Goal: Task Accomplishment & Management: Complete application form

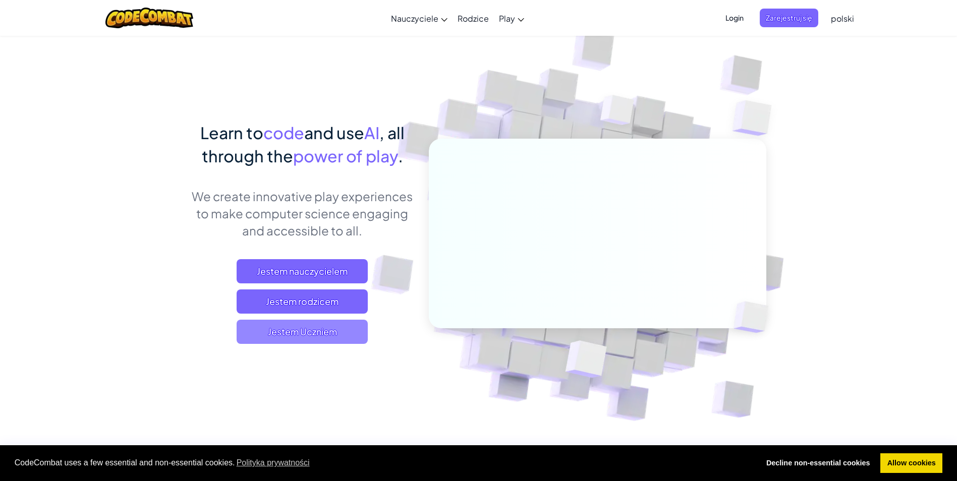
click at [301, 328] on span "Jestem Uczniem" at bounding box center [302, 332] width 131 height 24
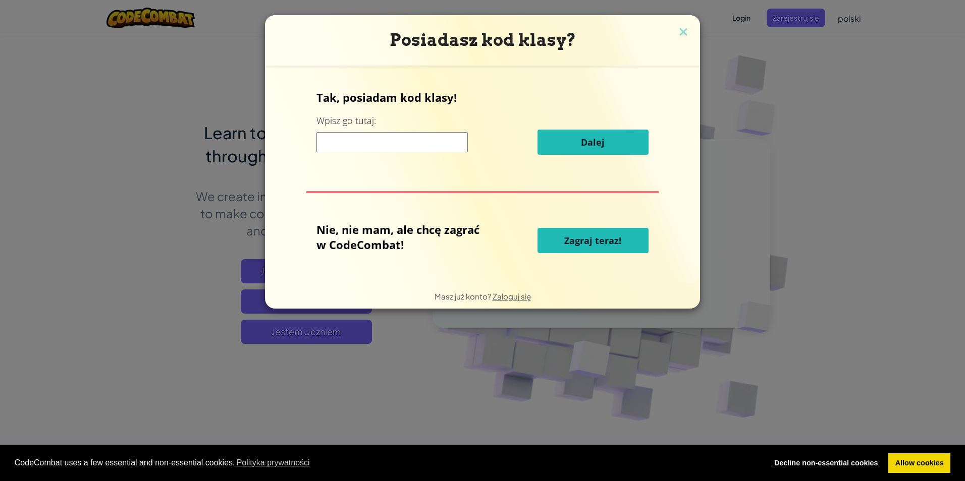
click at [423, 145] on input at bounding box center [391, 142] width 151 height 20
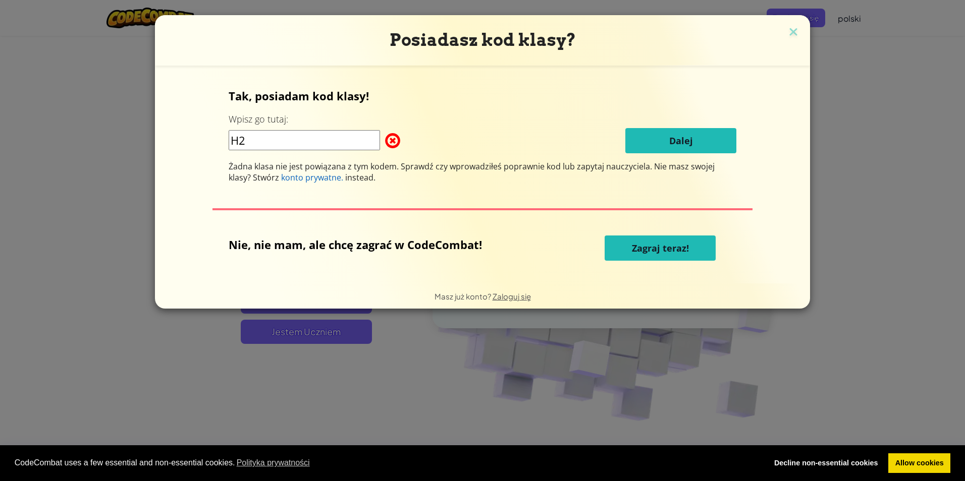
click at [277, 138] on input "H2" at bounding box center [304, 140] width 151 height 20
type input "H2so4F"
click at [788, 37] on img at bounding box center [793, 32] width 13 height 15
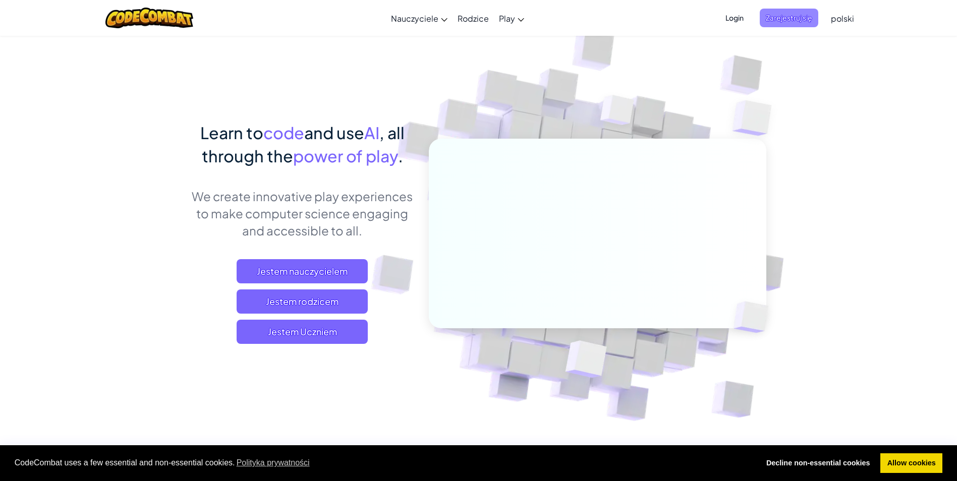
click at [812, 20] on span "Zarejestruj się" at bounding box center [789, 18] width 59 height 19
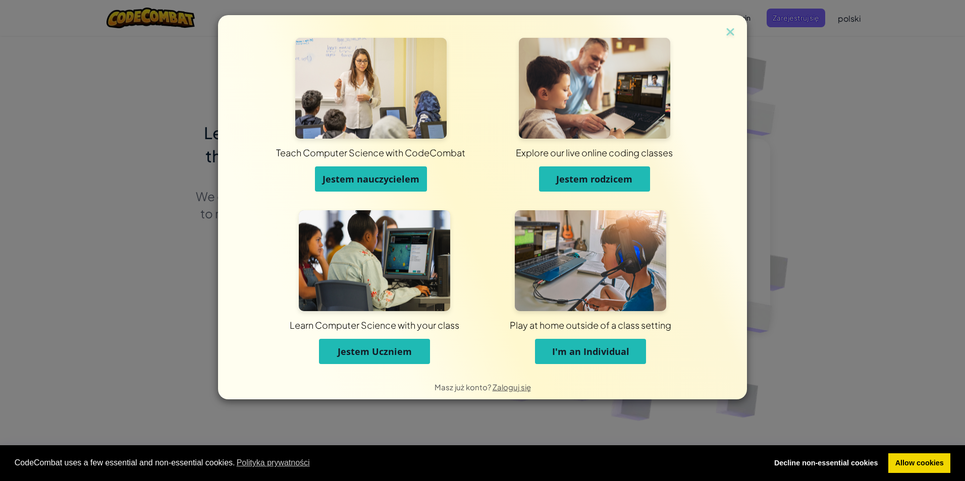
drag, startPoint x: 926, startPoint y: 26, endPoint x: 493, endPoint y: 49, distance: 433.6
click at [911, 26] on div "Teach Computer Science with CodeCombat Jestem nauczycielem Explore our live onl…" at bounding box center [482, 240] width 965 height 481
click at [731, 24] on div "Teach Computer Science with CodeCombat Jestem nauczycielem Explore our live onl…" at bounding box center [482, 194] width 529 height 359
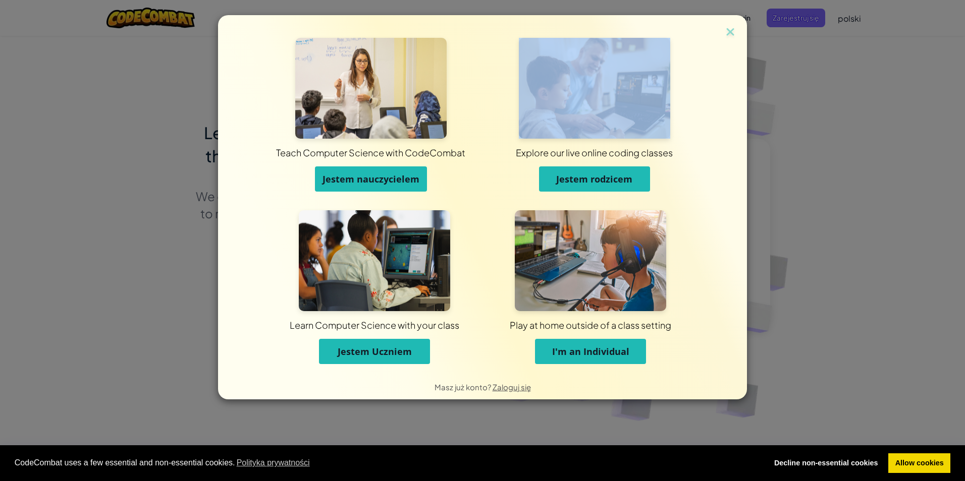
click at [731, 24] on div "Teach Computer Science with CodeCombat Jestem nauczycielem Explore our live onl…" at bounding box center [482, 194] width 529 height 359
drag, startPoint x: 731, startPoint y: 24, endPoint x: 726, endPoint y: 32, distance: 9.7
click at [726, 32] on img at bounding box center [730, 32] width 13 height 15
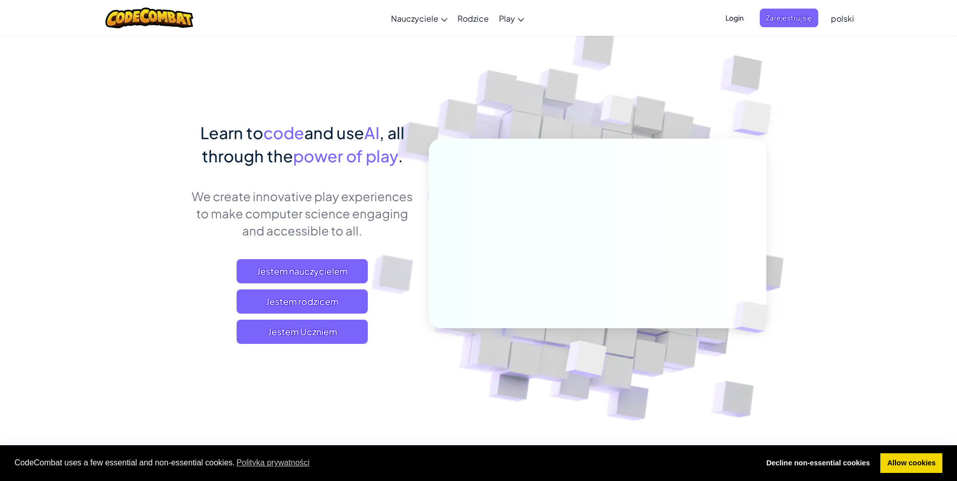
click at [739, 24] on span "Login" at bounding box center [735, 18] width 30 height 19
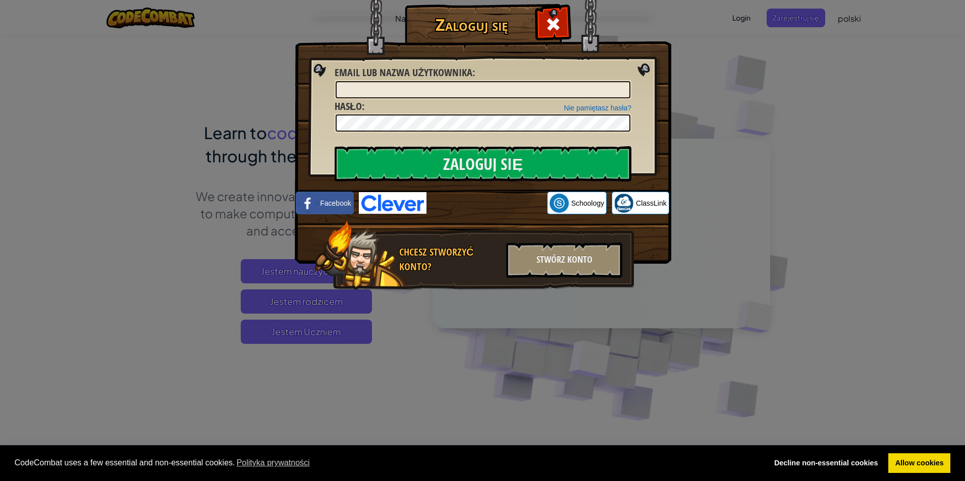
click at [683, 36] on div "Zaloguj się Nieznany błąd. Email lub nazwa użytkownika : Nie pamiętasz hasła? H…" at bounding box center [482, 240] width 965 height 481
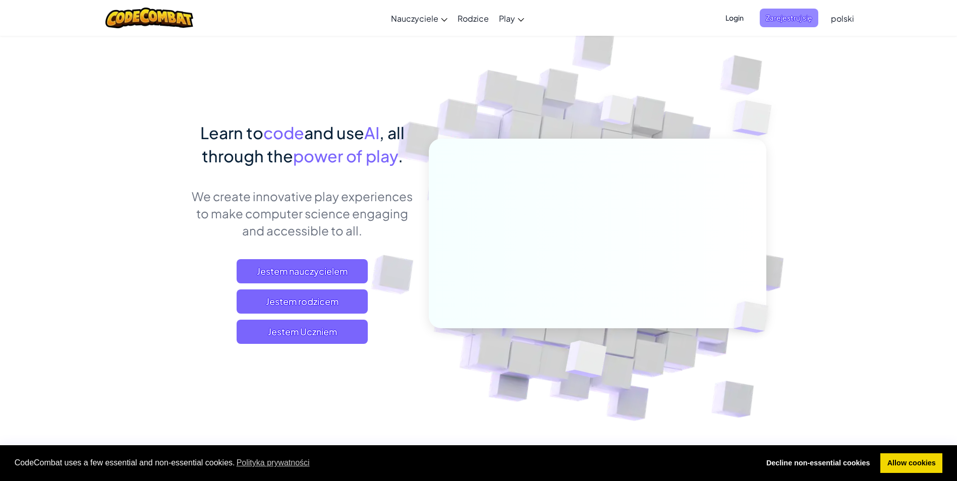
click at [809, 19] on span "Zarejestruj się" at bounding box center [789, 18] width 59 height 19
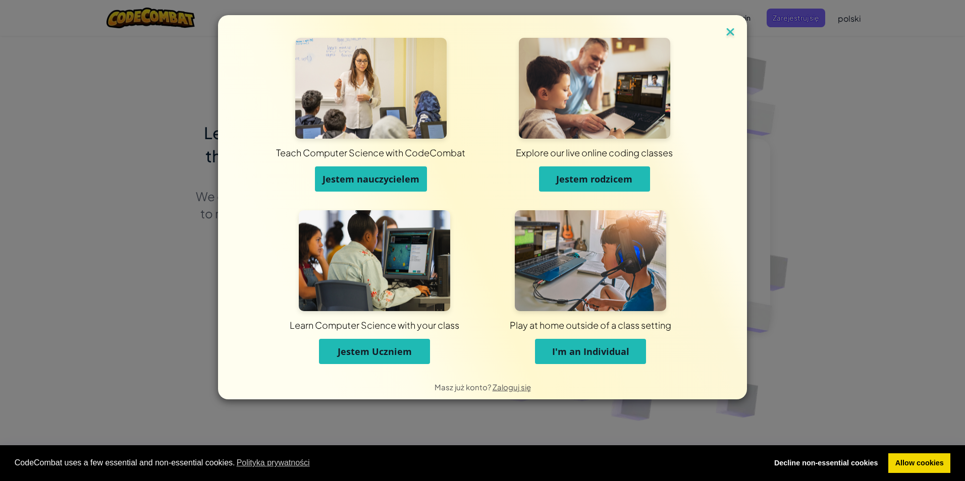
click at [727, 37] on img at bounding box center [730, 32] width 13 height 15
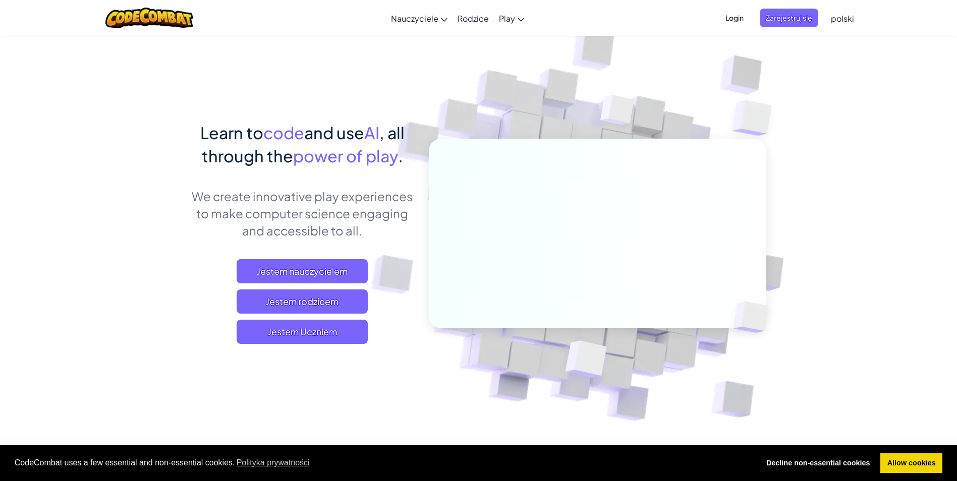
click at [733, 19] on span "Login" at bounding box center [735, 18] width 30 height 19
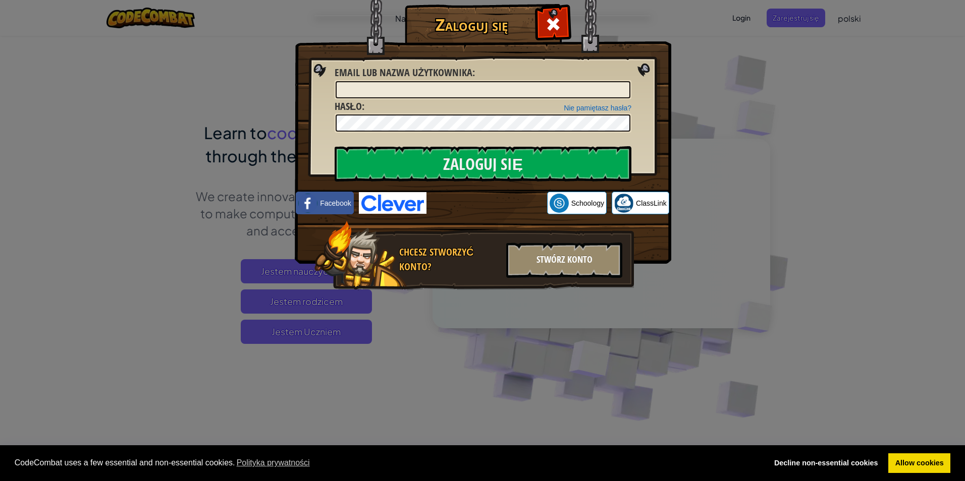
click at [569, 255] on div "Stwórz konto" at bounding box center [564, 260] width 116 height 35
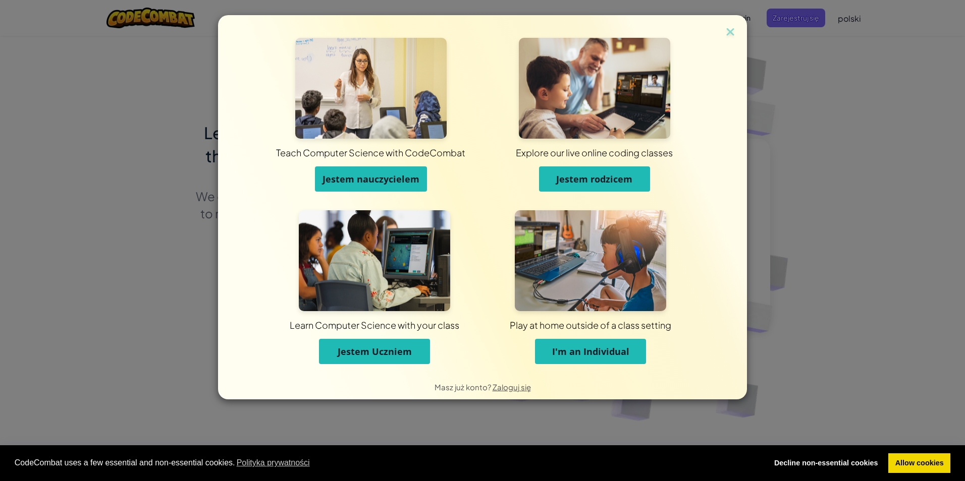
click at [374, 342] on button "Jestem Uczniem" at bounding box center [374, 351] width 111 height 25
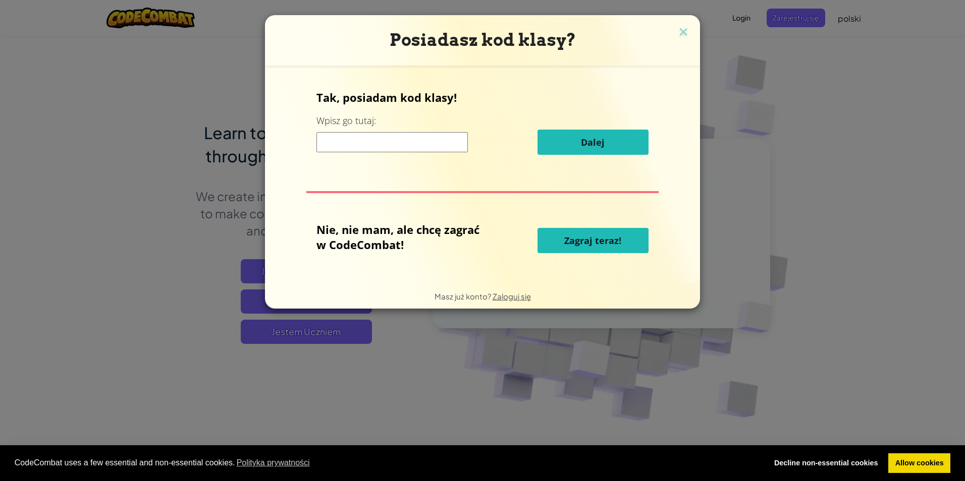
click at [416, 145] on input at bounding box center [391, 142] width 151 height 20
click at [360, 135] on input at bounding box center [391, 142] width 151 height 20
type input "HelpMoonSmall"
click at [561, 127] on div "Tak, posiadam kod klasy! Wpisz go tutaj: HelpMoonSmall Dalej" at bounding box center [482, 126] width 332 height 73
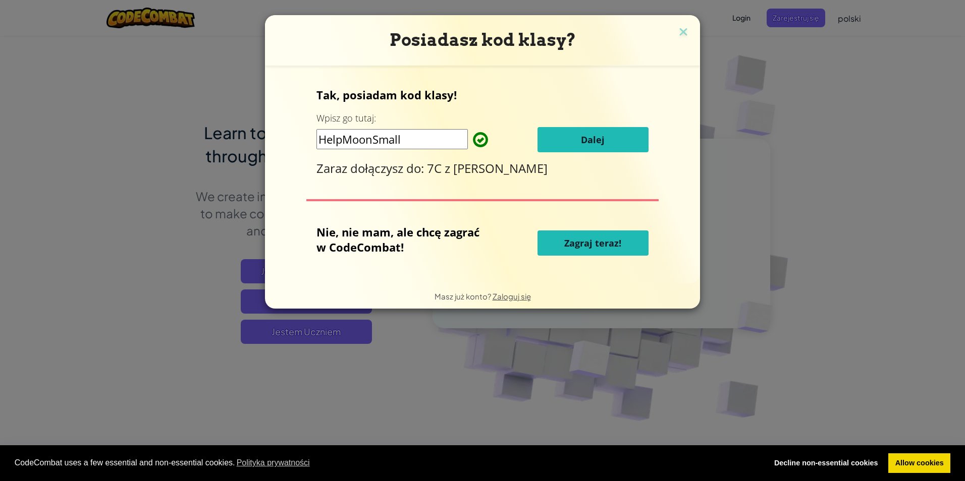
drag, startPoint x: 585, startPoint y: 141, endPoint x: 489, endPoint y: 103, distance: 102.6
click at [489, 103] on div "Tak, posiadam kod klasy! Wpisz go tutaj: HelpMoonSmall Dalej Zaraz dołączysz do…" at bounding box center [482, 131] width 332 height 89
click at [574, 141] on button "Dalej" at bounding box center [592, 139] width 111 height 25
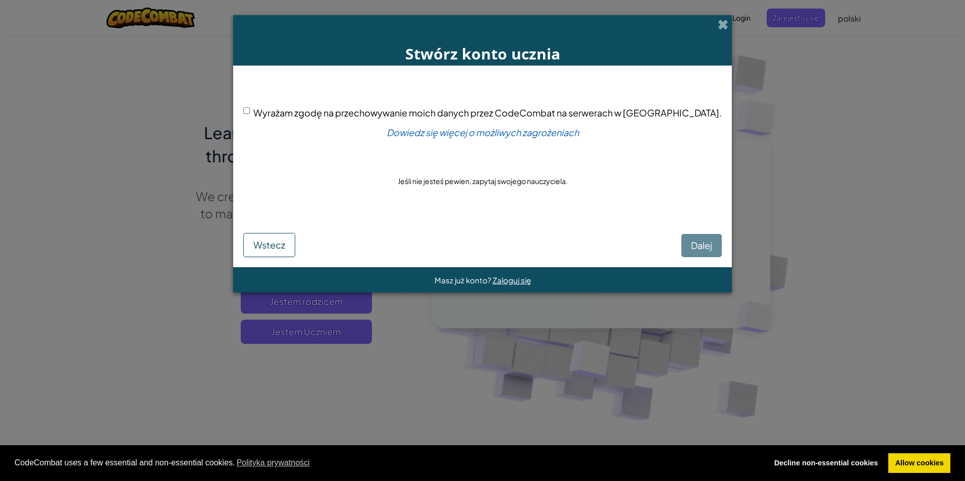
click at [280, 107] on div "Wyrażam zgodę na przechowywanie moich danych przez CodeCombat na serwerach w US…" at bounding box center [482, 147] width 478 height 143
click at [250, 109] on input "Wyrażam zgodę na przechowywanie moich danych przez CodeCombat na serwerach w US…" at bounding box center [246, 110] width 7 height 7
checkbox input "true"
click at [681, 236] on button "Dalej" at bounding box center [701, 245] width 40 height 23
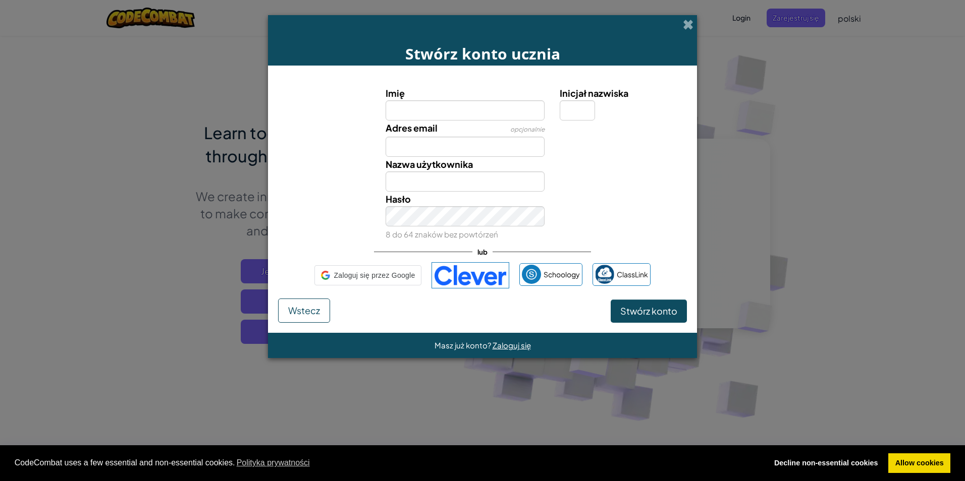
drag, startPoint x: 664, startPoint y: 236, endPoint x: 666, endPoint y: 249, distance: 13.3
click at [670, 245] on div "Imię Inicjał nazwiska Adres email opcjonalnie Nazwa użytkownika Hasło 8 do 64 z…" at bounding box center [482, 187] width 409 height 223
click at [426, 104] on input "Imię" at bounding box center [465, 110] width 159 height 20
type input "leon"
type input "Leon"
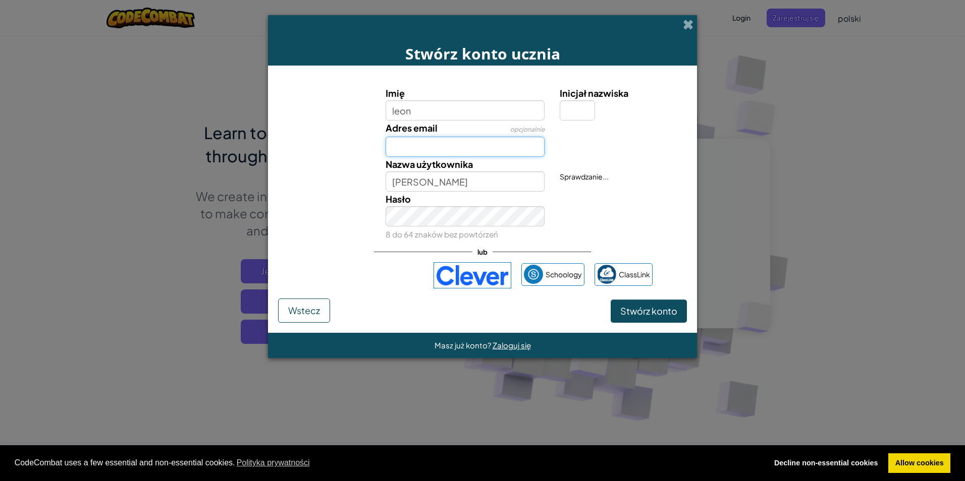
click at [403, 148] on input "Adres email" at bounding box center [465, 147] width 159 height 20
click at [428, 100] on input "leon" at bounding box center [465, 110] width 159 height 20
click at [428, 113] on input "leon" at bounding box center [465, 110] width 159 height 20
click at [429, 111] on input "leon" at bounding box center [465, 110] width 159 height 20
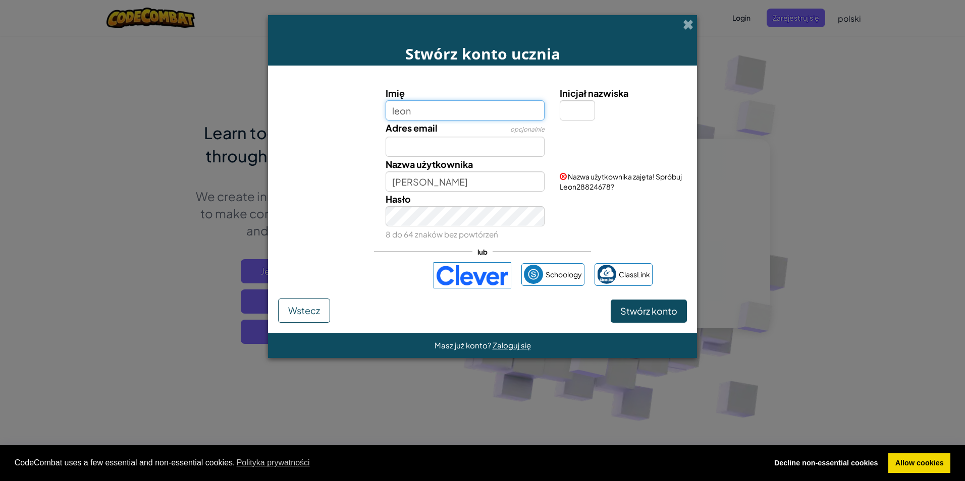
click at [429, 111] on input "leon" at bounding box center [465, 110] width 159 height 20
type input "l"
type input "Leonxxxxxxxxxx"
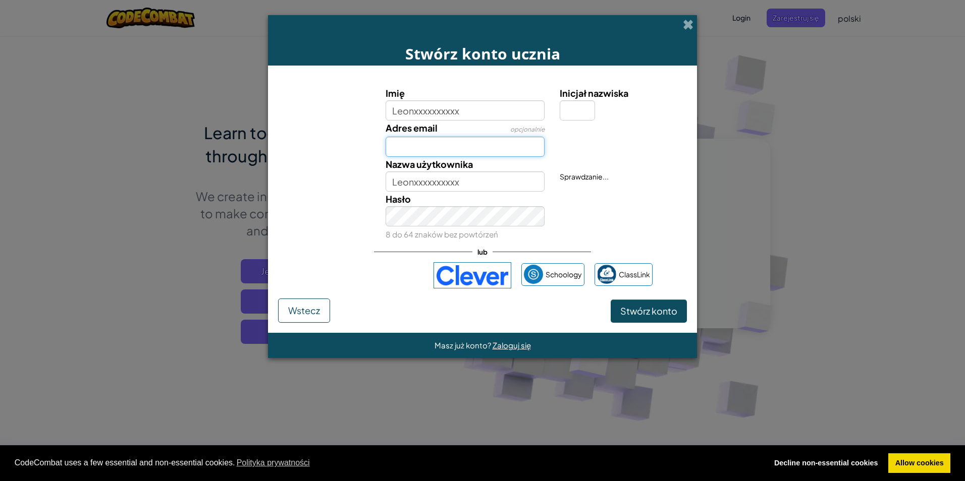
click at [467, 155] on input "Adres email" at bounding box center [465, 147] width 159 height 20
drag, startPoint x: 468, startPoint y: 153, endPoint x: 459, endPoint y: 145, distance: 11.4
click at [463, 145] on input "Adres email" at bounding box center [465, 147] width 159 height 20
type input "L"
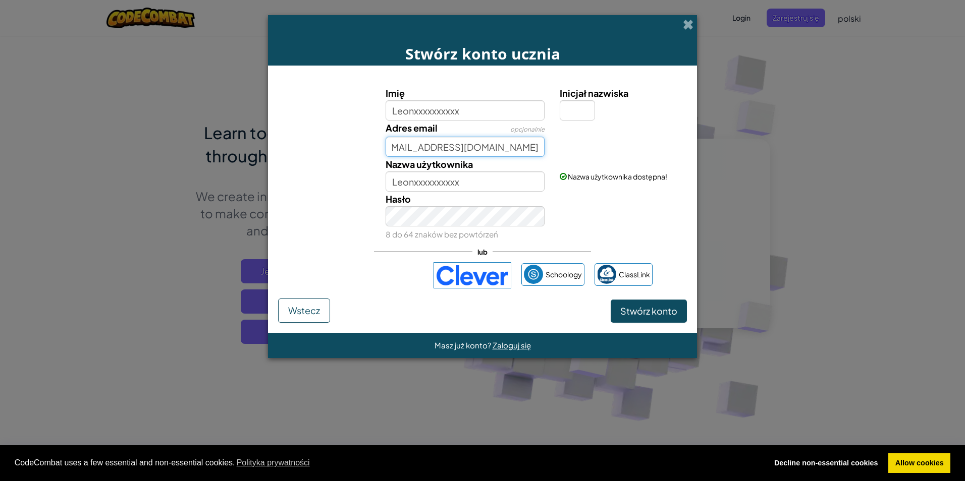
type input "asasdadd.adasdadas@outlook.com"
click at [643, 312] on span "Stwórz konto" at bounding box center [648, 311] width 57 height 12
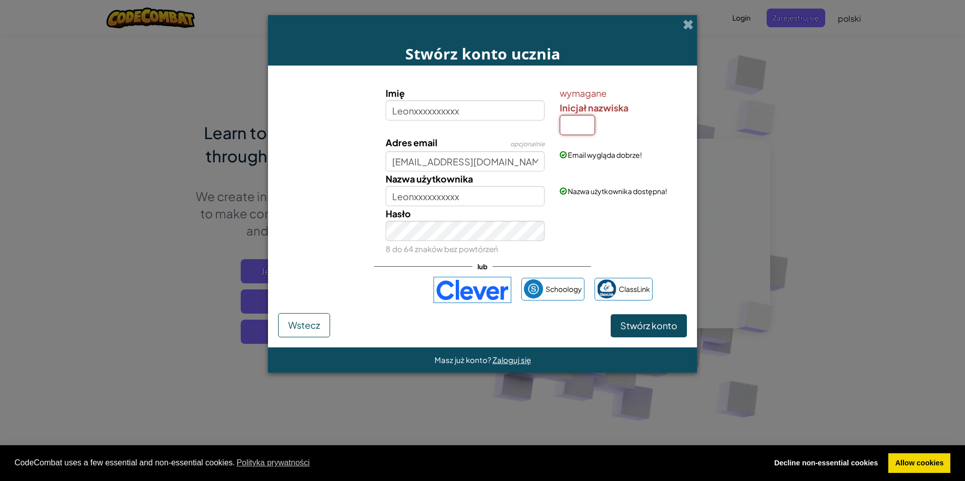
click at [563, 122] on input "Inicjał nazwiska" at bounding box center [577, 125] width 35 height 20
type input "K"
type input "LeonxxxxxxxxxxK"
click at [660, 311] on div "Imię Leonxxxxxxxxxx wymagane Inicjał nazwiska K Adres email opcjonalnie asasdad…" at bounding box center [482, 195] width 409 height 238
click at [666, 328] on span "Stwórz konto" at bounding box center [648, 326] width 57 height 12
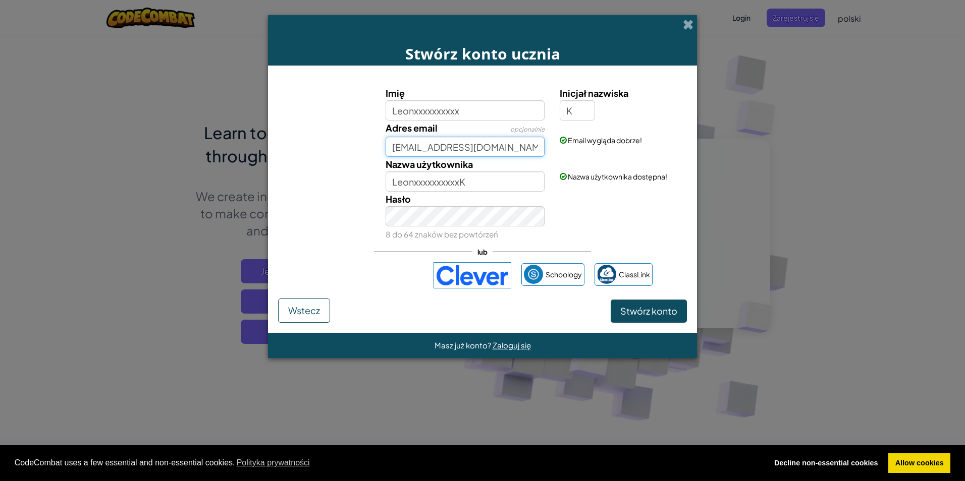
scroll to position [0, 12]
drag, startPoint x: 396, startPoint y: 147, endPoint x: 599, endPoint y: 154, distance: 203.5
click at [599, 154] on div "Adres email opcjonalnie asasdadd.adasdadas@outlook.com Email wygląda dobrze!" at bounding box center [482, 139] width 419 height 36
click at [683, 308] on button "Stwórz konto" at bounding box center [649, 311] width 76 height 23
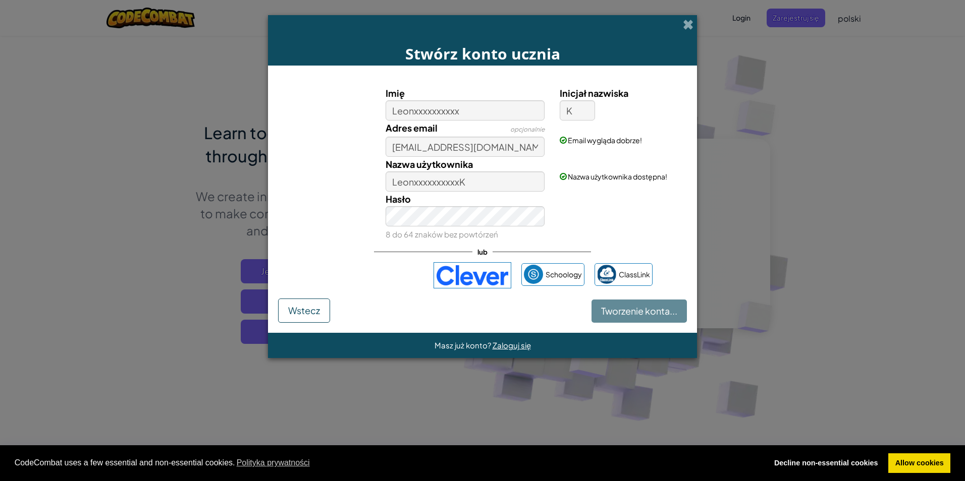
click at [682, 309] on div "Tworzenie konta... Wstecz" at bounding box center [482, 311] width 409 height 24
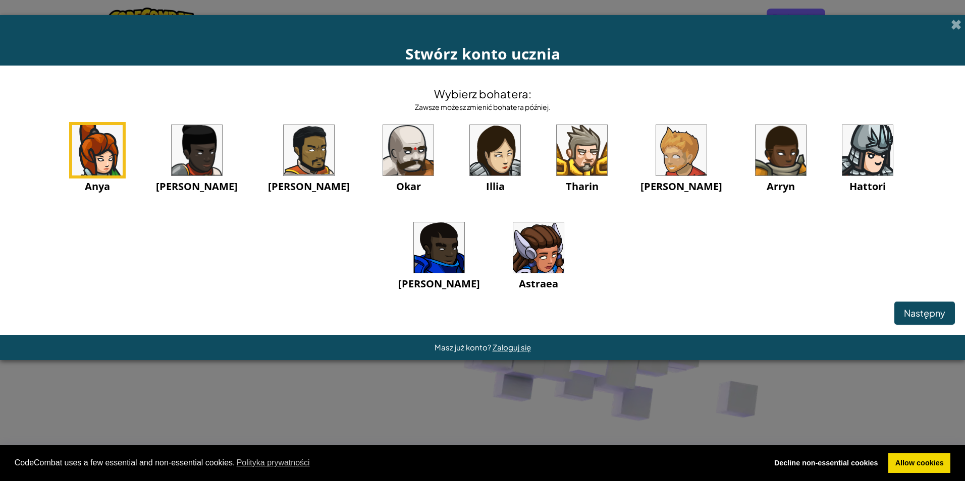
click at [464, 223] on img at bounding box center [439, 248] width 50 height 50
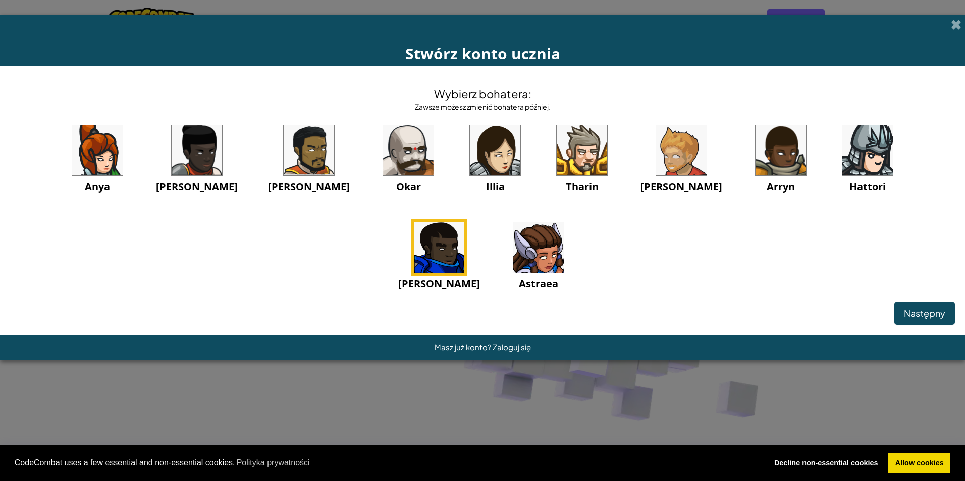
click at [464, 223] on img at bounding box center [439, 248] width 50 height 50
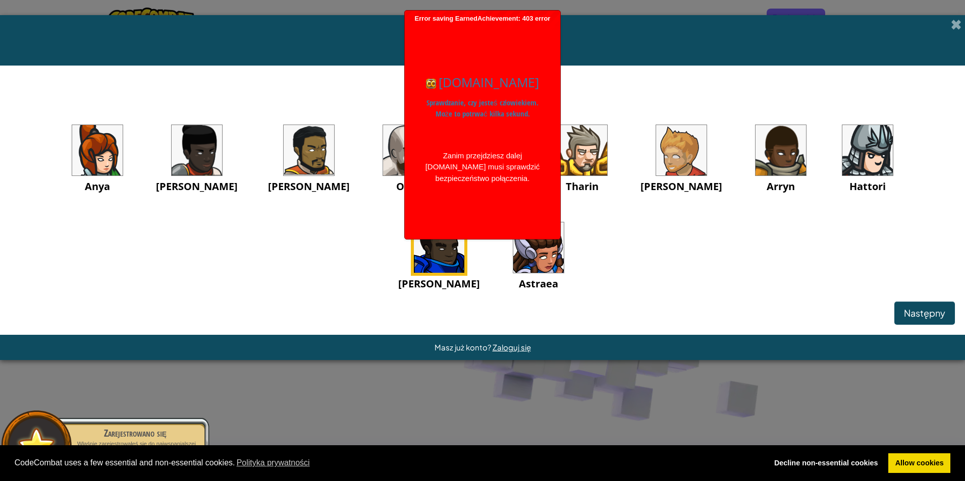
click at [957, 308] on div "Wybierz bohatera: Zawsze możesz zmienić bohatera później. Anya Ida Alejandro Ok…" at bounding box center [482, 200] width 965 height 269
click at [934, 317] on span "Następny" at bounding box center [924, 313] width 41 height 12
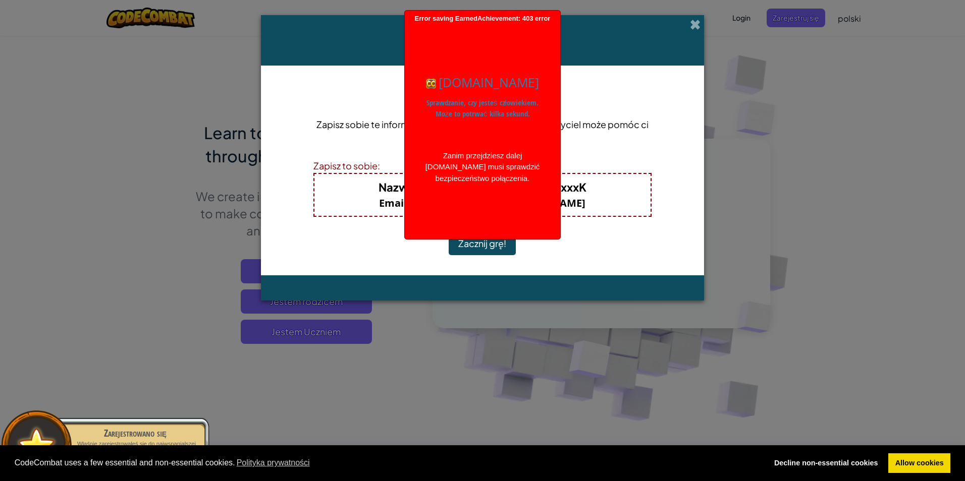
click at [934, 317] on div "Stwórz konto ucznia Konto stworzone! Zapisz sobie te informacje, żebyś ich nie …" at bounding box center [482, 240] width 965 height 481
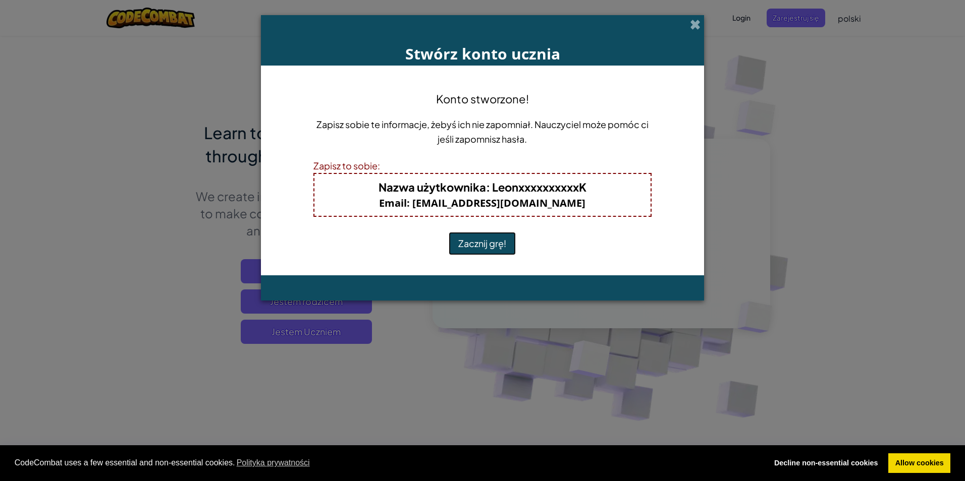
click at [475, 245] on button "Zacznij grę!" at bounding box center [482, 243] width 67 height 23
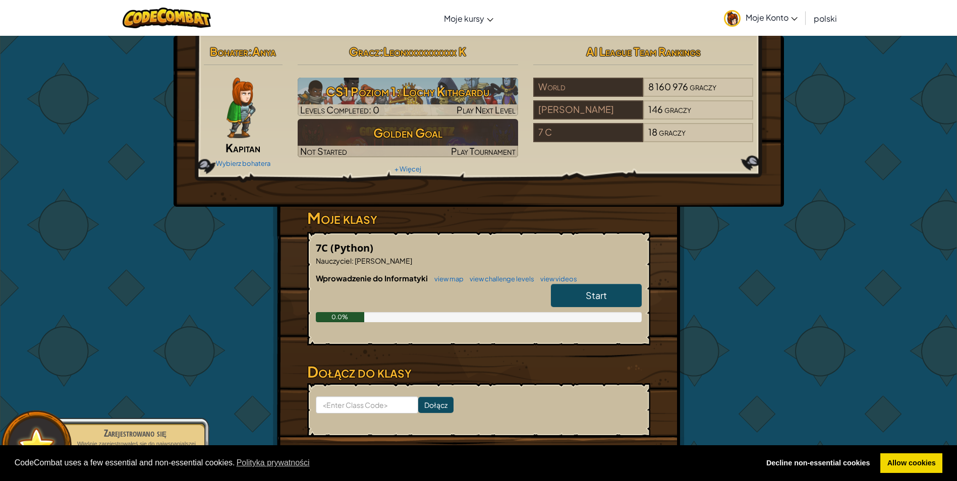
click at [598, 296] on span "Start" at bounding box center [596, 296] width 21 height 12
select select "pl"
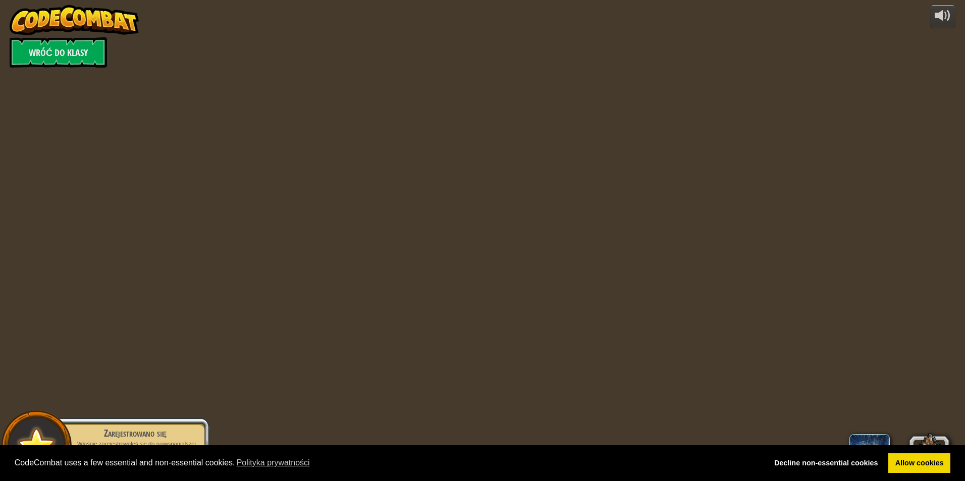
select select "pl"
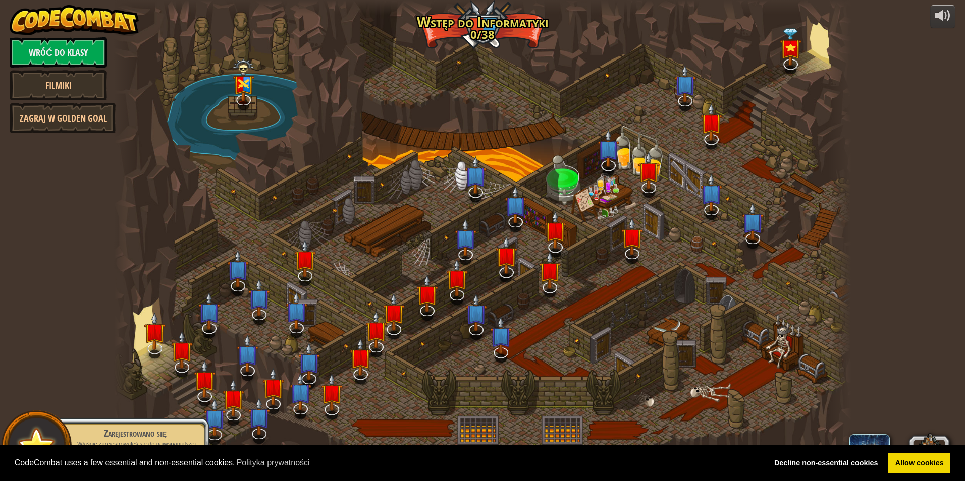
select select "pl"
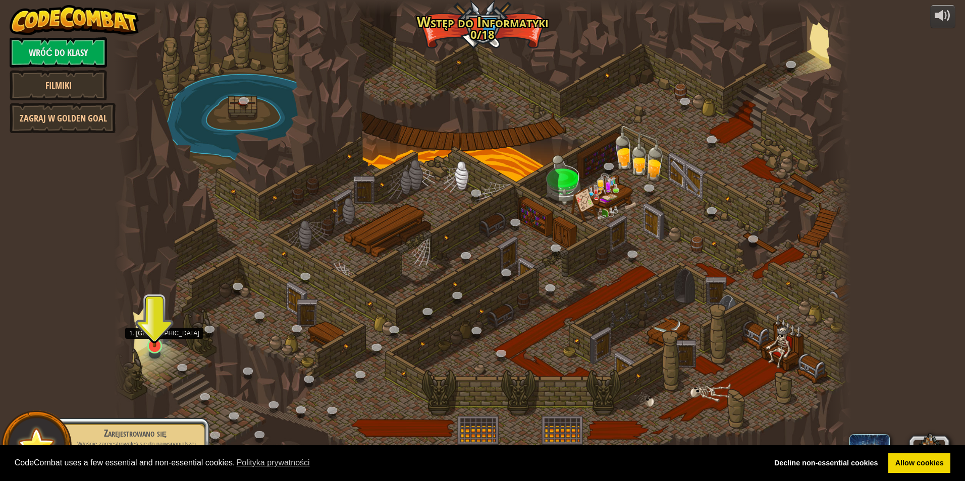
click at [154, 339] on img at bounding box center [155, 324] width 20 height 45
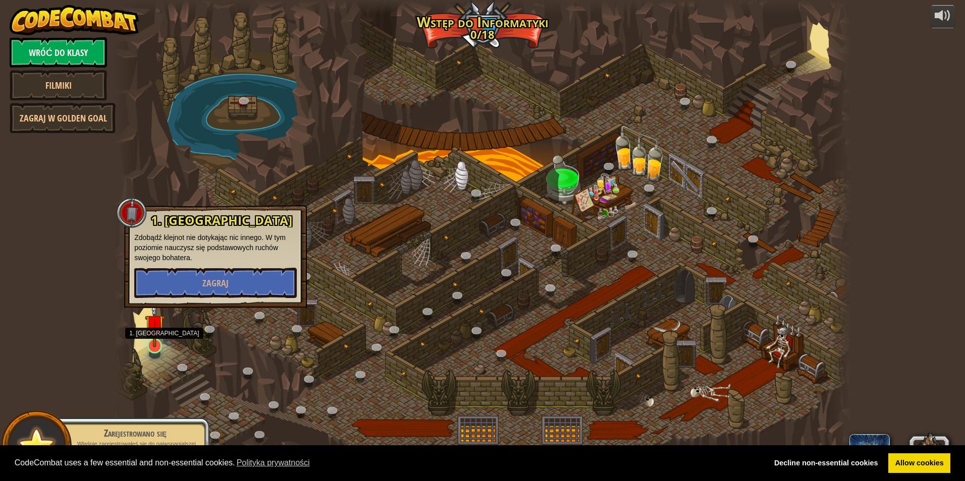
click at [154, 339] on img at bounding box center [155, 324] width 20 height 45
click at [249, 247] on p "Zdobądź klejnot nie dotykając nic innego. W tym poziomie nauczysz się podstawow…" at bounding box center [215, 248] width 162 height 30
click at [240, 295] on button "Zagraj" at bounding box center [215, 283] width 162 height 30
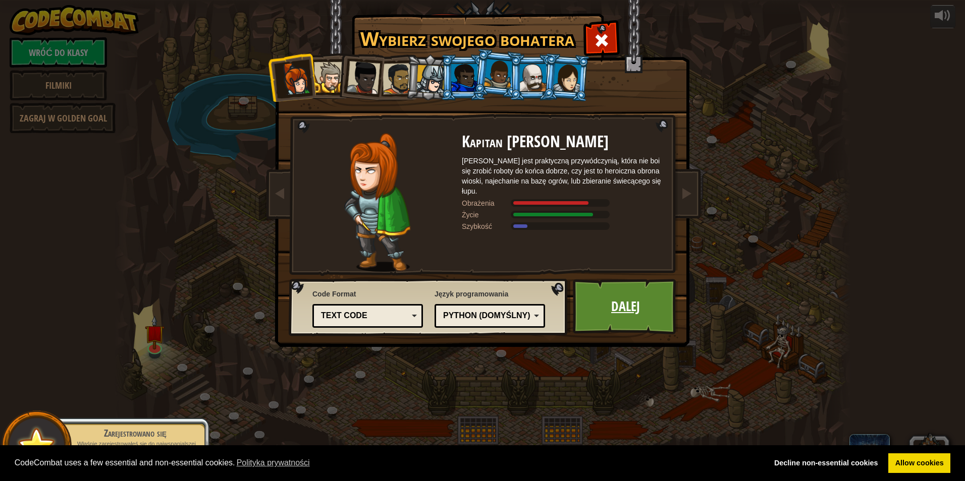
click at [627, 310] on link "Dalej" at bounding box center [625, 307] width 105 height 56
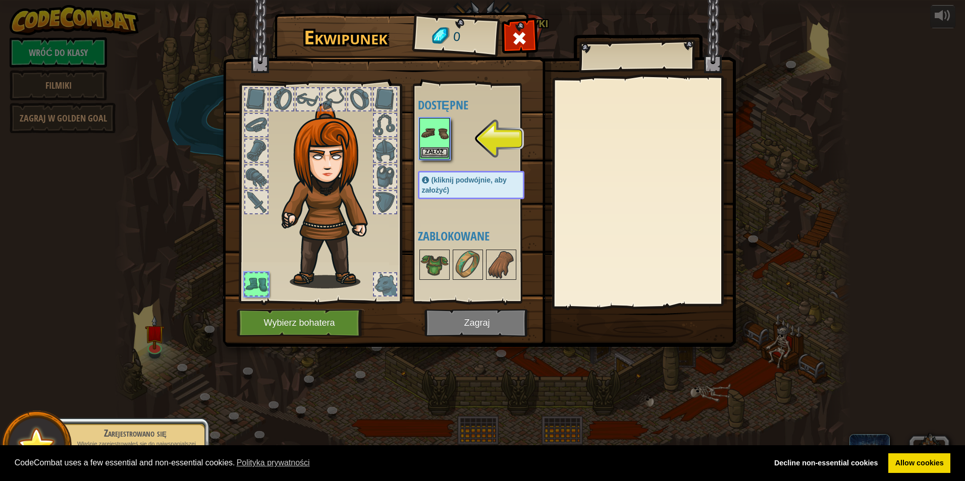
click at [436, 138] on img at bounding box center [434, 133] width 28 height 28
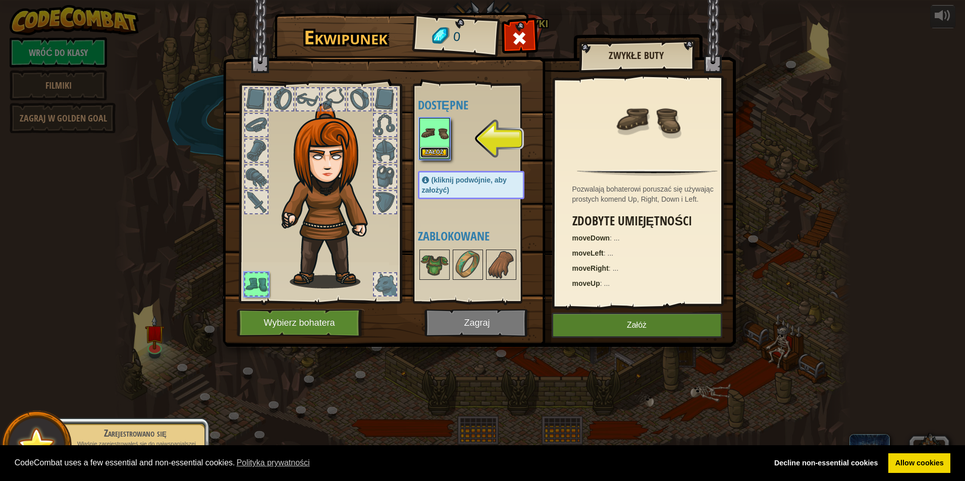
click at [439, 148] on button "Załóż" at bounding box center [434, 152] width 28 height 11
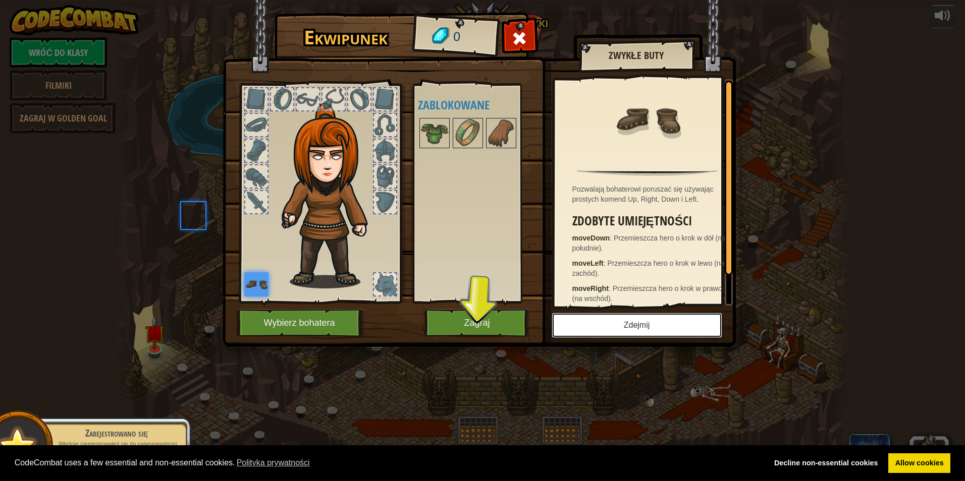
click at [636, 331] on button "Zdejmij" at bounding box center [637, 325] width 171 height 25
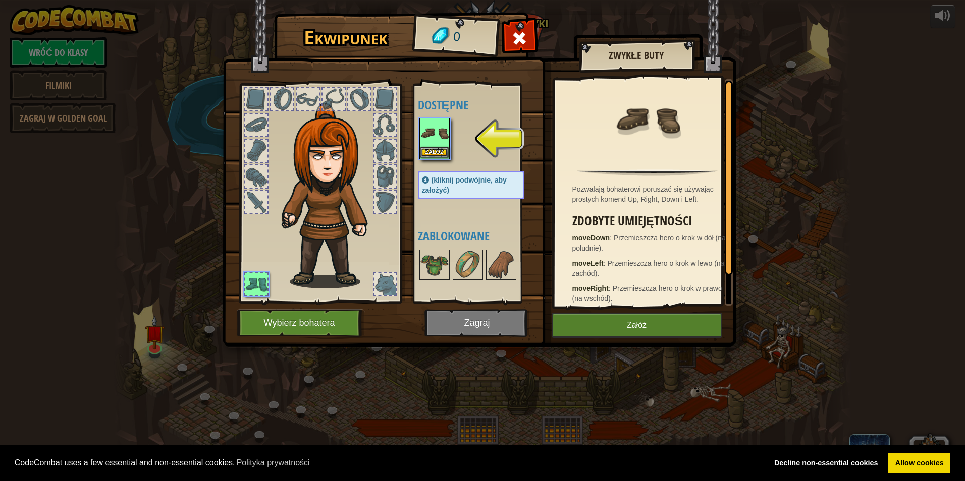
click at [438, 147] on img at bounding box center [434, 133] width 28 height 28
click at [437, 149] on button "Załóż" at bounding box center [434, 152] width 28 height 11
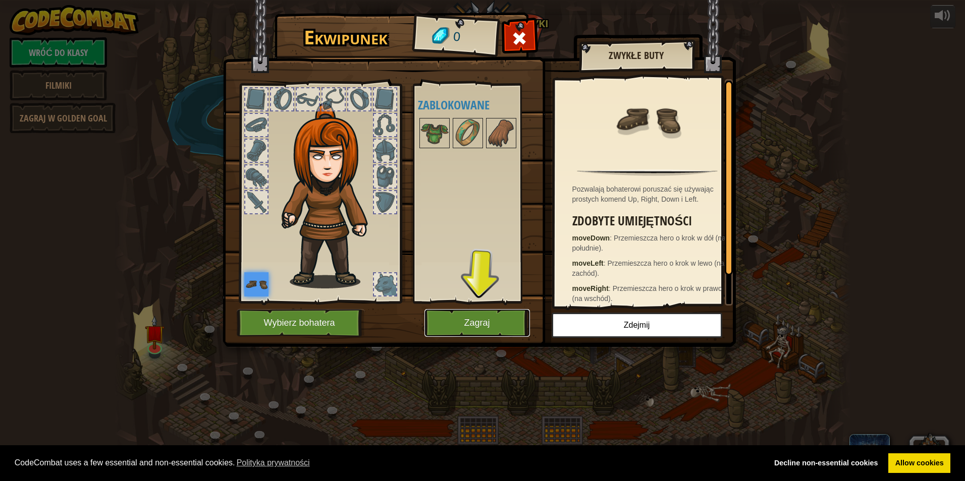
click at [477, 325] on button "Zagraj" at bounding box center [476, 323] width 105 height 28
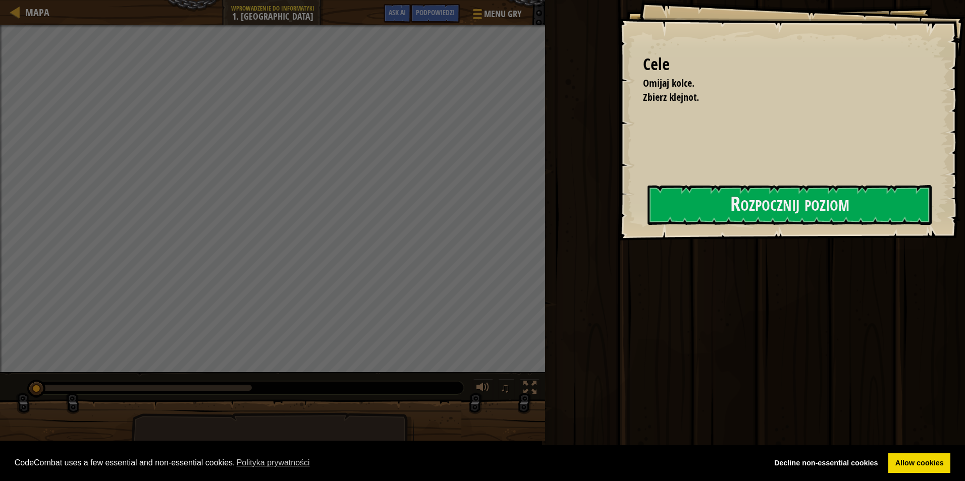
drag, startPoint x: 395, startPoint y: 312, endPoint x: 756, endPoint y: 170, distance: 388.8
click at [758, 169] on div "Uruchom Prześlij Zrobione" at bounding box center [753, 238] width 423 height 476
drag, startPoint x: 737, startPoint y: 173, endPoint x: 817, endPoint y: 179, distance: 80.0
click at [808, 177] on div "Cele Omijaj kolce. Zbierz klejnot. Rozpocznij poziom Błąd podczas ładowania dan…" at bounding box center [791, 120] width 347 height 241
click at [828, 210] on button "Rozpocznij poziom" at bounding box center [789, 205] width 284 height 40
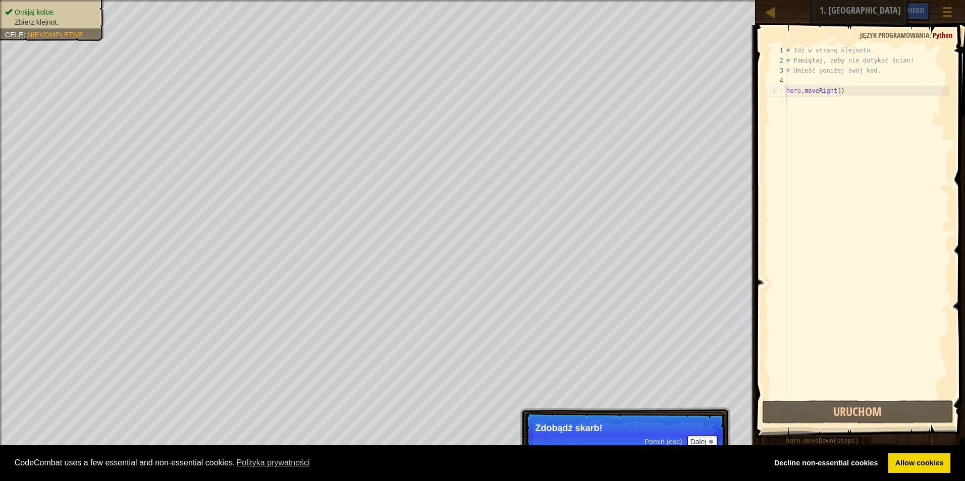
click at [833, 112] on div "# Idź w stronę klejnotu. # Pamiętaj, żeby nie dotykać ścian! # Umieść poniżej s…" at bounding box center [867, 231] width 166 height 373
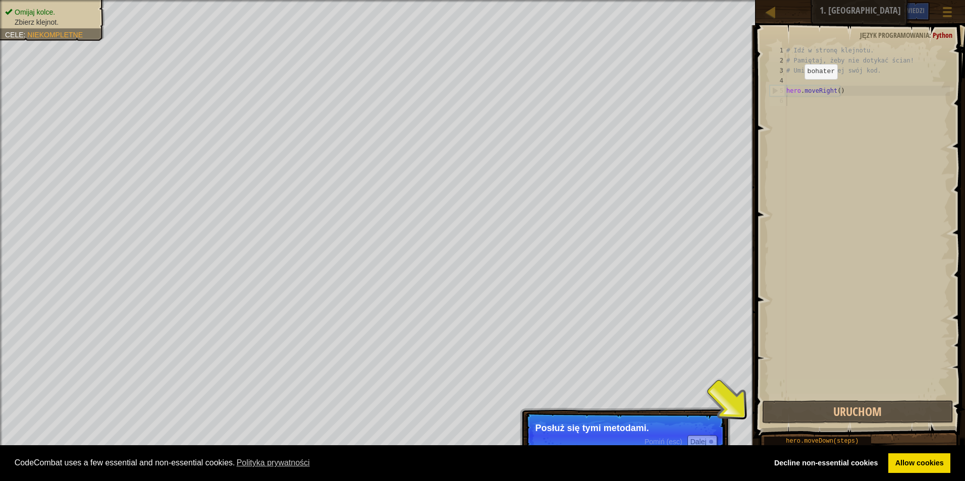
click at [771, 111] on div "1 2 3 4 5 6 # Idź w stronę klejnotu. # Pamiętaj, żeby nie dotykać ścian! # Umie…" at bounding box center [859, 221] width 182 height 353
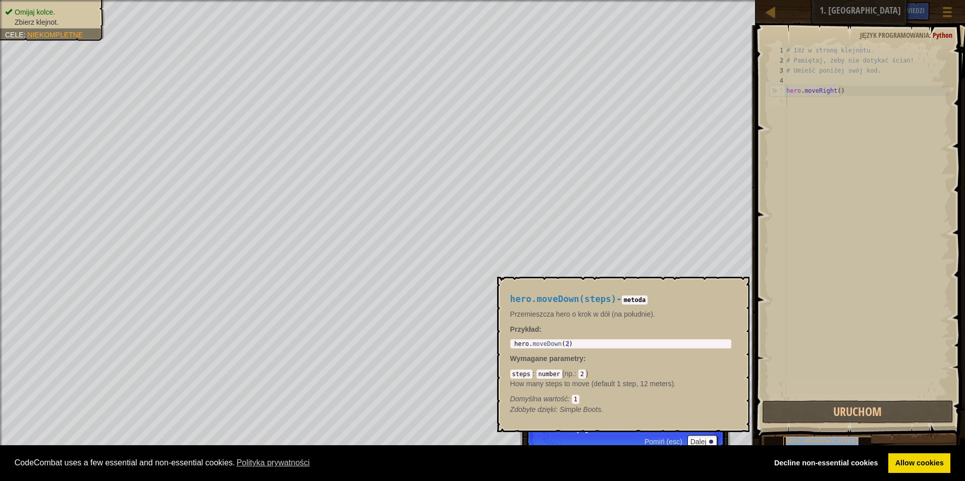
click at [828, 444] on span "hero.moveDown(steps)" at bounding box center [822, 441] width 73 height 7
drag, startPoint x: 828, startPoint y: 444, endPoint x: 803, endPoint y: 334, distance: 112.9
click at [803, 334] on div "# Idź w stronę klejnotu. # Pamiętaj, żeby nie dotykać ścian! # Umieść poniżej s…" at bounding box center [867, 231] width 166 height 373
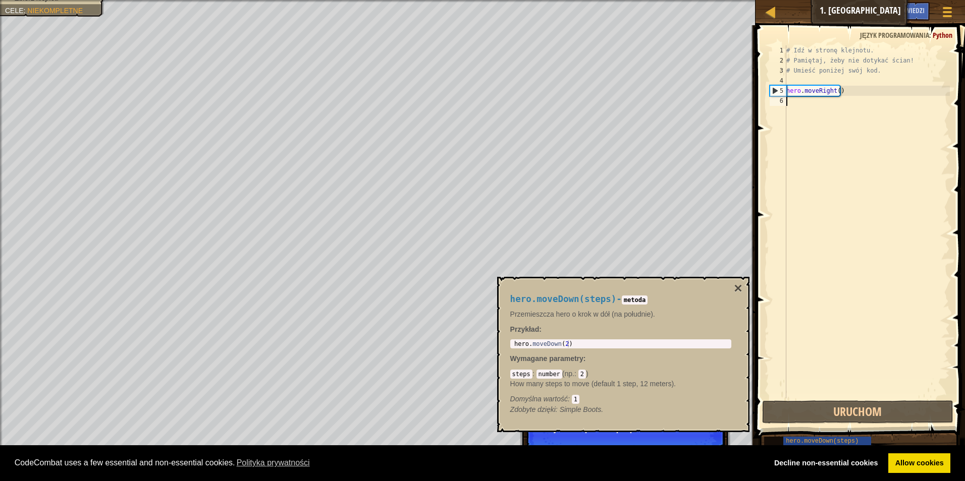
click at [744, 293] on div "hero.moveDown(steps) - metoda Przemieszcza hero o krok w dół (na południe). Prz…" at bounding box center [623, 354] width 252 height 155
click at [739, 287] on button "×" at bounding box center [738, 289] width 8 height 14
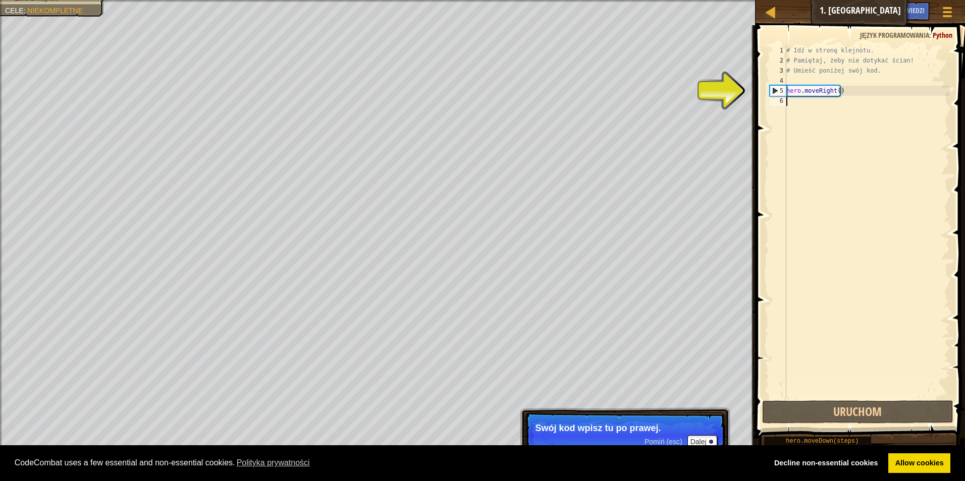
click at [794, 104] on div "# Idź w stronę klejnotu. # Pamiętaj, żeby nie dotykać ścian! # Umieść poniżej s…" at bounding box center [867, 231] width 166 height 373
type textarea "h"
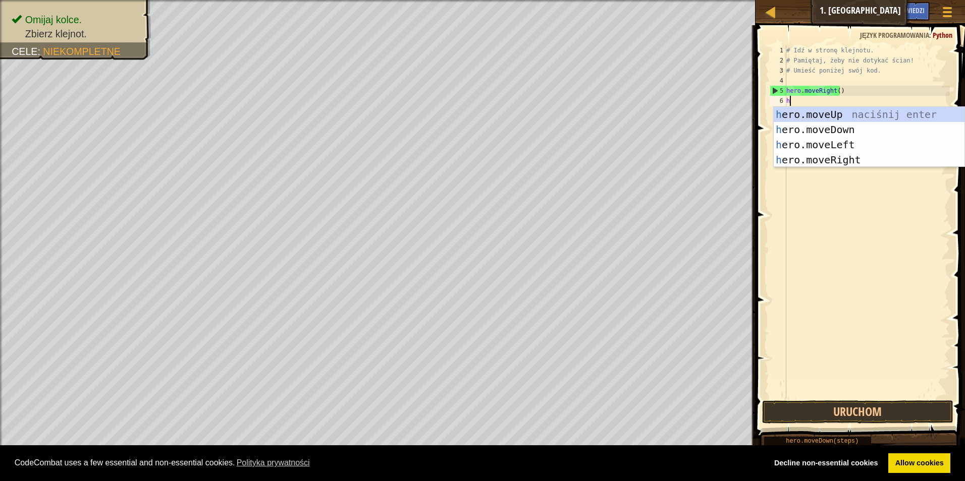
scroll to position [5, 0]
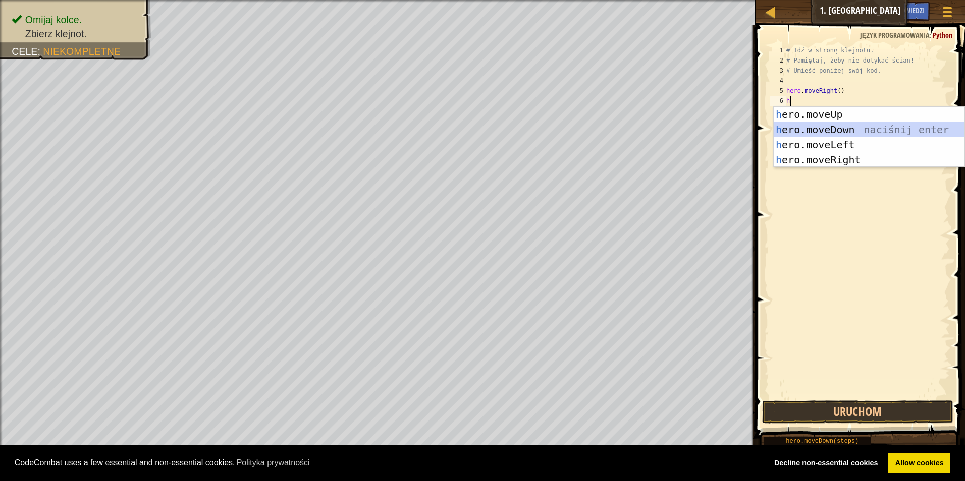
click at [813, 133] on div "h ero.moveUp naciśnij enter h ero.moveDown naciśnij enter h ero.moveLeft naciśn…" at bounding box center [869, 152] width 191 height 91
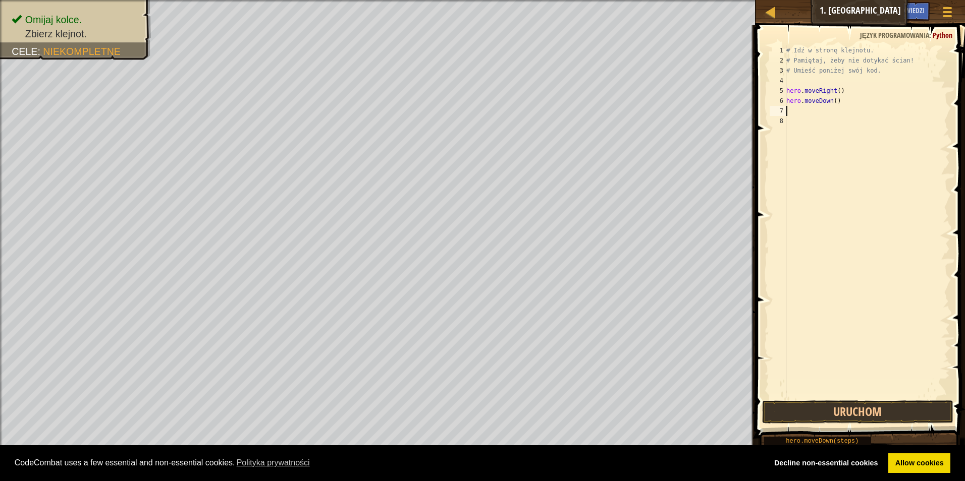
type textarea "h"
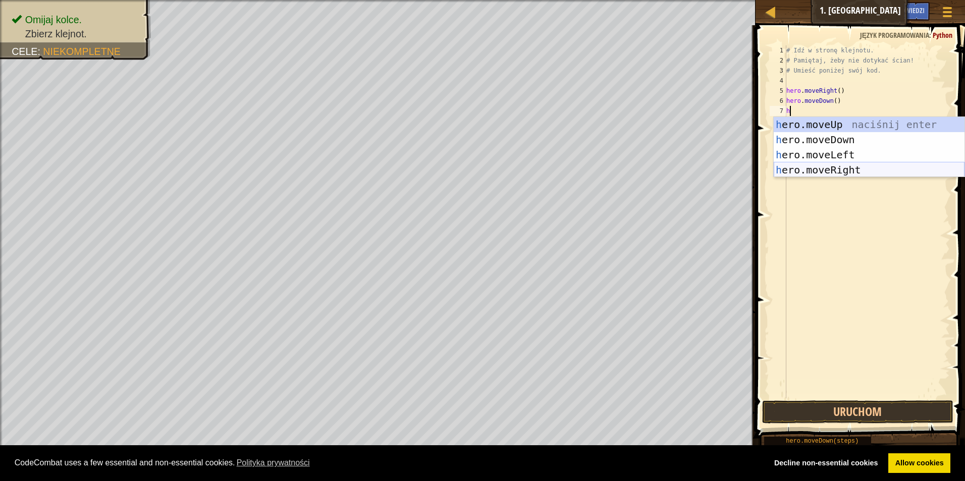
click at [841, 166] on div "h ero.moveUp naciśnij enter h ero.moveDown naciśnij enter h ero.moveLeft naciśn…" at bounding box center [869, 162] width 191 height 91
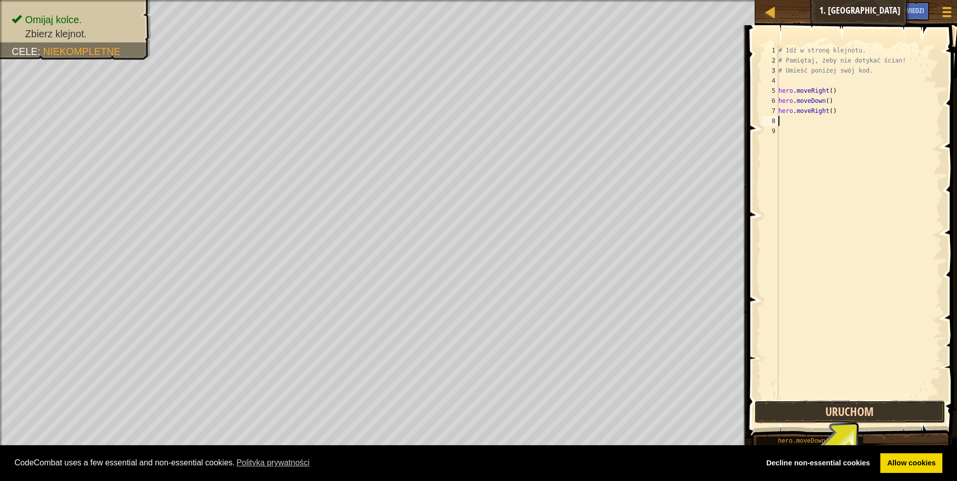
click at [906, 416] on button "Uruchom" at bounding box center [850, 412] width 192 height 23
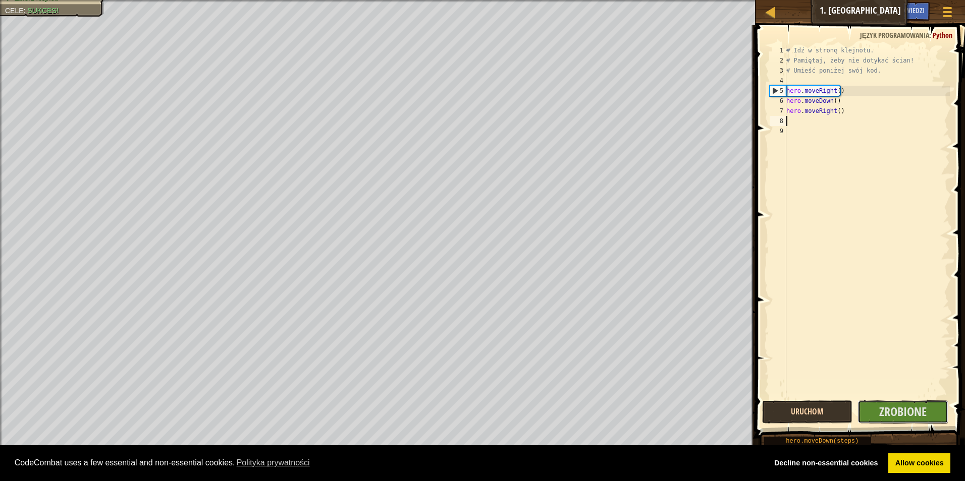
click at [906, 416] on span "Zrobione" at bounding box center [902, 412] width 47 height 16
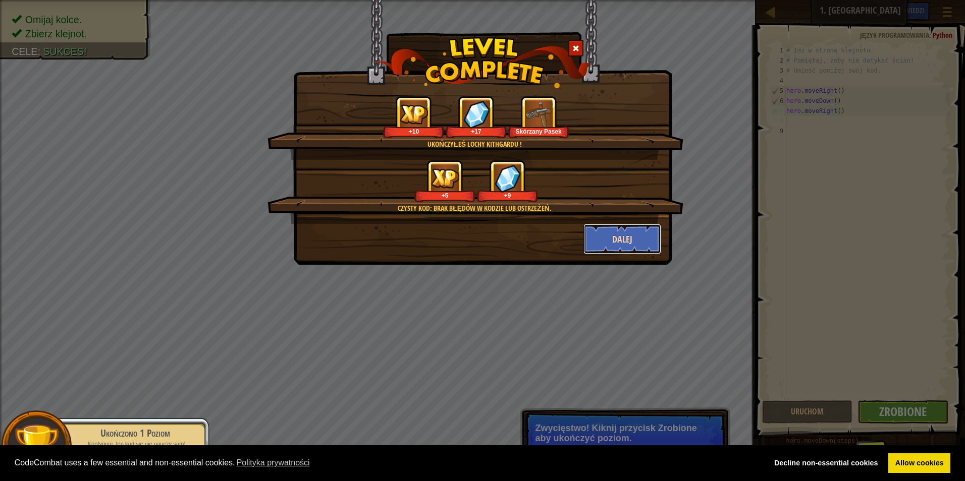
click at [610, 246] on button "Dalej" at bounding box center [622, 239] width 78 height 30
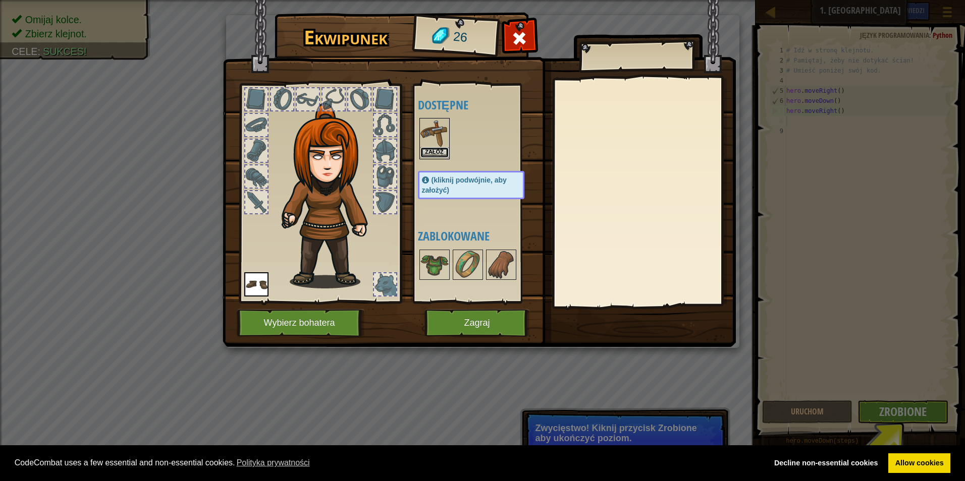
click at [440, 150] on button "Załóż" at bounding box center [434, 152] width 28 height 11
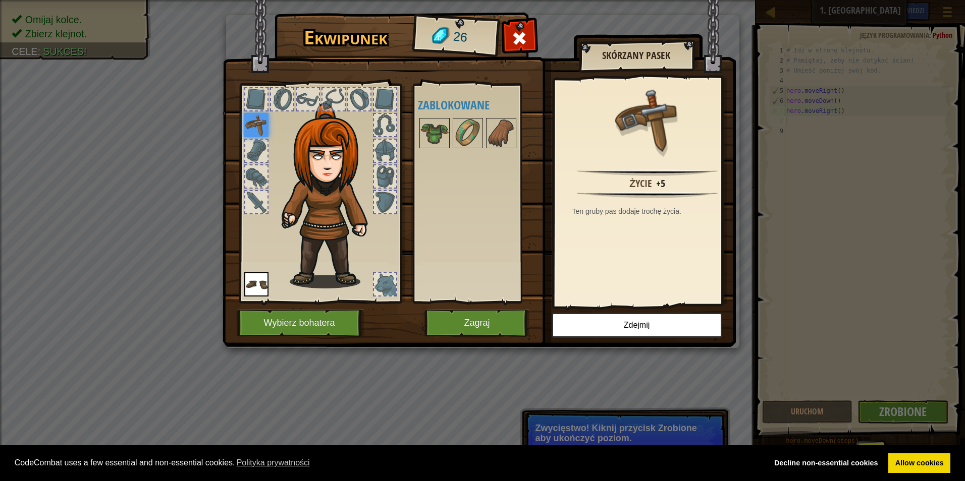
click at [460, 340] on img at bounding box center [479, 164] width 513 height 366
click at [473, 323] on button "Zagraj" at bounding box center [476, 323] width 105 height 28
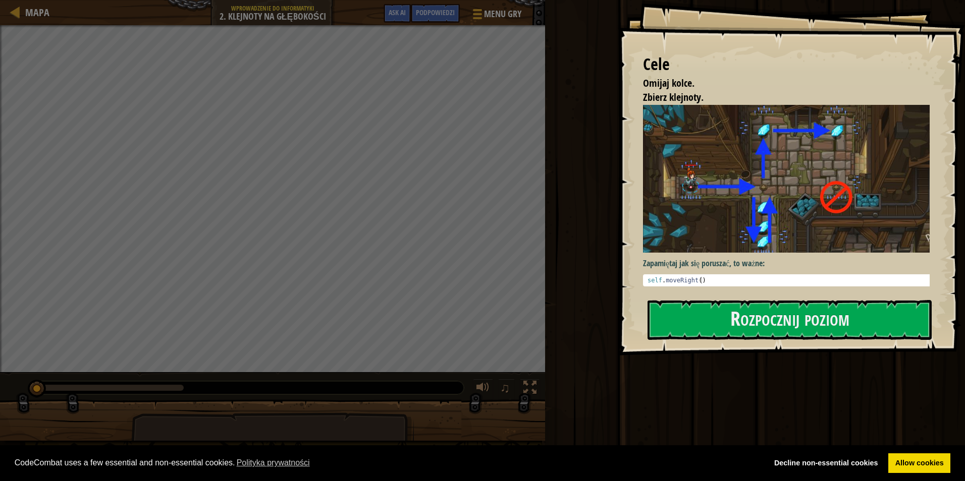
click at [822, 291] on div "Cele Omijaj kolce. Zbierz klejnoty. Zapamiętaj jak się poruszać, to ważne: 1 se…" at bounding box center [791, 178] width 347 height 356
click at [792, 316] on button "Rozpocznij poziom" at bounding box center [789, 320] width 284 height 40
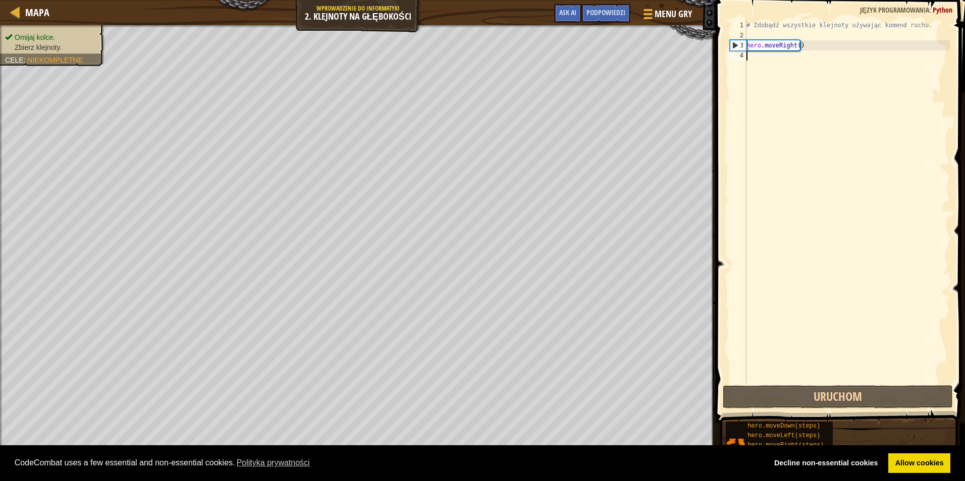
type textarea "h"
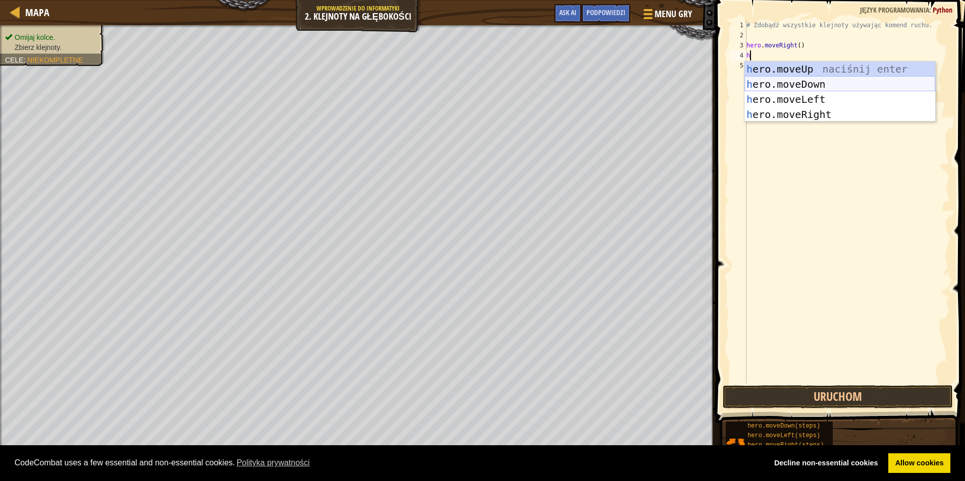
click at [805, 81] on div "h ero.moveUp naciśnij enter h ero.moveDown naciśnij enter h ero.moveLeft naciśn…" at bounding box center [839, 107] width 191 height 91
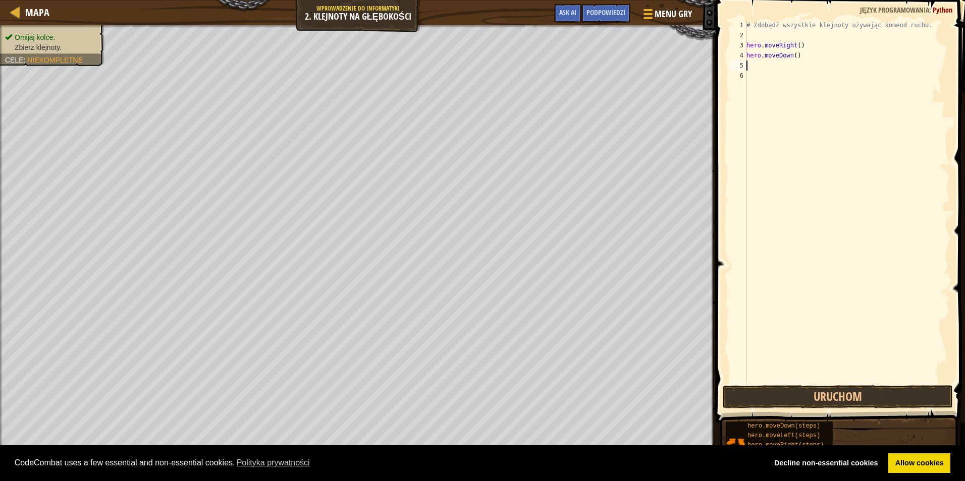
type textarea "g"
type textarea "h"
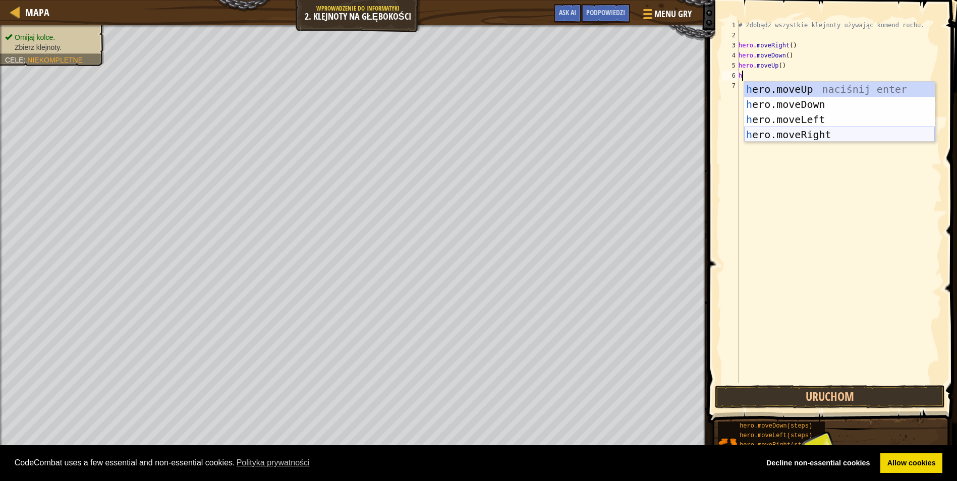
click at [781, 130] on div "h ero.moveUp naciśnij enter h ero.moveDown naciśnij enter h ero.moveLeft naciśn…" at bounding box center [839, 127] width 191 height 91
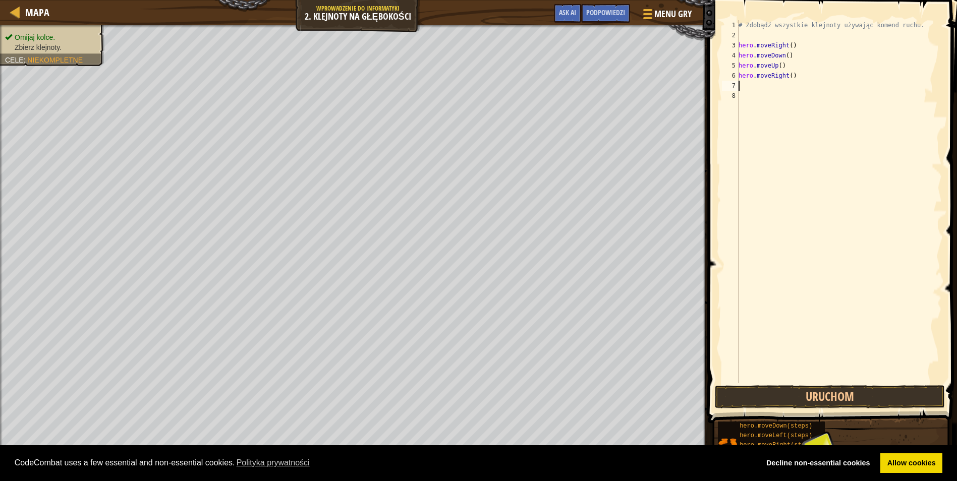
drag, startPoint x: 884, startPoint y: 414, endPoint x: 890, endPoint y: 412, distance: 5.9
click at [891, 403] on button "Uruchom" at bounding box center [830, 397] width 230 height 23
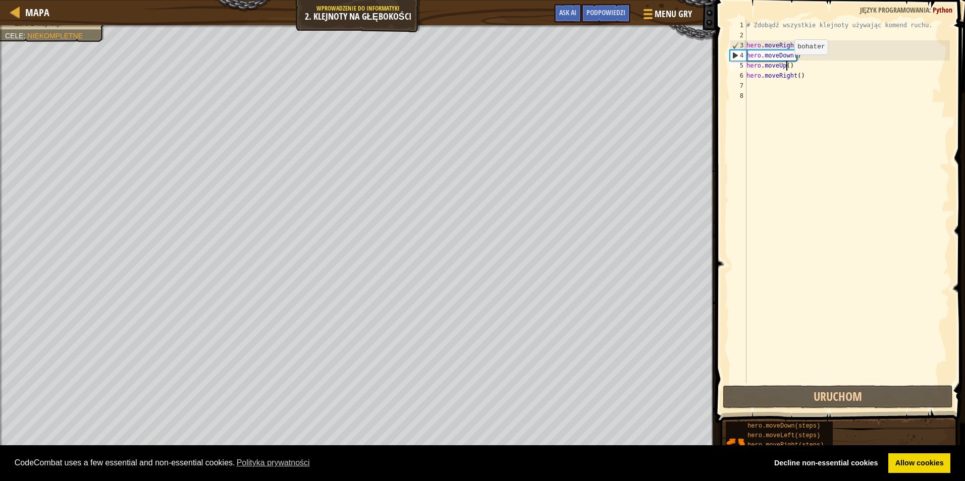
click at [786, 65] on div "# Zdobądź wszystkie klejnoty używając komend ruchu. hero . moveRight ( ) hero .…" at bounding box center [846, 212] width 205 height 384
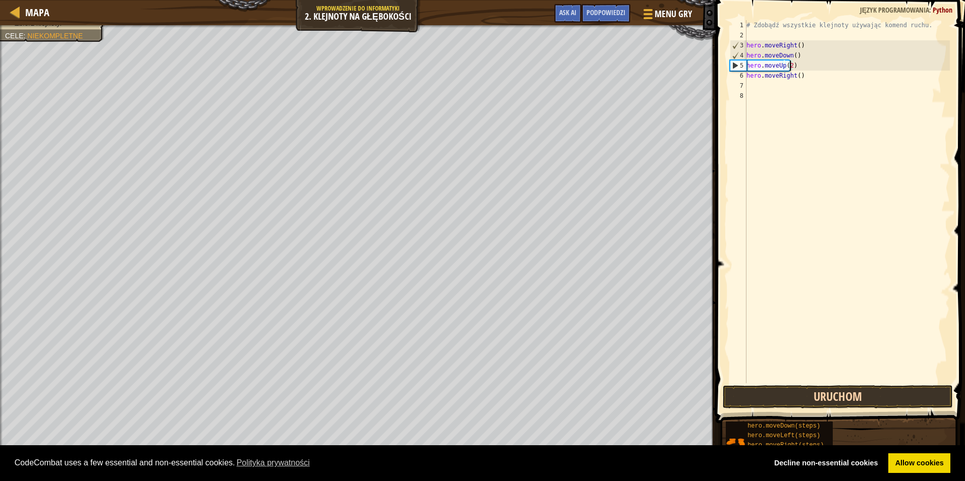
type textarea "hero.moveUp(2)"
click at [813, 396] on button "Uruchom" at bounding box center [838, 397] width 230 height 23
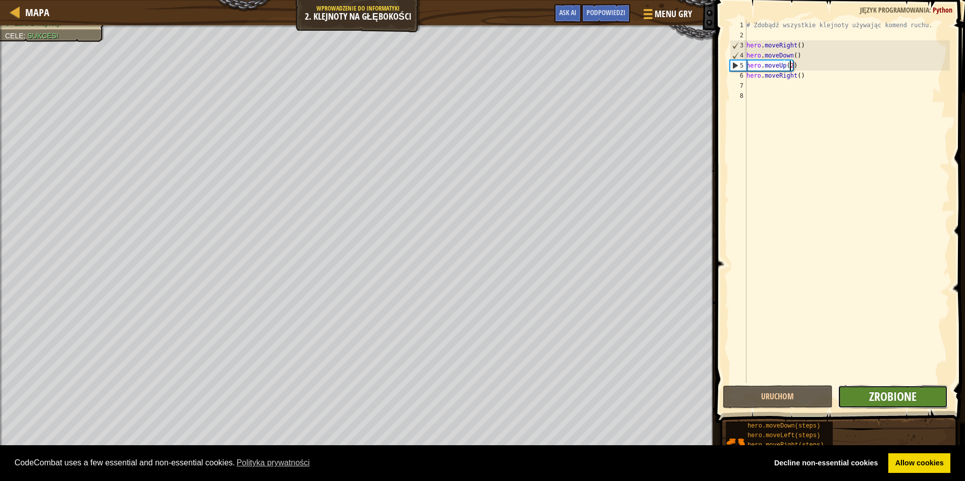
click at [895, 396] on span "Zrobione" at bounding box center [892, 397] width 47 height 16
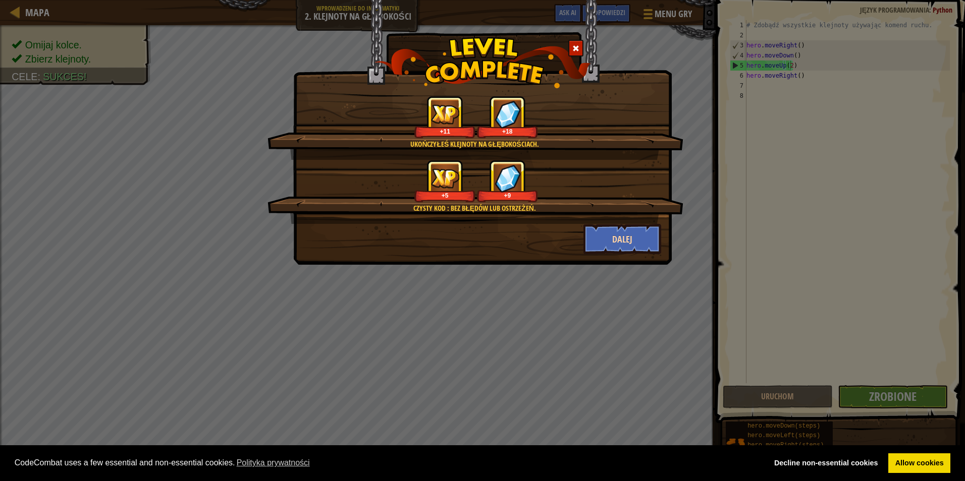
drag, startPoint x: 626, startPoint y: 219, endPoint x: 622, endPoint y: 230, distance: 11.2
click at [623, 220] on div "Czysty kod : bez błędów lub ostrzeżeń. +5 +9" at bounding box center [475, 192] width 416 height 64
click at [615, 241] on button "Dalej" at bounding box center [622, 239] width 78 height 30
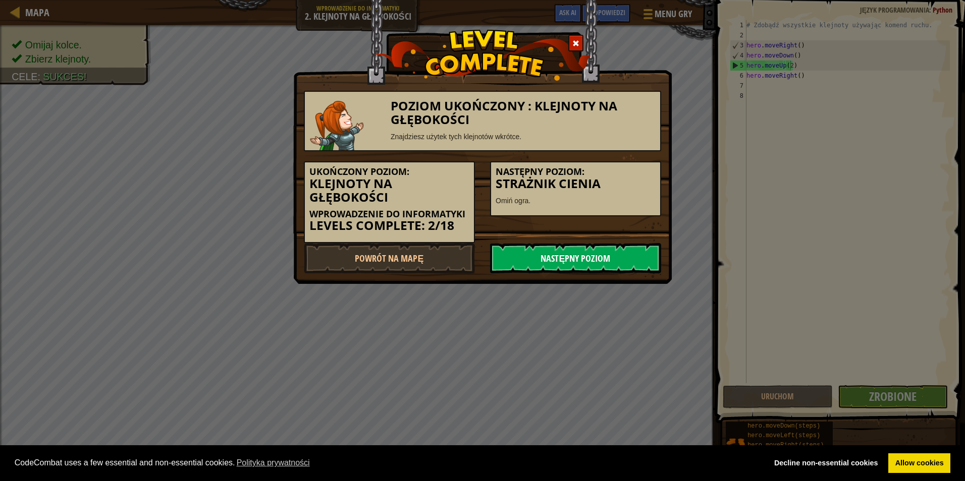
click at [575, 265] on link "Następny poziom" at bounding box center [575, 258] width 171 height 30
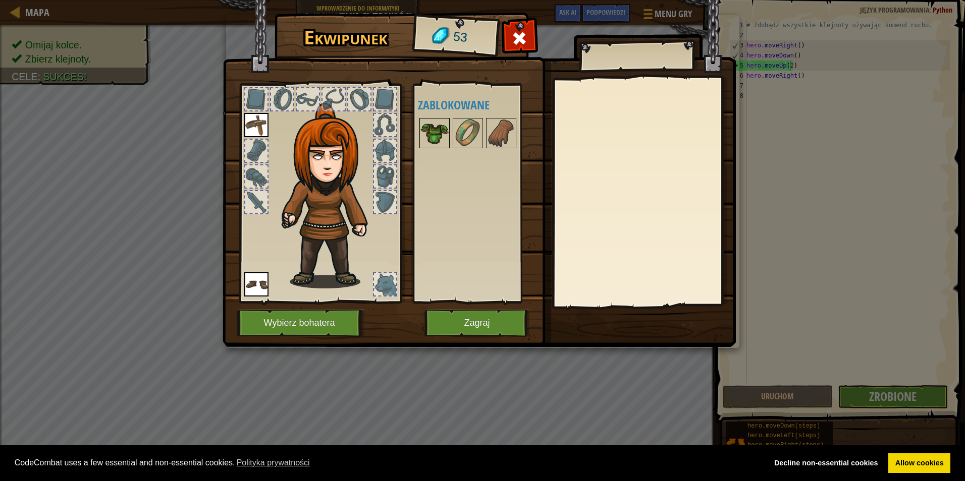
click at [436, 143] on img at bounding box center [434, 133] width 28 height 28
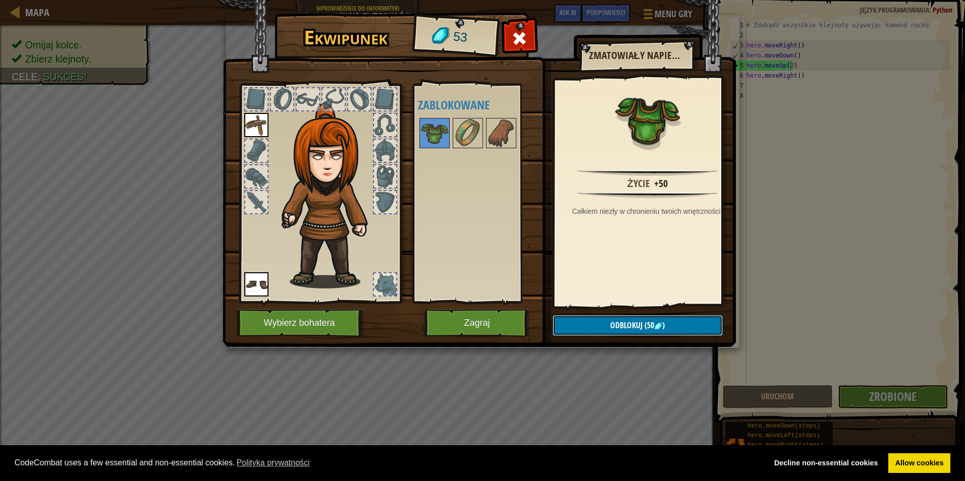
click at [605, 324] on button "Odblokuj (50 )" at bounding box center [638, 325] width 170 height 21
click at [606, 322] on button "Potwierdź" at bounding box center [638, 325] width 170 height 21
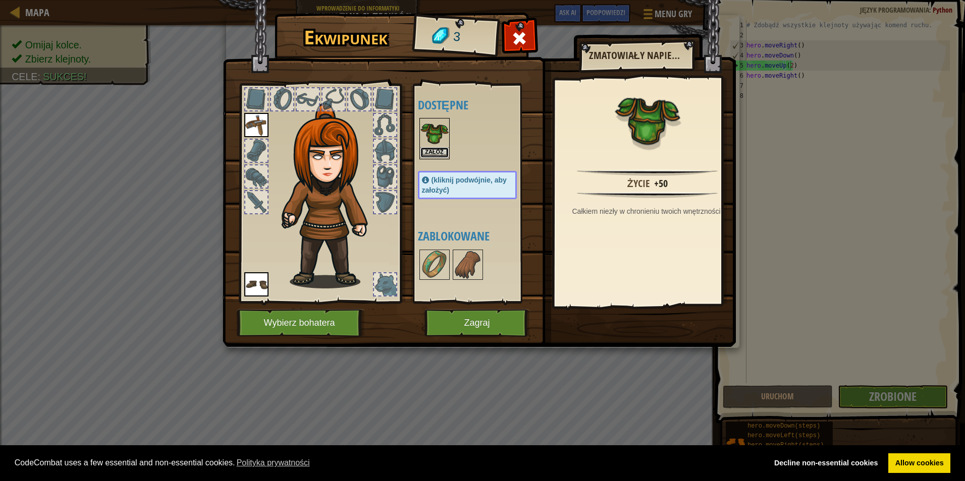
click at [432, 153] on button "Załóż" at bounding box center [434, 152] width 28 height 11
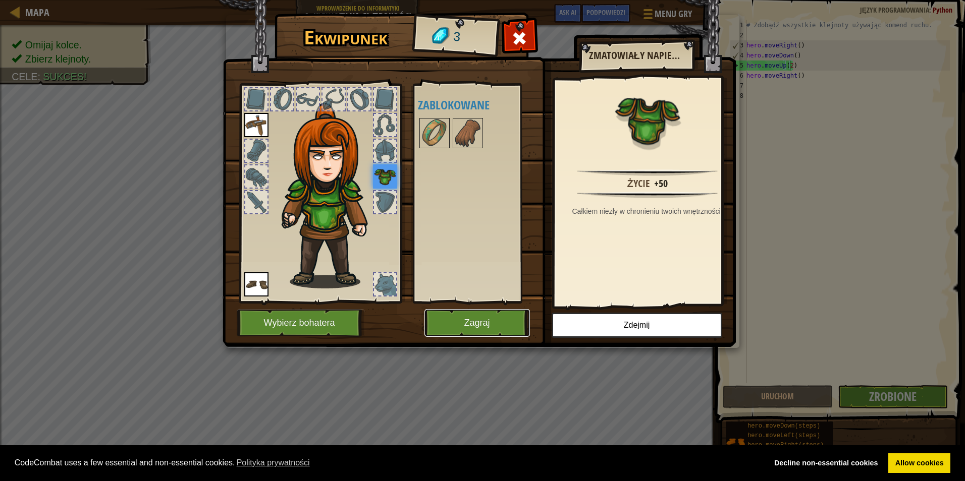
click at [472, 319] on button "Zagraj" at bounding box center [476, 323] width 105 height 28
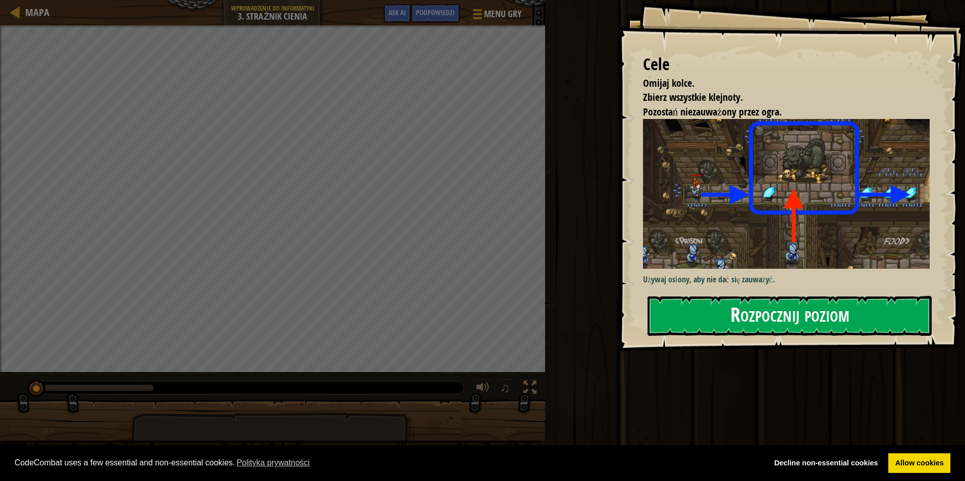
click at [835, 315] on button "Rozpocznij poziom" at bounding box center [789, 316] width 284 height 40
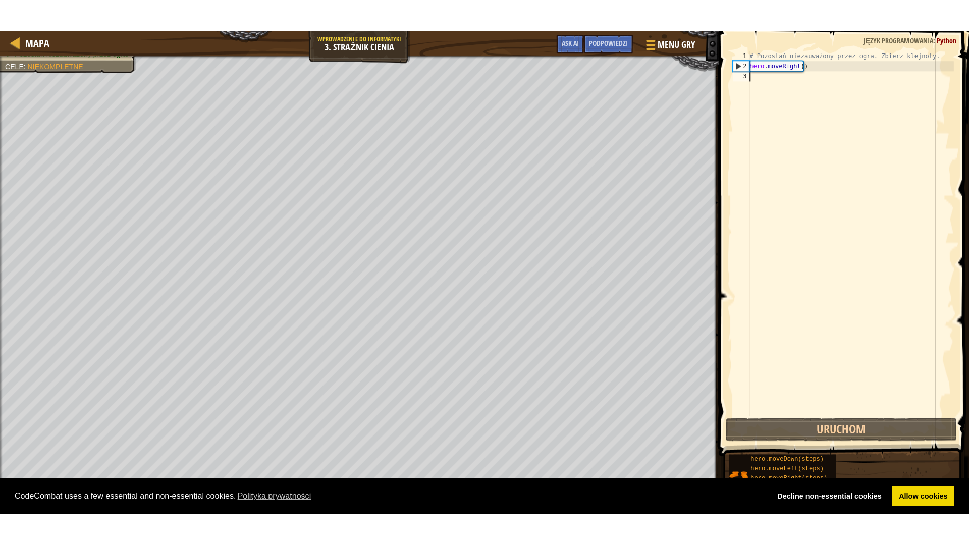
scroll to position [5, 0]
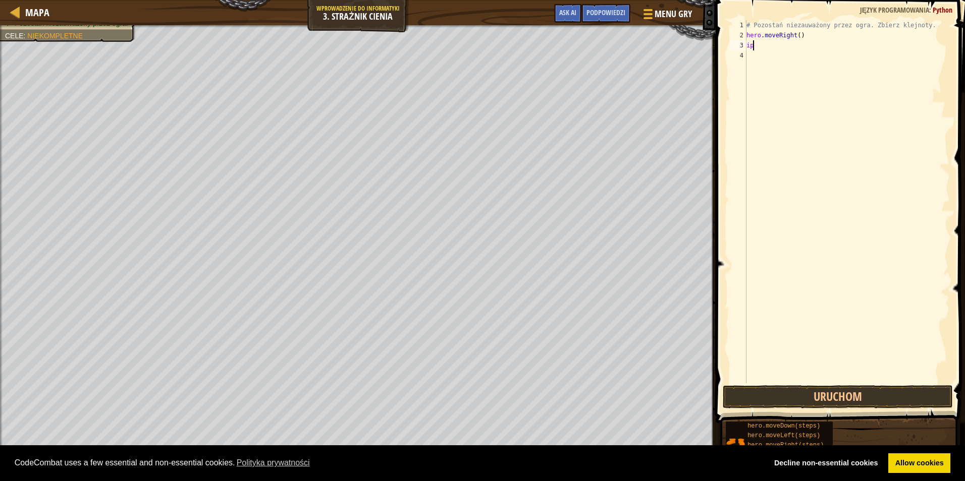
type textarea "i"
type textarea "p"
type textarea "g"
type textarea "do"
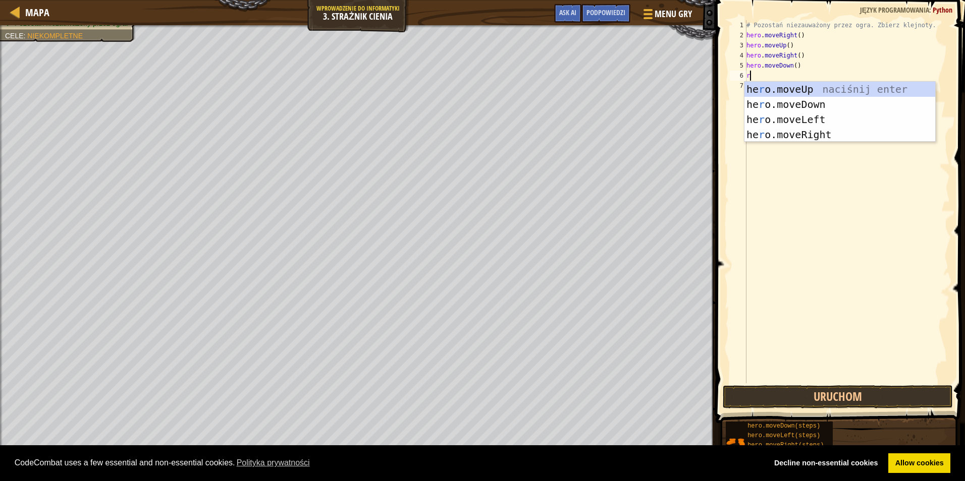
type textarea "ri"
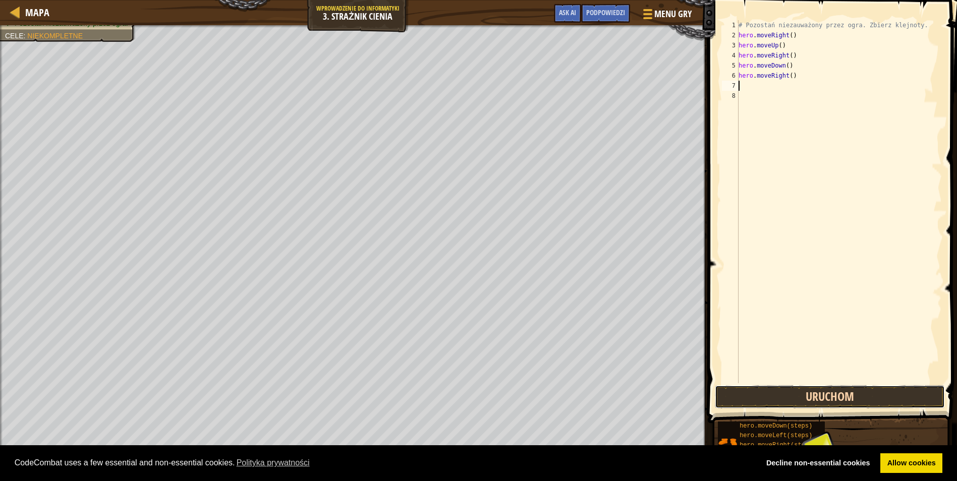
click at [892, 390] on button "Uruchom" at bounding box center [830, 397] width 230 height 23
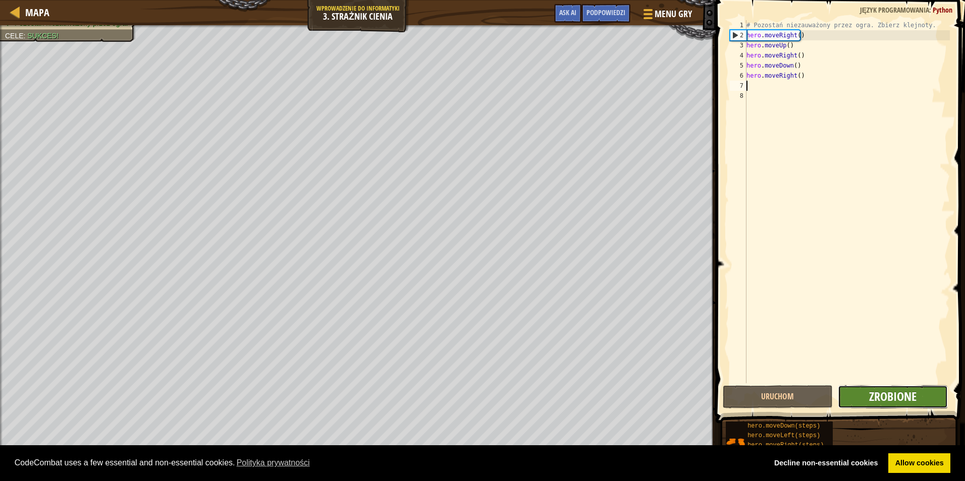
click at [909, 392] on span "Zrobione" at bounding box center [892, 397] width 47 height 16
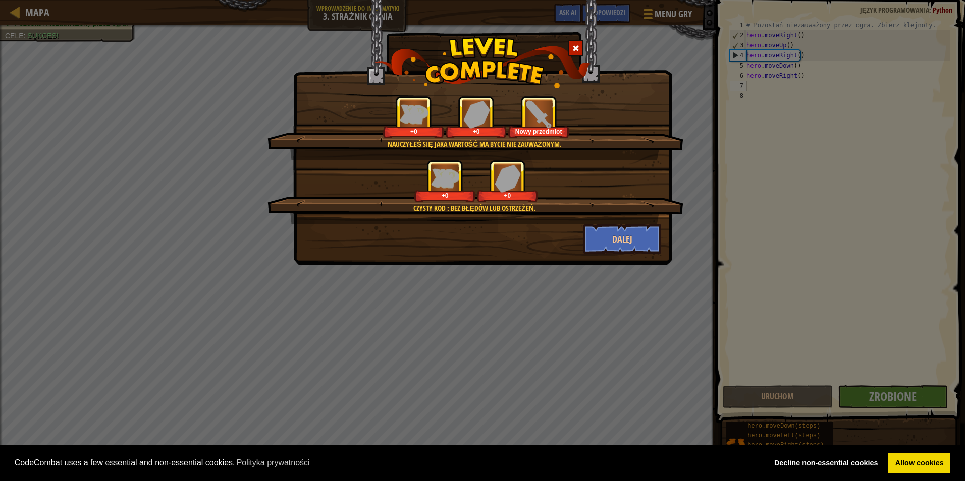
click at [622, 224] on div "Czysty Kod : Bez błędów lub ostrzeżeń. +0 +0" at bounding box center [475, 192] width 416 height 64
drag, startPoint x: 623, startPoint y: 226, endPoint x: 616, endPoint y: 240, distance: 16.3
click at [616, 240] on button "Dalej" at bounding box center [622, 239] width 78 height 30
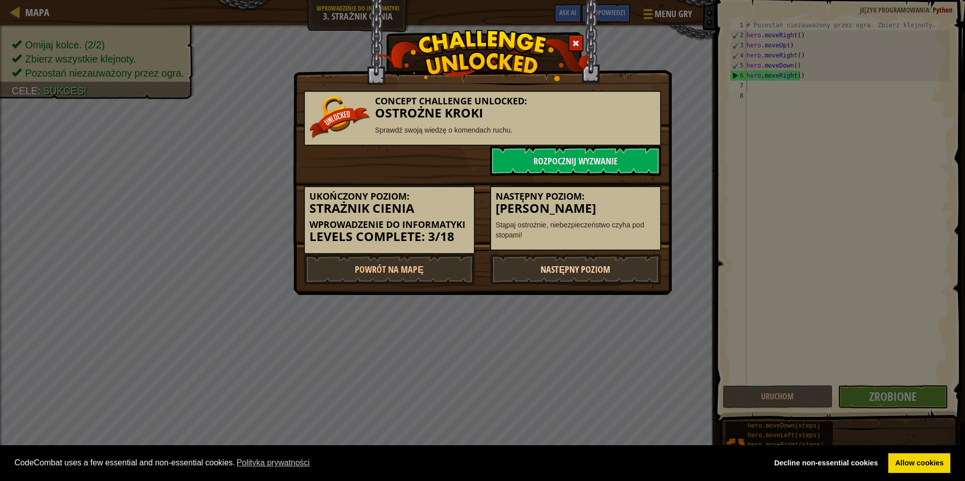
click at [590, 277] on link "Następny poziom" at bounding box center [575, 269] width 171 height 30
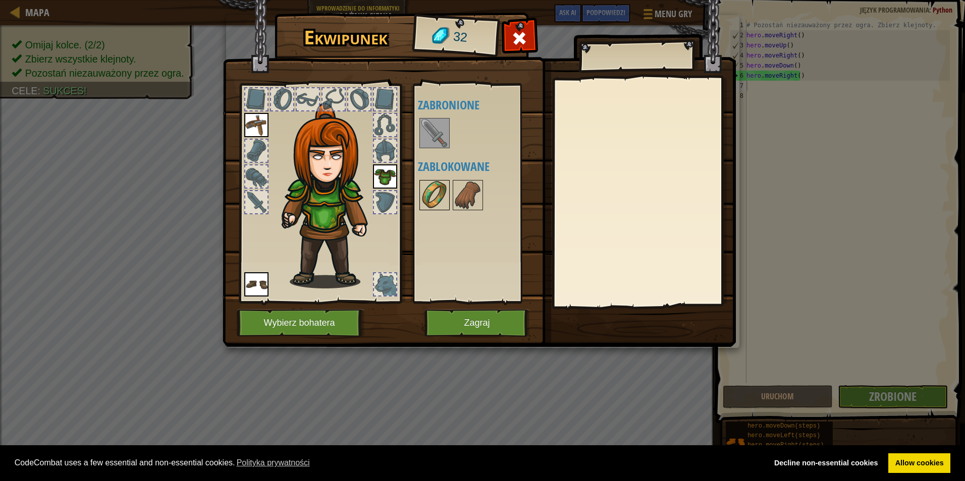
click at [446, 193] on img at bounding box center [434, 195] width 28 height 28
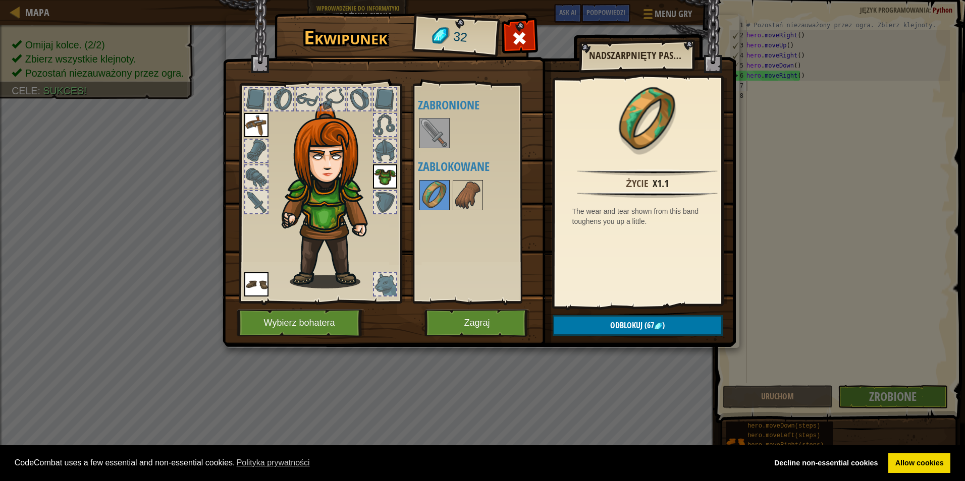
click at [485, 192] on div at bounding box center [481, 195] width 127 height 33
click at [502, 324] on button "Zagraj" at bounding box center [476, 323] width 105 height 28
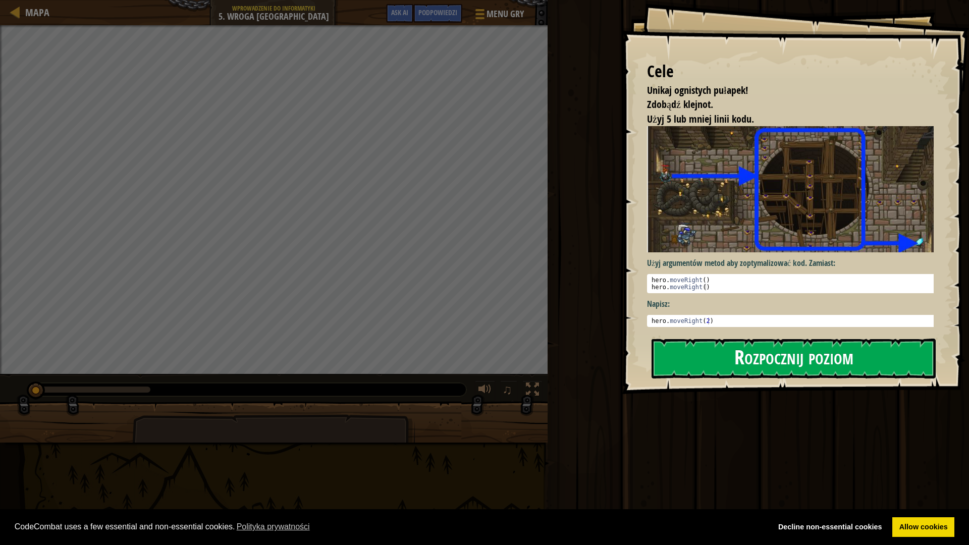
click at [732, 367] on button "Rozpocznij poziom" at bounding box center [793, 359] width 284 height 40
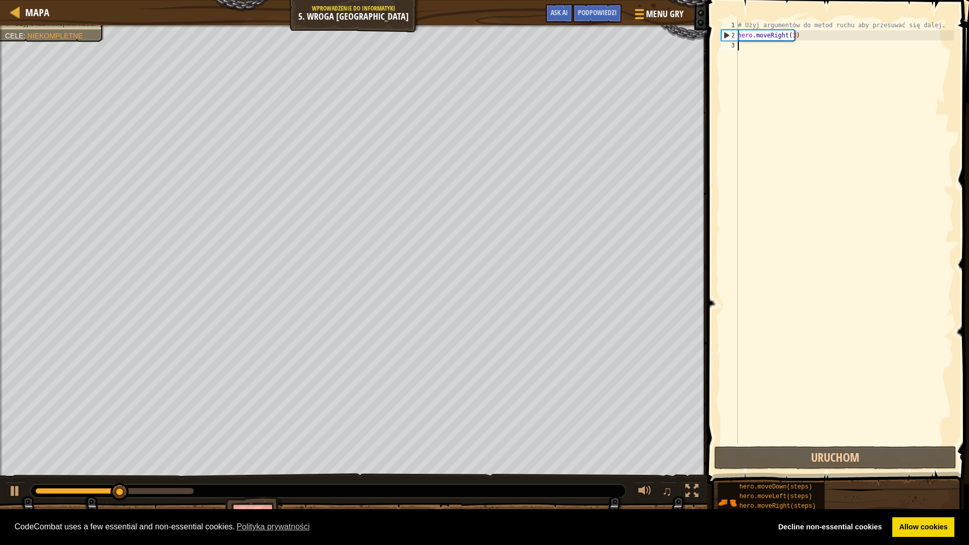
type textarea "h"
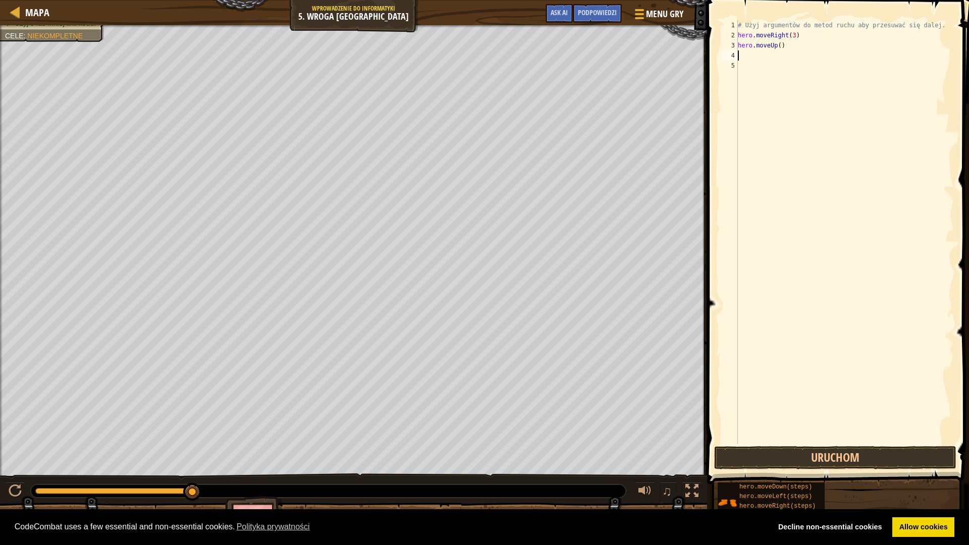
type textarea "g"
type textarea "do"
click at [783, 64] on div "# Użyj argumentów do metod ruchu aby przesuwać się dalej. hero . moveRight ( 3 …" at bounding box center [845, 242] width 218 height 444
type textarea "hero.moveDown(3)"
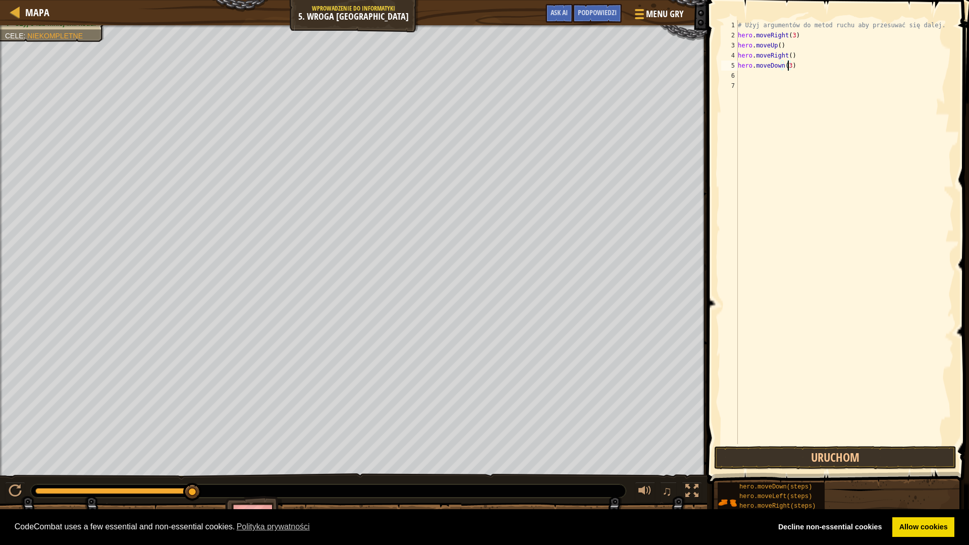
click at [766, 82] on div "# Użyj argumentów do metod ruchu aby przesuwać się dalej. hero . moveRight ( 3 …" at bounding box center [845, 242] width 218 height 444
click at [746, 74] on div "# Użyj argumentów do metod ruchu aby przesuwać się dalej. hero . moveRight ( 3 …" at bounding box center [845, 242] width 218 height 444
type textarea "g"
click at [790, 78] on div "# Użyj argumentów do metod ruchu aby przesuwać się dalej. hero . moveRight ( 3 …" at bounding box center [845, 242] width 218 height 444
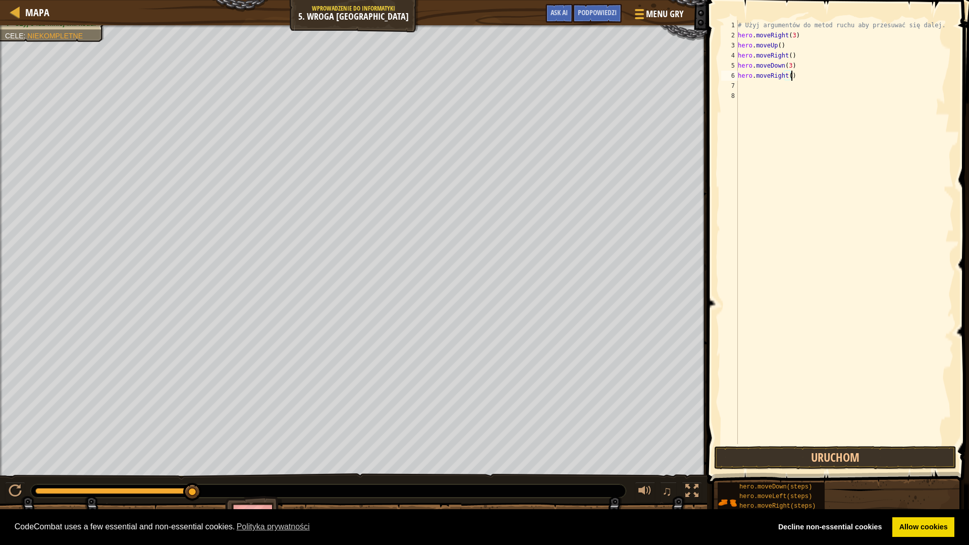
scroll to position [5, 4]
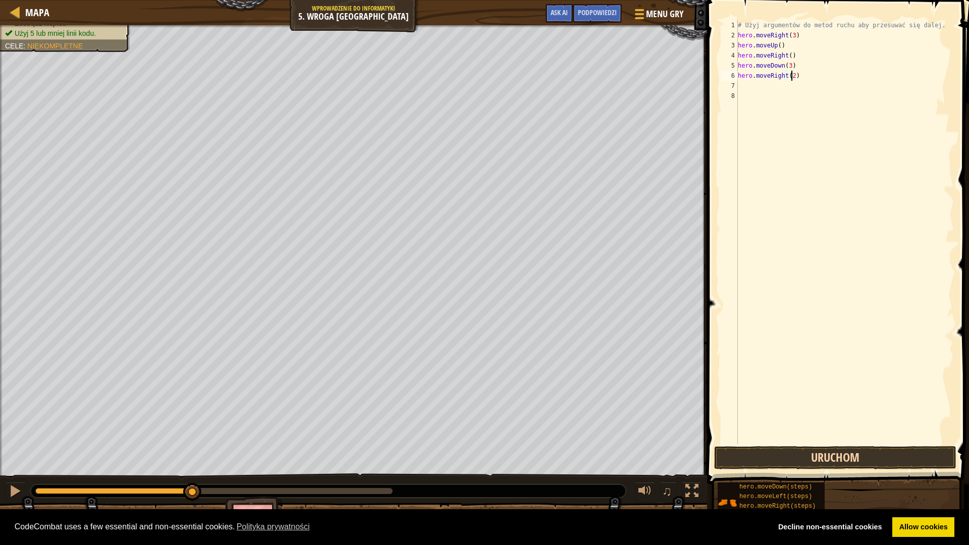
type textarea "hero.moveRight(2)"
click at [893, 457] on button "Uruchom" at bounding box center [835, 457] width 242 height 23
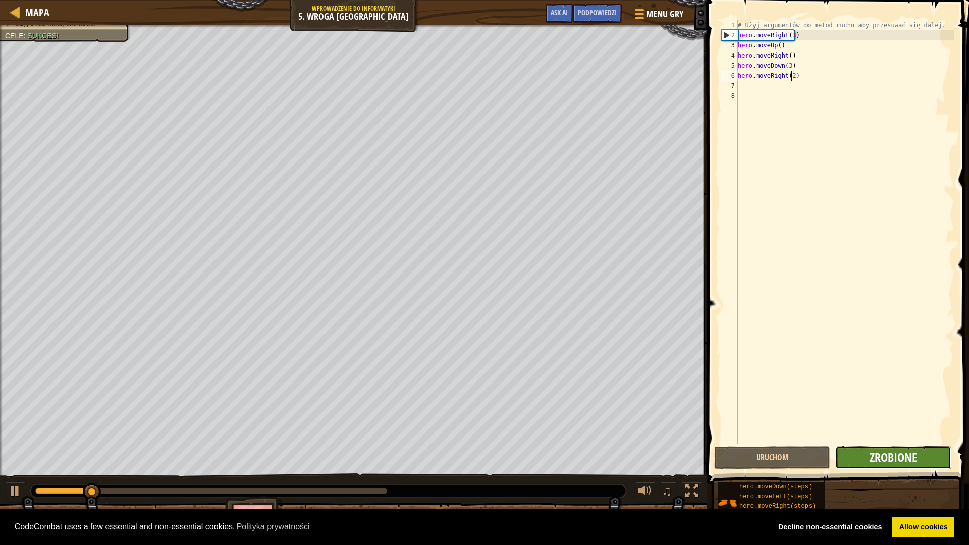
click at [907, 460] on span "Zrobione" at bounding box center [892, 457] width 47 height 16
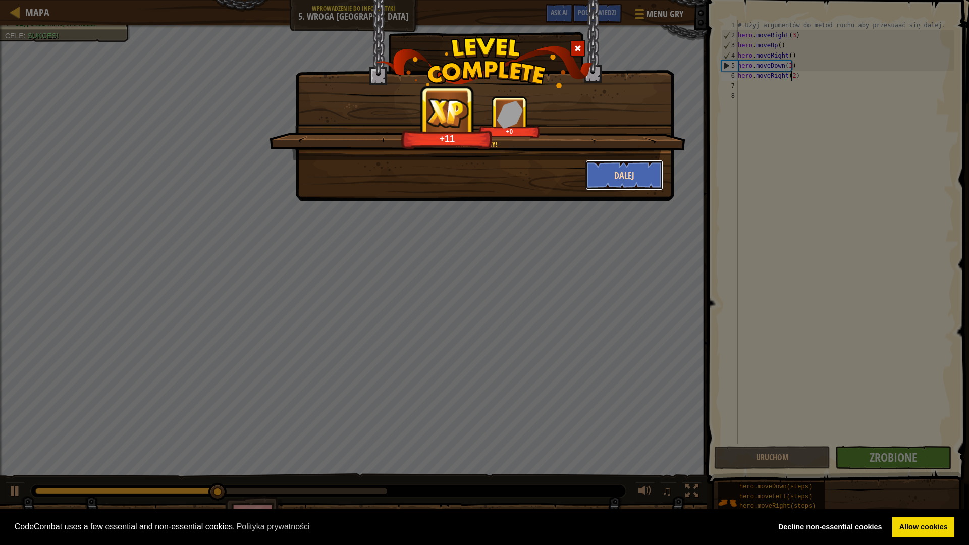
click at [615, 171] on button "Dalej" at bounding box center [624, 175] width 78 height 30
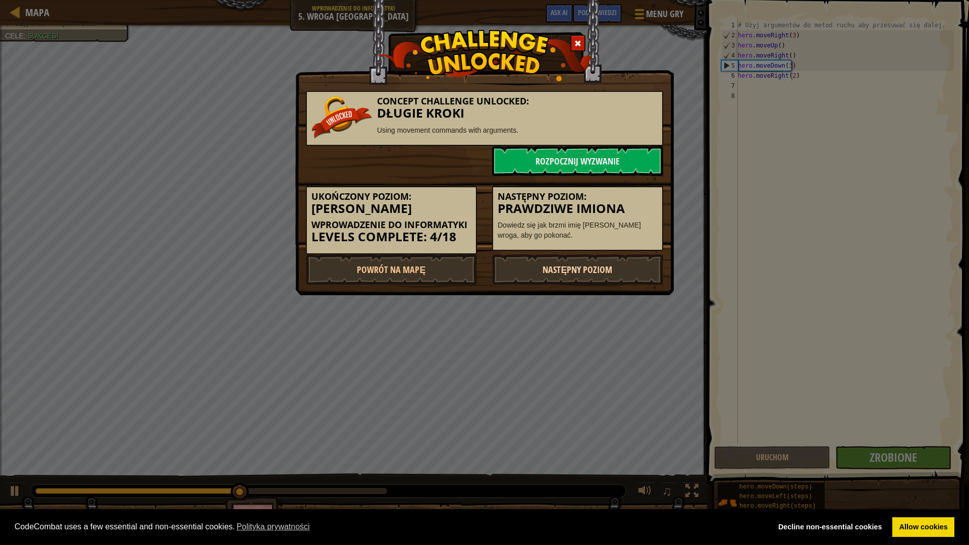
click at [580, 267] on link "Następny poziom" at bounding box center [577, 269] width 171 height 30
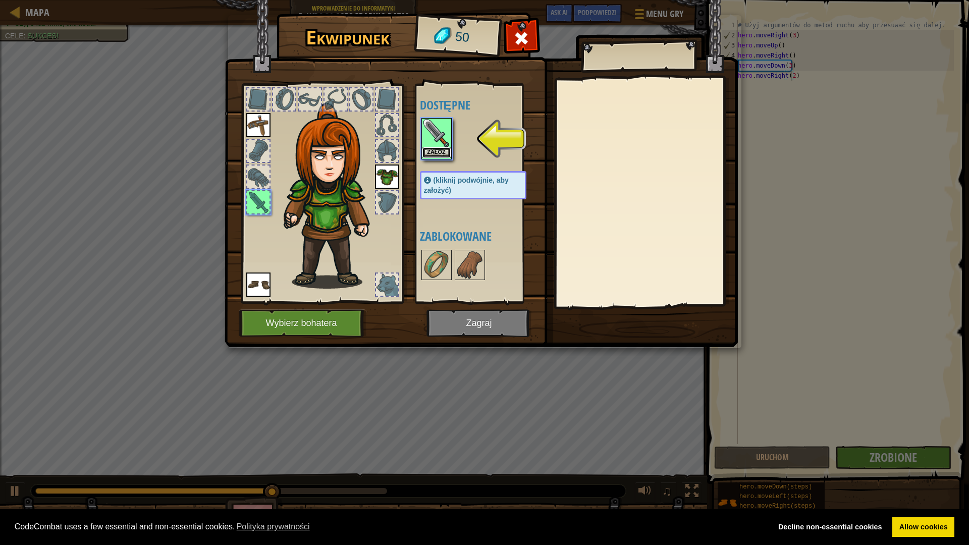
click at [446, 153] on button "Załóż" at bounding box center [436, 152] width 28 height 11
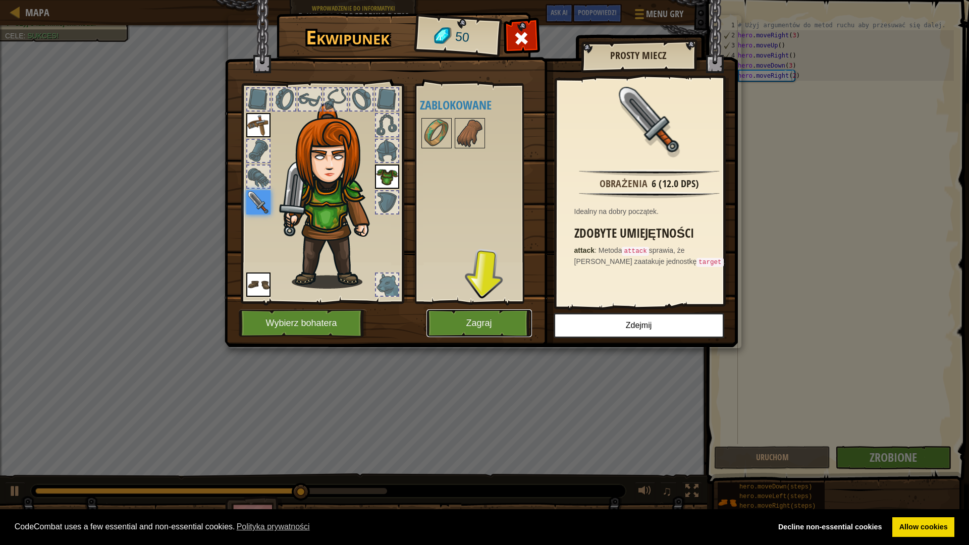
click at [493, 324] on button "Zagraj" at bounding box center [478, 323] width 105 height 28
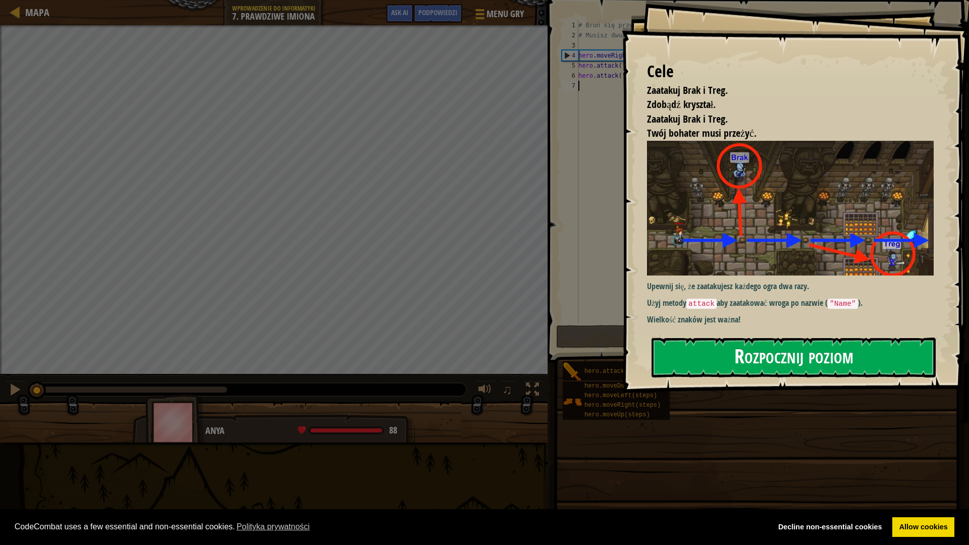
click at [811, 265] on div "Cele Zaatakuj Brak i Treg. Zdobądź kryształ. Zaatakuj Brak i [GEOGRAPHIC_DATA].…" at bounding box center [795, 196] width 347 height 393
click at [798, 352] on button "Rozpocznij poziom" at bounding box center [793, 358] width 284 height 40
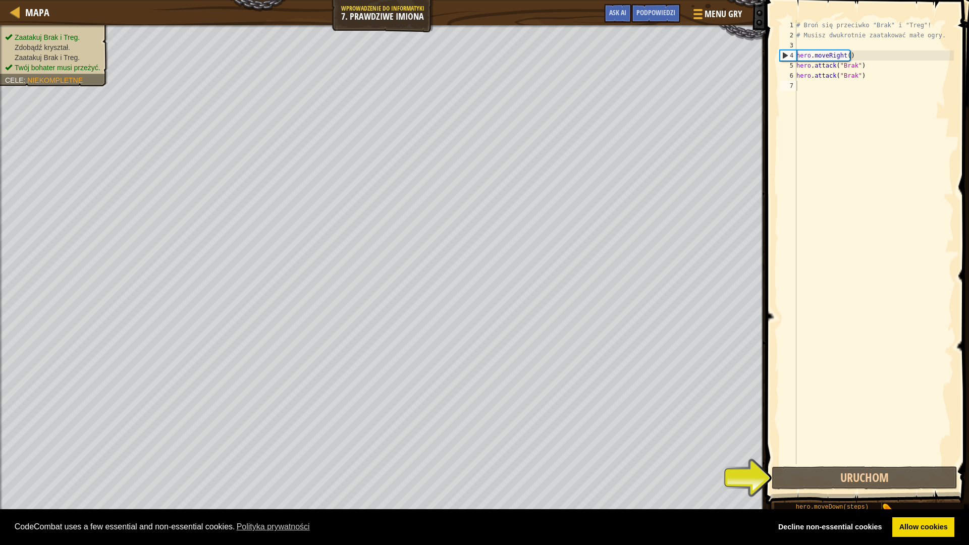
click at [814, 90] on div "# Broń się przeciwko "Brak" i "Treg"! # Musisz dwukrotnie zaatakować małe ogry.…" at bounding box center [873, 252] width 159 height 464
type textarea "g"
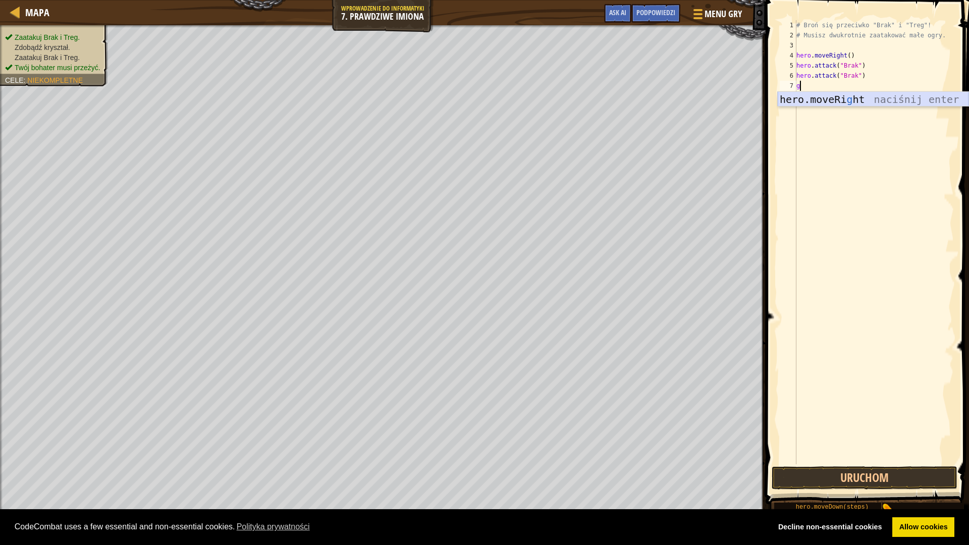
click at [813, 101] on div "hero.moveRi g ht naciśnij enter" at bounding box center [873, 114] width 191 height 45
type textarea "hero.attack("Treg")"
click at [812, 100] on div "# Broń się przeciwko "Brak" i "Treg"! # Musisz dwukrotnie zaatakować małe ogry.…" at bounding box center [873, 252] width 159 height 464
click at [804, 105] on div "# Broń się przeciwko "Brak" i "Treg"! # Musisz dwukrotnie zaatakować małe ogry.…" at bounding box center [873, 252] width 159 height 464
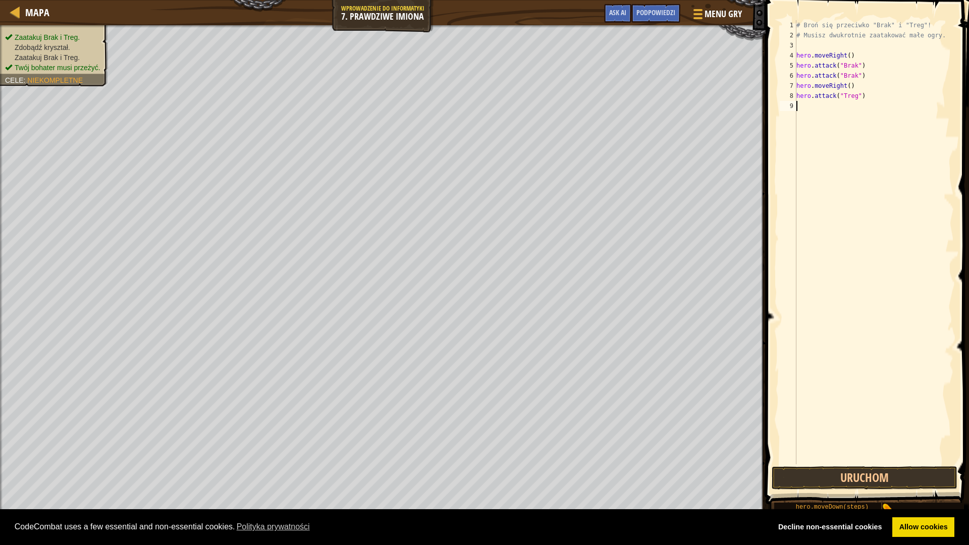
scroll to position [5, 0]
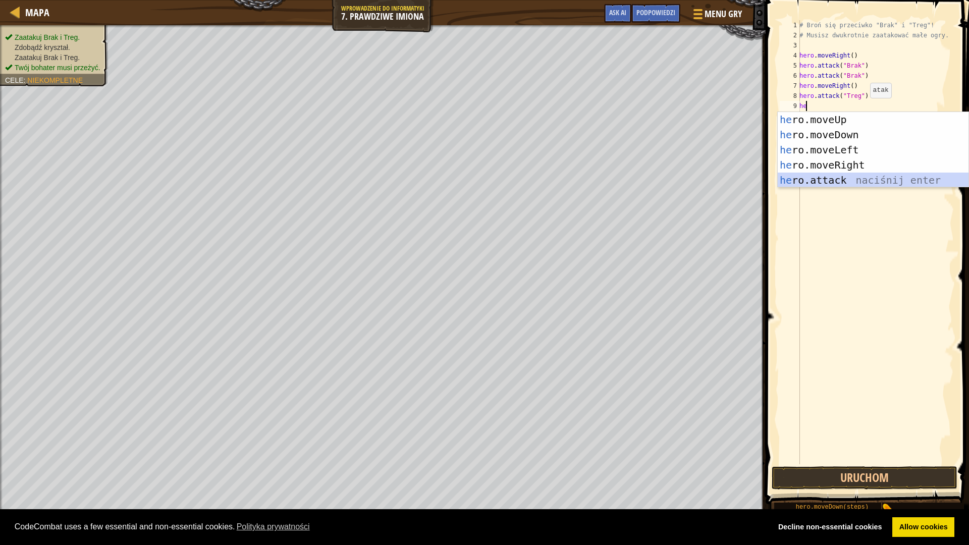
click at [851, 175] on div "he ro.moveUp naciśnij enter he ro.moveDown naciśnij enter he ro.moveLeft naciśn…" at bounding box center [873, 165] width 191 height 106
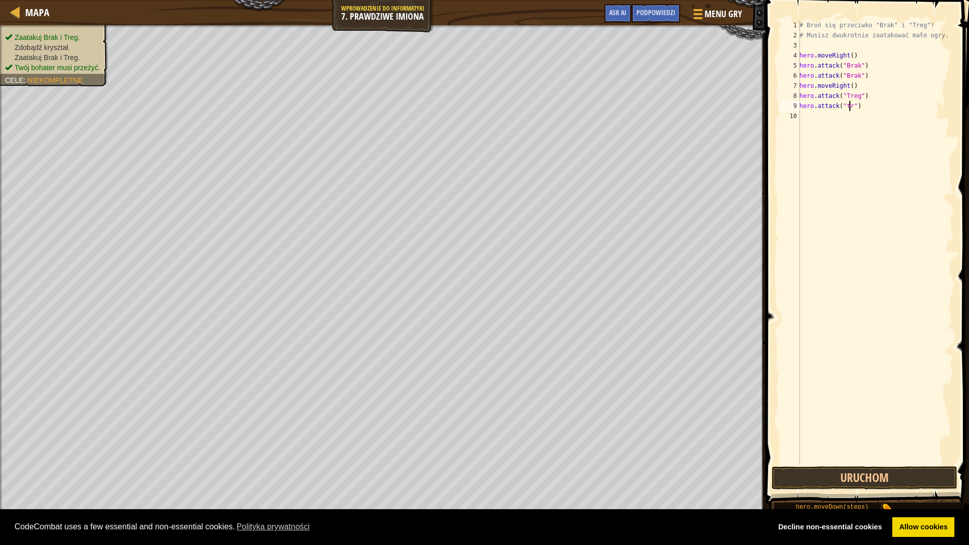
type textarea "hero.attack("treg")"
click at [847, 125] on div "# Broń się przeciwko "Brak" i "Treg"! # Musisz dwukrotnie zaatakować małe ogry.…" at bounding box center [875, 252] width 156 height 464
drag, startPoint x: 843, startPoint y: 101, endPoint x: 849, endPoint y: 102, distance: 5.8
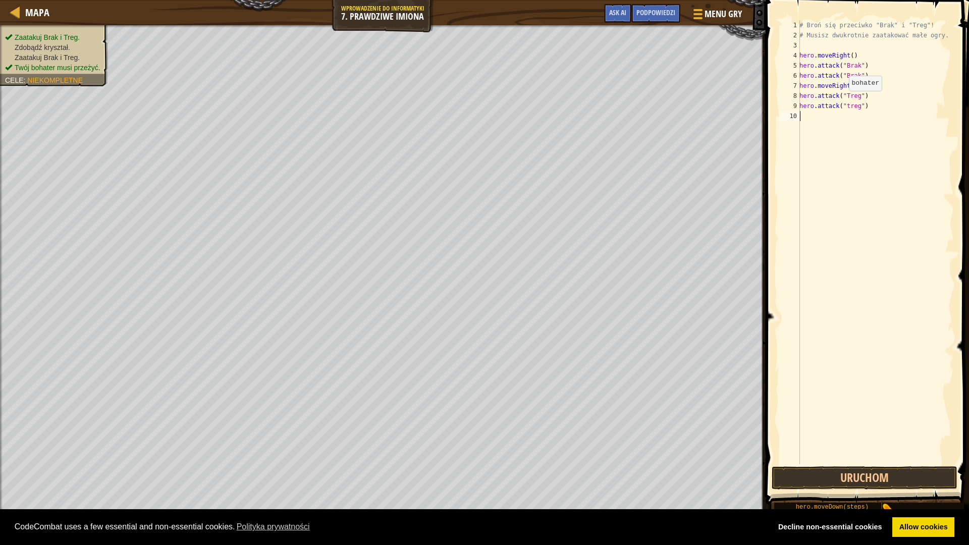
click at [844, 101] on div "# Broń się przeciwko "Brak" i "Treg"! # Musisz dwukrotnie zaatakować małe ogry.…" at bounding box center [875, 252] width 156 height 464
type textarea "hero.attack("Treg")"
click at [826, 115] on div "# Broń się przeciwko "Brak" i "Treg"! # Musisz dwukrotnie zaatakować małe ogry.…" at bounding box center [875, 252] width 156 height 464
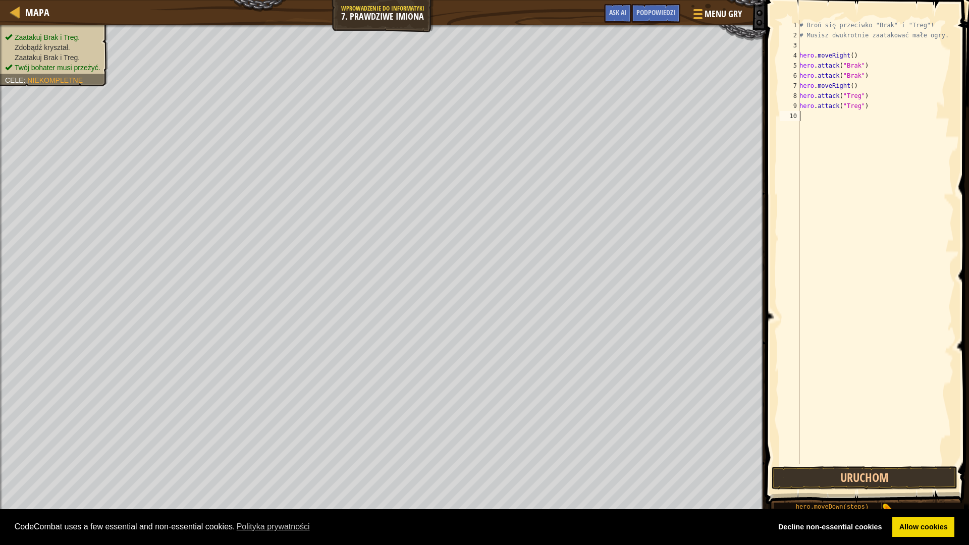
type textarea "h"
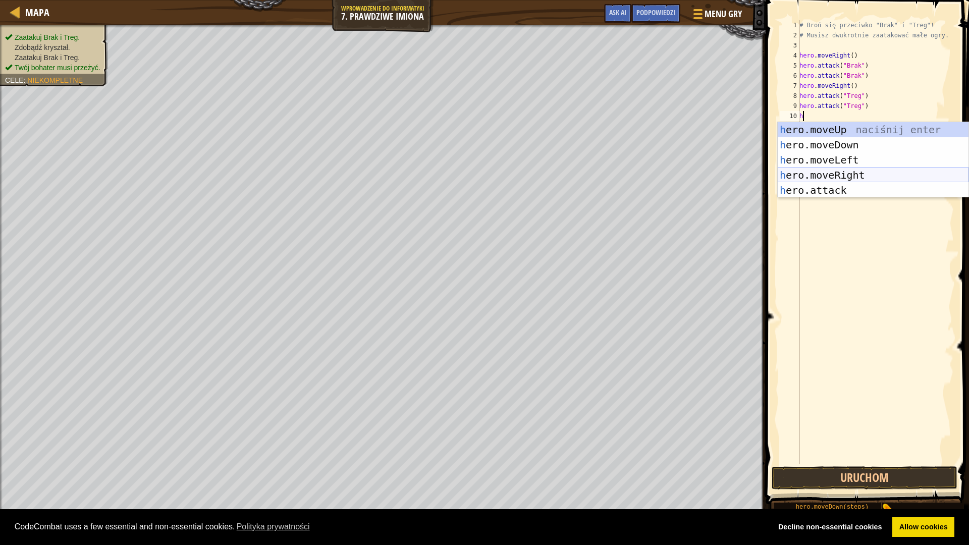
click at [840, 173] on div "h ero.moveUp naciśnij enter h ero.moveDown naciśnij enter h ero.moveLeft naciśn…" at bounding box center [873, 175] width 191 height 106
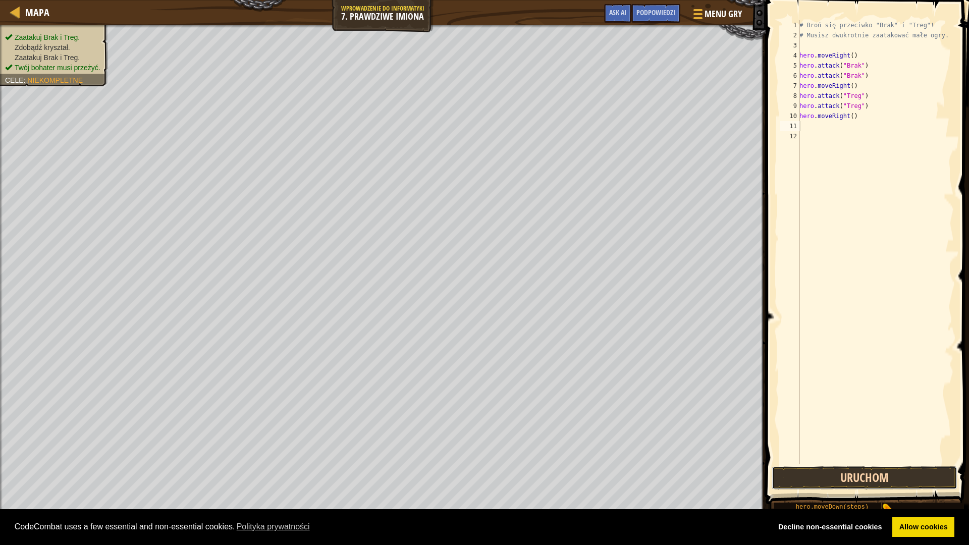
click at [895, 478] on button "Uruchom" at bounding box center [865, 477] width 186 height 23
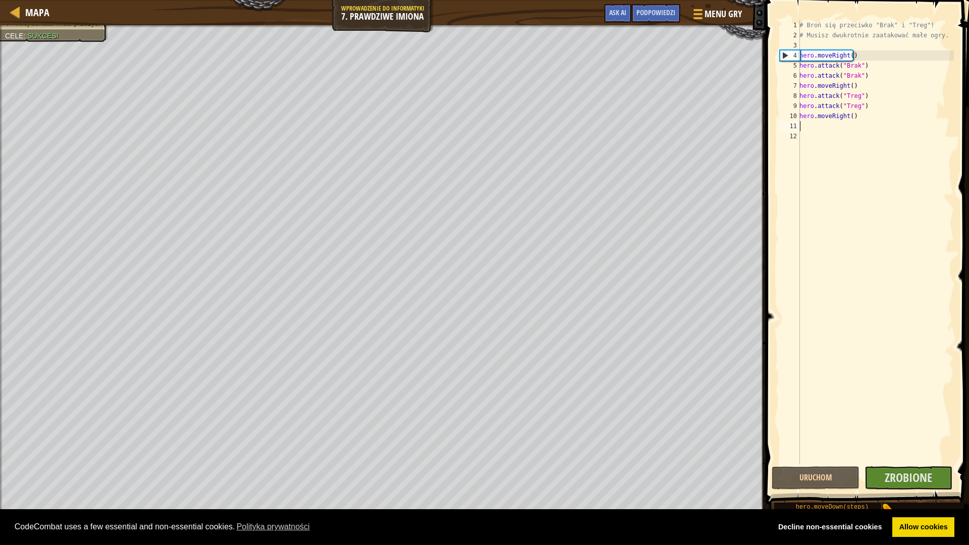
type textarea "b"
click at [933, 481] on link "Allow cookies" at bounding box center [923, 527] width 62 height 20
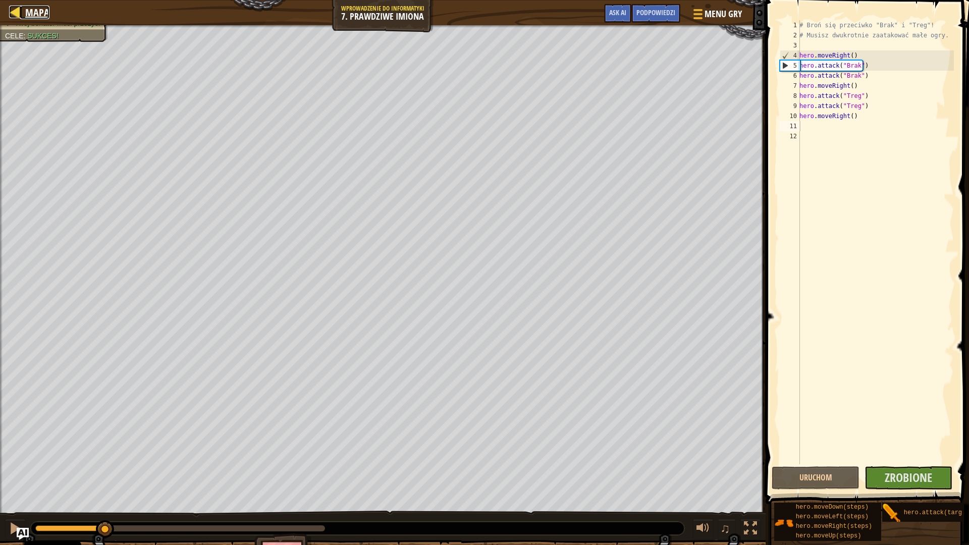
click at [33, 11] on span "Mapa" at bounding box center [37, 13] width 24 height 14
select select "pl"
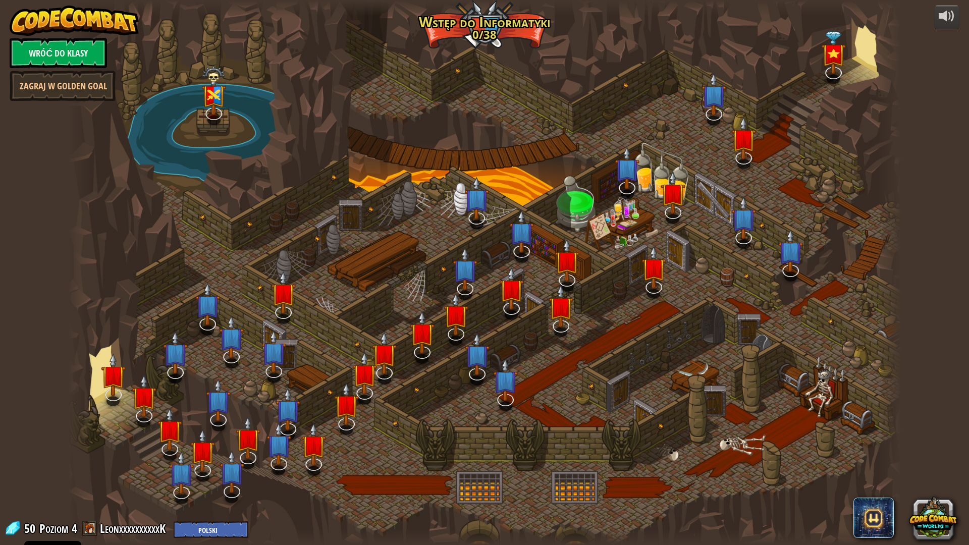
select select "pl"
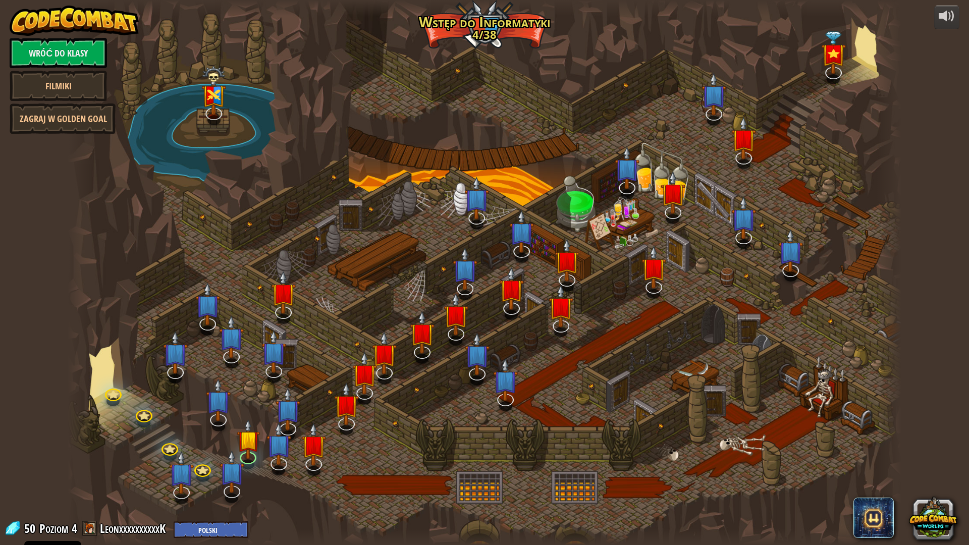
select select "pl"
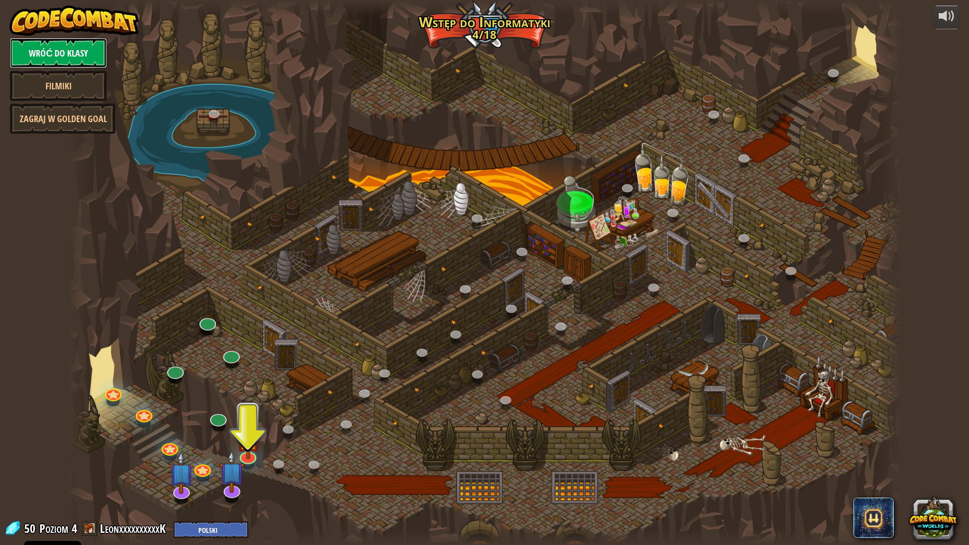
click at [48, 57] on link "Wróć do klasy" at bounding box center [58, 53] width 97 height 30
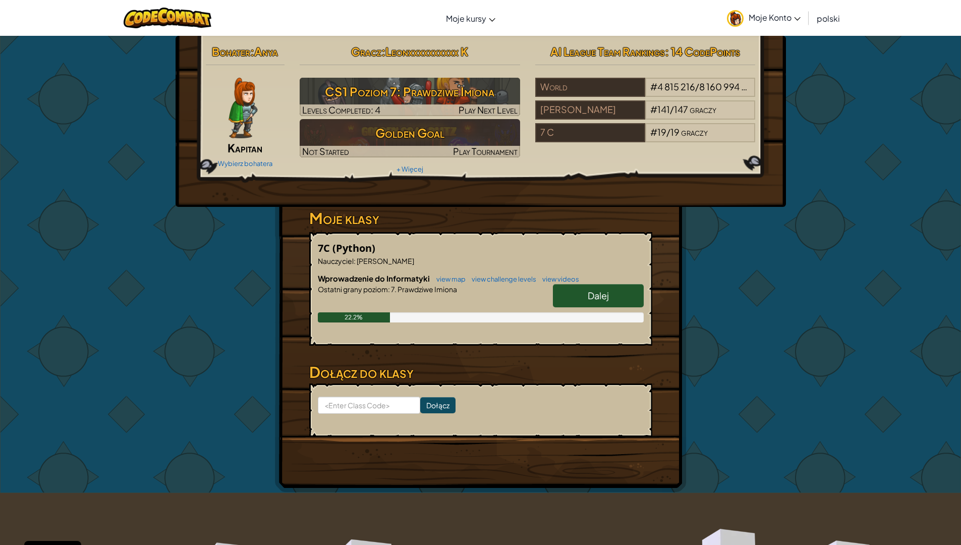
click at [763, 19] on span "Moje Konto" at bounding box center [775, 17] width 52 height 11
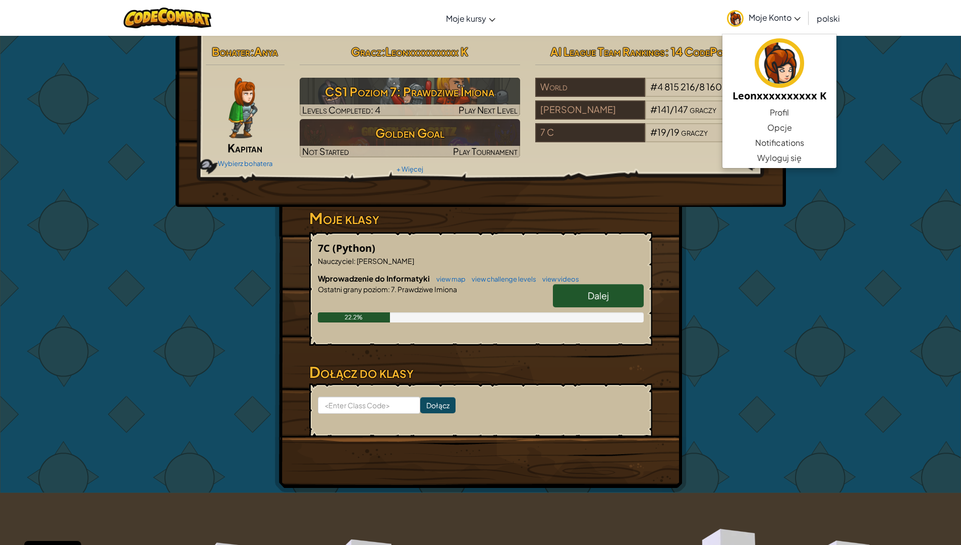
click at [608, 306] on link "Dalej" at bounding box center [598, 295] width 91 height 23
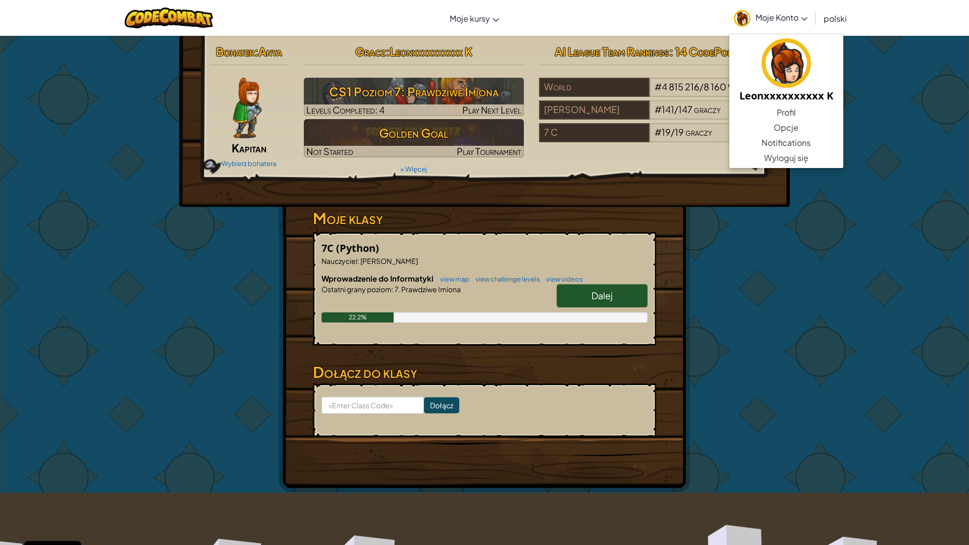
select select "pl"
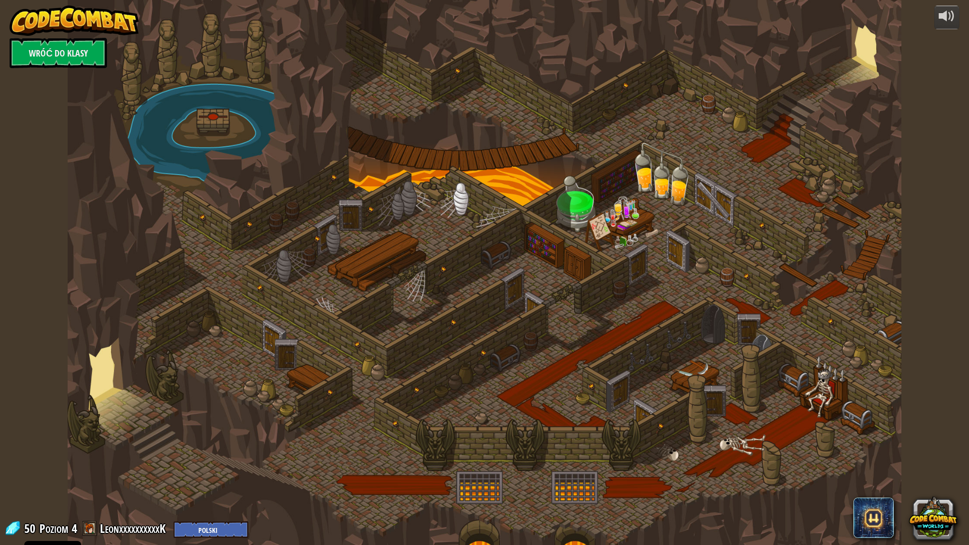
select select "pl"
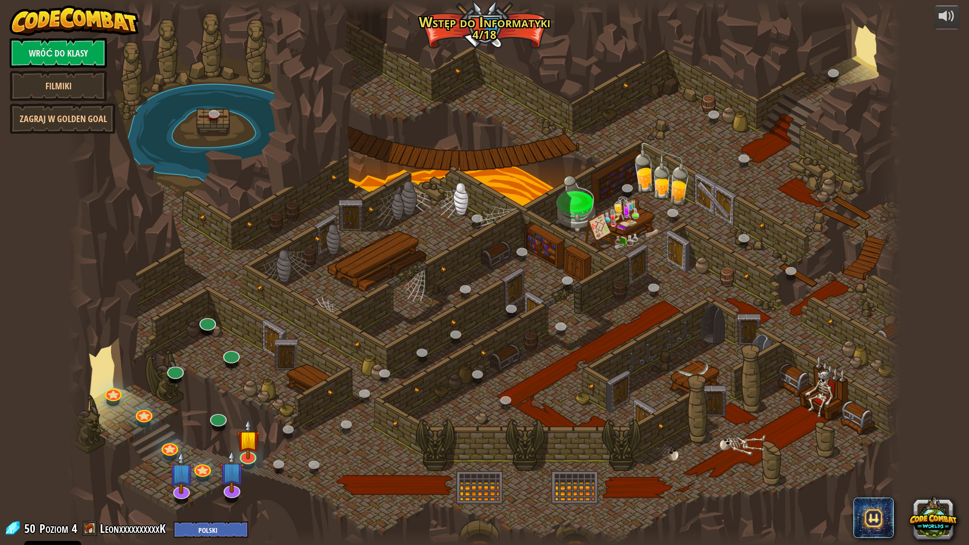
select select "pl"
click at [244, 457] on img at bounding box center [232, 461] width 25 height 57
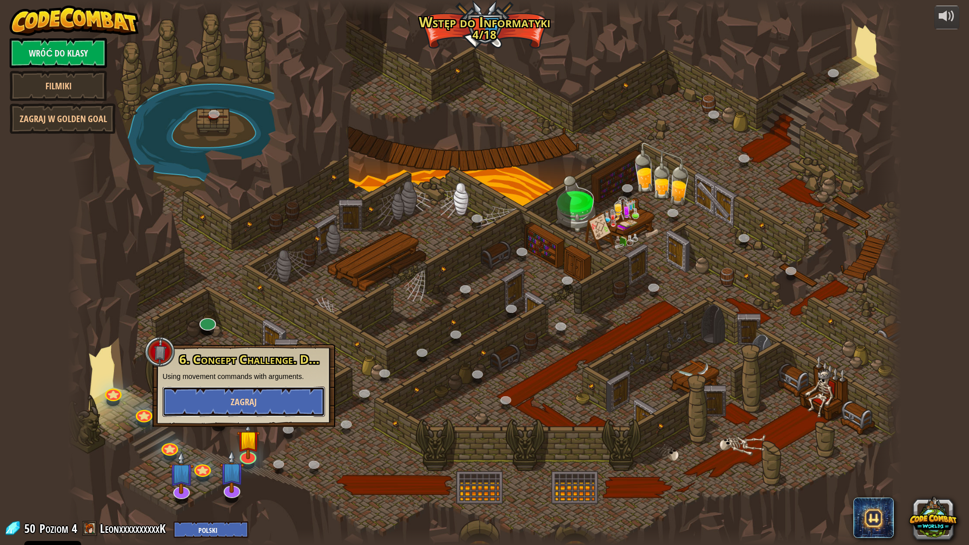
click at [225, 410] on button "Zagraj" at bounding box center [243, 402] width 162 height 30
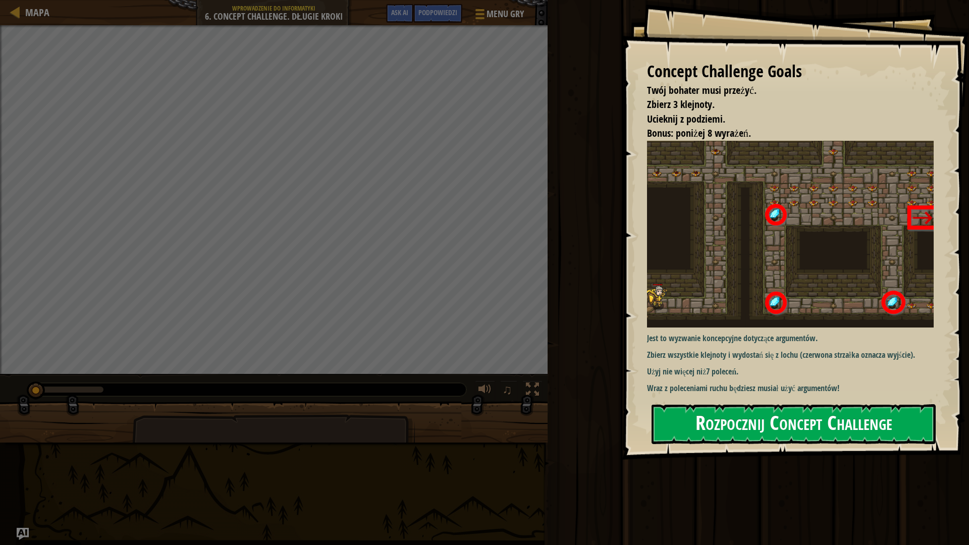
click at [837, 429] on button "Rozpocznij Concept Challenge" at bounding box center [793, 424] width 284 height 40
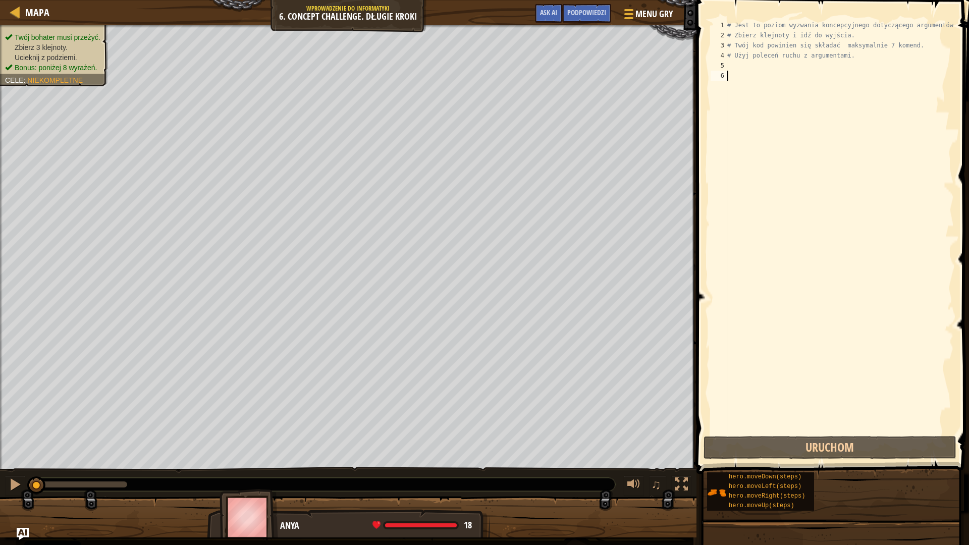
type textarea "g"
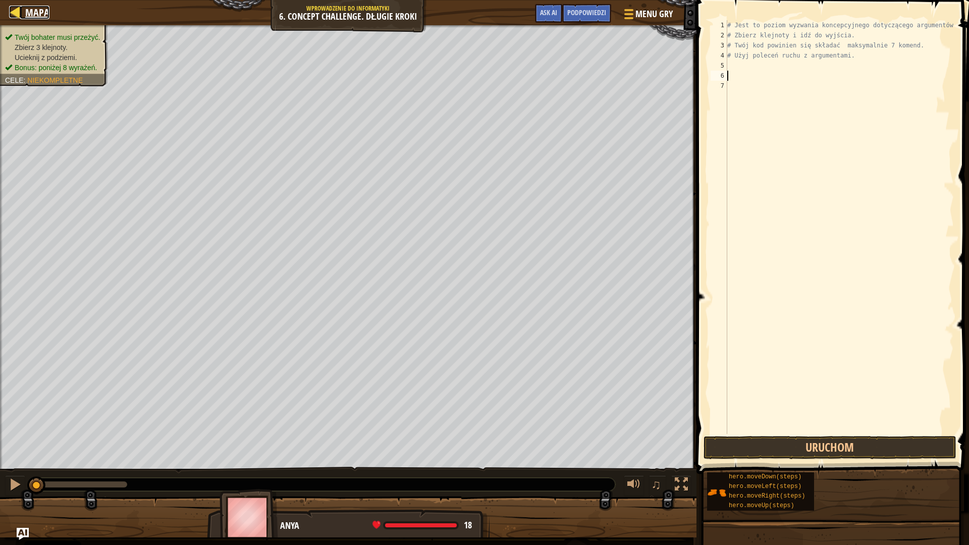
click at [21, 12] on div at bounding box center [15, 12] width 13 height 13
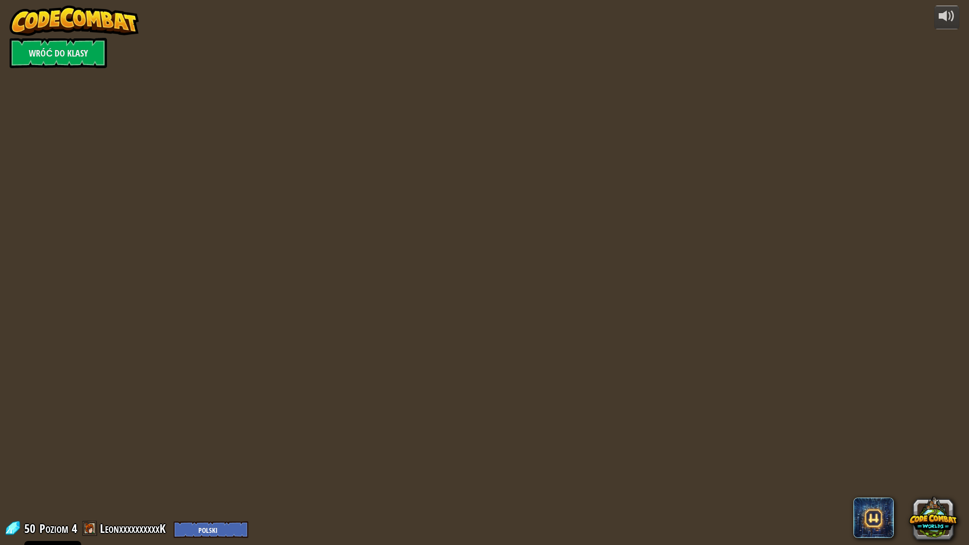
select select "pl"
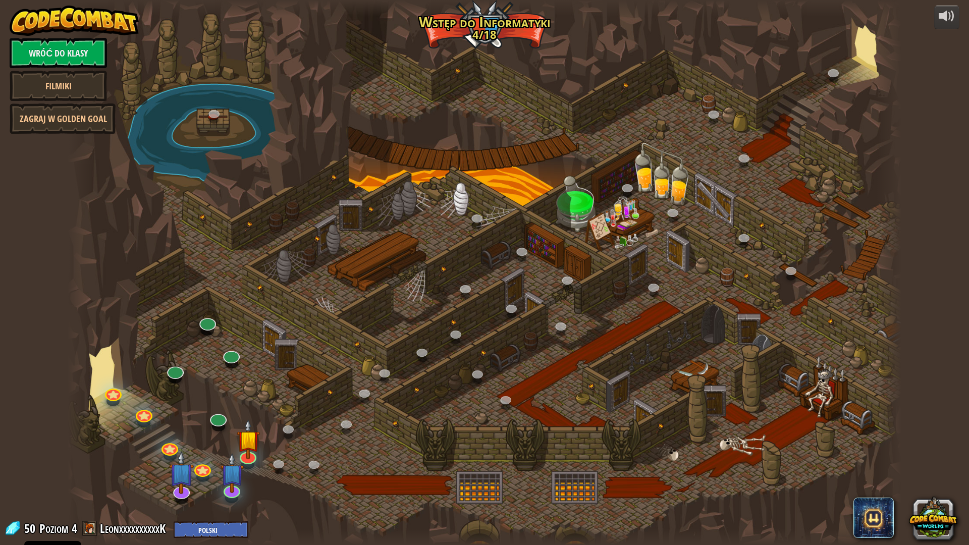
select select "pl"
click at [257, 433] on img at bounding box center [247, 429] width 23 height 53
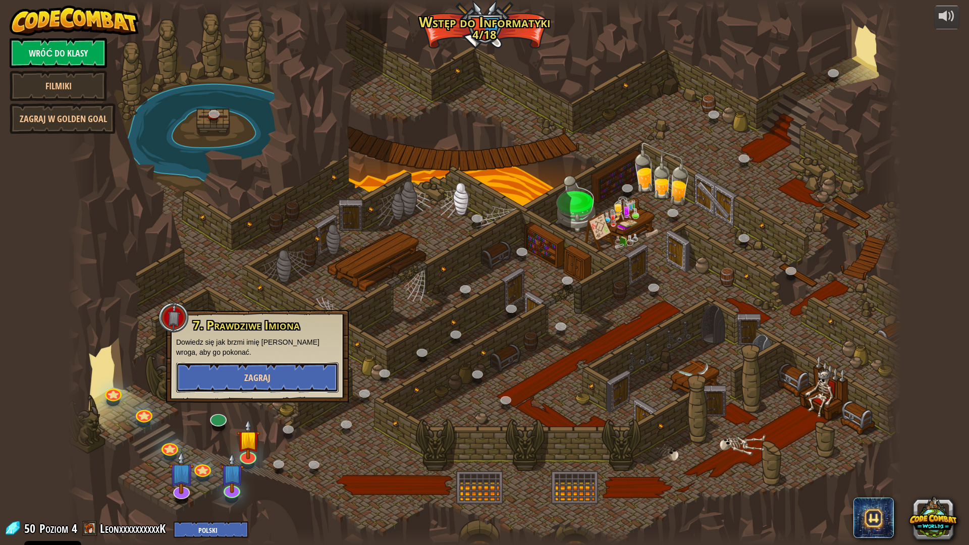
click at [234, 374] on button "Zagraj" at bounding box center [257, 377] width 162 height 30
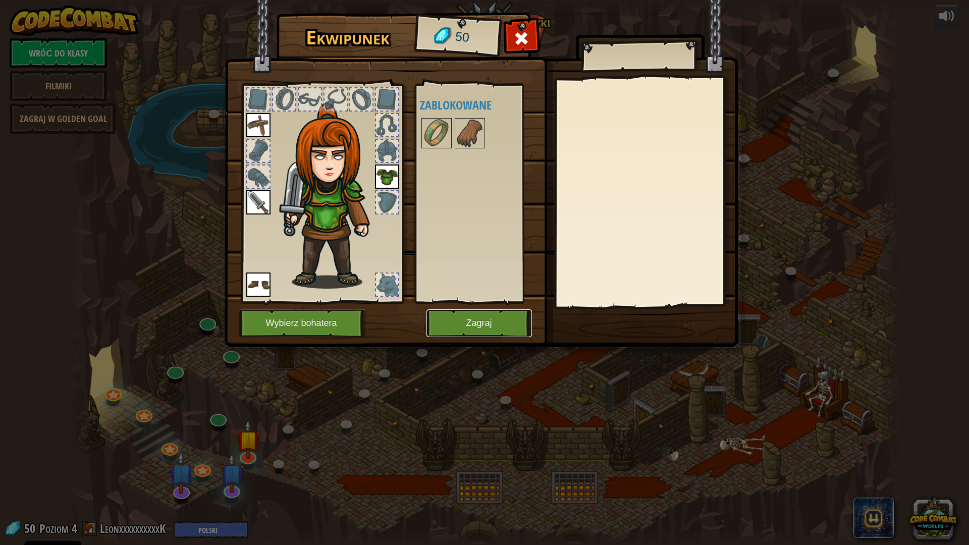
click at [490, 328] on button "Zagraj" at bounding box center [478, 323] width 105 height 28
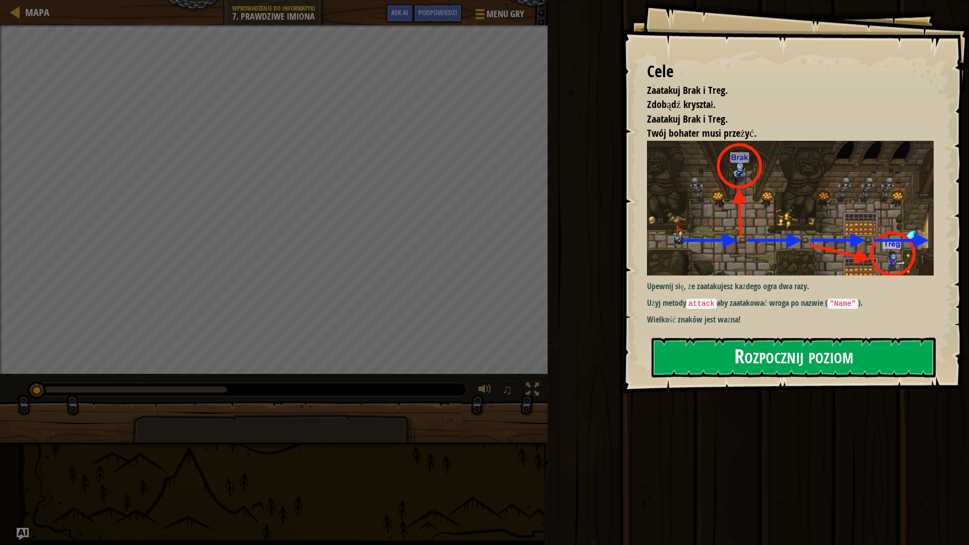
drag, startPoint x: 744, startPoint y: 249, endPoint x: 771, endPoint y: 279, distance: 40.1
click at [744, 249] on img at bounding box center [794, 208] width 294 height 135
drag, startPoint x: 797, startPoint y: 299, endPoint x: 816, endPoint y: 325, distance: 32.8
click at [801, 310] on div "Cele Zaatakuj Brak i Treg. Zdobądź kryształ. Zaatakuj Brak i [GEOGRAPHIC_DATA].…" at bounding box center [795, 196] width 347 height 393
click at [822, 326] on div "Cele Zaatakuj Brak i Treg. Zdobądź kryształ. Zaatakuj Brak i [GEOGRAPHIC_DATA].…" at bounding box center [795, 196] width 347 height 393
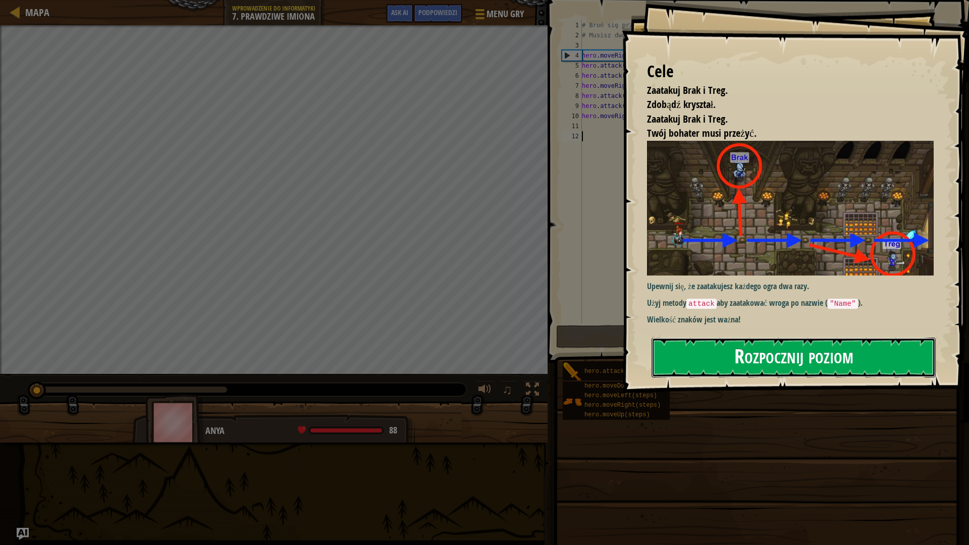
click at [837, 358] on button "Rozpocznij poziom" at bounding box center [793, 358] width 284 height 40
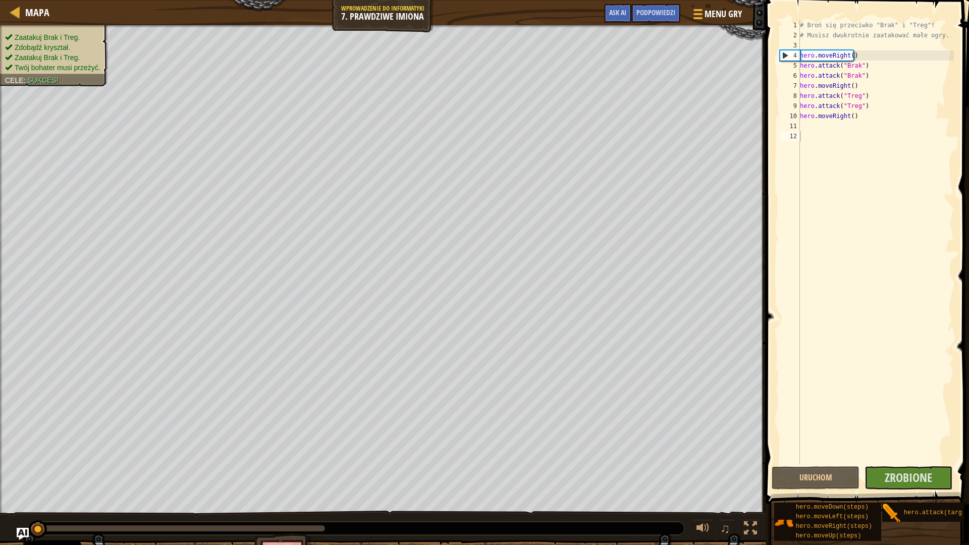
click at [851, 116] on div "# Broń się przeciwko "Brak" i "Treg"! # Musisz dwukrotnie zaatakować małe ogry.…" at bounding box center [876, 252] width 156 height 464
click at [848, 117] on div "# Broń się przeciwko "Brak" i "Treg"! # Musisz dwukrotnie zaatakować małe ogry.…" at bounding box center [876, 252] width 156 height 464
type textarea "hero.moveRight(2)"
click at [912, 472] on span "Zrobione" at bounding box center [908, 477] width 47 height 16
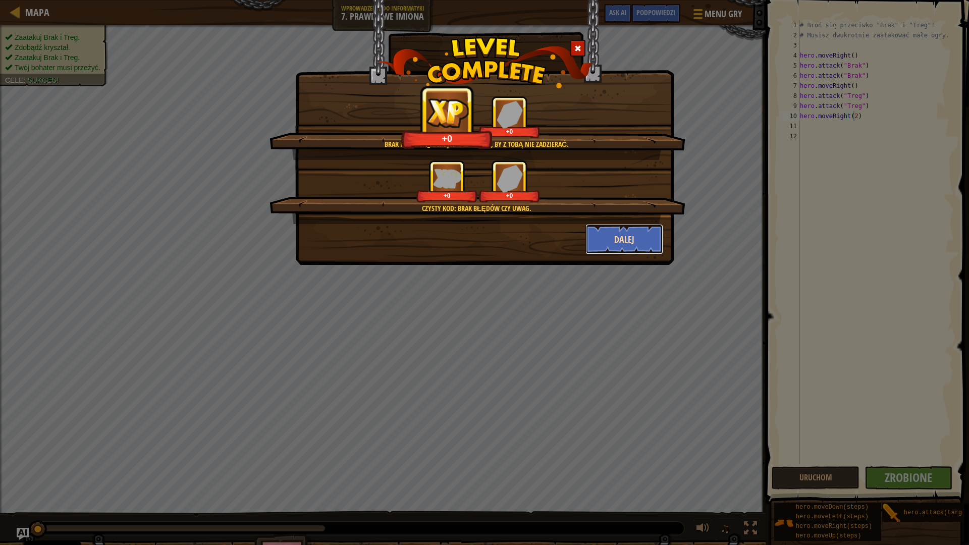
click at [630, 247] on button "Dalej" at bounding box center [624, 239] width 78 height 30
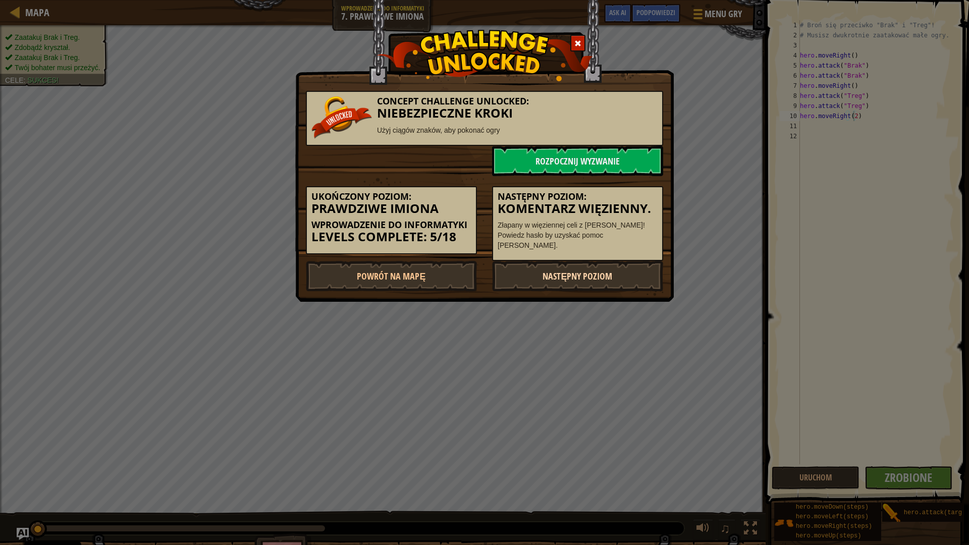
click at [601, 278] on link "Następny poziom" at bounding box center [577, 276] width 171 height 30
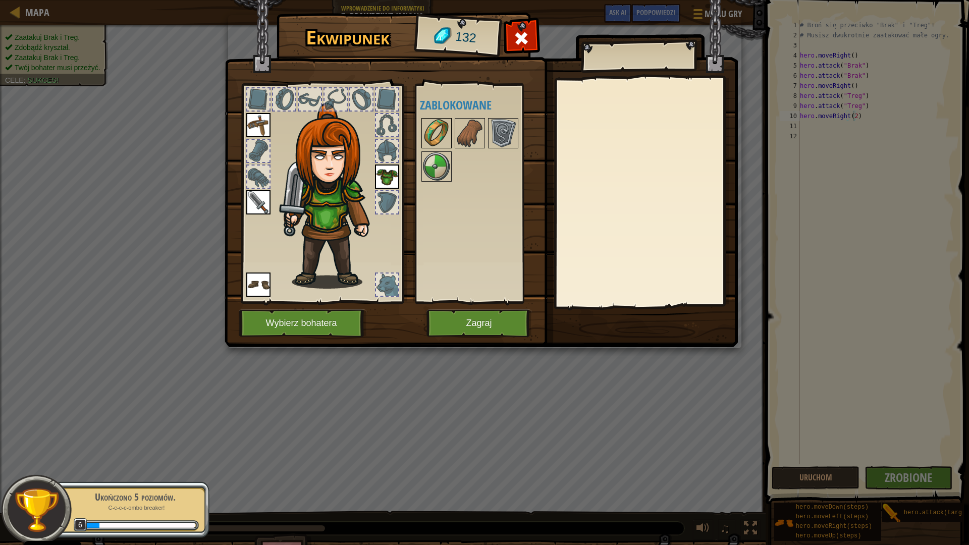
click at [437, 139] on img at bounding box center [436, 133] width 28 height 28
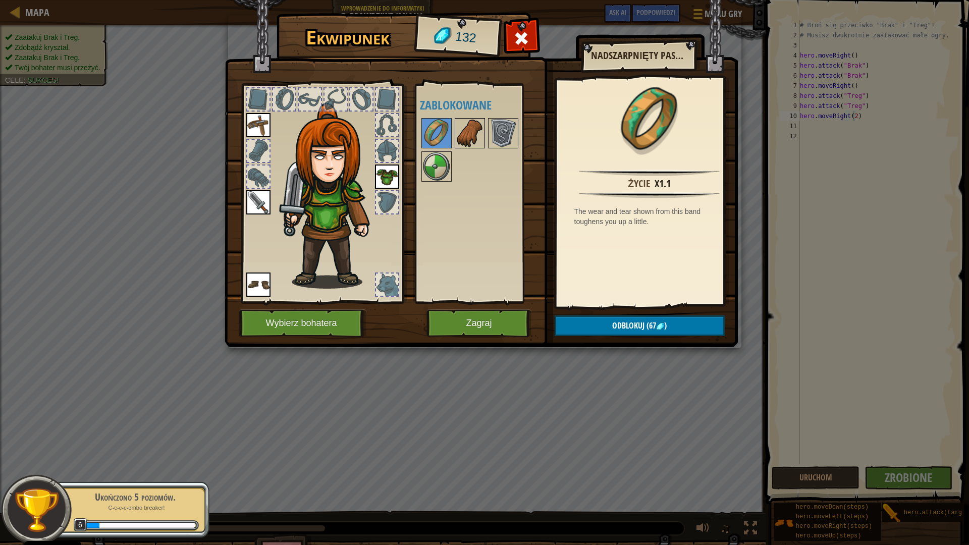
click at [471, 139] on img at bounding box center [470, 133] width 28 height 28
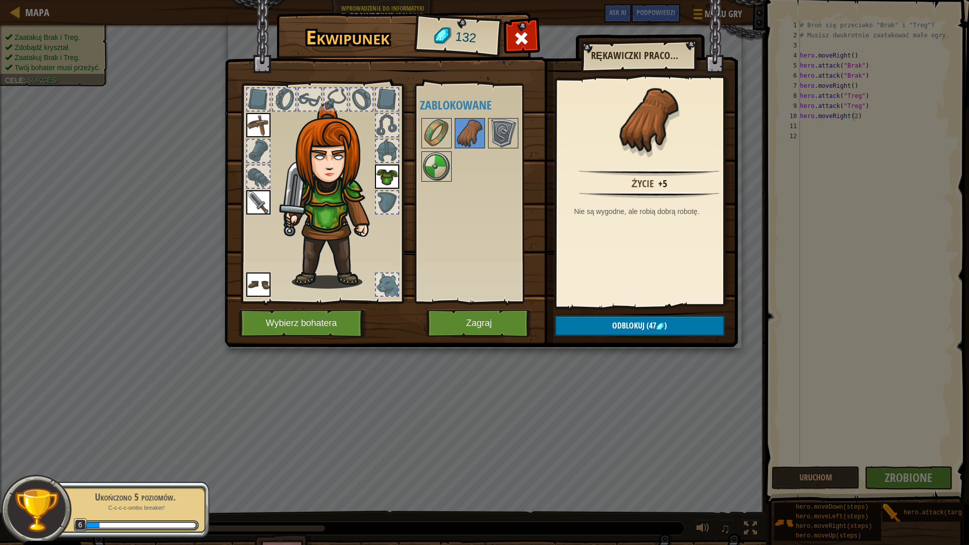
click at [452, 161] on div at bounding box center [483, 150] width 127 height 67
click at [444, 166] on img at bounding box center [436, 166] width 28 height 28
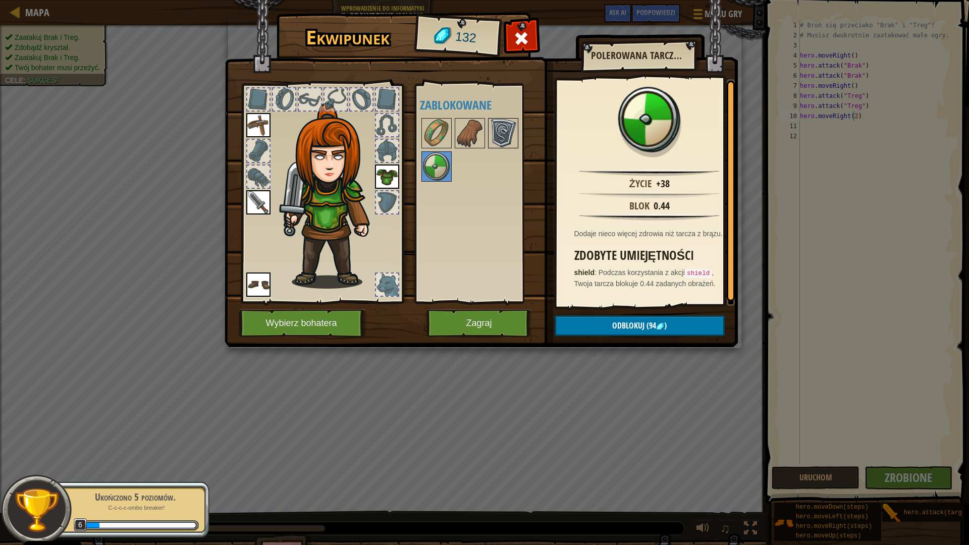
click at [500, 134] on img at bounding box center [503, 133] width 28 height 28
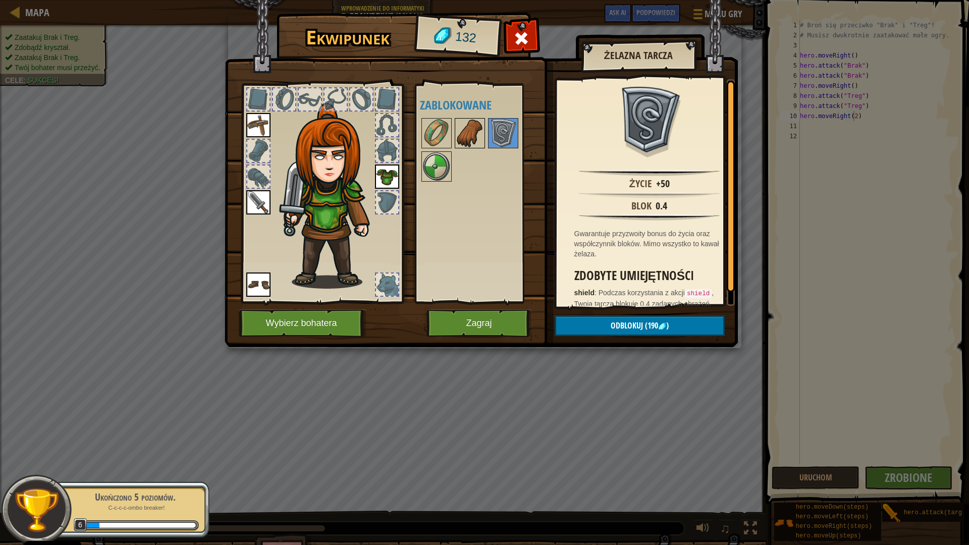
click at [478, 128] on img at bounding box center [470, 133] width 28 height 28
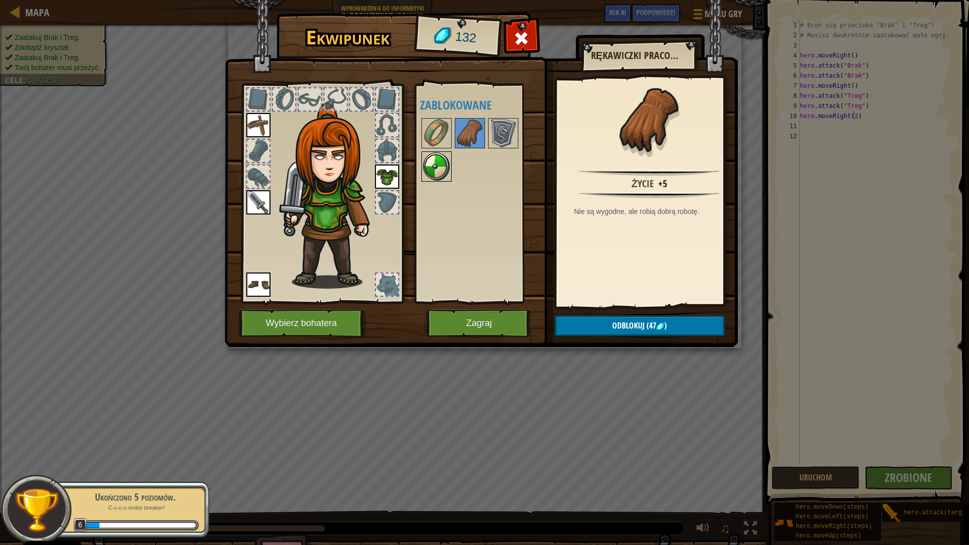
click at [444, 164] on img at bounding box center [436, 166] width 28 height 28
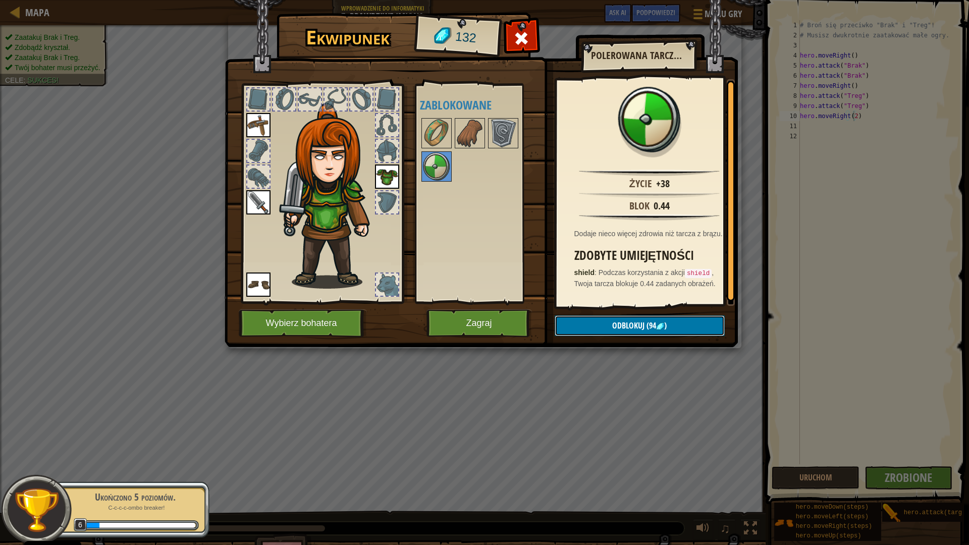
click at [658, 328] on img at bounding box center [660, 326] width 8 height 8
click at [589, 322] on button "Potwierdź" at bounding box center [640, 325] width 170 height 21
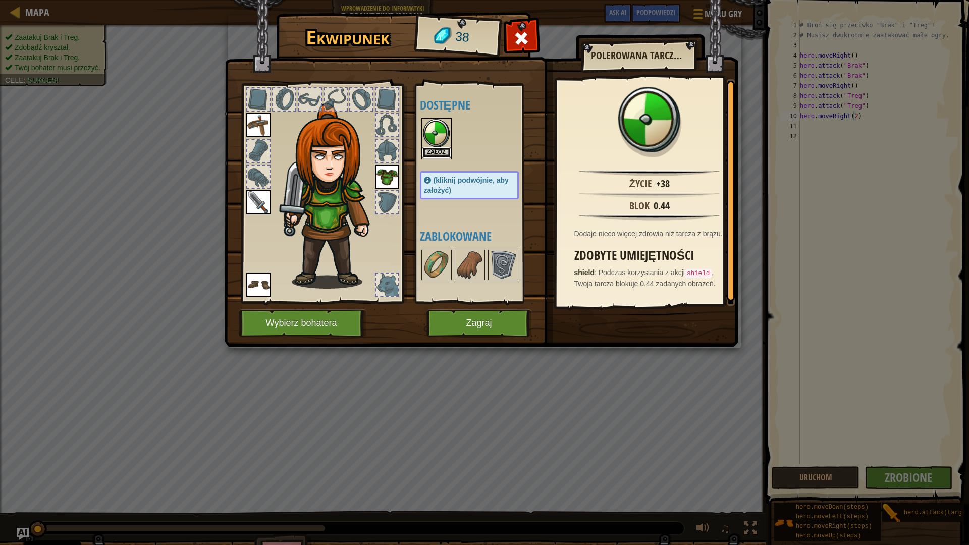
click at [434, 150] on button "Załóż" at bounding box center [436, 152] width 28 height 11
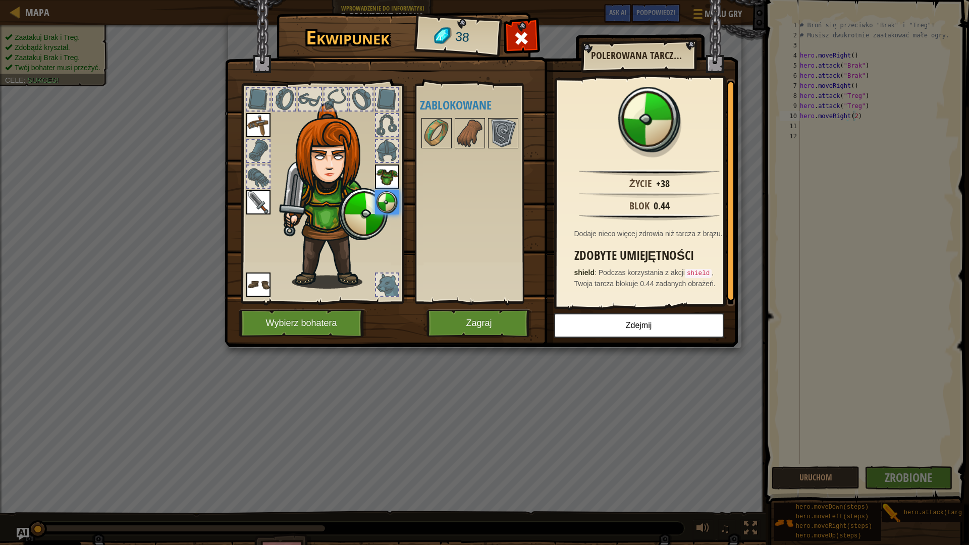
click at [390, 199] on img at bounding box center [387, 202] width 24 height 24
click at [481, 335] on button "Zagraj" at bounding box center [478, 323] width 105 height 28
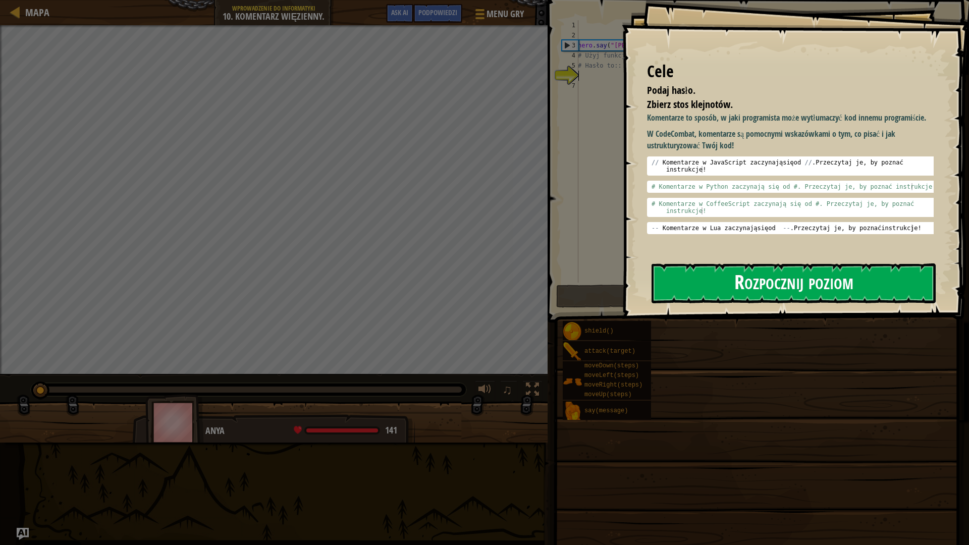
click at [838, 286] on button "Rozpocznij poziom" at bounding box center [793, 283] width 284 height 40
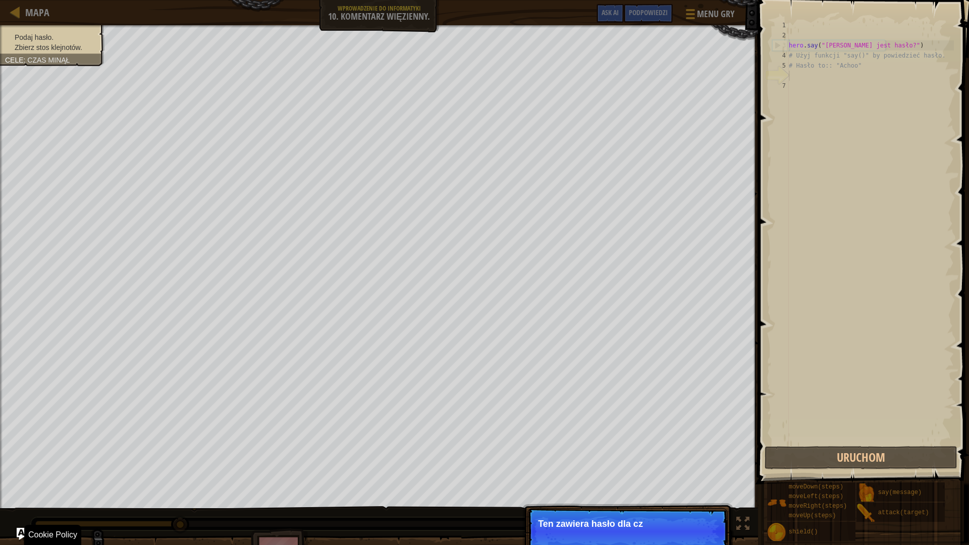
click at [656, 481] on p "Pomiń (esc) Dalej Ten zawiera hasło dla cz" at bounding box center [627, 531] width 200 height 46
click at [652, 481] on p "Ten zawiera hasło dla czarodzieja!" at bounding box center [627, 524] width 179 height 10
drag, startPoint x: 704, startPoint y: 538, endPoint x: 707, endPoint y: 525, distance: 14.0
click at [704, 481] on button "Dalej" at bounding box center [705, 537] width 30 height 13
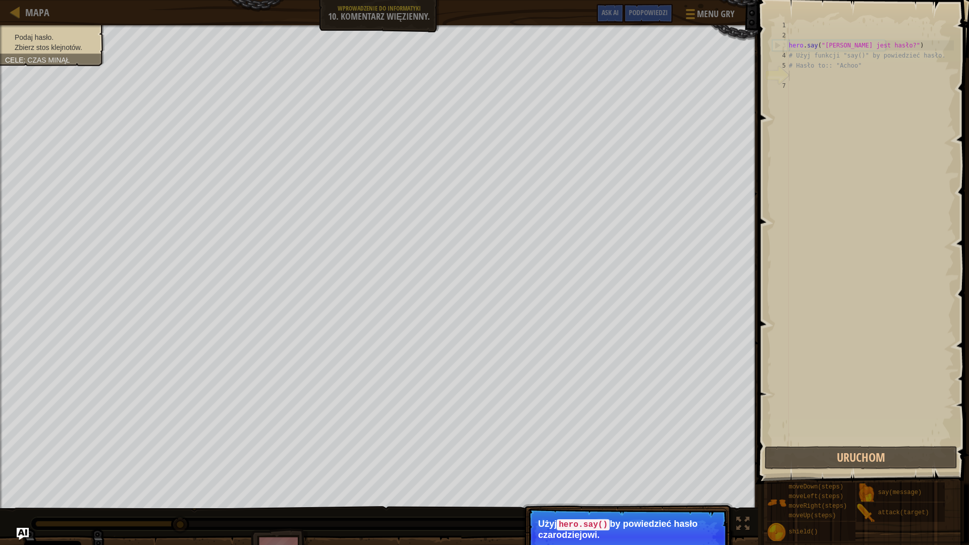
drag, startPoint x: 667, startPoint y: 533, endPoint x: 692, endPoint y: 537, distance: 26.1
click at [680, 481] on p "Użyj hero.say() by powiedzieć hasło czarodziejowi." at bounding box center [627, 529] width 179 height 21
click at [692, 481] on p "Użyj hero.say() by powiedzieć hasło czarodziejowi." at bounding box center [627, 529] width 179 height 21
click at [794, 83] on div "hero . say ( "[PERSON_NAME] jest hasło?" ) # Użyj funkcji "say()" by powiedzieć…" at bounding box center [870, 242] width 167 height 444
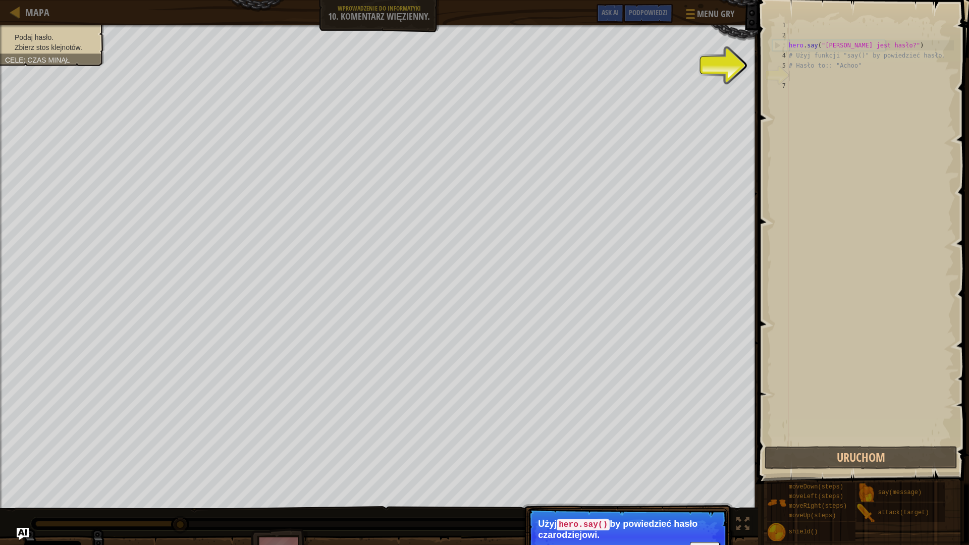
click at [796, 74] on div "hero . say ( "[PERSON_NAME] jest hasło?" ) # Użyj funkcji "say()" by powiedzieć…" at bounding box center [870, 242] width 167 height 444
drag, startPoint x: 737, startPoint y: 536, endPoint x: 713, endPoint y: 542, distance: 24.5
click at [725, 481] on div "Podaj hasło. Zbierz stos klejnotów. Cele : Czas minął ♫ Anya 141 x: 22 y: 6 No …" at bounding box center [484, 301] width 969 height 552
click at [706, 481] on button "Dalej" at bounding box center [705, 548] width 30 height 13
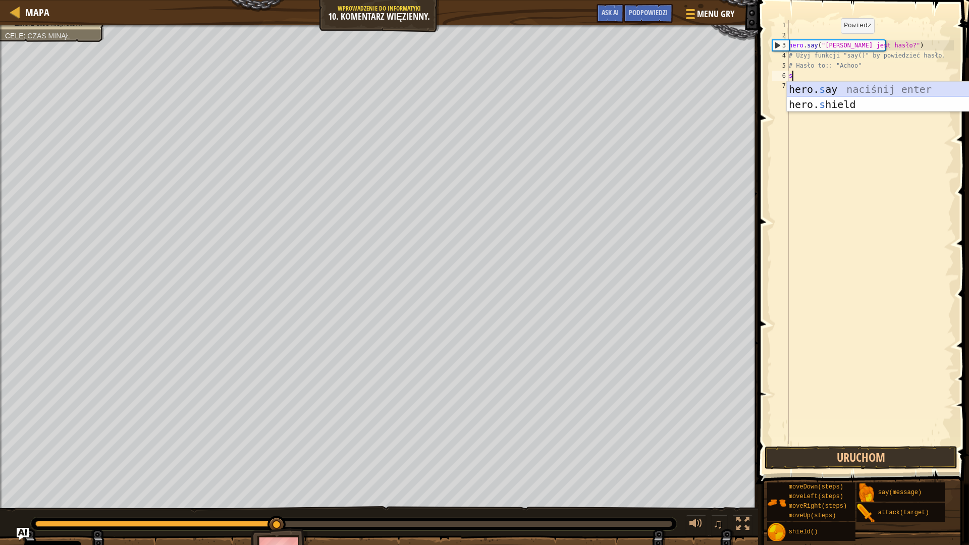
click at [824, 90] on div "hero. s ay naciśnij enter hero. s hield naciśnij enter" at bounding box center [882, 112] width 191 height 61
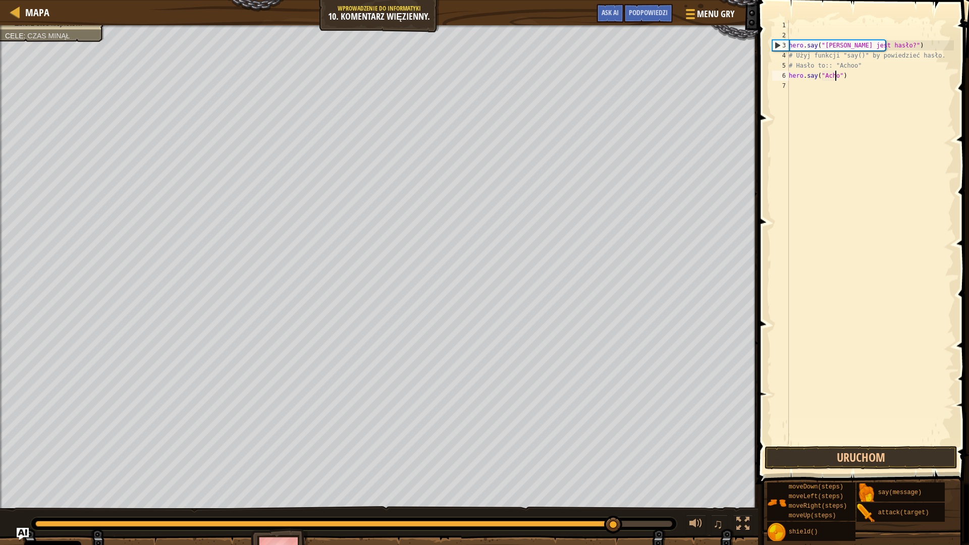
scroll to position [5, 4]
type textarea "hero.say("Achoo")"
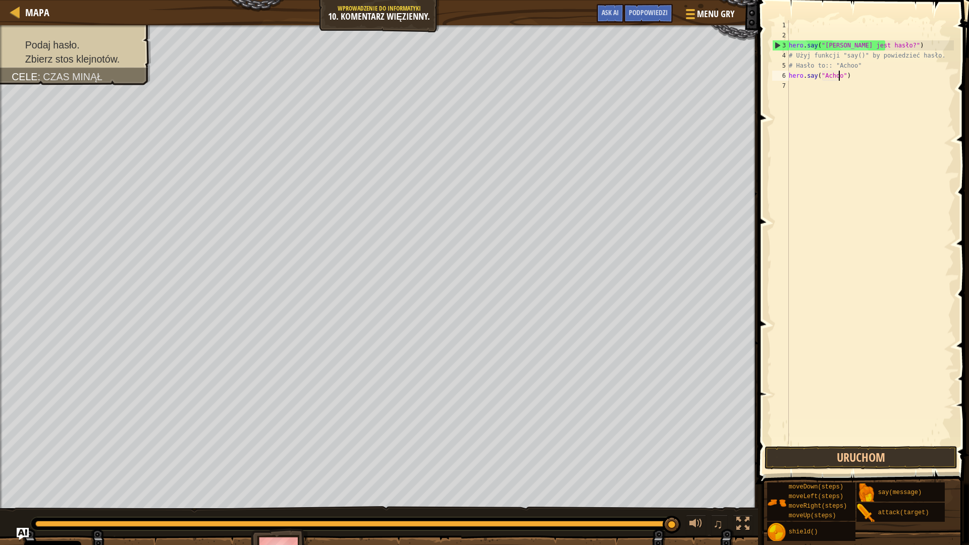
click at [812, 86] on div "hero . say ( "[PERSON_NAME] jest hasło?" ) # Użyj funkcji "say()" by powiedzieć…" at bounding box center [870, 242] width 167 height 444
type textarea "g"
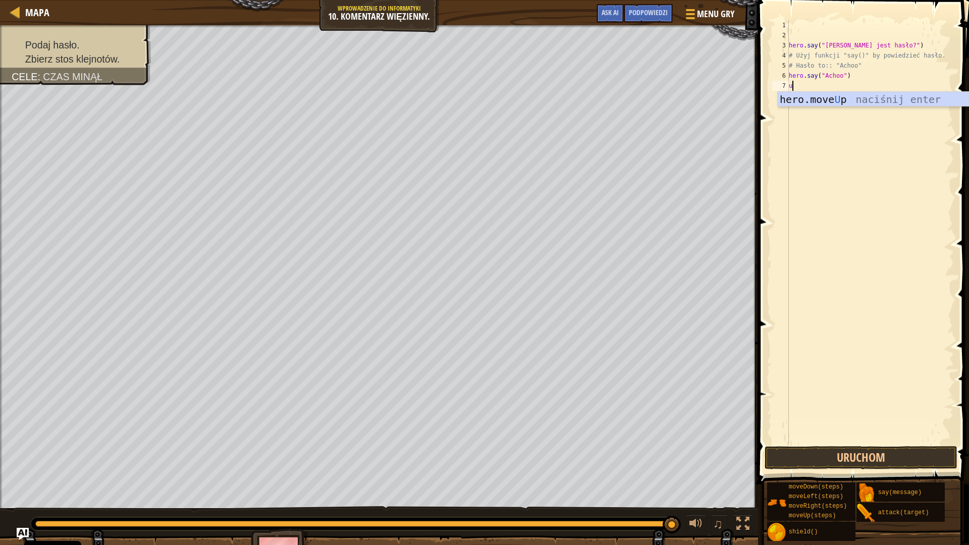
type textarea "up"
click at [829, 85] on div "hero . say ( "[PERSON_NAME] jest hasło?" ) # Użyj funkcji "say()" by powiedzieć…" at bounding box center [870, 242] width 167 height 444
type textarea "hero.moveUp(2)"
click at [865, 453] on button "Uruchom" at bounding box center [861, 457] width 193 height 23
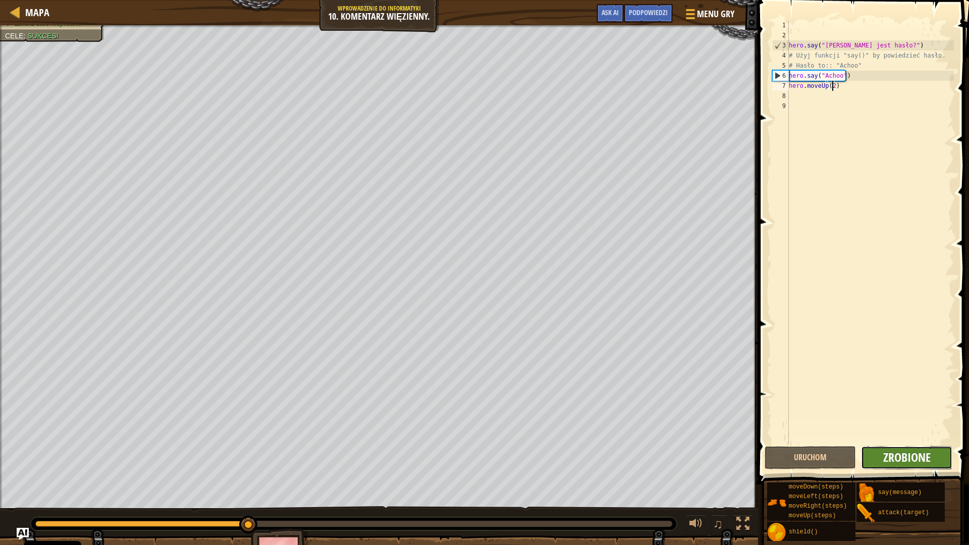
click at [929, 461] on span "Zrobione" at bounding box center [906, 457] width 47 height 16
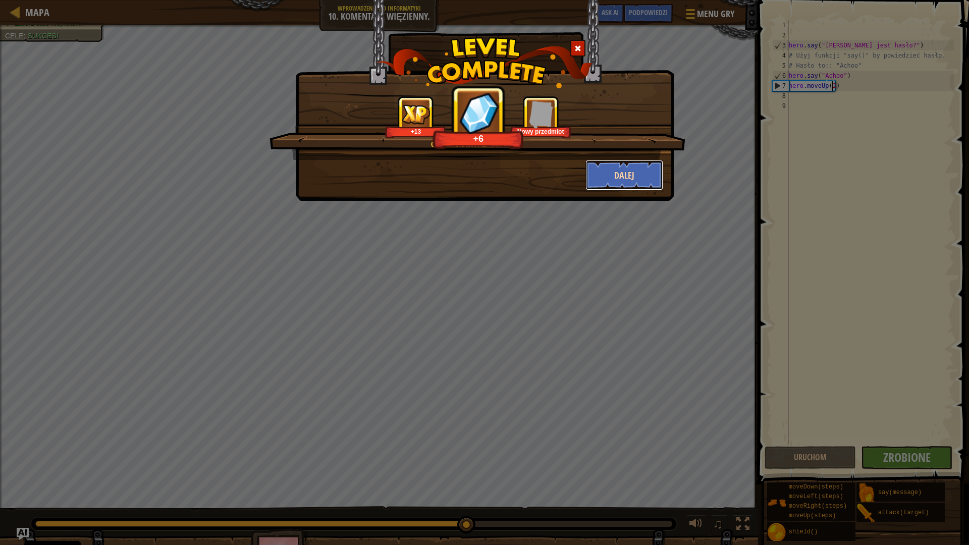
click at [629, 182] on button "Dalej" at bounding box center [624, 175] width 78 height 30
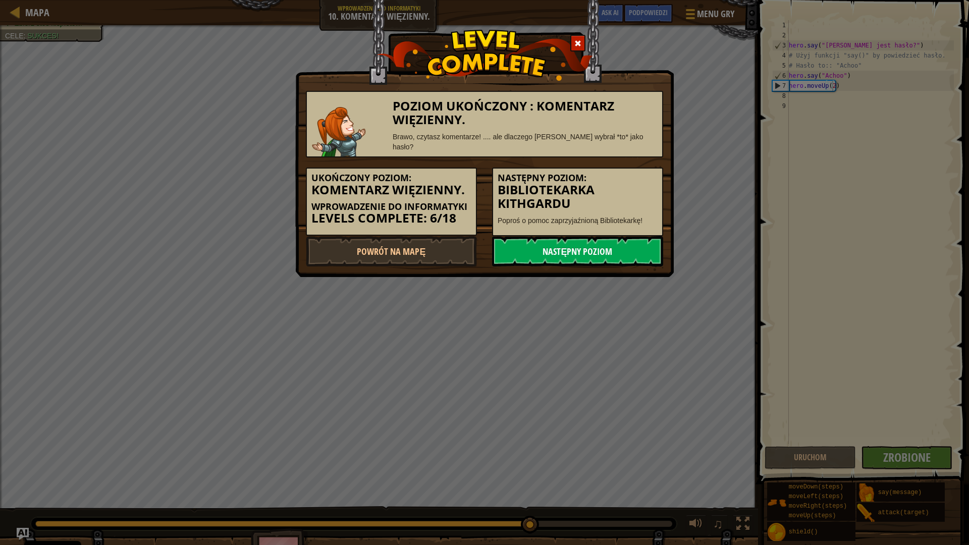
click at [597, 241] on link "Następny poziom" at bounding box center [577, 251] width 171 height 30
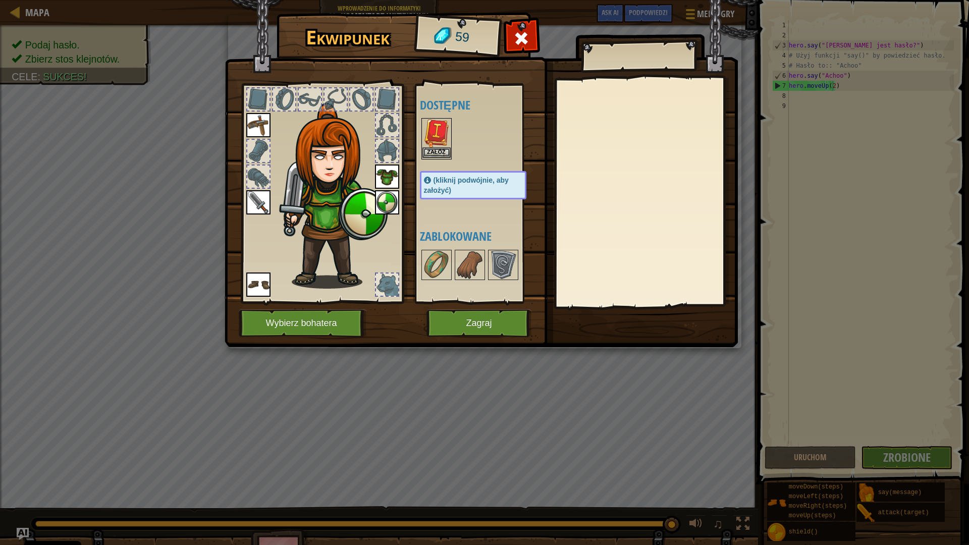
click at [445, 147] on img at bounding box center [436, 133] width 28 height 28
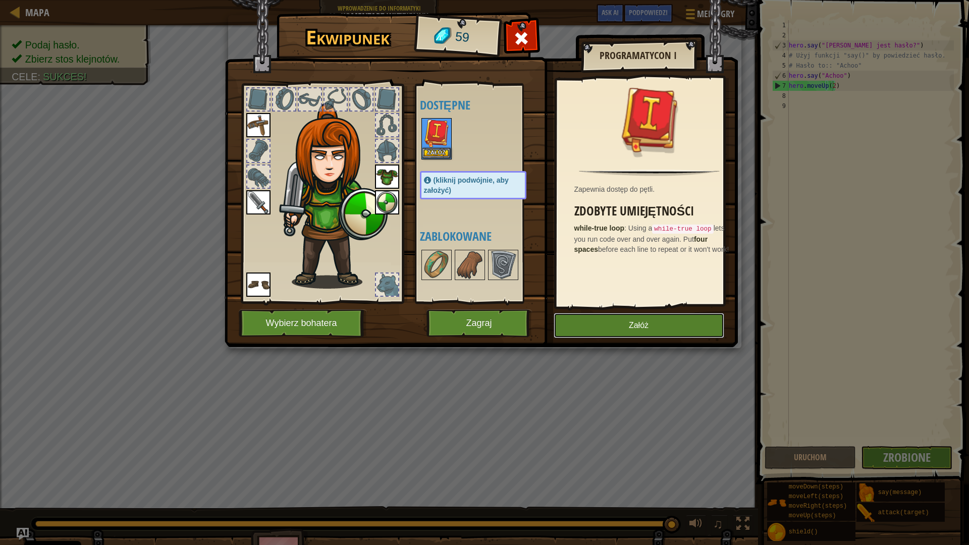
click at [636, 323] on button "Załóż" at bounding box center [639, 325] width 171 height 25
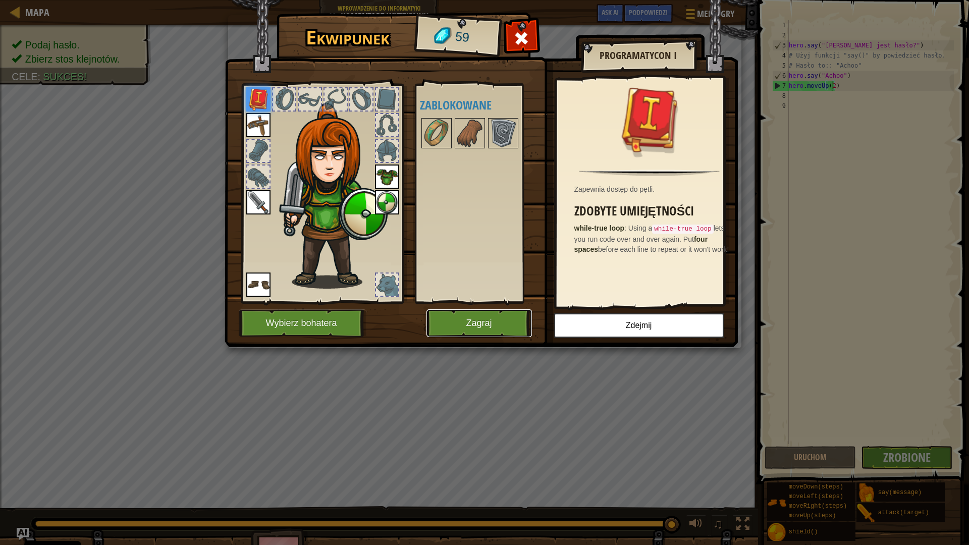
click at [492, 327] on button "Zagraj" at bounding box center [478, 323] width 105 height 28
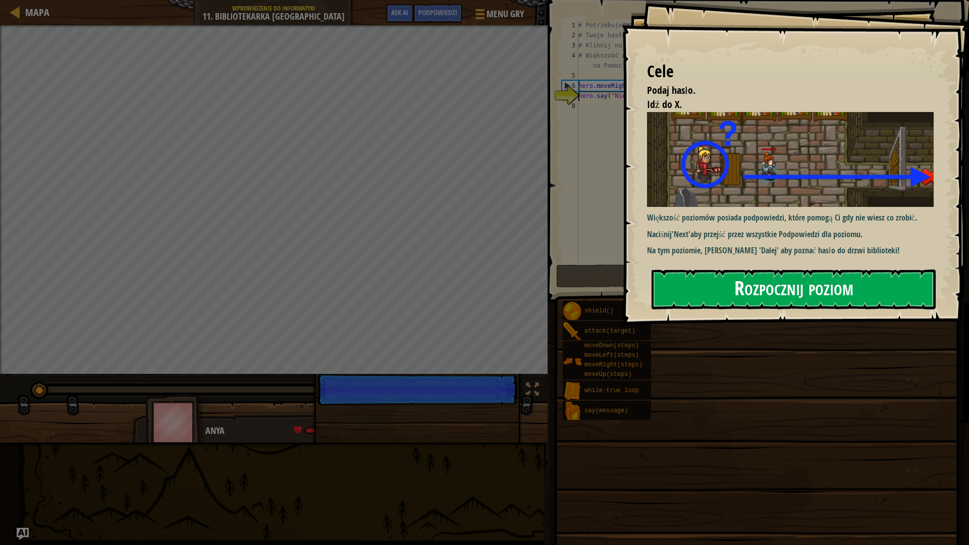
click at [731, 281] on button "Rozpocznij poziom" at bounding box center [793, 289] width 284 height 40
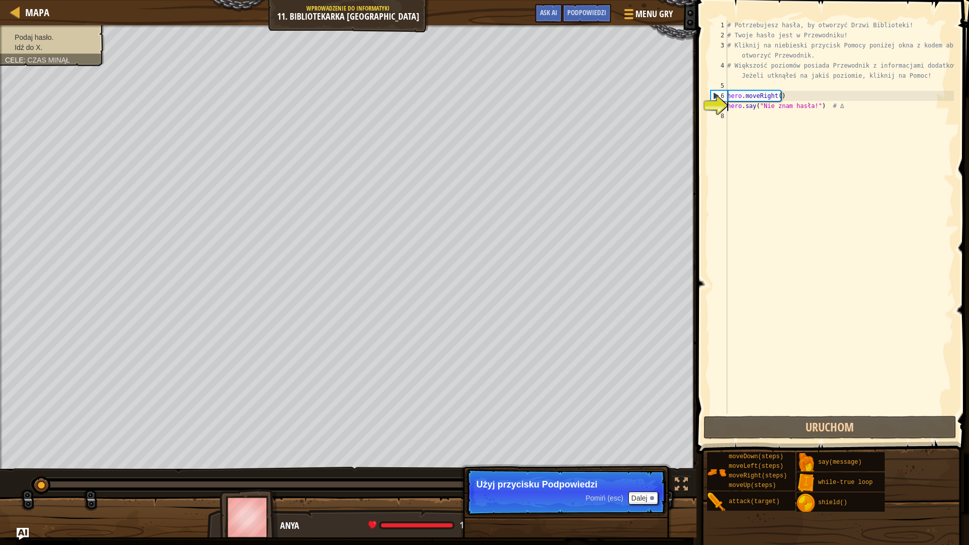
click at [727, 113] on div "8" at bounding box center [719, 116] width 17 height 10
drag, startPoint x: 649, startPoint y: 497, endPoint x: 652, endPoint y: 492, distance: 5.8
click at [650, 481] on button "Dalej" at bounding box center [643, 498] width 30 height 13
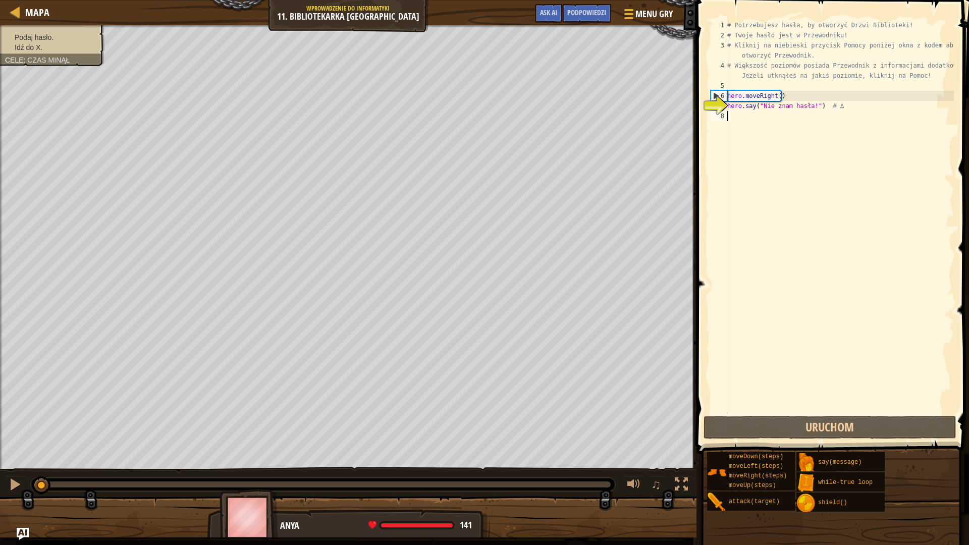
drag, startPoint x: 838, startPoint y: 481, endPoint x: 834, endPoint y: 194, distance: 287.7
click at [834, 194] on div "# Potrzebujesz hasła, by otworzyć Drzwi Biblioteki! # Twoje hasło jest w Przewo…" at bounding box center [839, 227] width 229 height 414
type textarea "h"
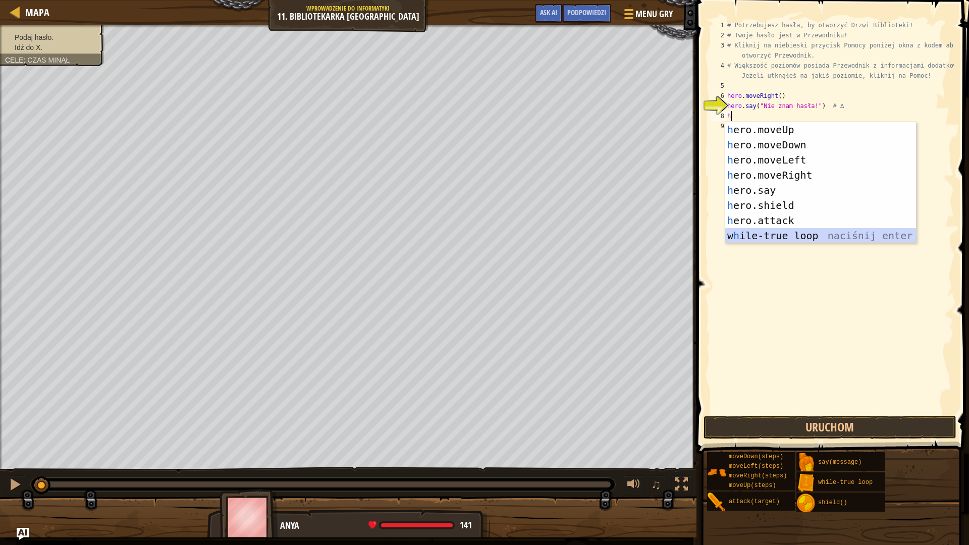
click at [790, 233] on div "h ero.moveUp naciśnij enter h ero.moveDown naciśnij enter h ero.moveLeft naciśn…" at bounding box center [820, 197] width 191 height 151
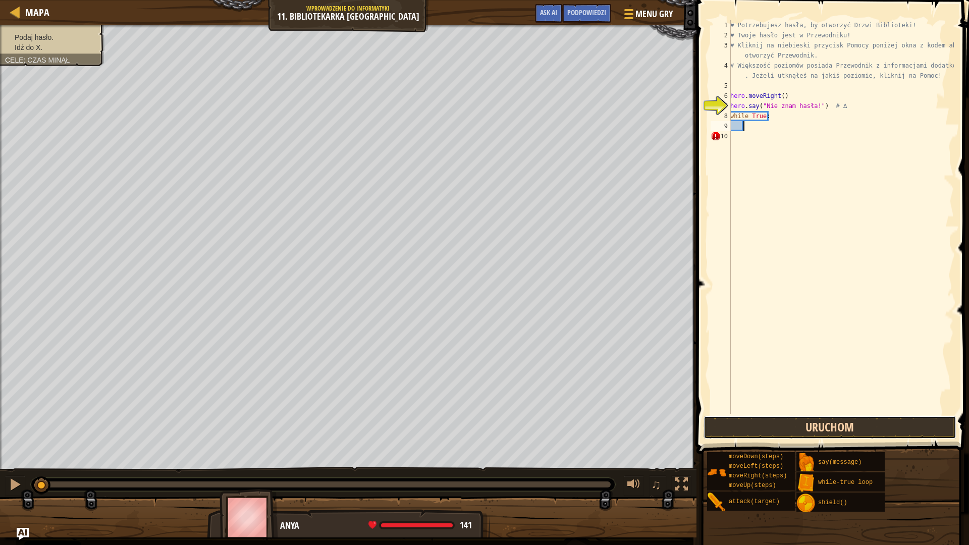
click at [853, 425] on button "Uruchom" at bounding box center [829, 427] width 253 height 23
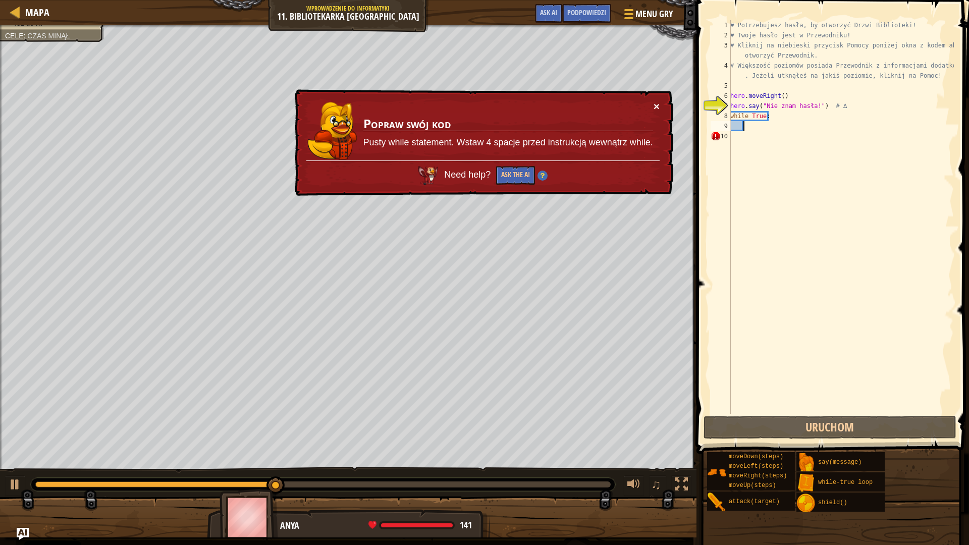
click at [657, 108] on button "×" at bounding box center [656, 106] width 6 height 11
click at [743, 137] on div "# Potrzebujesz hasła, by otworzyć Drzwi Biblioteki! # Twoje hasło jest w Przewo…" at bounding box center [841, 227] width 226 height 414
type textarea "h"
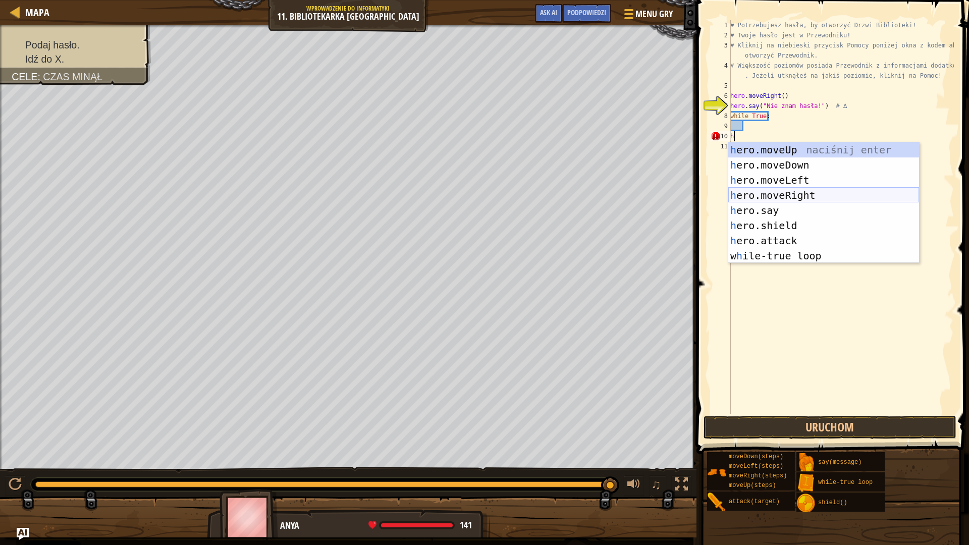
click at [759, 190] on div "h ero.moveUp naciśnij enter h ero.moveDown naciśnij enter h ero.moveLeft naciśn…" at bounding box center [823, 217] width 191 height 151
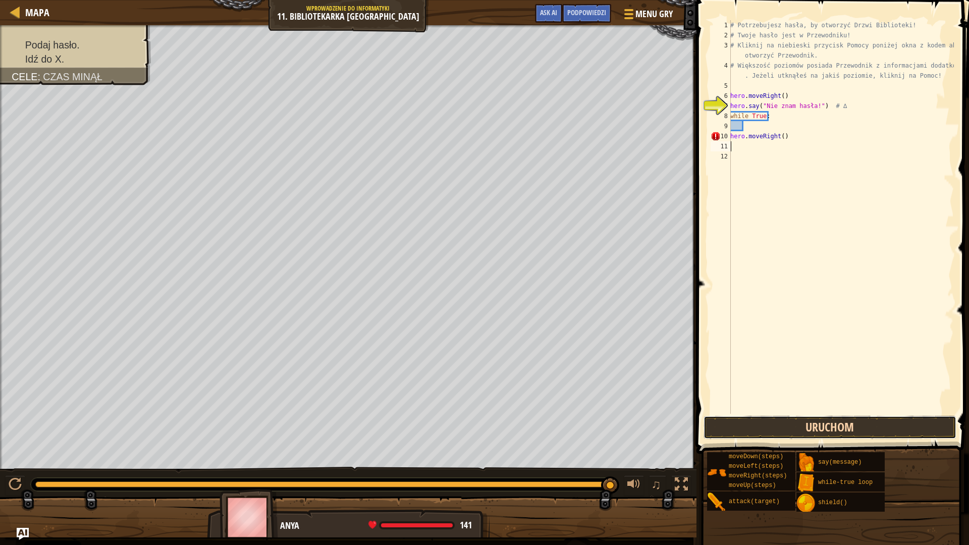
click at [869, 425] on button "Uruchom" at bounding box center [829, 427] width 253 height 23
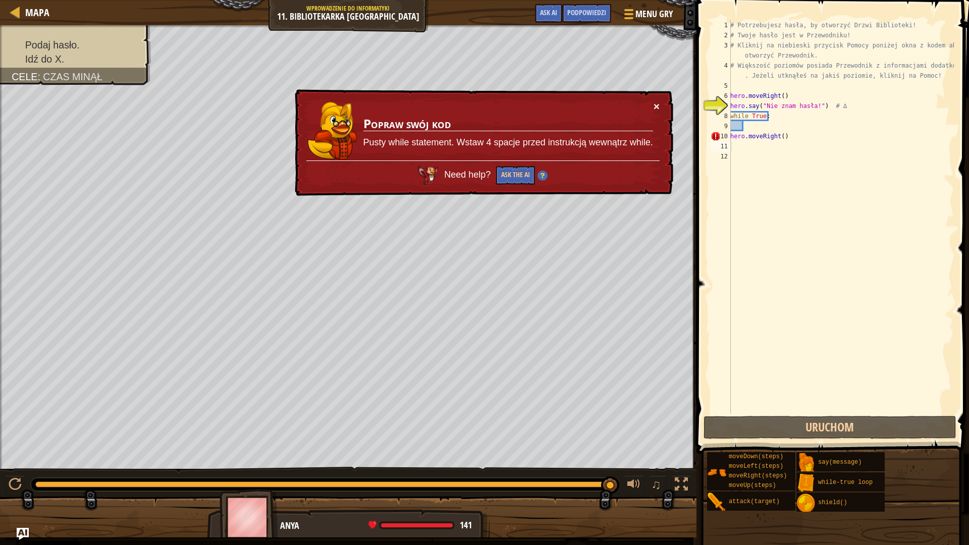
click at [656, 103] on button "×" at bounding box center [657, 108] width 7 height 11
click at [730, 135] on div "10" at bounding box center [721, 136] width 20 height 10
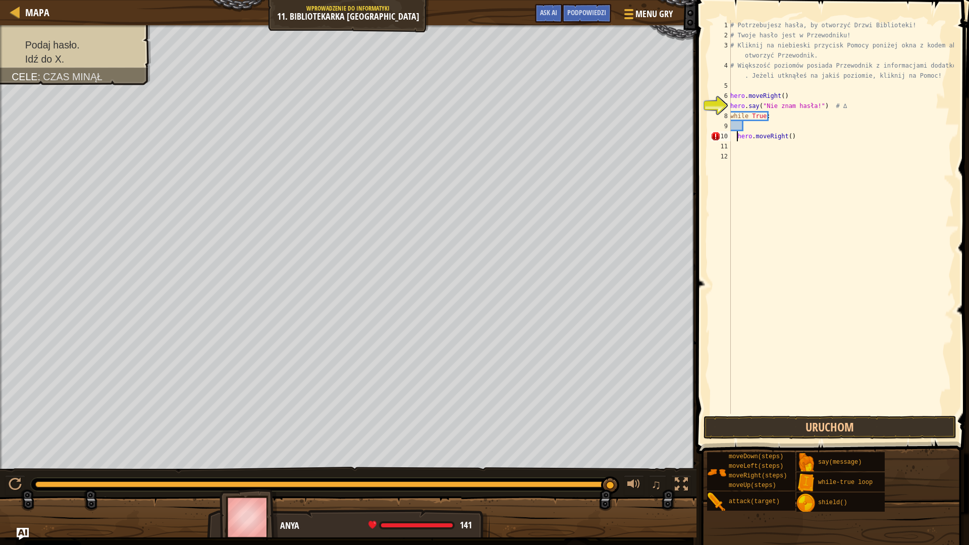
type textarea "hero.moveRight()"
click at [807, 427] on button "Uruchom" at bounding box center [829, 427] width 253 height 23
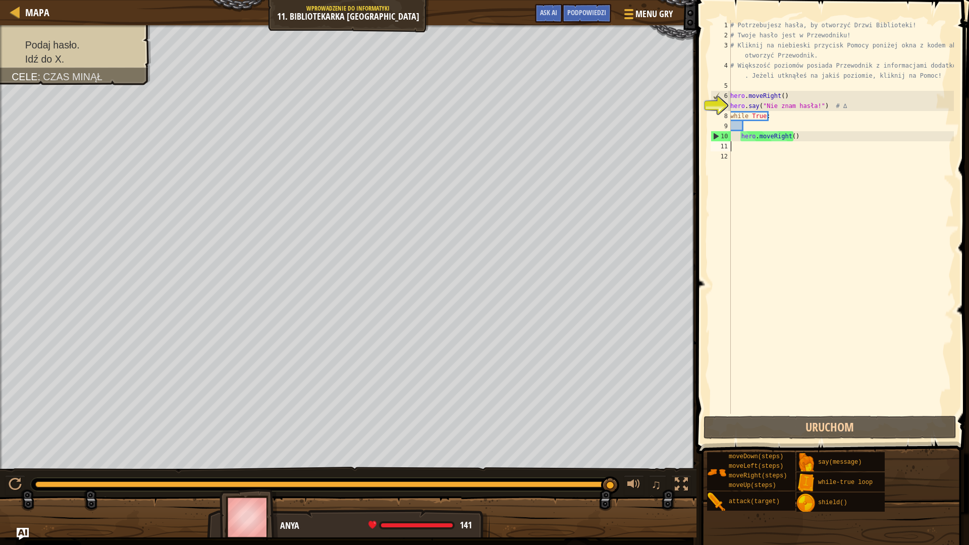
click at [735, 146] on div "# Potrzebujesz hasła, by otworzyć Drzwi Biblioteki! # Twoje hasło jest w Przewo…" at bounding box center [841, 227] width 226 height 414
click at [748, 128] on div "# Potrzebujesz hasła, by otworzyć Drzwi Biblioteki! # Twoje hasło jest w Przewo…" at bounding box center [841, 227] width 226 height 414
click at [774, 114] on div "# Potrzebujesz hasła, by otworzyć Drzwi Biblioteki! # Twoje hasło jest w Przewo…" at bounding box center [841, 227] width 226 height 414
type textarea "while True:"
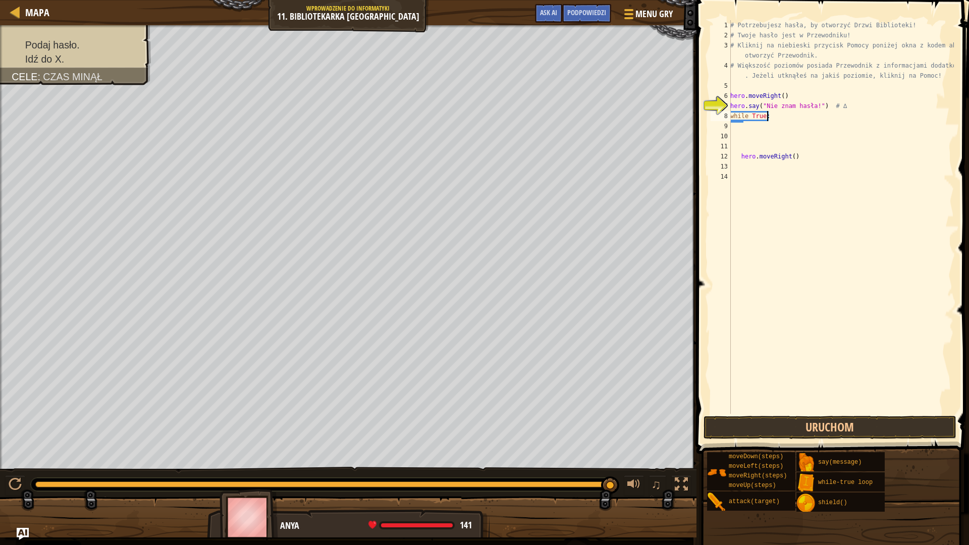
click at [798, 119] on div "# Potrzebujesz hasła, by otworzyć Drzwi Biblioteki! # Twoje hasło jest w Przewo…" at bounding box center [841, 227] width 226 height 414
click at [861, 103] on div "# Potrzebujesz hasła, by otworzyć Drzwi Biblioteki! # Twoje hasło jest w Przewo…" at bounding box center [841, 227] width 226 height 414
type textarea "hero.say("Nie znam hasła!") # ∆"
click at [786, 113] on div "# Potrzebujesz hasła, by otworzyć Drzwi Biblioteki! # Twoje hasło jest w Przewo…" at bounding box center [841, 227] width 226 height 414
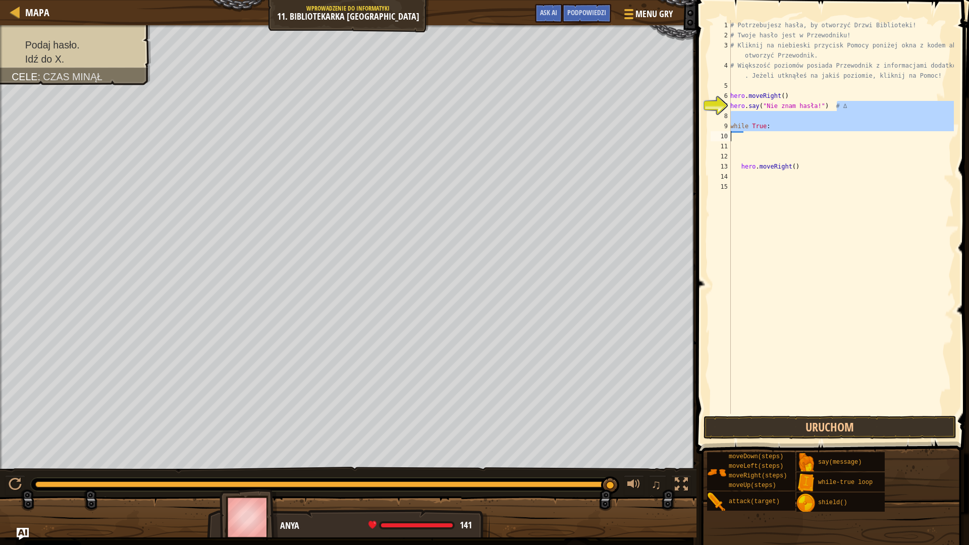
drag, startPoint x: 845, startPoint y: 108, endPoint x: 784, endPoint y: 139, distance: 68.2
click at [745, 139] on div "# Potrzebujesz hasła, by otworzyć Drzwi Biblioteki! # Twoje hasło jest w Przewo…" at bounding box center [841, 227] width 226 height 414
type textarea "while True:"
click at [866, 135] on div "# Potrzebujesz hasła, by otworzyć Drzwi Biblioteki! # Twoje hasło jest w Przewo…" at bounding box center [841, 217] width 226 height 394
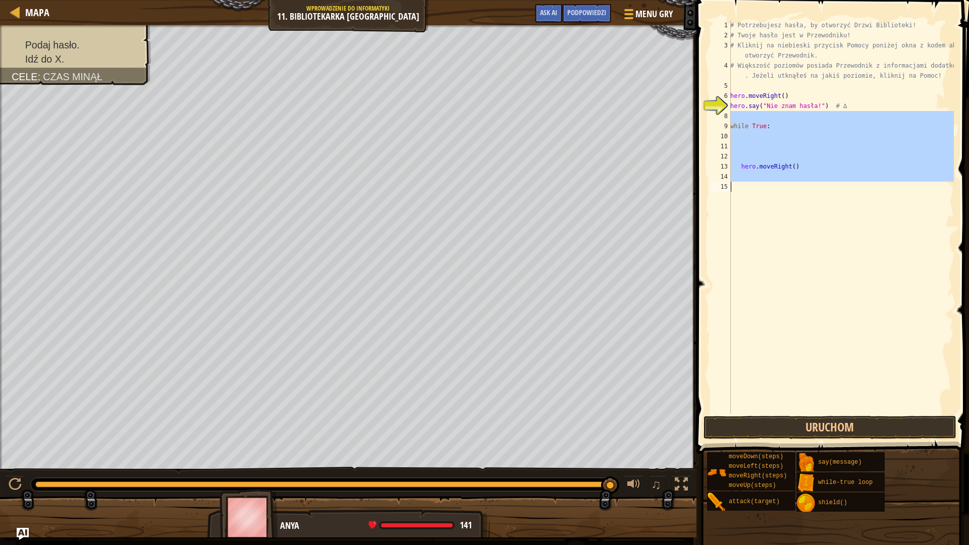
drag, startPoint x: 781, startPoint y: 120, endPoint x: 741, endPoint y: 190, distance: 80.4
click at [741, 190] on div "# Potrzebujesz hasła, by otworzyć Drzwi Biblioteki! # Twoje hasło jest w Przewo…" at bounding box center [841, 227] width 226 height 414
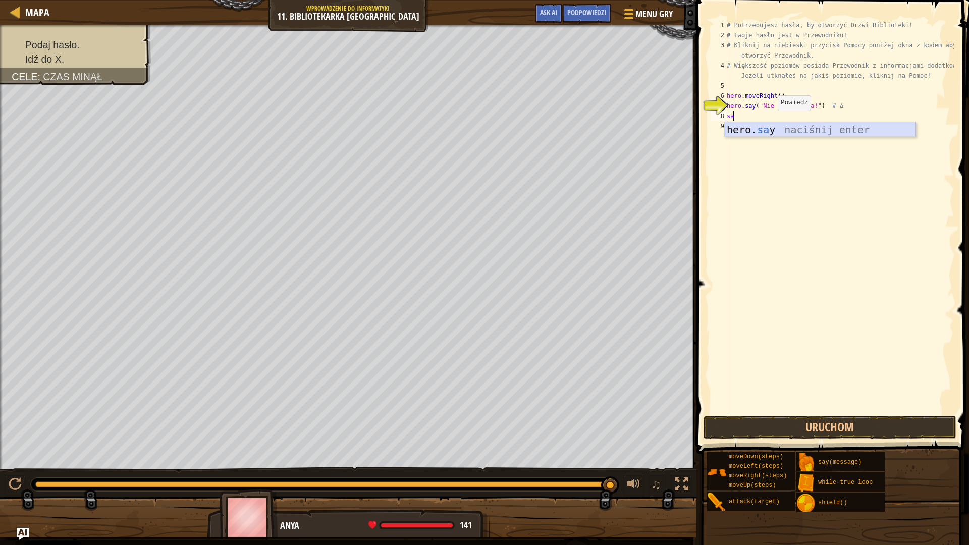
click at [769, 130] on div "hero. sa y naciśnij enter" at bounding box center [820, 144] width 191 height 45
type textarea "hero.say("message")"
click at [592, 13] on span "Podpowiedzi" at bounding box center [586, 13] width 39 height 10
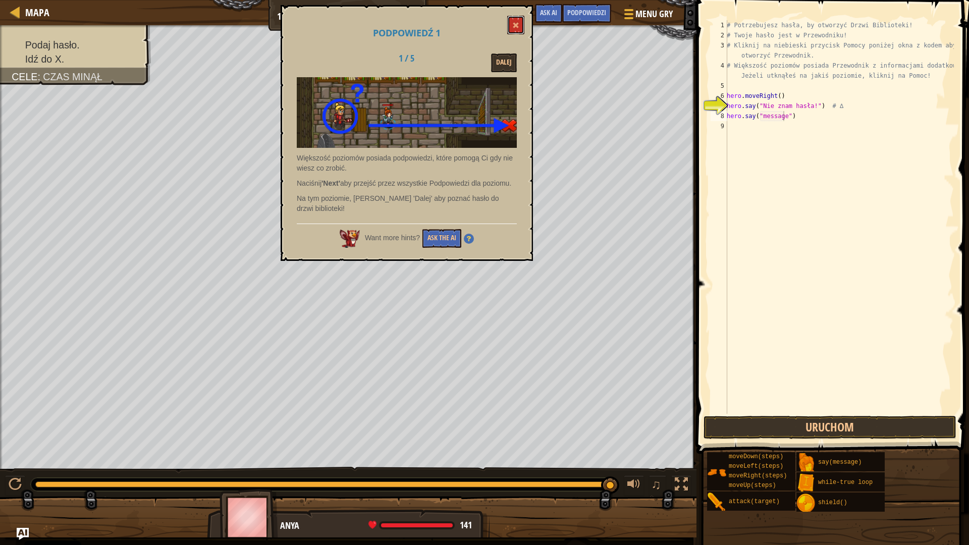
drag, startPoint x: 363, startPoint y: 189, endPoint x: 511, endPoint y: 23, distance: 223.0
click at [511, 23] on button at bounding box center [515, 25] width 17 height 19
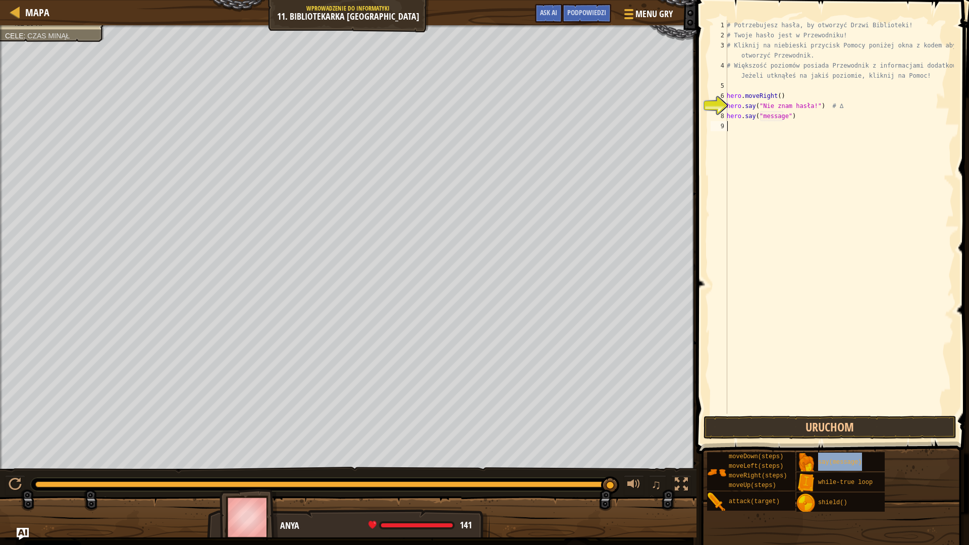
drag, startPoint x: 846, startPoint y: 460, endPoint x: 834, endPoint y: 271, distance: 189.6
click at [834, 271] on div "# Potrzebujesz hasła, by otworzyć Drzwi Biblioteki! # Twoje hasło jest w Przewo…" at bounding box center [839, 227] width 229 height 414
drag, startPoint x: 782, startPoint y: 115, endPoint x: 759, endPoint y: 117, distance: 22.8
click at [759, 117] on div "# Potrzebujesz hasła, by otworzyć Drzwi Biblioteki! # Twoje hasło jest w Przewo…" at bounding box center [839, 227] width 229 height 414
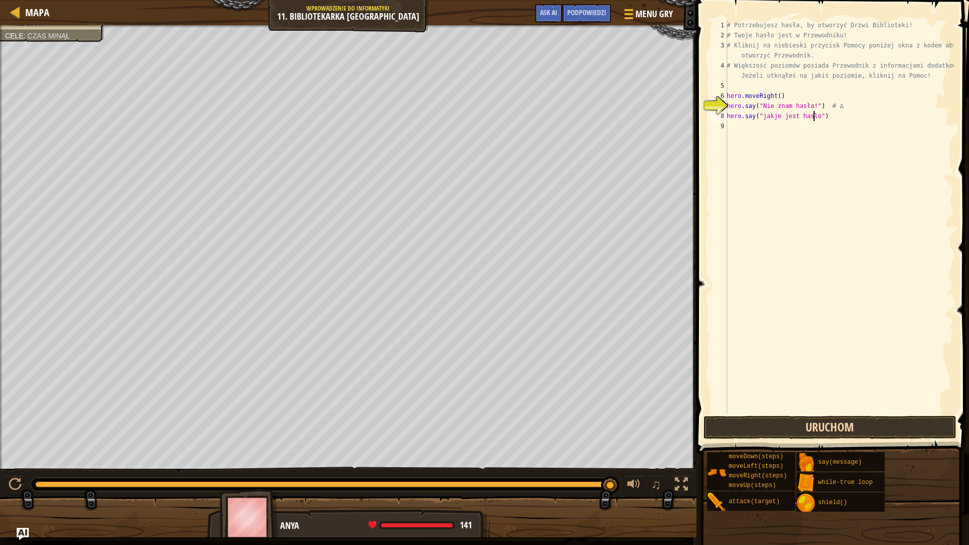
type textarea "hero.say("jakje jest haslo")"
click at [818, 425] on button "Uruchom" at bounding box center [829, 427] width 253 height 23
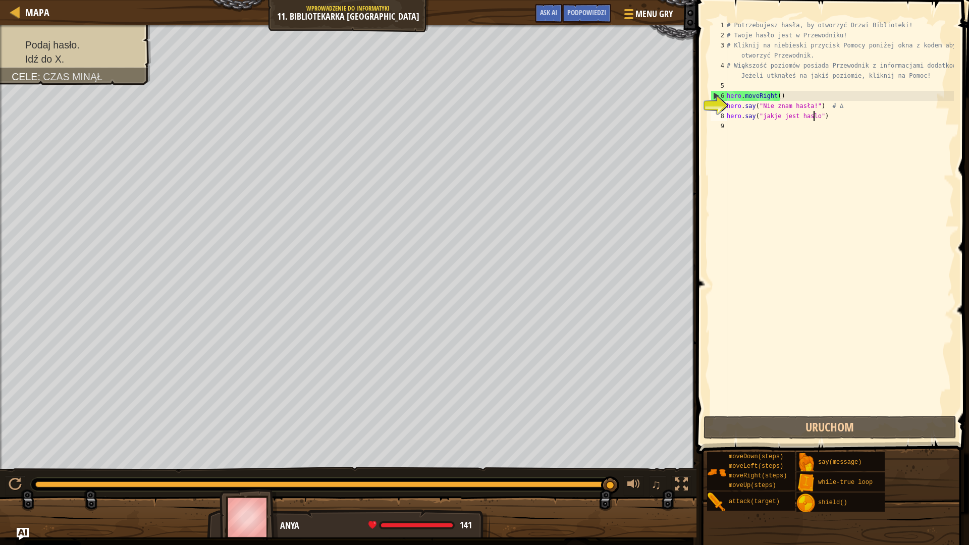
click at [825, 122] on div "# Potrzebujesz hasła, by otworzyć Drzwi Biblioteki! # Twoje hasło jest w Przewo…" at bounding box center [839, 227] width 229 height 414
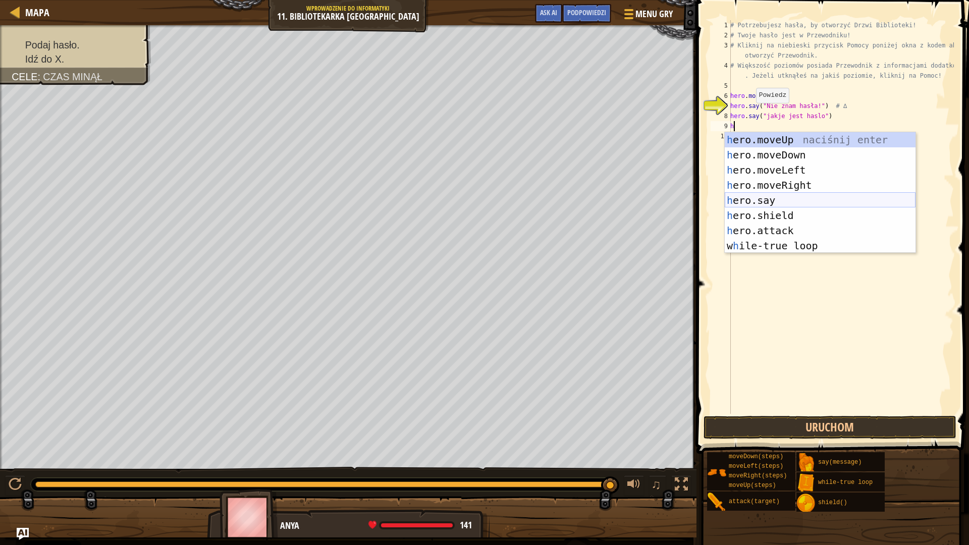
click at [785, 201] on div "h ero.moveUp naciśnij enter h ero.moveDown naciśnij enter h ero.moveLeft naciśn…" at bounding box center [820, 207] width 191 height 151
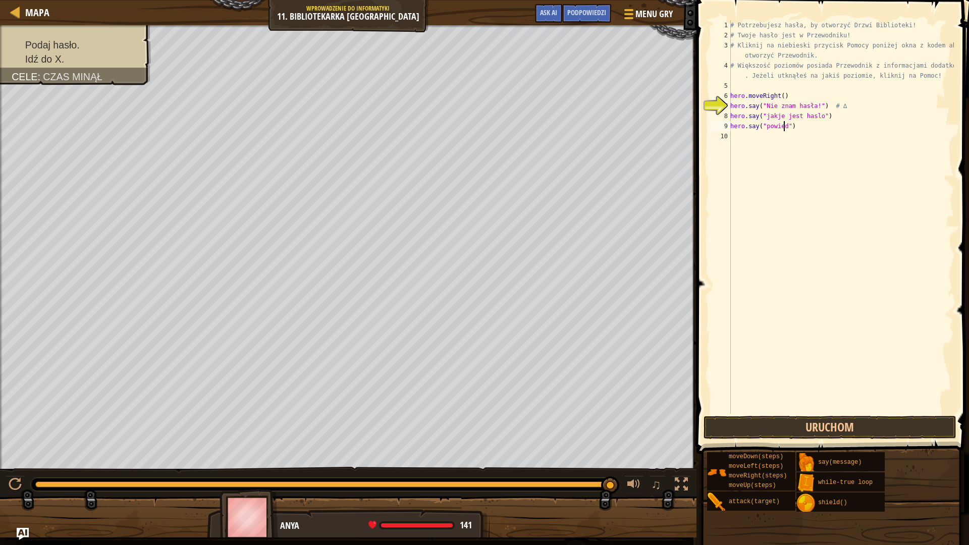
type textarea "hero.say("powiedz")"
click at [733, 145] on div "# Potrzebujesz hasła, by otworzyć Drzwi Biblioteki! # Twoje hasło jest w Przewo…" at bounding box center [841, 227] width 226 height 414
drag, startPoint x: 851, startPoint y: 128, endPoint x: 704, endPoint y: 116, distance: 146.8
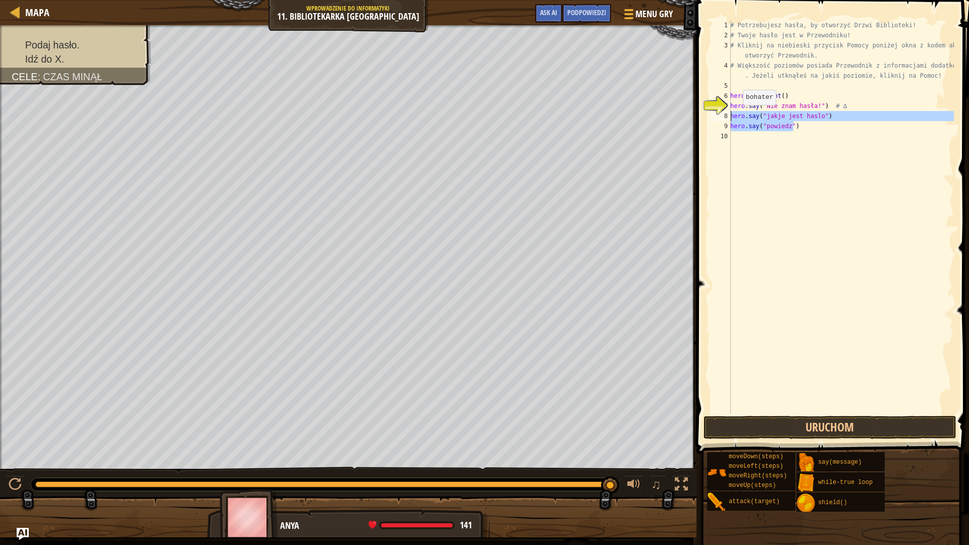
click at [704, 116] on div "1 2 3 4 5 6 7 8 9 10 # [GEOGRAPHIC_DATA] hasła, by otworzyć Drzwi Biblioteki! #…" at bounding box center [831, 246] width 276 height 483
type textarea "hero.say("jakje jest haslo") hero.say("powiedz")"
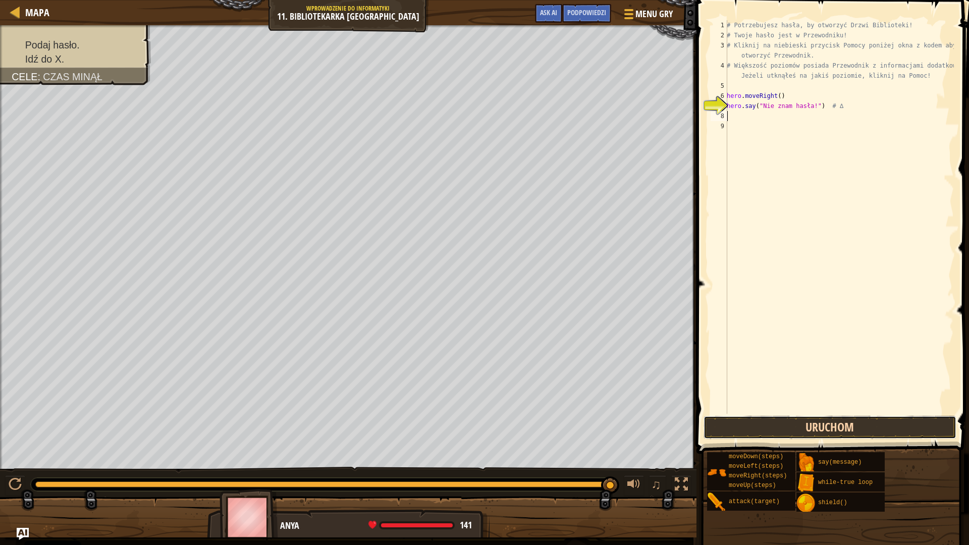
click at [947, 427] on button "Uruchom" at bounding box center [829, 427] width 253 height 23
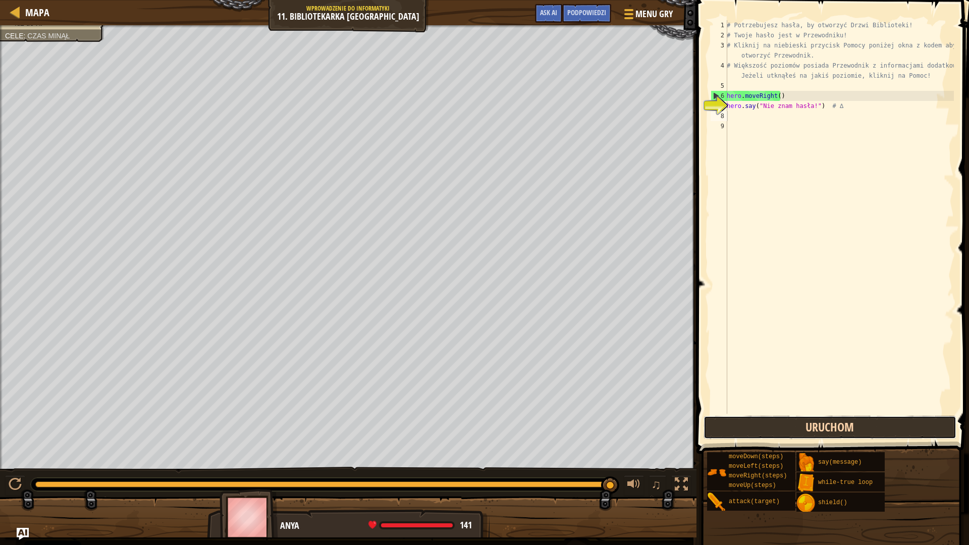
click at [852, 433] on button "Uruchom" at bounding box center [829, 427] width 253 height 23
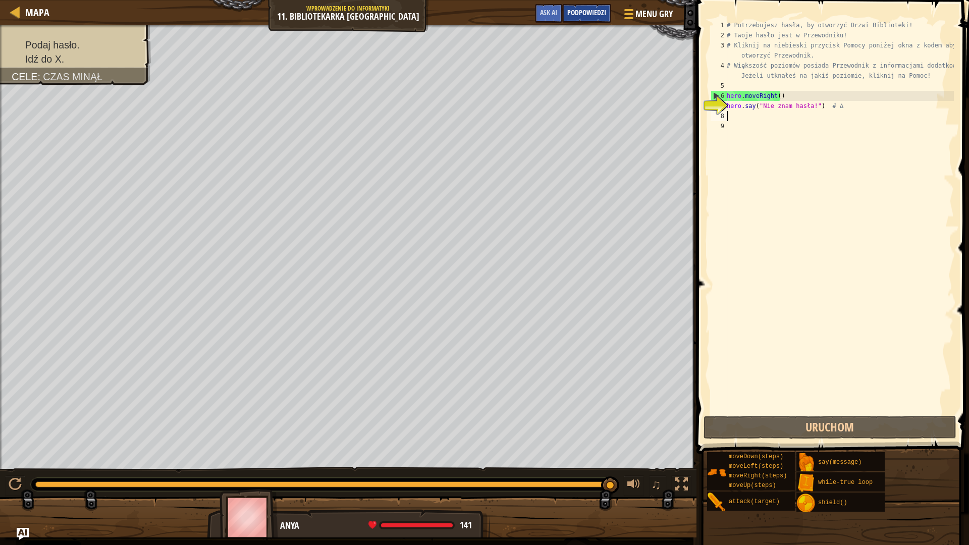
click at [585, 20] on div "Podpowiedzi" at bounding box center [586, 13] width 49 height 19
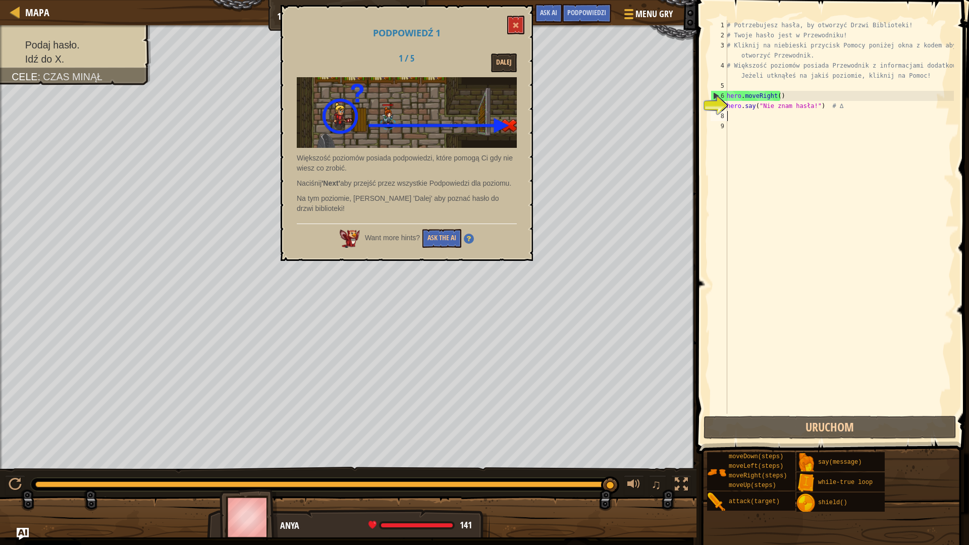
click at [490, 55] on div "Dalej" at bounding box center [485, 62] width 78 height 19
click at [502, 62] on button "Dalej" at bounding box center [504, 62] width 26 height 19
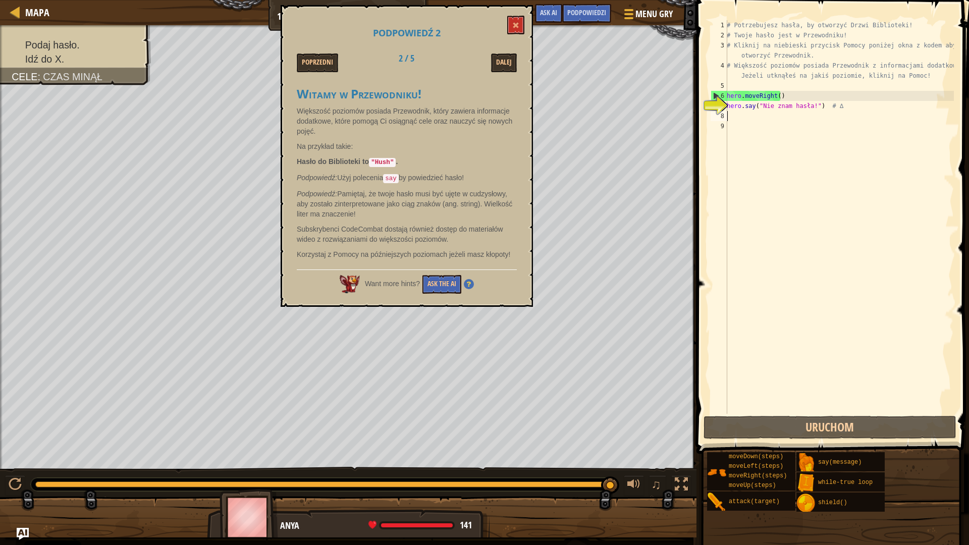
click at [789, 113] on div "# Potrzebujesz hasła, by otworzyć Drzwi Biblioteki! # Twoje hasło jest w Przewo…" at bounding box center [839, 227] width 229 height 414
click at [769, 124] on div "# Potrzebujesz hasła, by otworzyć Drzwi Biblioteki! # Twoje hasło jest w Przewo…" at bounding box center [839, 227] width 229 height 414
click at [520, 27] on button at bounding box center [515, 25] width 17 height 19
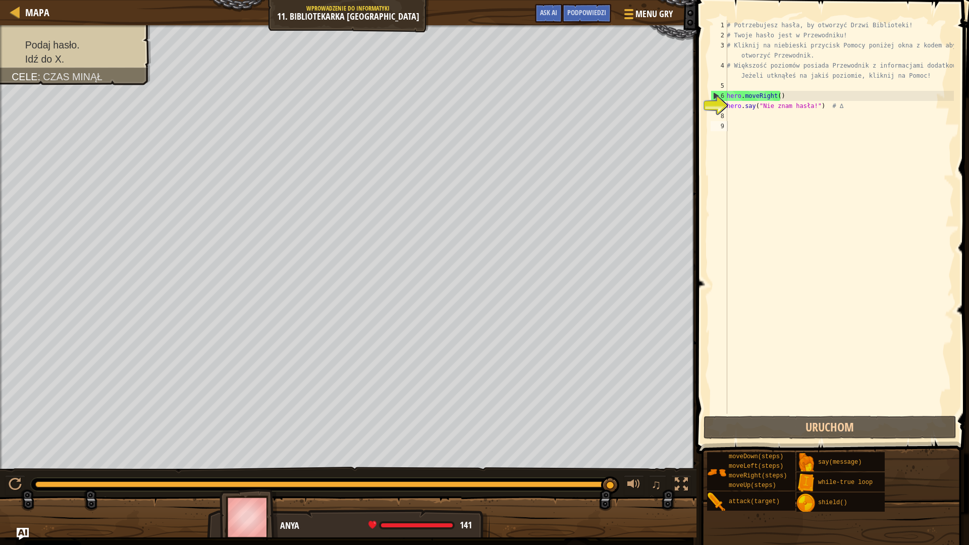
click at [768, 114] on div "# Potrzebujesz hasła, by otworzyć Drzwi Biblioteki! # Twoje hasło jest w Przewo…" at bounding box center [839, 227] width 229 height 414
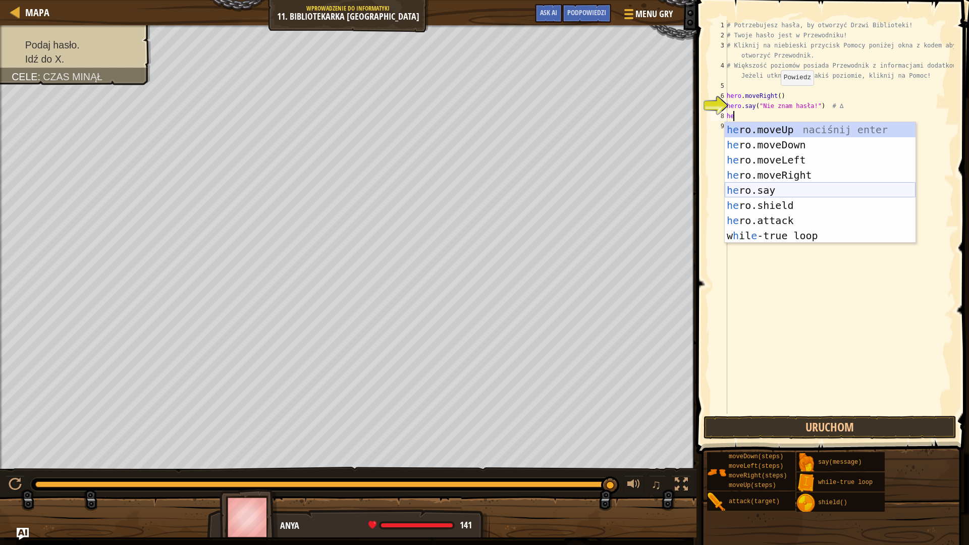
click at [768, 195] on div "he ro.moveUp naciśnij enter he ro.moveDown naciśnij enter he ro.moveLeft naciśn…" at bounding box center [820, 197] width 191 height 151
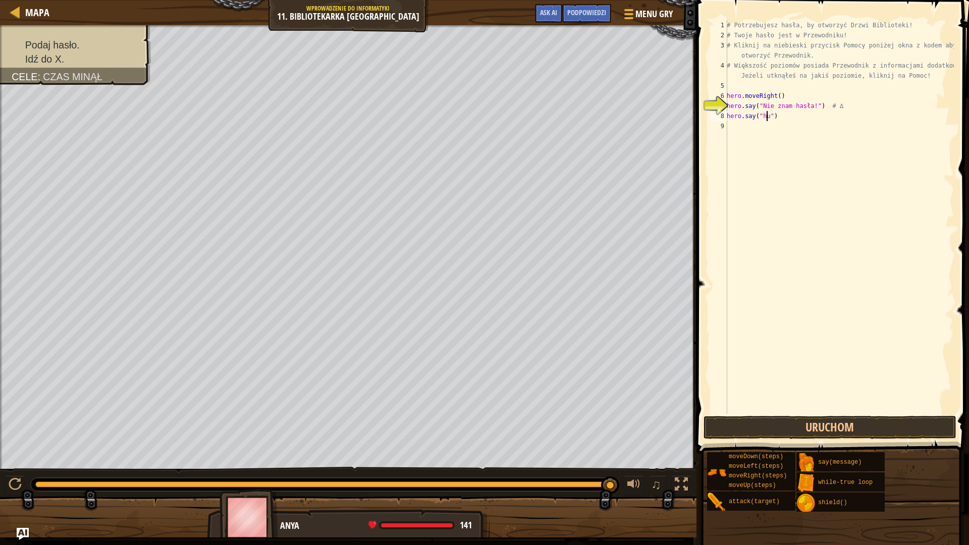
scroll to position [5, 4]
click at [603, 8] on div "Podpowiedzi" at bounding box center [586, 13] width 49 height 19
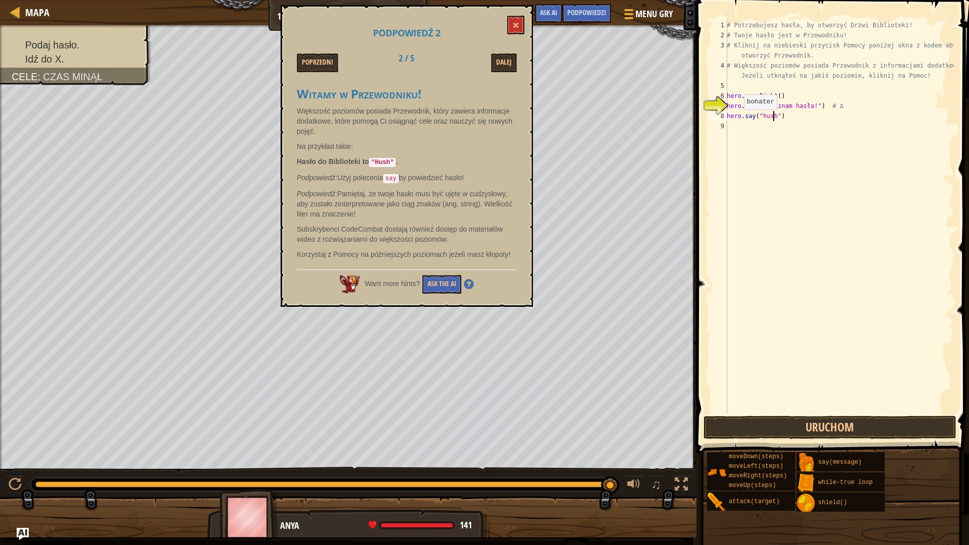
click at [727, 102] on div "7" at bounding box center [719, 106] width 17 height 10
click at [620, 114] on div "Mapa Wprowadzenie do Informatyki 11. Bibliotekarka Kithgardu Menu gry Zrobione …" at bounding box center [484, 272] width 969 height 545
drag, startPoint x: 902, startPoint y: 97, endPoint x: 711, endPoint y: 88, distance: 190.9
click at [711, 88] on div "hero.moveRighthero.say("Nie znam hasła!") ero.say("hush 1 2 3 4 5 6 7 # Potrzeb…" at bounding box center [830, 217] width 245 height 394
drag, startPoint x: 842, startPoint y: 97, endPoint x: 715, endPoint y: 101, distance: 127.2
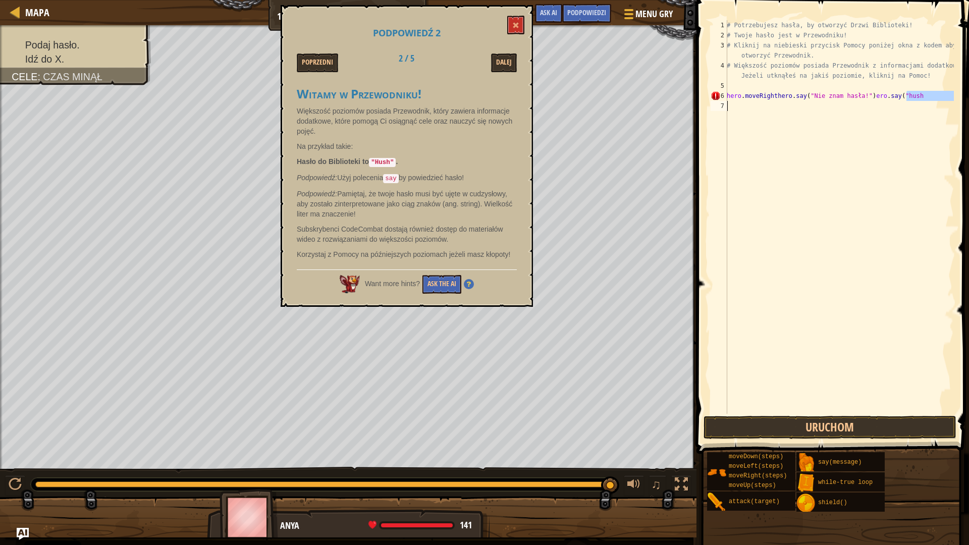
click at [715, 101] on div "hero.moveRighthero.say("Nie znam hasła!")ero.say("hush 1 2 3 4 5 6 7 # Potrzebu…" at bounding box center [830, 217] width 245 height 394
type textarea "hero.moveRighthero.say("Nie znam hasła!")ero.say("hu"
drag, startPoint x: 921, startPoint y: 86, endPoint x: 896, endPoint y: 106, distance: 31.9
click at [896, 106] on div "# Potrzebujesz hasła, by otworzyć Drzwi Biblioteki! # Twoje hasło jest w Przewo…" at bounding box center [839, 227] width 229 height 414
type textarea "hero.say("hush")"
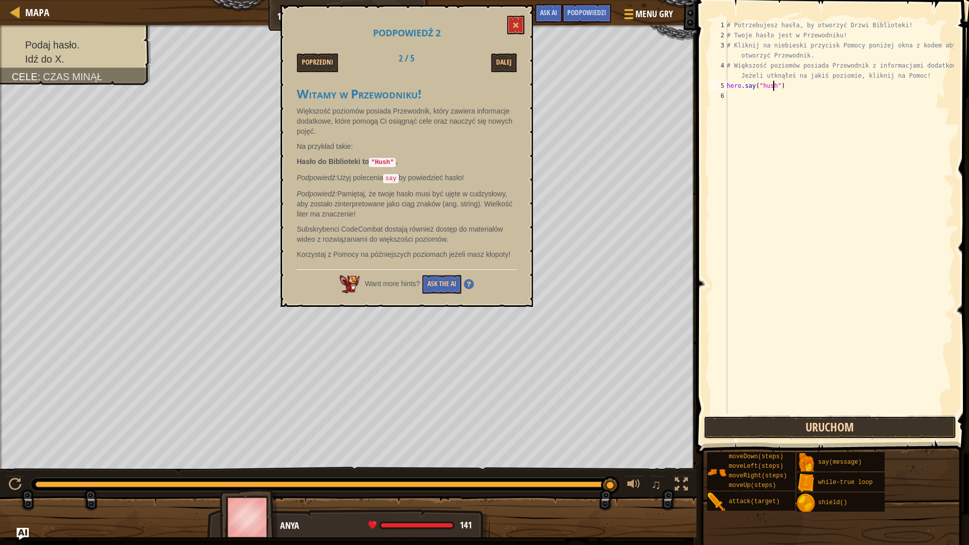
click at [799, 438] on button "Uruchom" at bounding box center [829, 427] width 253 height 23
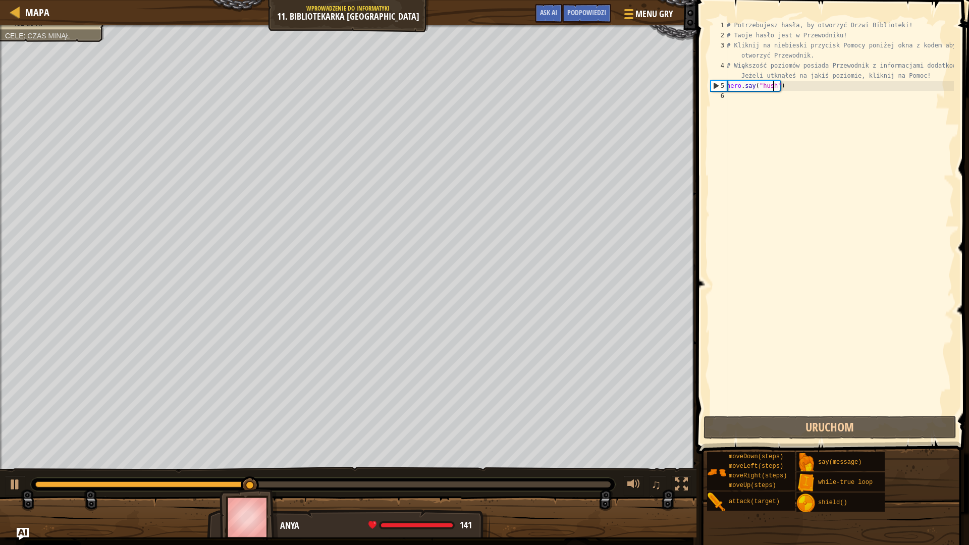
click at [732, 109] on div "# Potrzebujesz hasła, by otworzyć Drzwi Biblioteki! # Twoje hasło jest w Przewo…" at bounding box center [839, 227] width 229 height 414
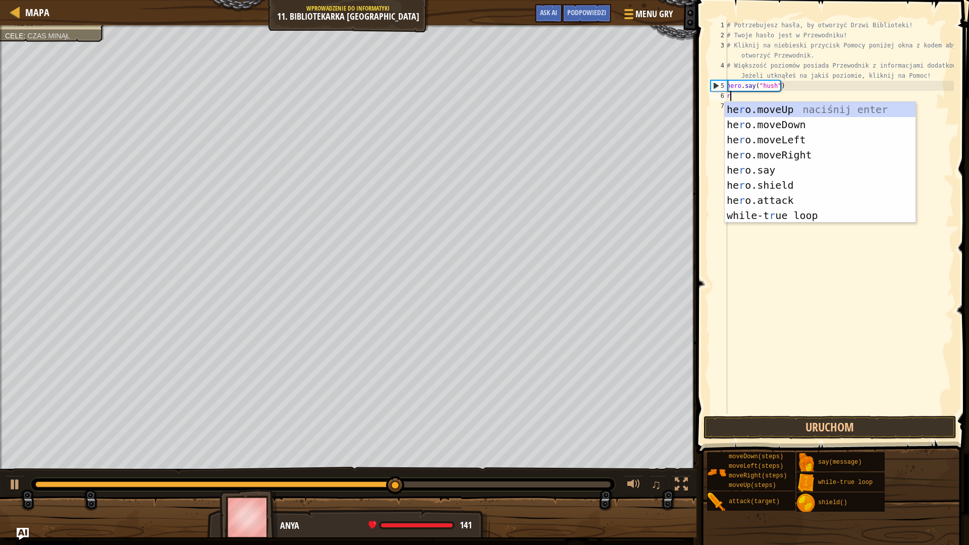
type textarea "ri"
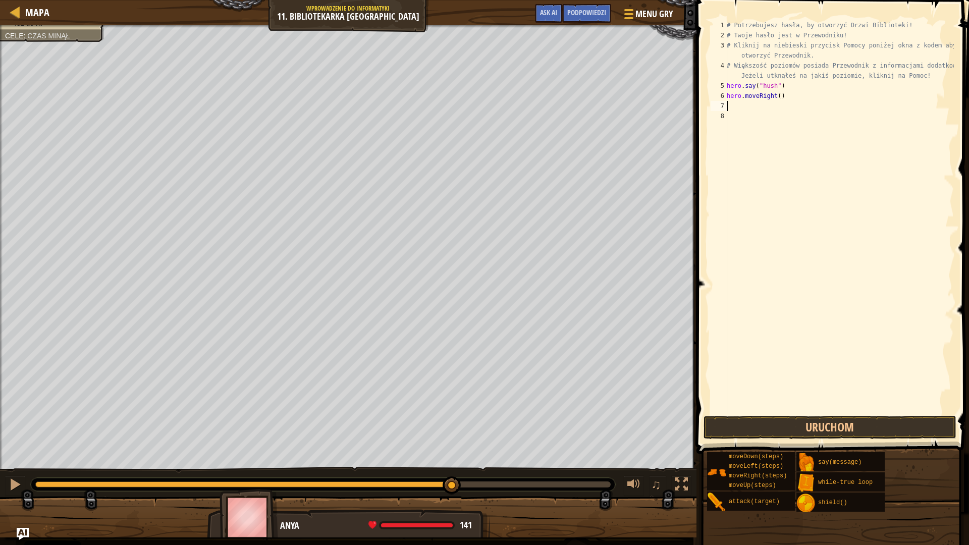
type textarea "hero.moveRight()"
type textarea "hero.moveRight(2)"
click at [849, 438] on button "Uruchom" at bounding box center [829, 427] width 253 height 23
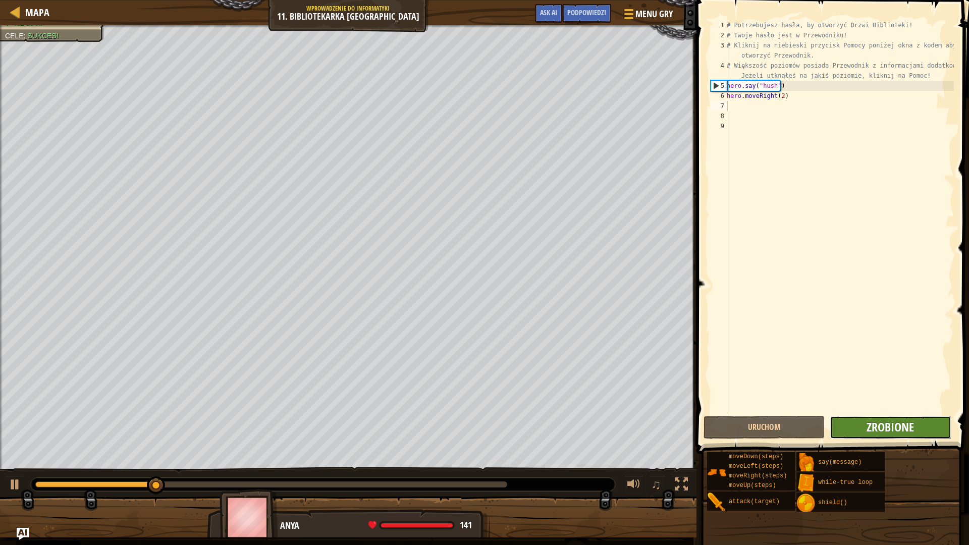
click at [871, 431] on span "Zrobione" at bounding box center [889, 427] width 47 height 16
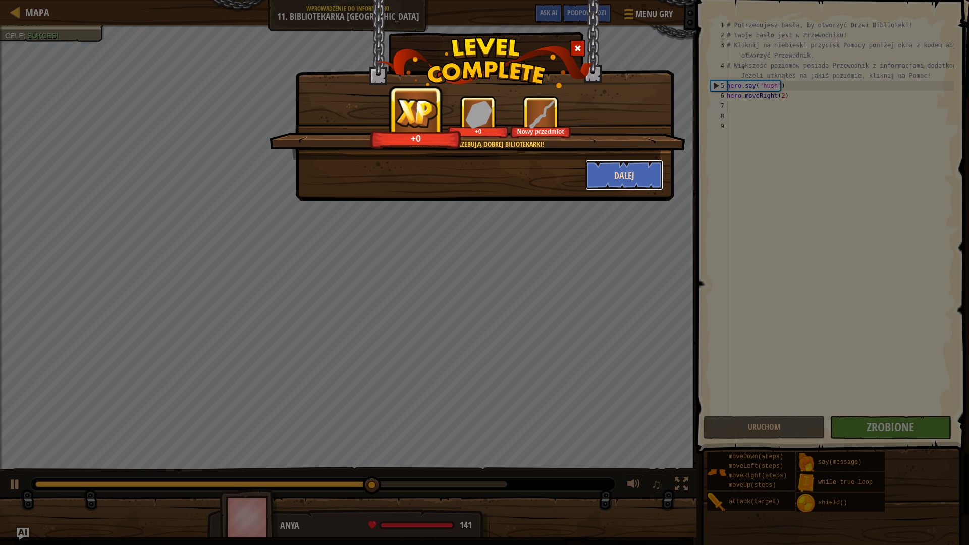
click at [595, 176] on button "Dalej" at bounding box center [624, 175] width 78 height 30
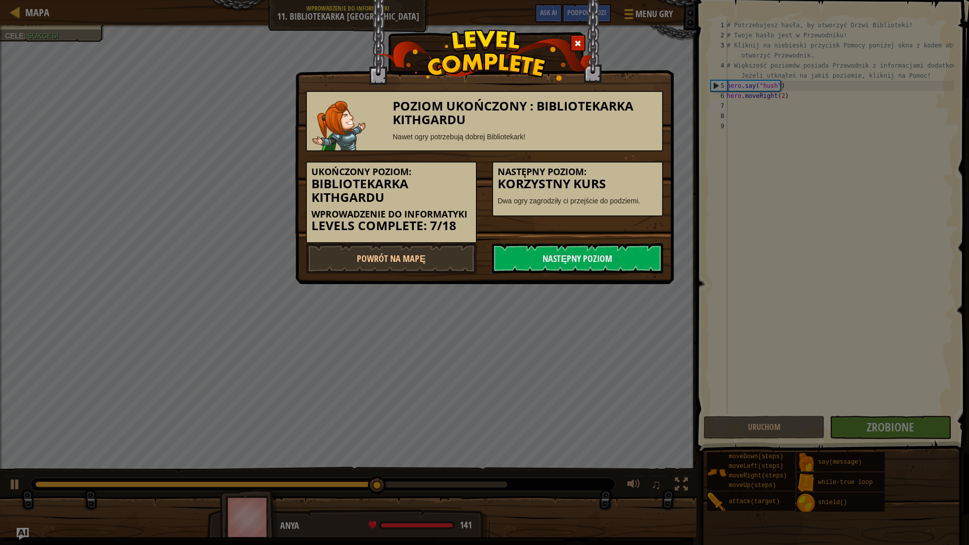
click at [610, 176] on h5 "Następny poziom:" at bounding box center [578, 172] width 160 height 10
click at [615, 263] on link "Następny poziom" at bounding box center [577, 258] width 171 height 30
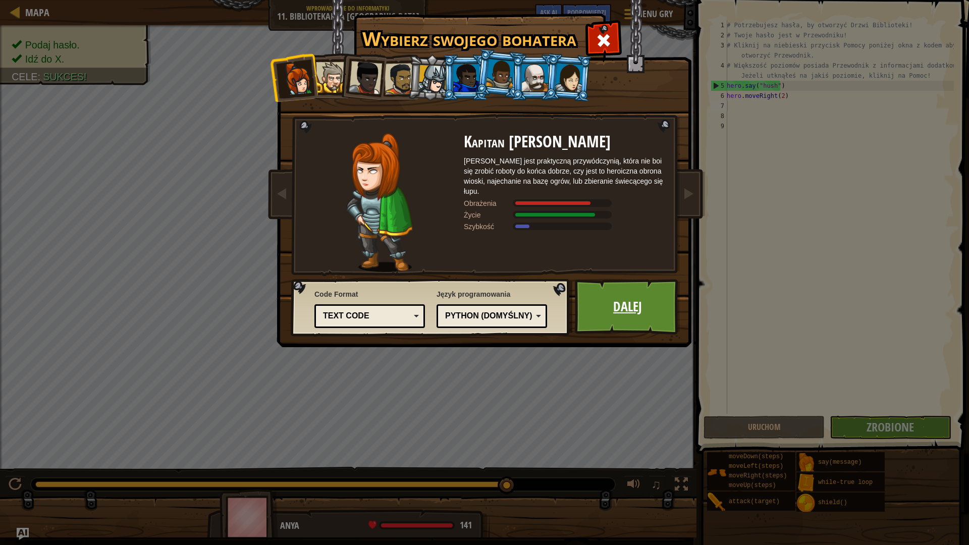
click at [638, 312] on link "Dalej" at bounding box center [627, 307] width 105 height 56
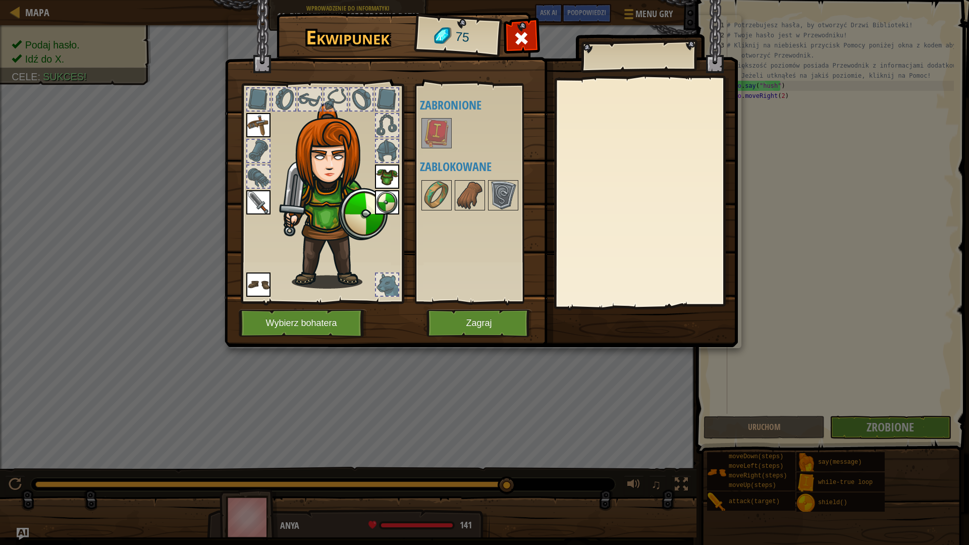
click at [439, 128] on img at bounding box center [436, 133] width 28 height 28
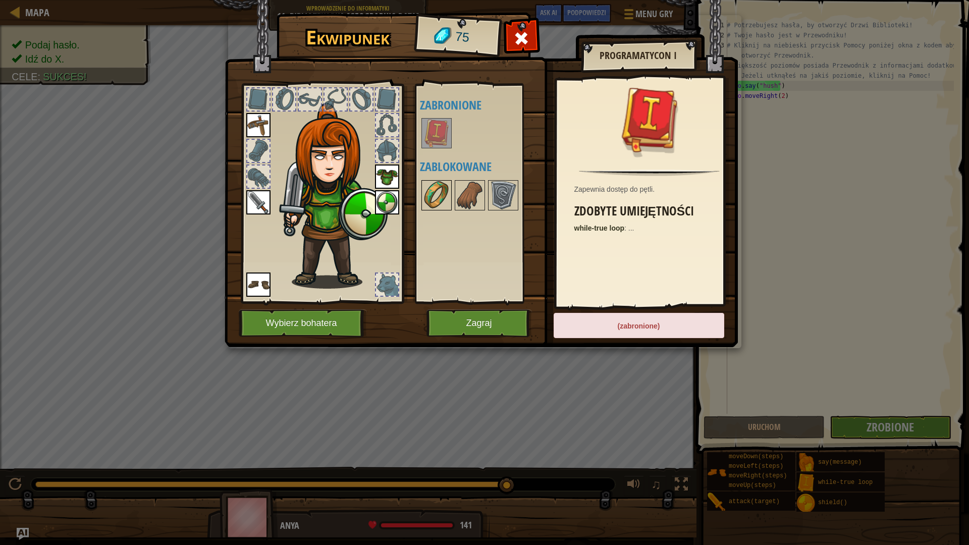
click at [435, 200] on img at bounding box center [436, 195] width 28 height 28
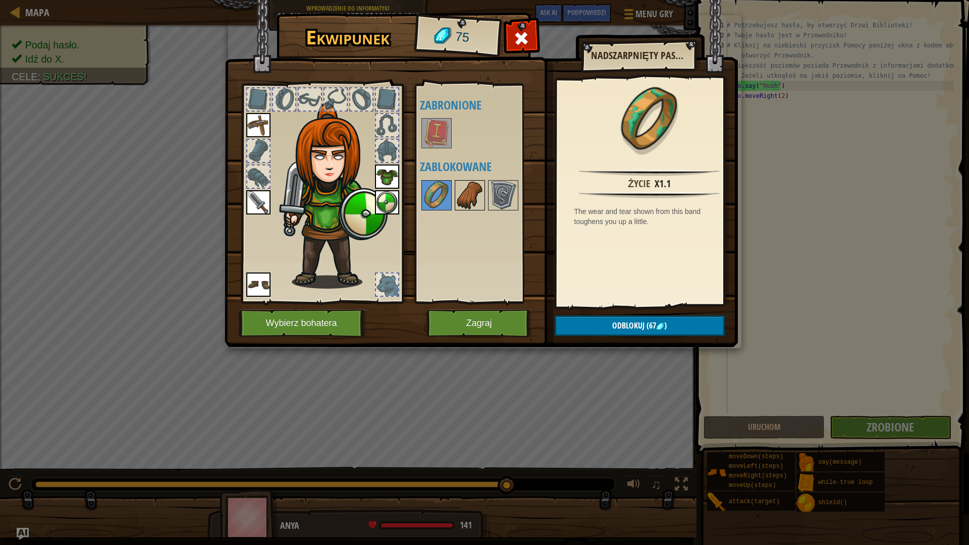
click at [470, 198] on img at bounding box center [470, 195] width 28 height 28
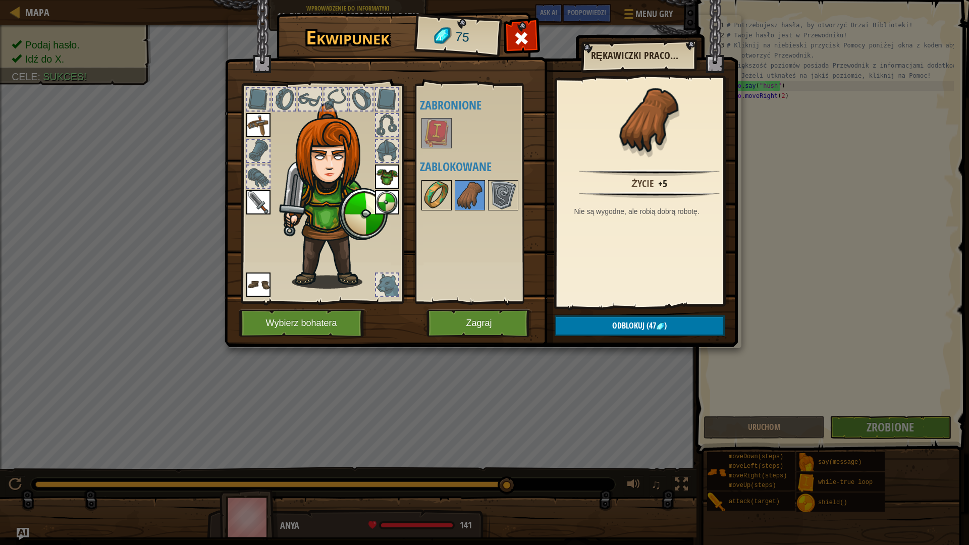
click at [450, 192] on img at bounding box center [436, 195] width 28 height 28
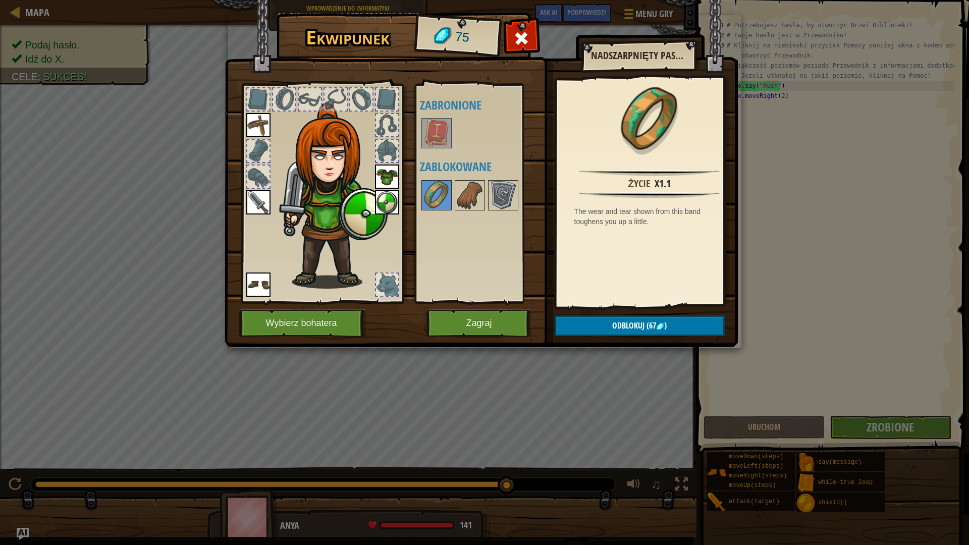
click at [519, 204] on div at bounding box center [483, 195] width 127 height 33
click at [511, 199] on img at bounding box center [503, 195] width 28 height 28
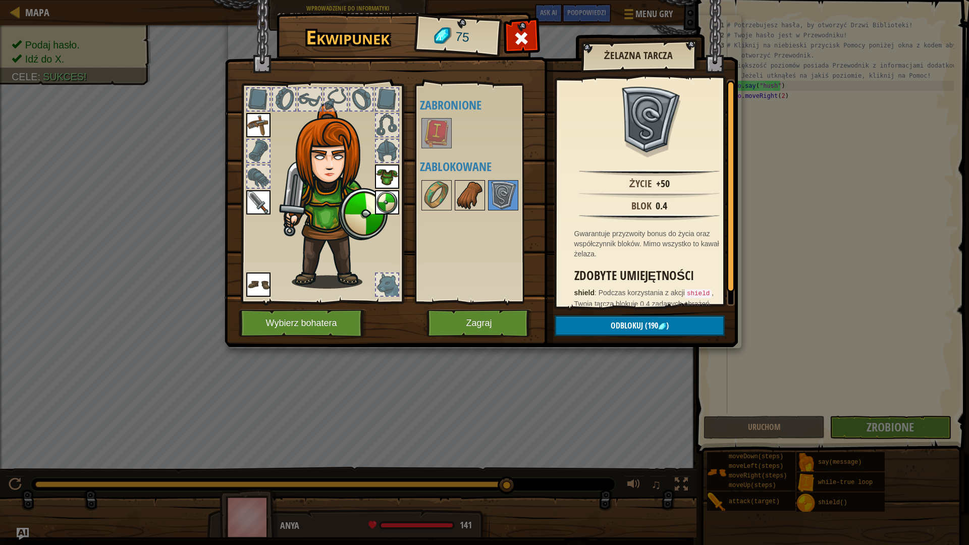
click at [477, 195] on img at bounding box center [470, 195] width 28 height 28
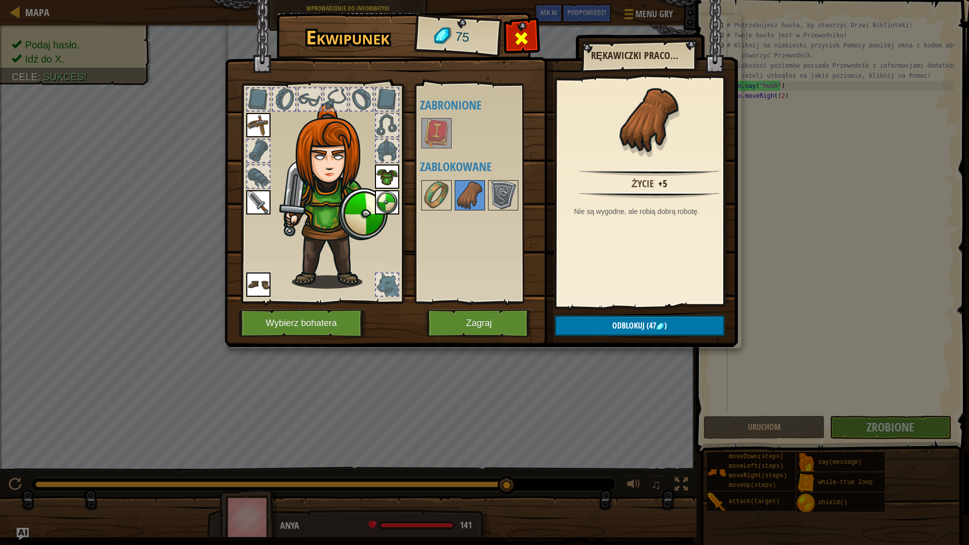
click at [511, 45] on div at bounding box center [522, 41] width 32 height 32
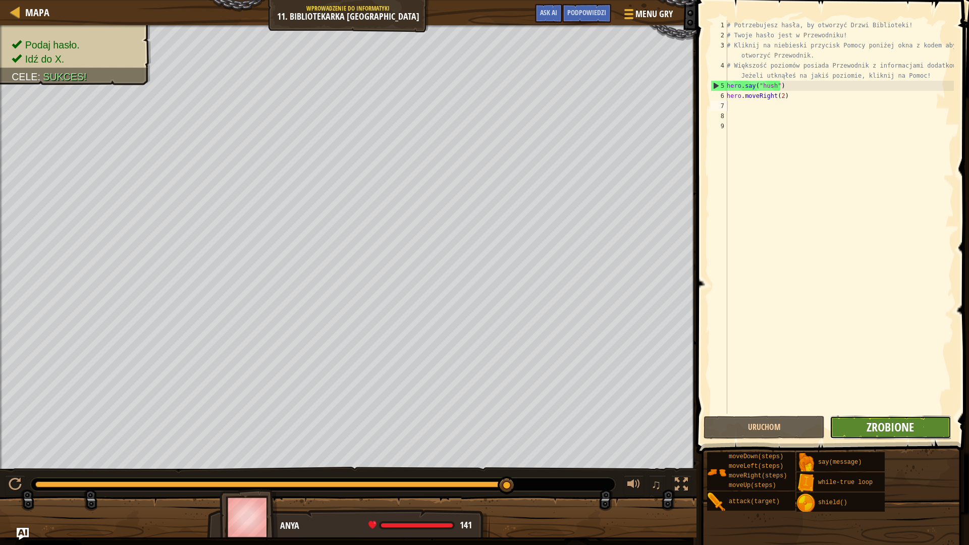
click at [905, 426] on span "Zrobione" at bounding box center [889, 427] width 47 height 16
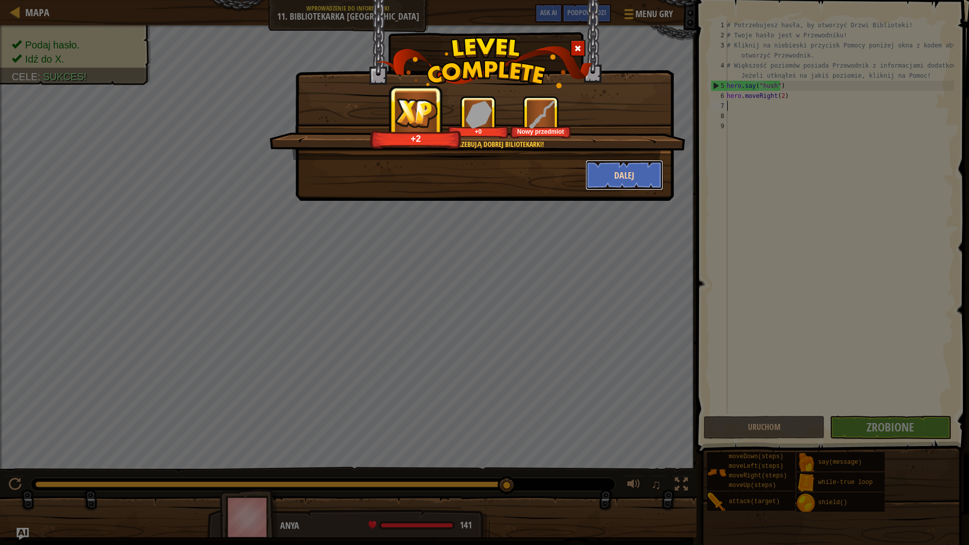
click at [624, 180] on button "Dalej" at bounding box center [624, 175] width 78 height 30
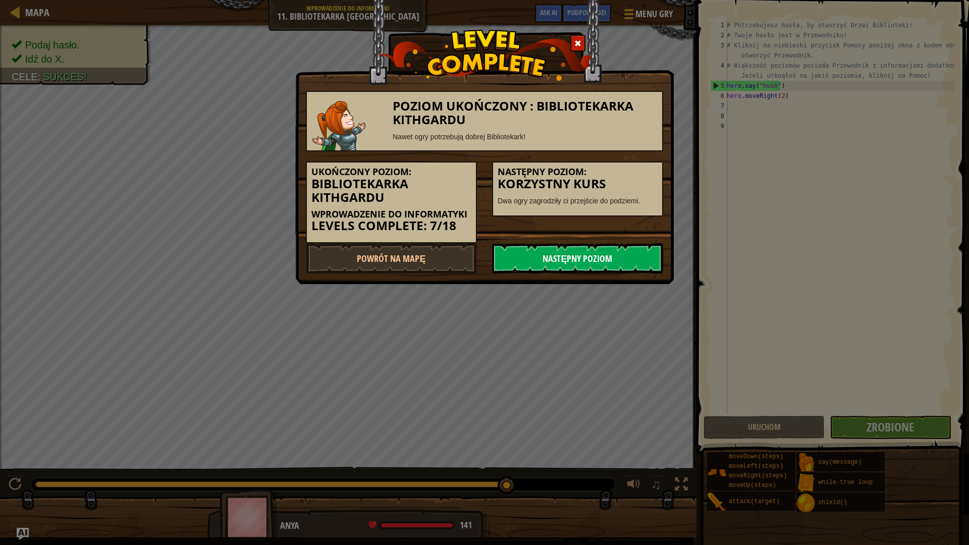
click at [596, 252] on link "Następny poziom" at bounding box center [577, 258] width 171 height 30
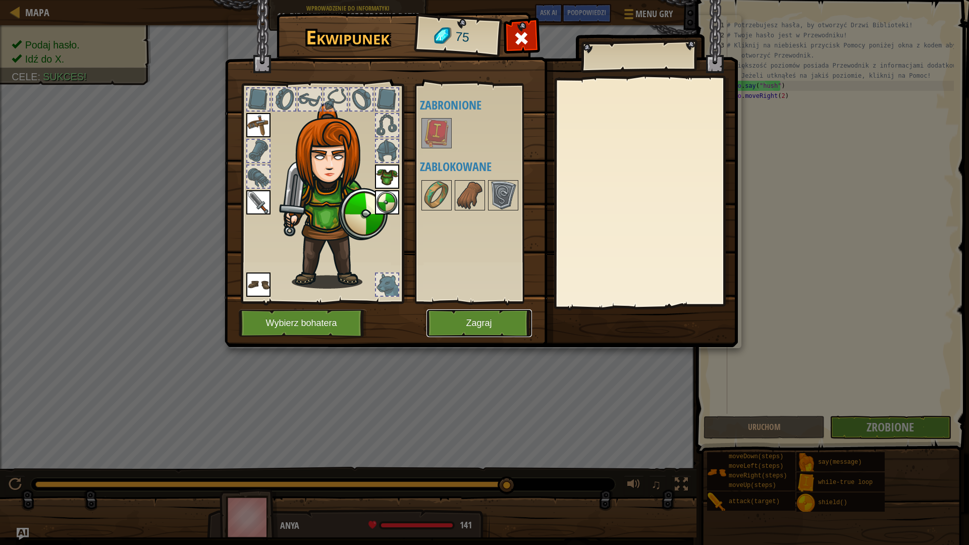
click at [488, 325] on button "Zagraj" at bounding box center [478, 323] width 105 height 28
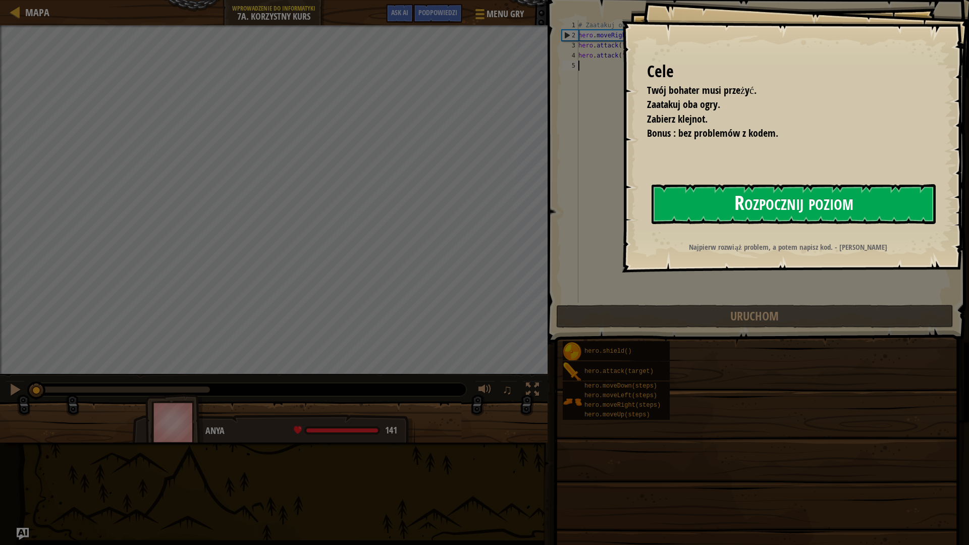
click at [819, 195] on button "Rozpocznij poziom" at bounding box center [793, 204] width 284 height 40
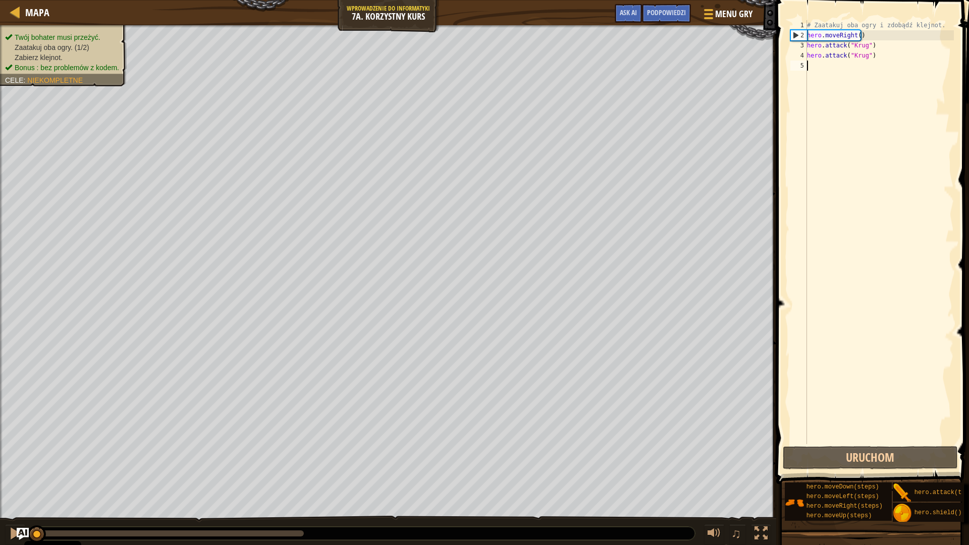
type textarea "g"
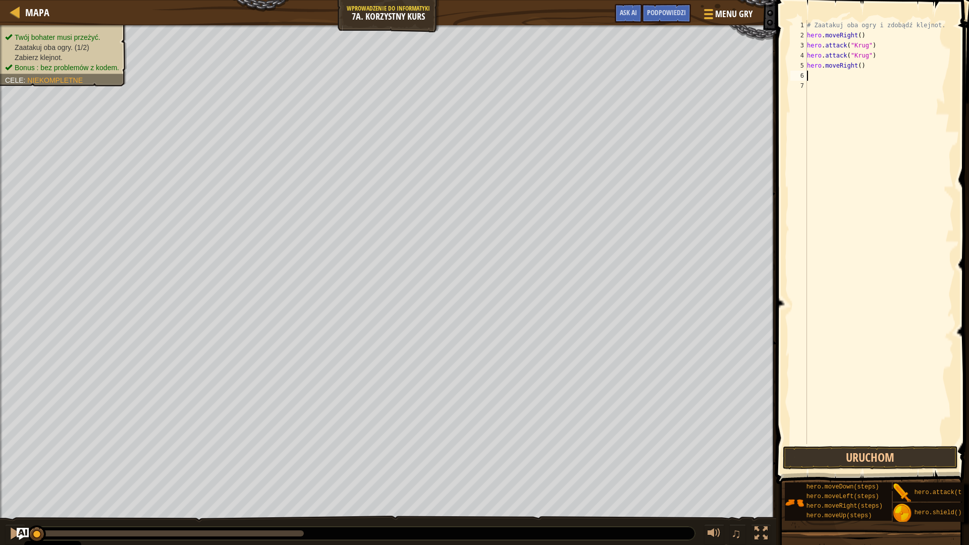
type textarea "p"
type textarea "le"
type textarea "hero.attack("Grump")"
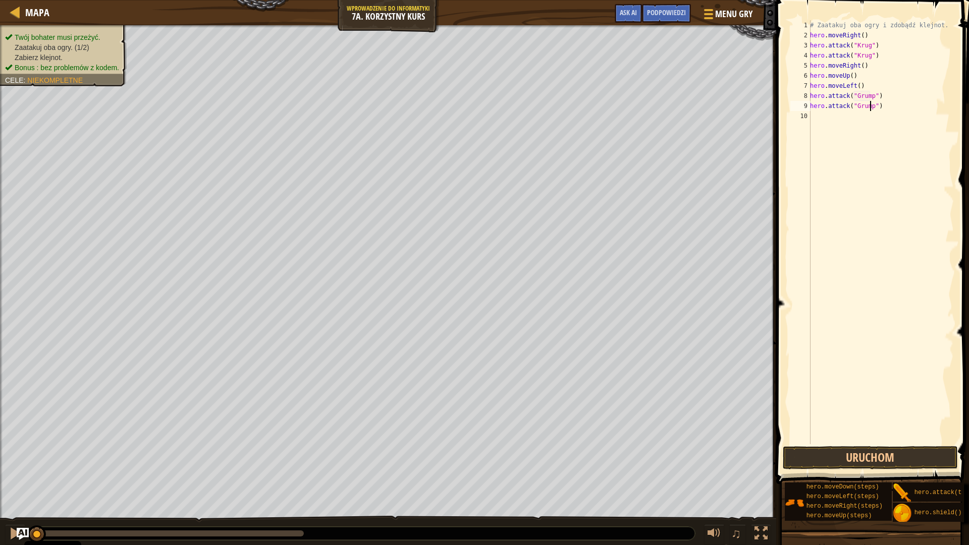
scroll to position [5, 0]
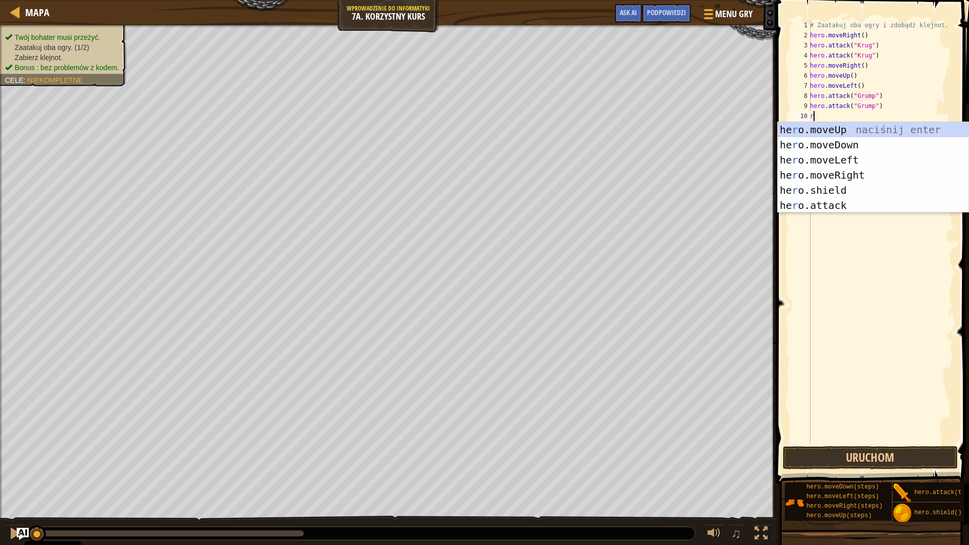
type textarea "rg"
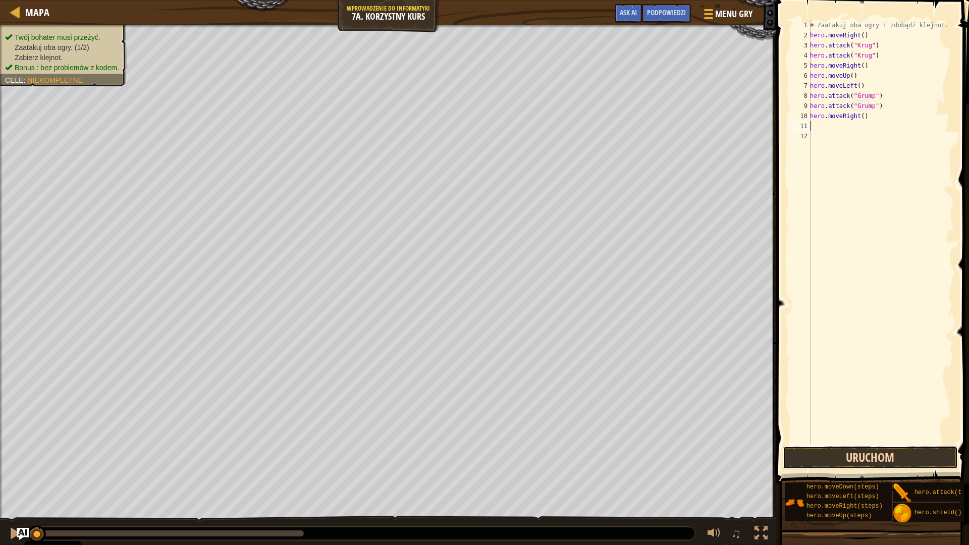
click at [946, 452] on button "Uruchom" at bounding box center [870, 457] width 175 height 23
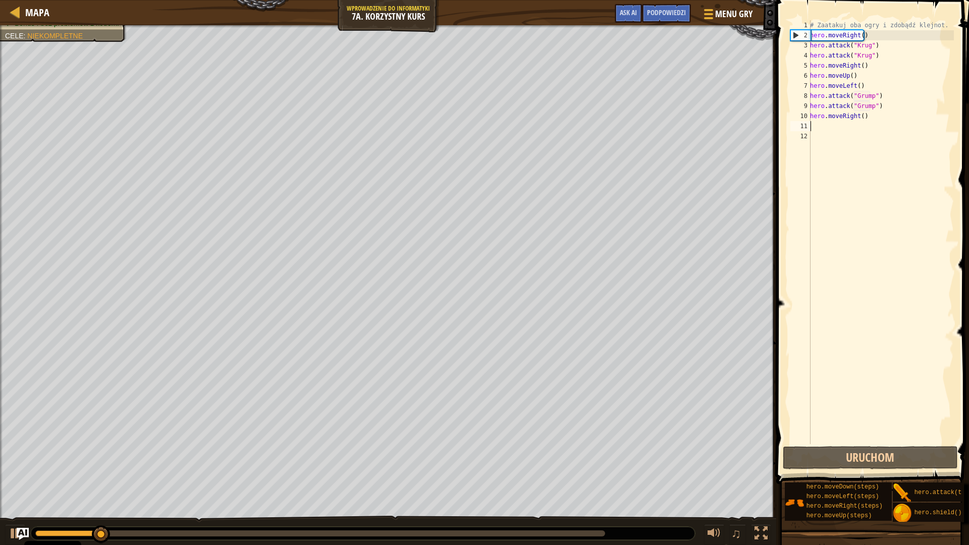
type textarea "g"
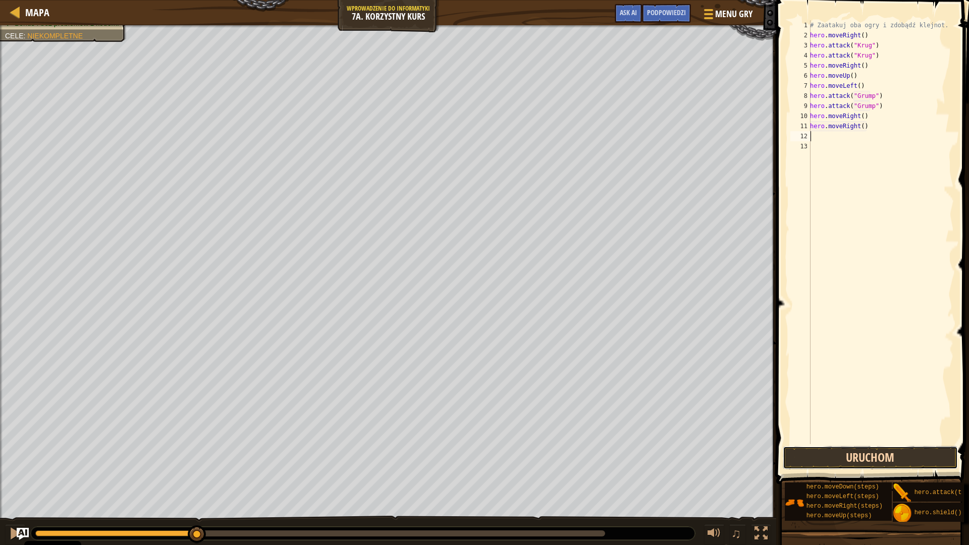
click at [887, 457] on button "Uruchom" at bounding box center [870, 457] width 175 height 23
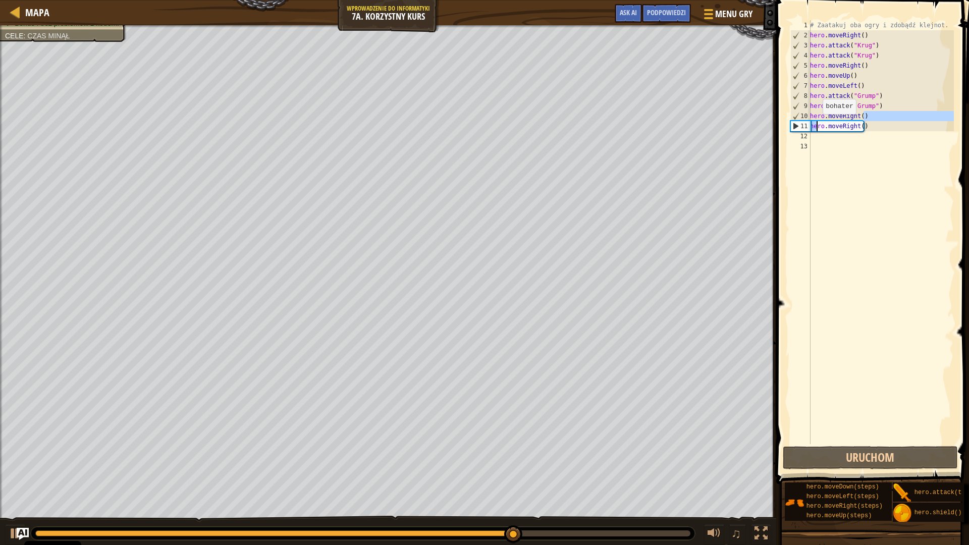
drag, startPoint x: 886, startPoint y: 119, endPoint x: 817, endPoint y: 124, distance: 68.8
click at [817, 124] on div "# Zaatakuj oba ogry i zdobądź klejnot. hero . moveRight ( ) hero . attack ( "Kr…" at bounding box center [881, 242] width 146 height 444
type textarea "hero.moveRight()ro.moveRight()"
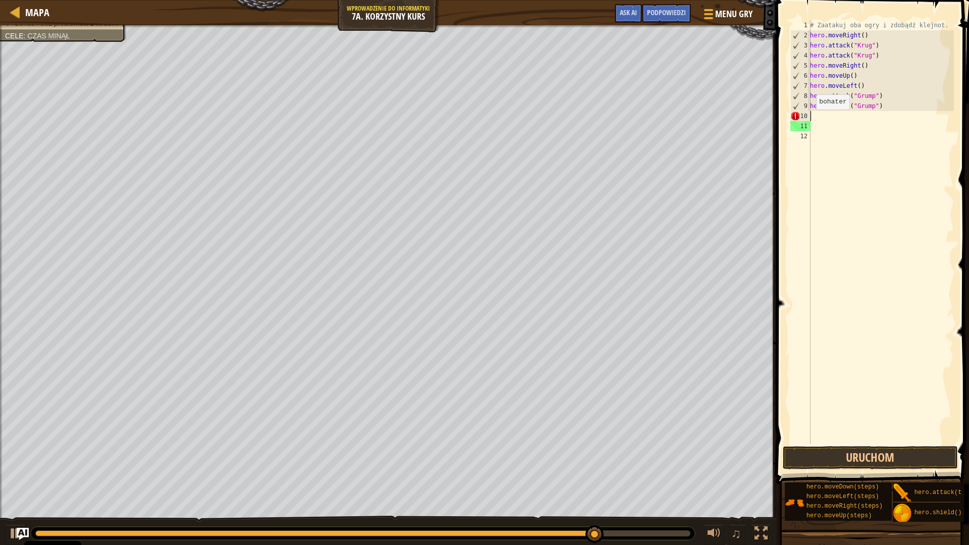
drag, startPoint x: 924, startPoint y: 119, endPoint x: 809, endPoint y: 120, distance: 114.6
click at [809, 120] on div "1 2 3 4 5 6 7 8 9 10 11 12 # Zaatakuj oba ogry i zdobądź klejnot. hero . moveRi…" at bounding box center [871, 232] width 166 height 424
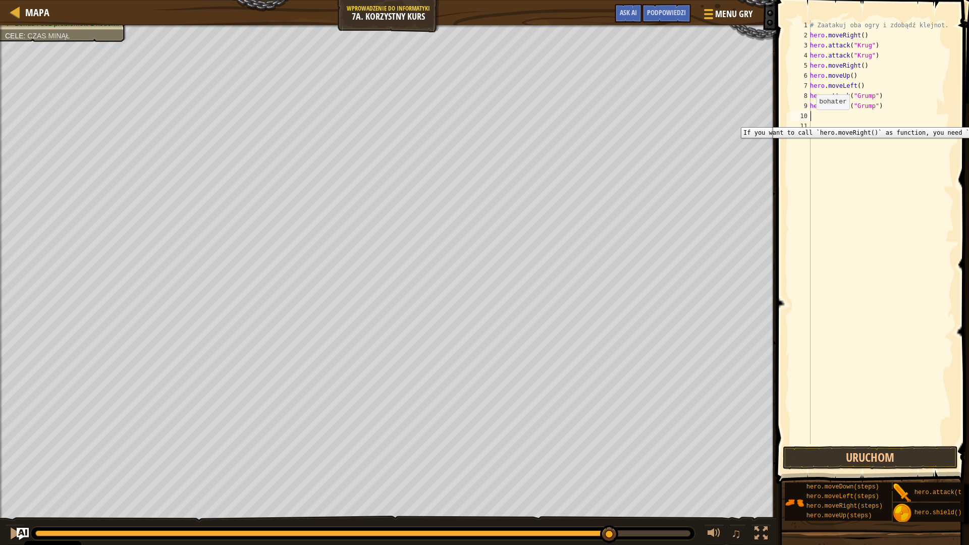
type textarea "le"
click at [906, 458] on button "Uruchom" at bounding box center [870, 457] width 175 height 23
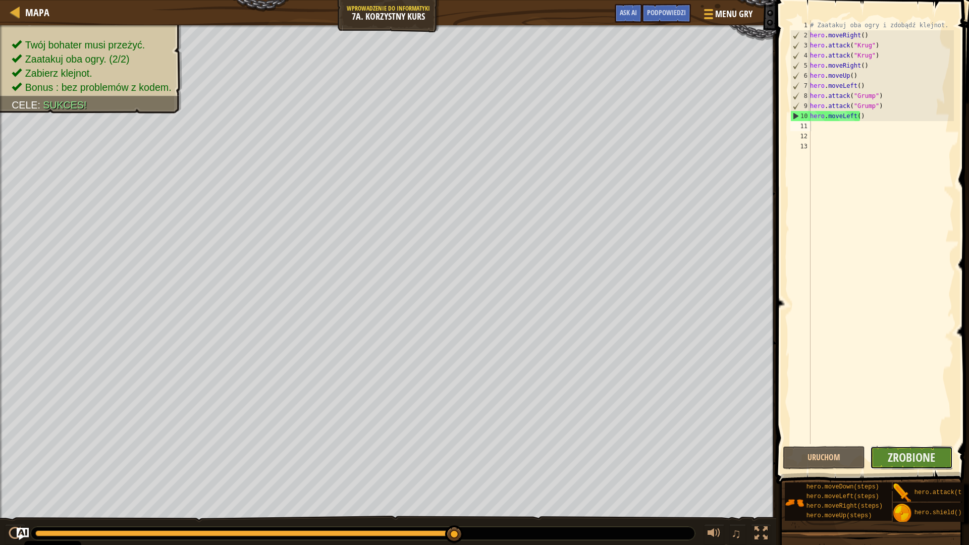
click at [920, 468] on button "Zrobione" at bounding box center [911, 457] width 83 height 23
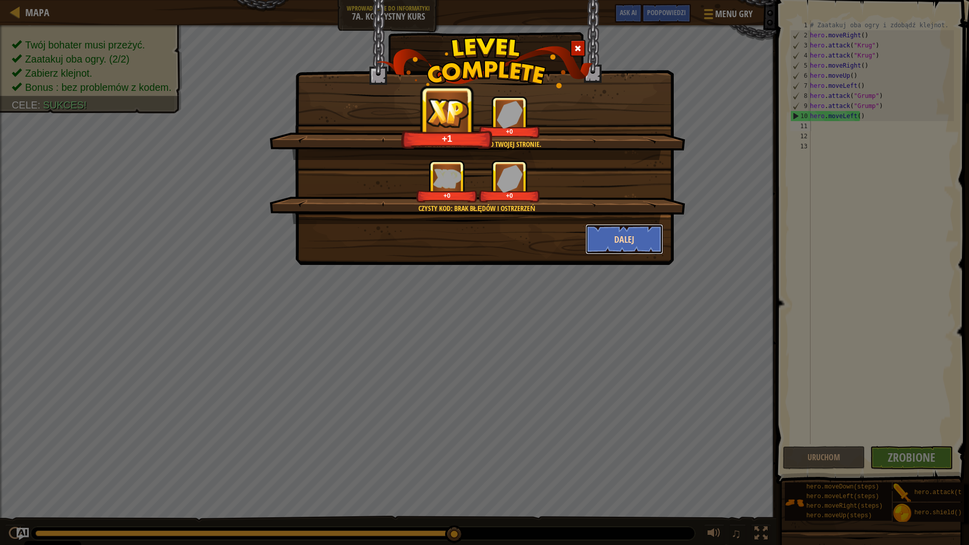
click at [641, 250] on button "Dalej" at bounding box center [624, 239] width 78 height 30
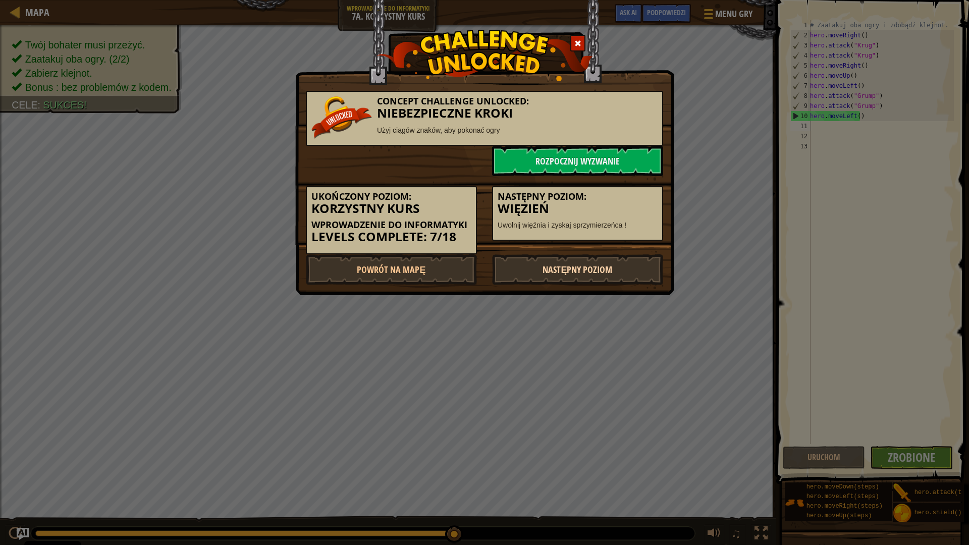
click at [638, 256] on link "Następny poziom" at bounding box center [577, 269] width 171 height 30
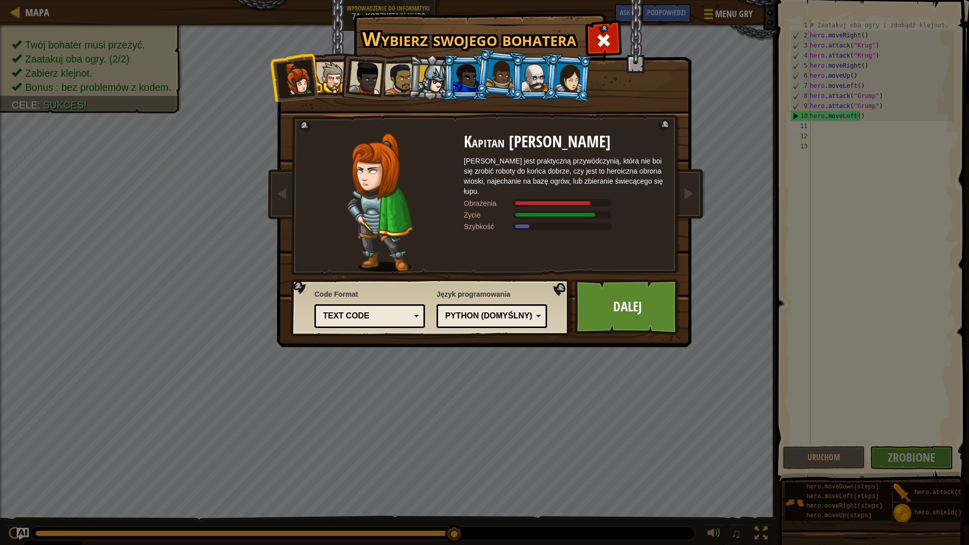
drag, startPoint x: 638, startPoint y: 256, endPoint x: 731, endPoint y: 86, distance: 193.8
click at [744, 67] on div "Wybierz swojego bohatera 108 Kapitan [PERSON_NAME] [PERSON_NAME] jest praktyczn…" at bounding box center [484, 272] width 969 height 545
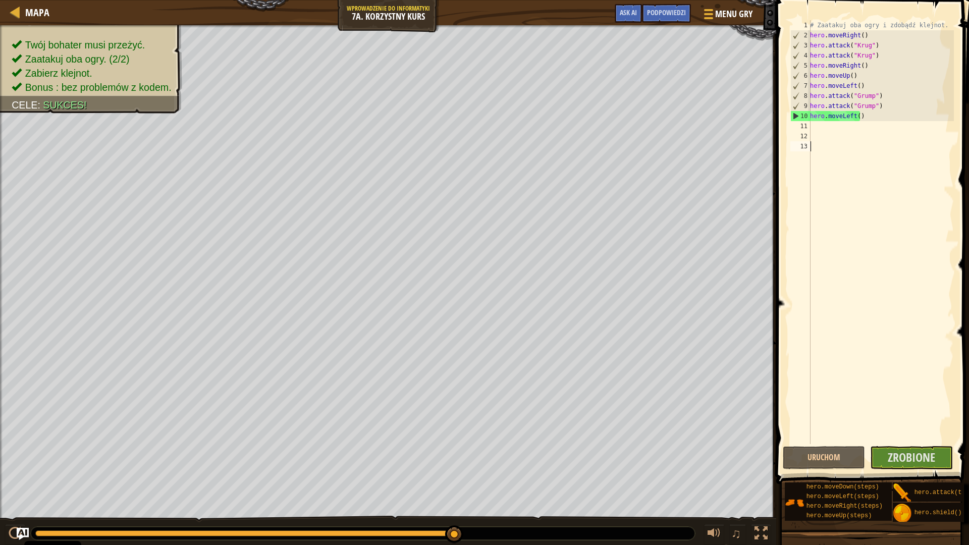
click at [936, 435] on div "# Zaatakuj oba ogry i zdobądź klejnot. hero . moveRight ( ) hero . attack ( "Kr…" at bounding box center [881, 242] width 146 height 444
click at [935, 464] on span "Zrobione" at bounding box center [911, 457] width 47 height 16
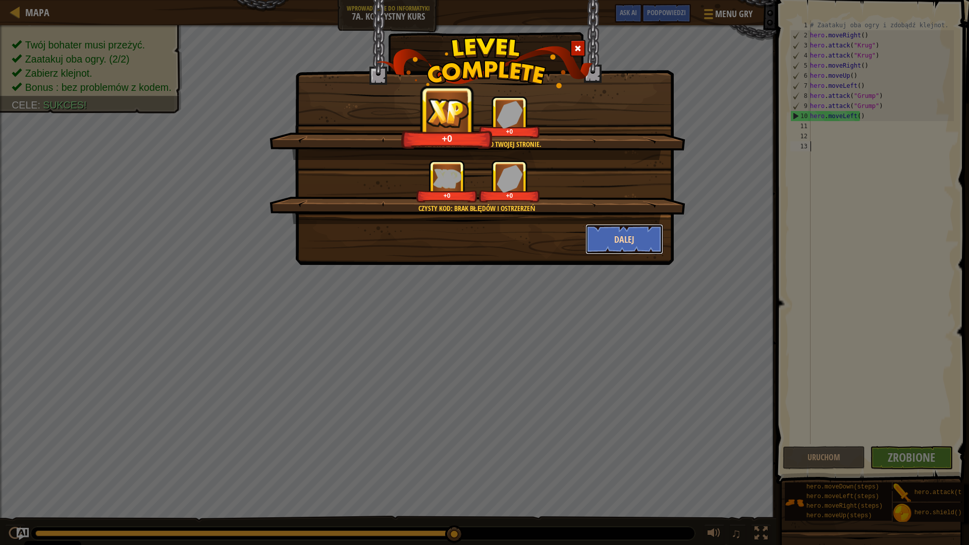
click at [637, 229] on button "Dalej" at bounding box center [624, 239] width 78 height 30
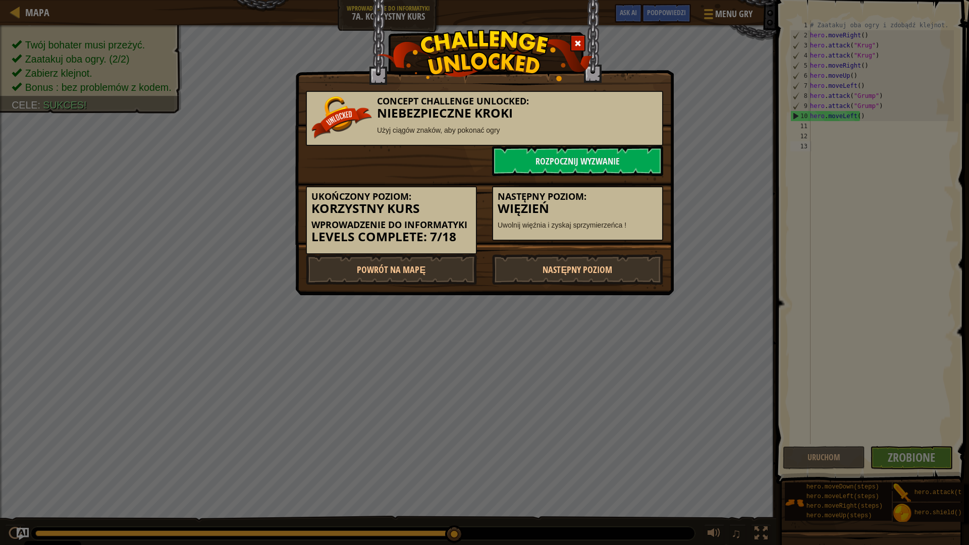
click at [566, 251] on div "Ukończony poziom: Korzystny Kurs Wprowadzenie do Informatyki Levels Complete: 7…" at bounding box center [484, 215] width 372 height 78
click at [599, 267] on link "Następny poziom" at bounding box center [577, 269] width 171 height 30
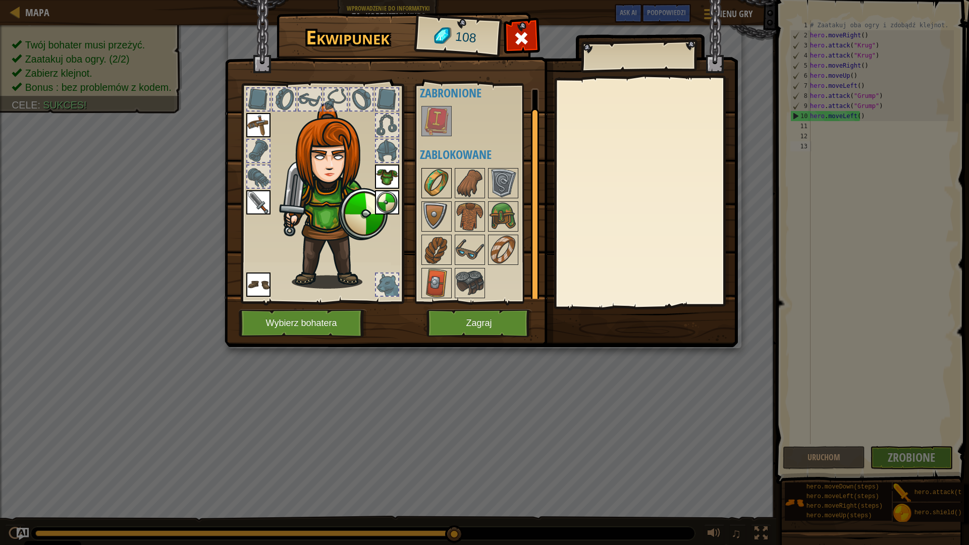
scroll to position [13, 0]
click at [470, 181] on img at bounding box center [470, 182] width 28 height 28
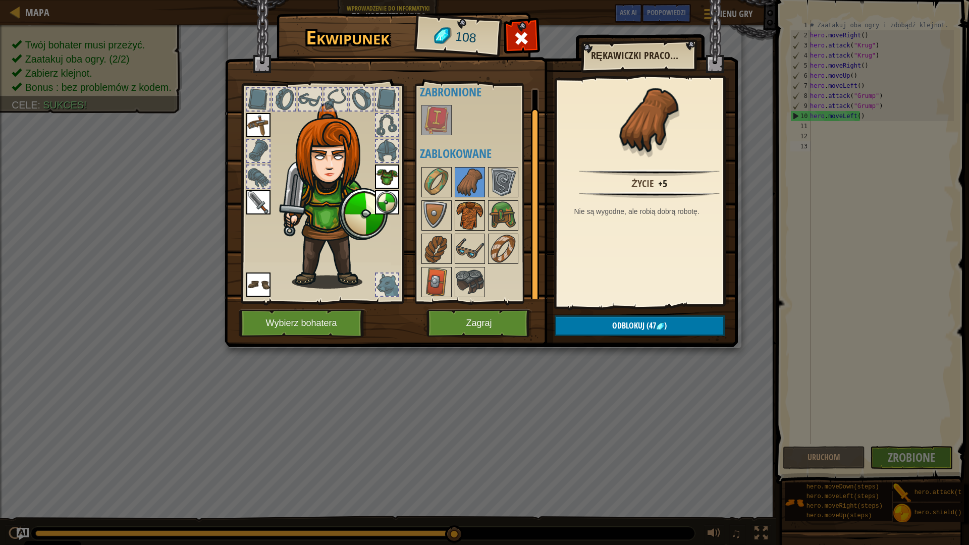
click at [464, 216] on img at bounding box center [470, 215] width 28 height 28
drag, startPoint x: 459, startPoint y: 244, endPoint x: 460, endPoint y: 253, distance: 9.6
drag, startPoint x: 460, startPoint y: 253, endPoint x: 450, endPoint y: 284, distance: 32.4
click at [450, 284] on img at bounding box center [436, 282] width 28 height 28
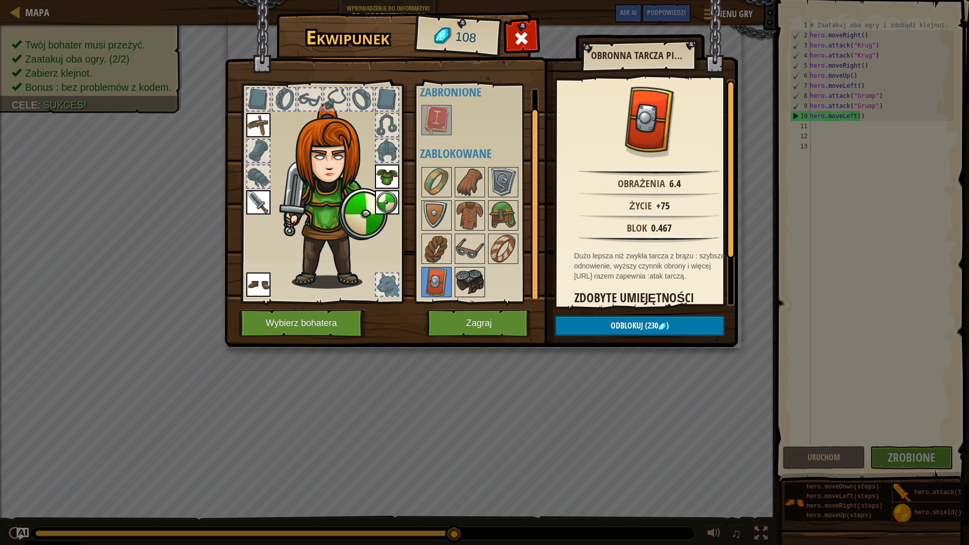
click at [465, 278] on img at bounding box center [470, 282] width 28 height 28
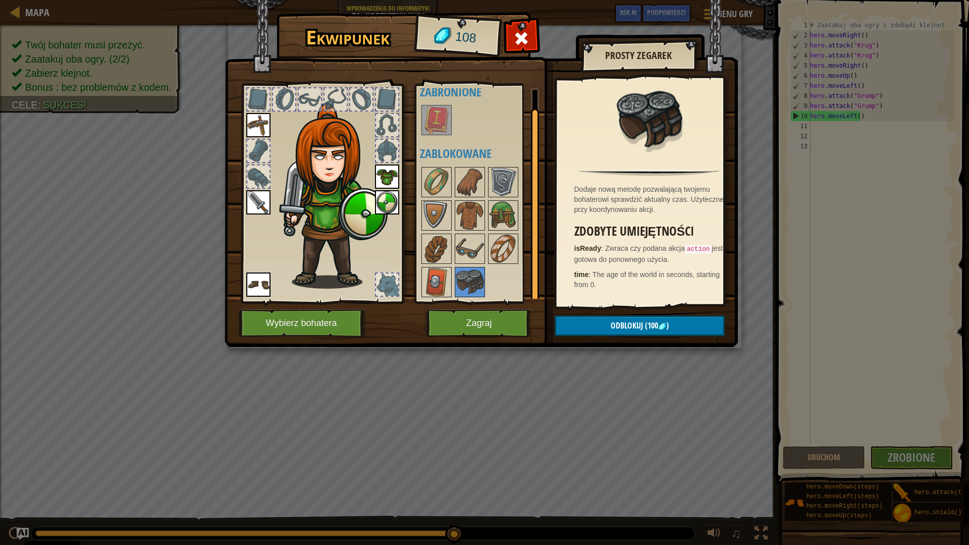
click at [453, 275] on div at bounding box center [483, 232] width 127 height 133
click at [447, 284] on img at bounding box center [436, 282] width 28 height 28
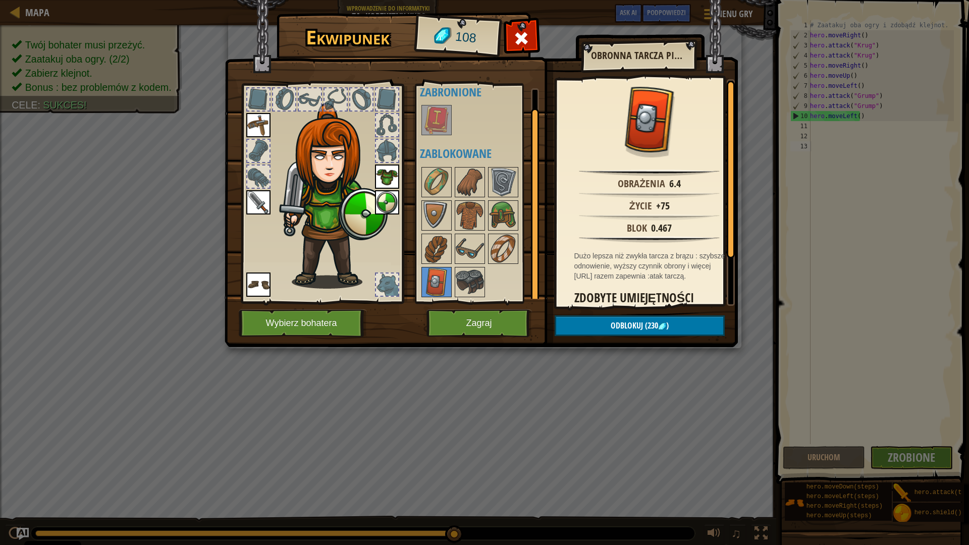
drag, startPoint x: 447, startPoint y: 284, endPoint x: 563, endPoint y: 210, distance: 137.0
click at [563, 210] on div "Życie +75" at bounding box center [650, 205] width 176 height 12
drag, startPoint x: 564, startPoint y: 228, endPoint x: 561, endPoint y: 211, distance: 16.9
drag, startPoint x: 561, startPoint y: 211, endPoint x: 521, endPoint y: 129, distance: 91.2
drag, startPoint x: 521, startPoint y: 129, endPoint x: 674, endPoint y: 381, distance: 294.6
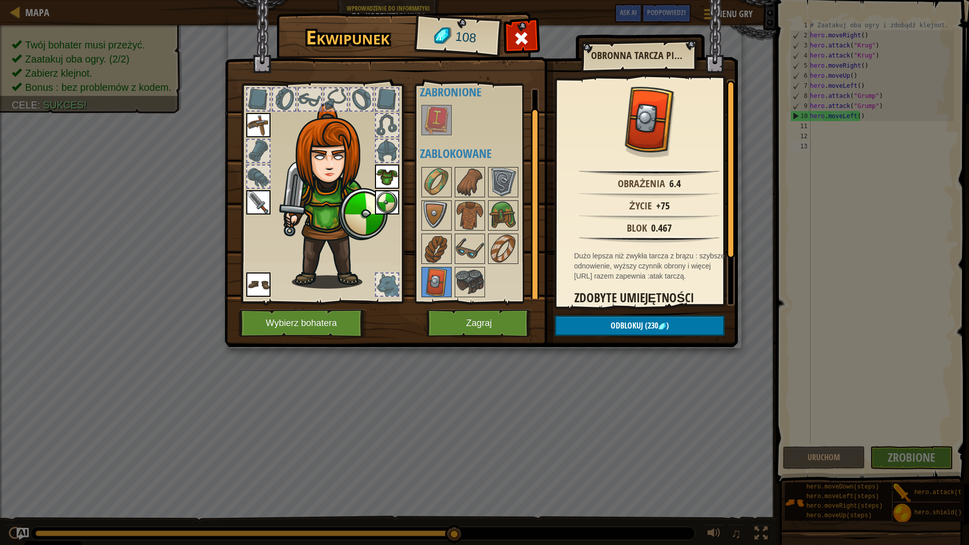
click at [675, 380] on div "Ekwipunek 108 Dostępne Załóż Załóż Załóż Załóż Załóż (kliknij podwójnie, aby za…" at bounding box center [484, 272] width 969 height 545
drag, startPoint x: 890, startPoint y: 390, endPoint x: 622, endPoint y: 320, distance: 276.4
drag, startPoint x: 622, startPoint y: 320, endPoint x: 453, endPoint y: 325, distance: 169.6
click at [453, 325] on button "Zagraj" at bounding box center [478, 323] width 105 height 28
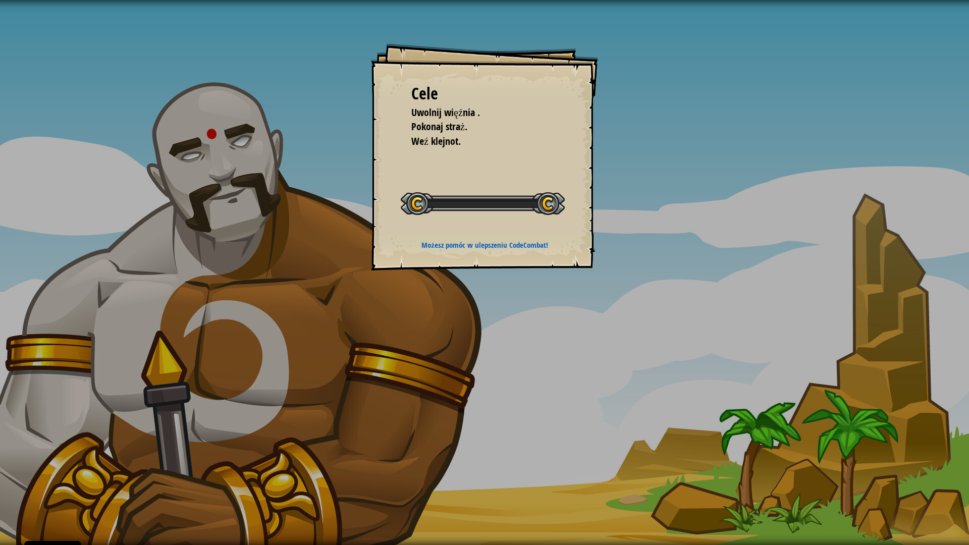
drag, startPoint x: 453, startPoint y: 325, endPoint x: 798, endPoint y: 391, distance: 351.4
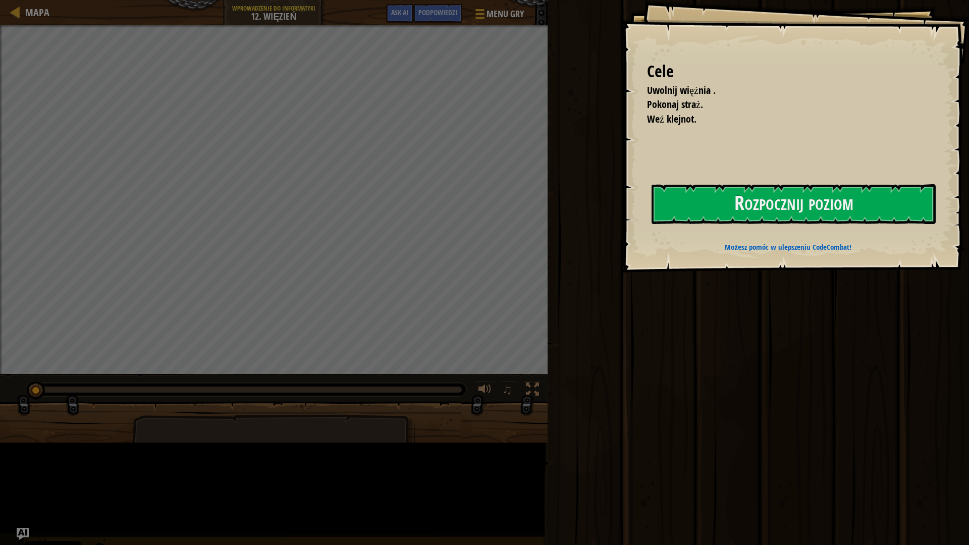
drag, startPoint x: 798, startPoint y: 391, endPoint x: 689, endPoint y: 426, distance: 114.1
click at [689, 426] on div "Uruchom Prześlij Zrobione" at bounding box center [756, 270] width 424 height 540
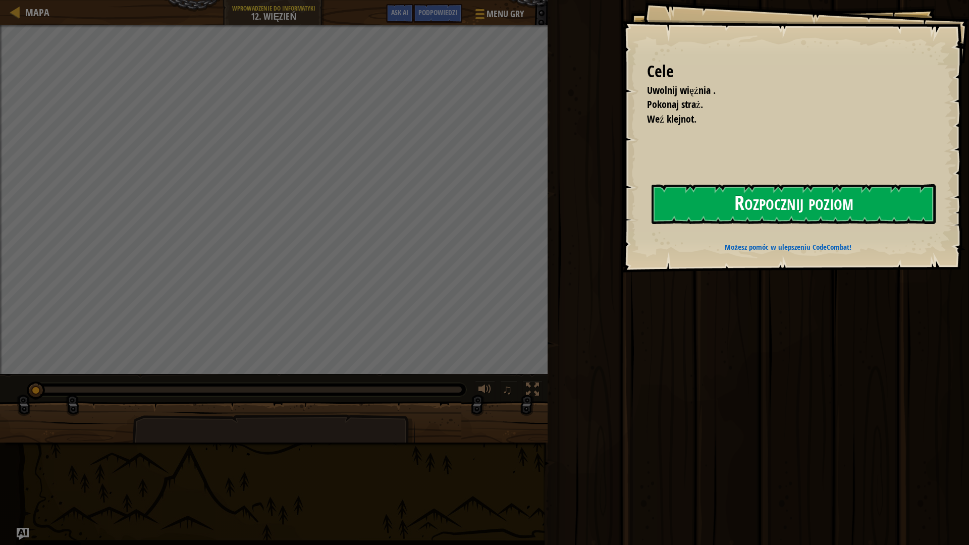
click at [864, 212] on button "Rozpocznij poziom" at bounding box center [793, 204] width 284 height 40
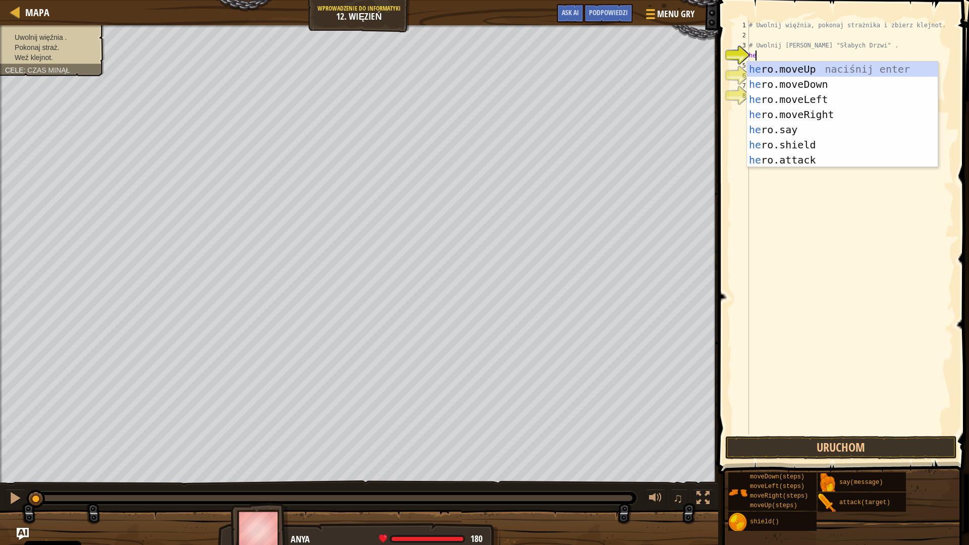
type textarea "he"
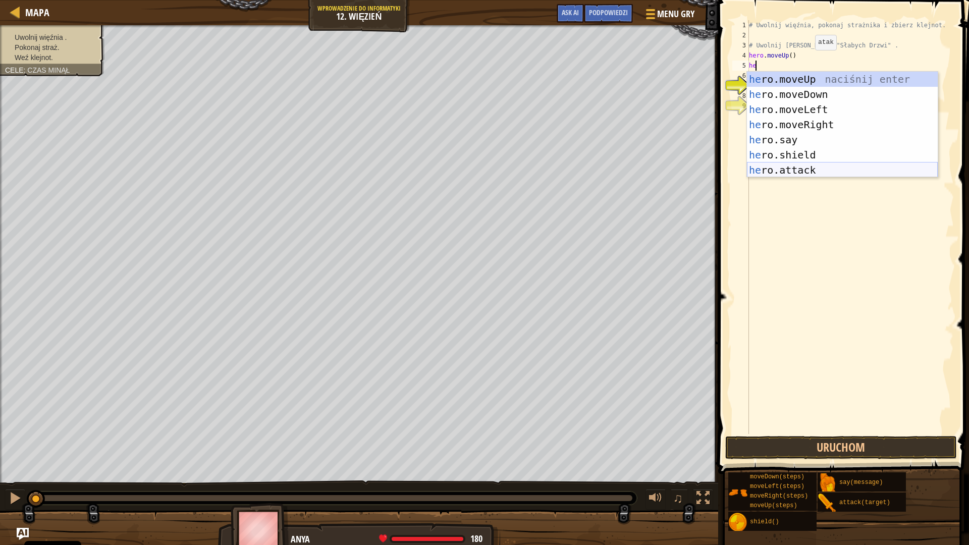
click at [827, 165] on div "he ro.moveUp naciśnij enter he ro.moveDown naciśnij enter he ro.moveLeft naciśn…" at bounding box center [842, 140] width 191 height 136
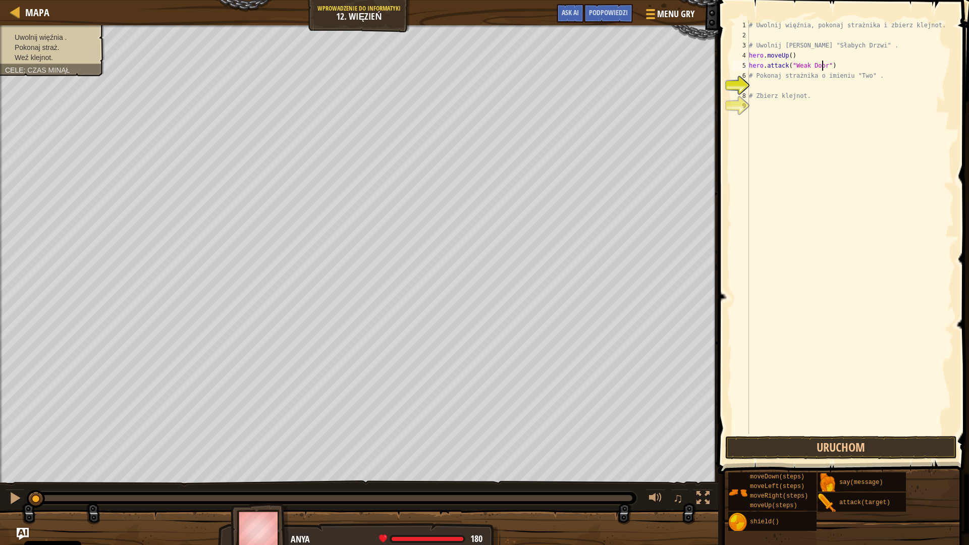
scroll to position [5, 6]
type textarea "hero.attack("Weak Door")"
click at [821, 442] on button "Uruchom" at bounding box center [841, 447] width 232 height 23
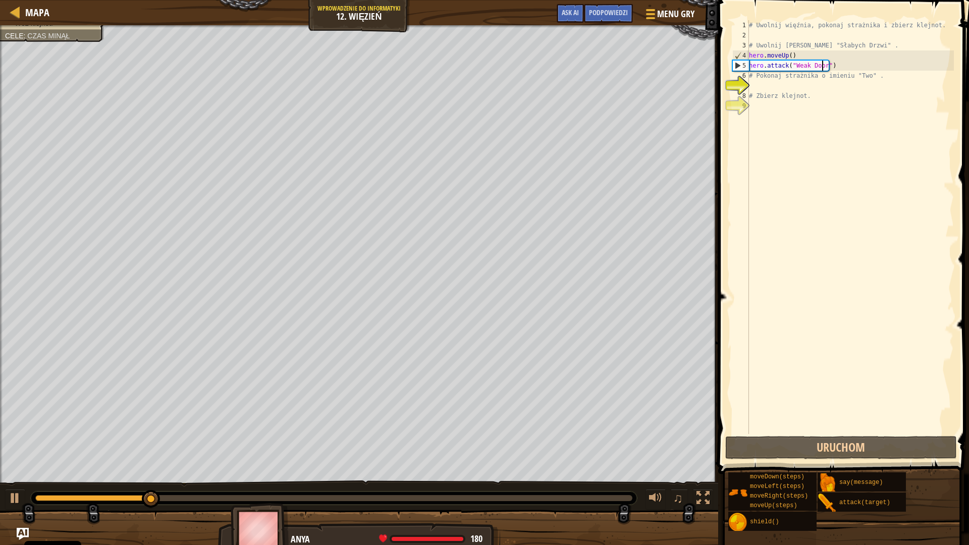
click at [775, 87] on div "# Uwolnij więźnia, pokonaj strażnika i zbierz klejnot. # [PERSON_NAME] zza "Sła…" at bounding box center [850, 237] width 207 height 434
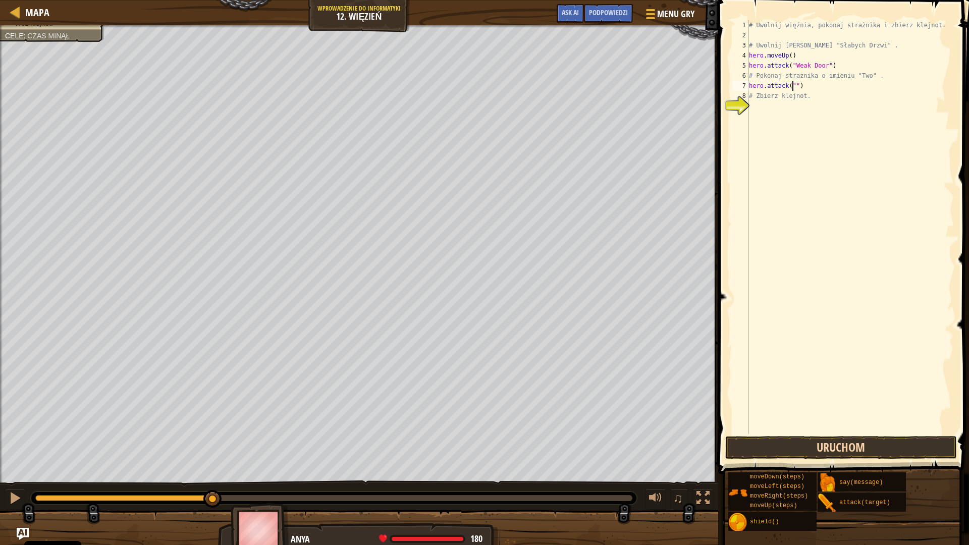
type textarea "hero.attack("")"
click at [848, 450] on button "Uruchom" at bounding box center [841, 447] width 232 height 23
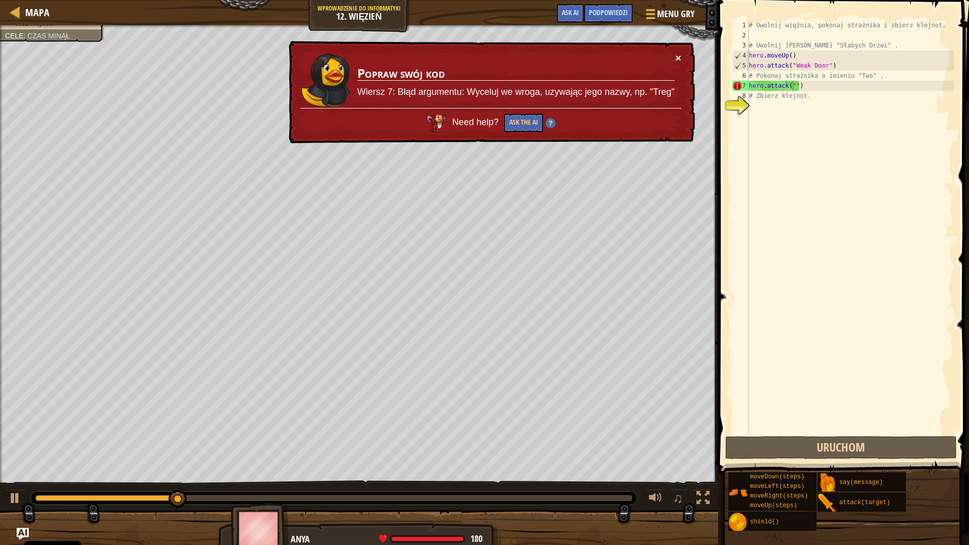
click at [676, 62] on div "× Popraw swój kod Wiersz 7: Błąd argumentu: Wyceluj we wroga, uzywając jego naz…" at bounding box center [491, 92] width 408 height 103
click at [712, 84] on div "Mapa Wprowadzenie do Informatyki 12. Więzień Menu gry Zrobione Podpowiedzi Ask …" at bounding box center [484, 272] width 969 height 545
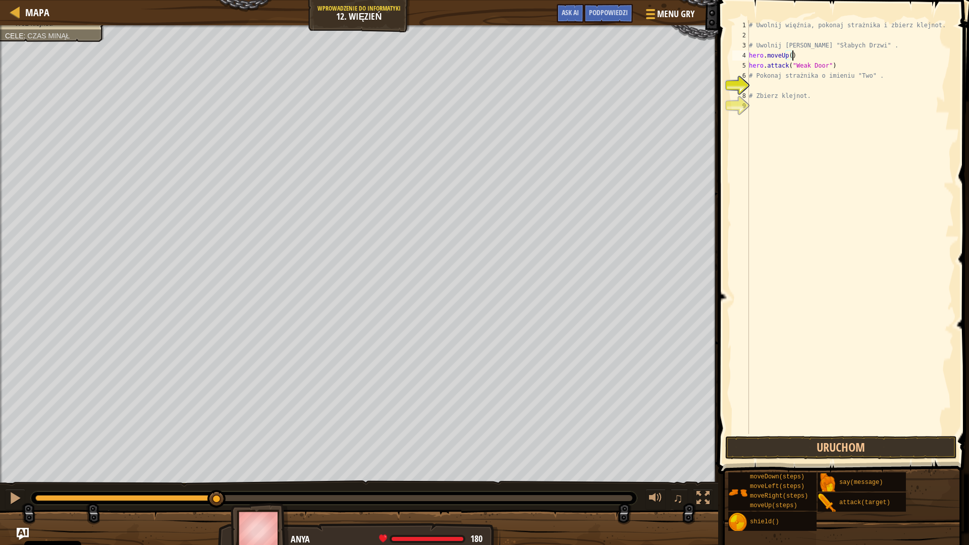
click at [804, 53] on div "# Uwolnij więźnia, pokonaj strażnika i zbierz klejnot. # [PERSON_NAME] zza "Sła…" at bounding box center [850, 237] width 207 height 434
type textarea "hero.ri"
click at [804, 96] on div "# Uwolnij więźnia, pokonaj strażnika i zbierz klejnot. # [PERSON_NAME] zza "Sła…" at bounding box center [852, 237] width 204 height 434
type textarea "hero.attack("Two")"
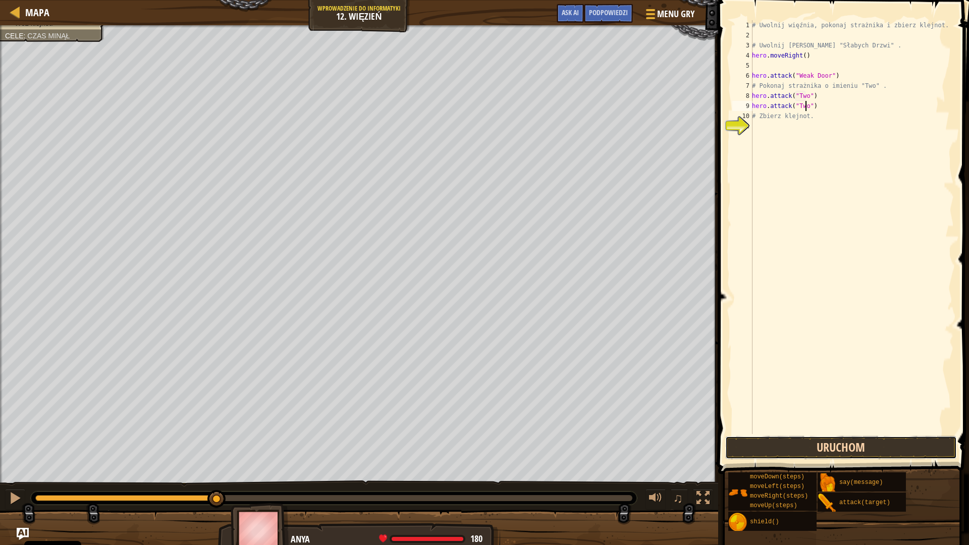
click at [804, 440] on button "Uruchom" at bounding box center [841, 447] width 232 height 23
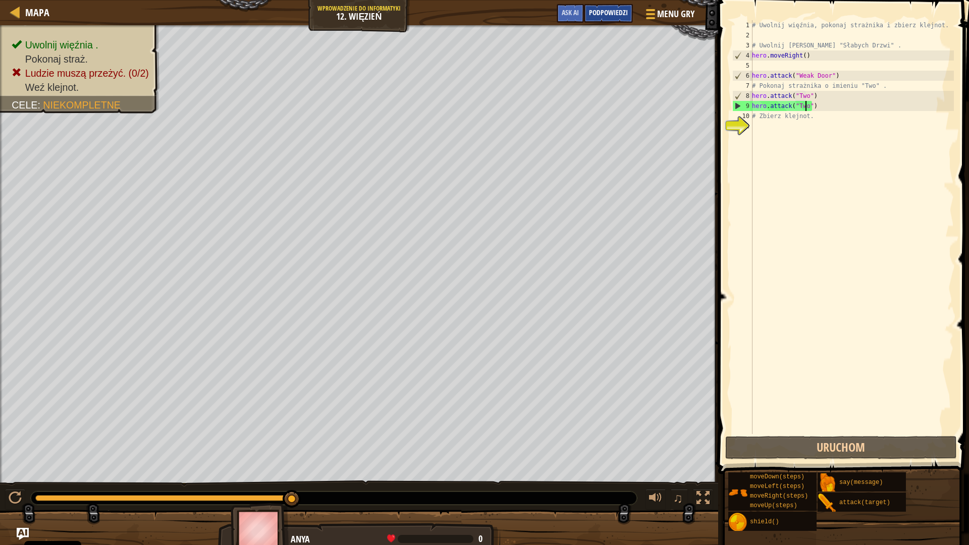
click at [589, 15] on span "Podpowiedzi" at bounding box center [608, 13] width 39 height 10
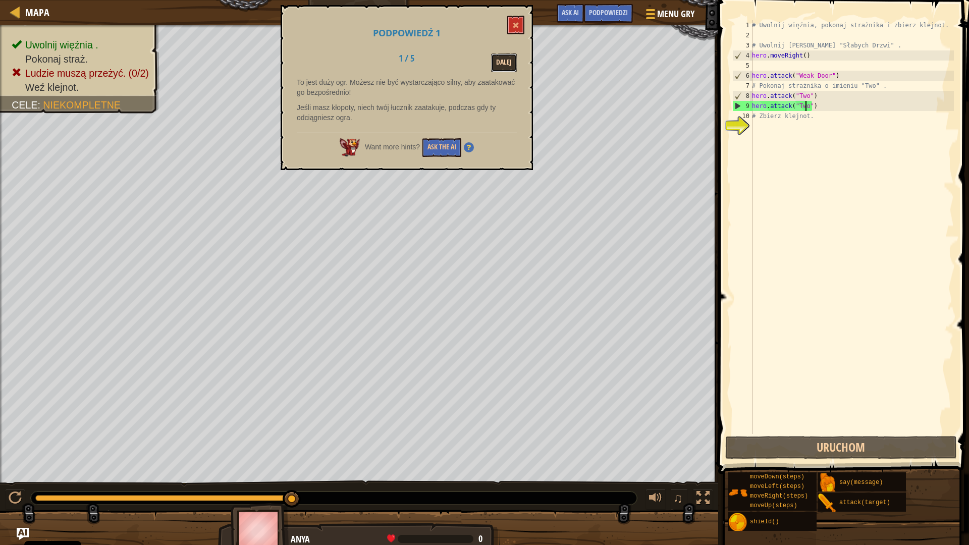
click at [515, 71] on button "Dalej" at bounding box center [504, 62] width 26 height 19
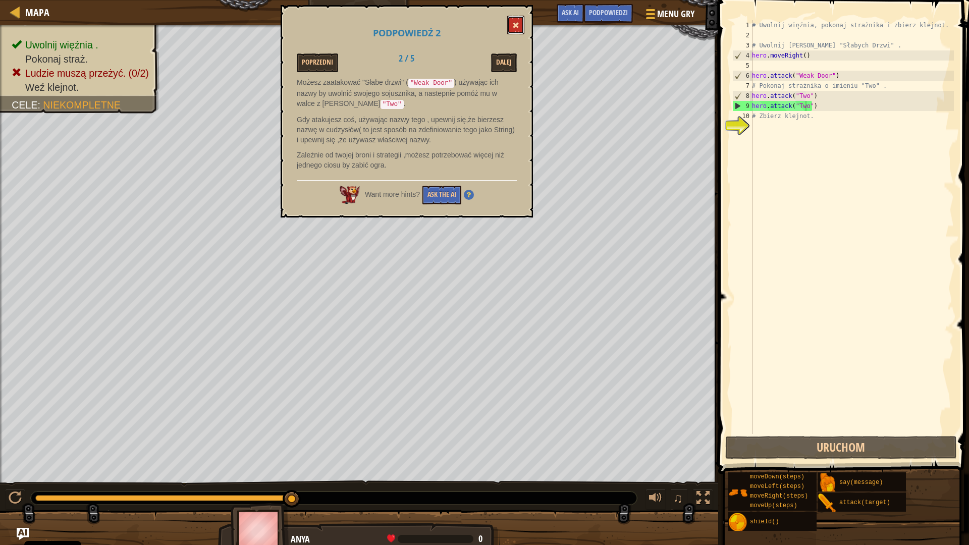
click at [519, 25] on button at bounding box center [515, 25] width 17 height 19
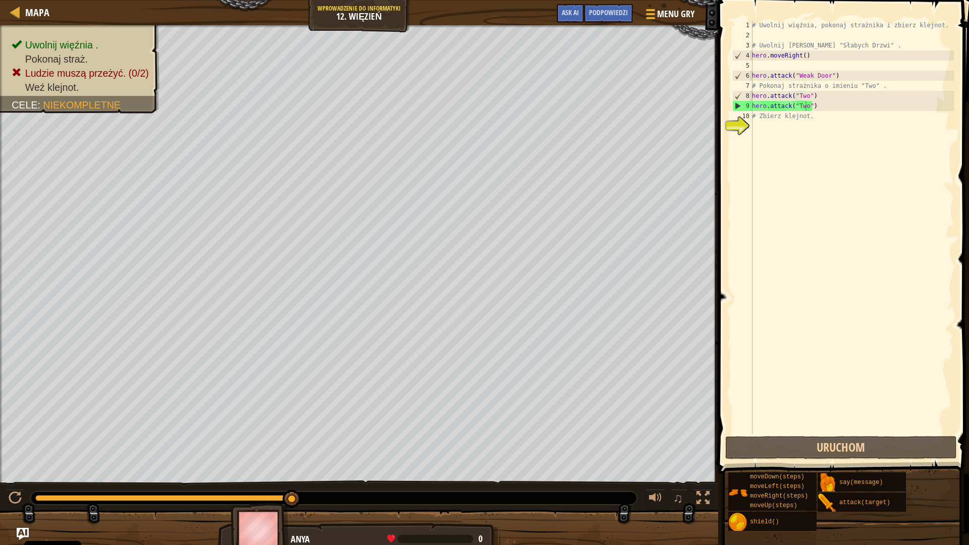
type textarea "hero.attack("Weak Door")"
click at [846, 78] on div "# Uwolnij więźnia, pokonaj strażnika i zbierz klejnot. # [PERSON_NAME] zza "Sła…" at bounding box center [852, 237] width 204 height 434
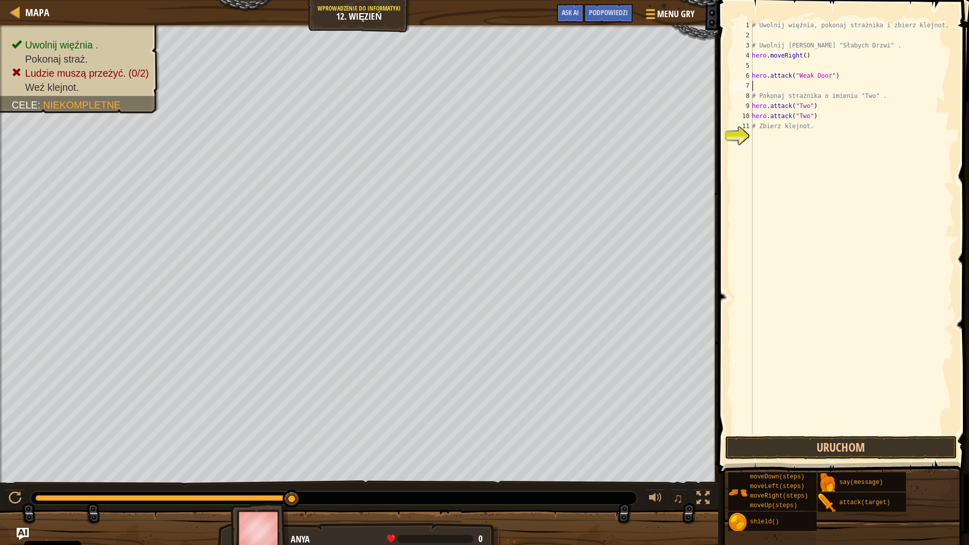
type textarea "h"
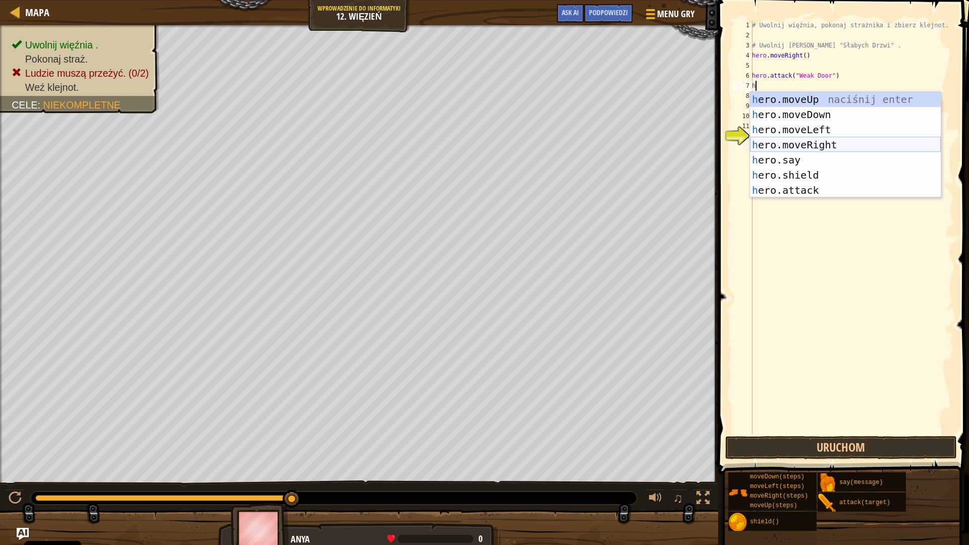
click at [836, 141] on div "h ero.moveUp naciśnij enter h ero.moveDown naciśnij enter h ero.moveLeft naciśn…" at bounding box center [845, 160] width 191 height 136
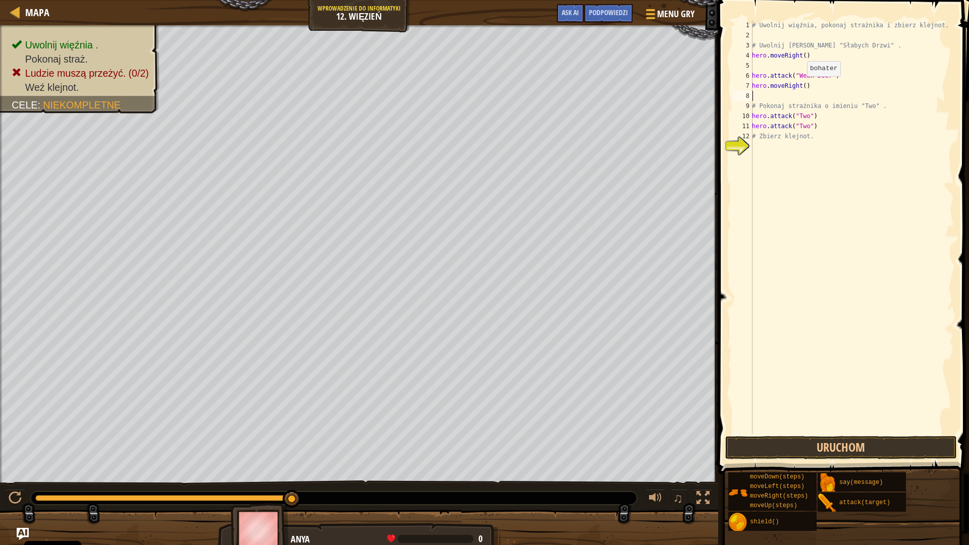
click at [801, 86] on div "# Uwolnij więźnia, pokonaj strażnika i zbierz klejnot. # [PERSON_NAME] zza "Sła…" at bounding box center [852, 237] width 204 height 434
type textarea "hero.moveRight(2)"
drag, startPoint x: 923, startPoint y: 286, endPoint x: 915, endPoint y: 275, distance: 13.7
click at [923, 286] on div "# Uwolnij więźnia, pokonaj strażnika i zbierz klejnot. # [PERSON_NAME] zza "Sła…" at bounding box center [852, 237] width 204 height 434
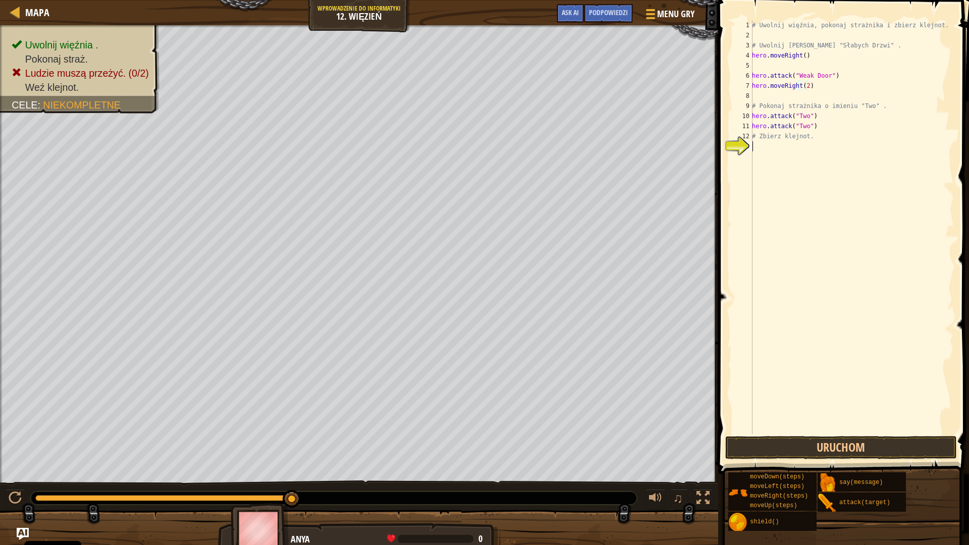
scroll to position [5, 0]
type textarea "he"
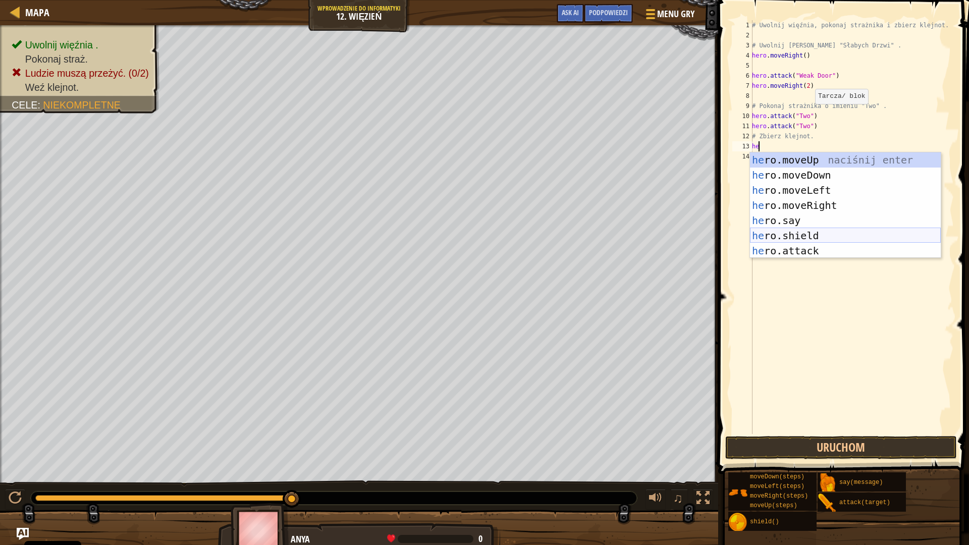
click at [804, 240] on div "he ro.moveUp naciśnij enter he ro.moveDown naciśnij enter he ro.moveLeft naciśn…" at bounding box center [845, 220] width 191 height 136
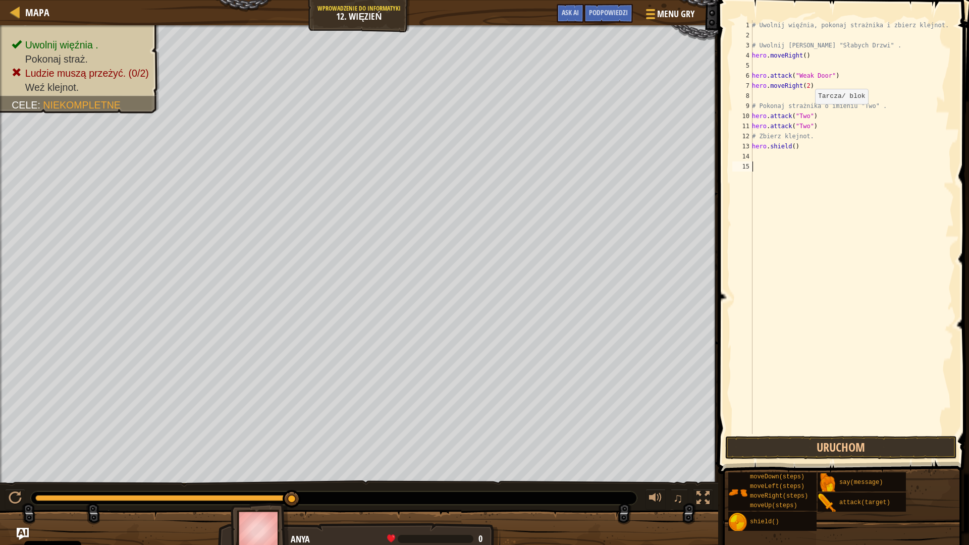
click at [804, 240] on div "# Uwolnij więźnia, pokonaj strażnika i zbierz klejnot. # [PERSON_NAME] zza "Sła…" at bounding box center [852, 237] width 204 height 434
click at [809, 451] on button "Uruchom" at bounding box center [841, 447] width 232 height 23
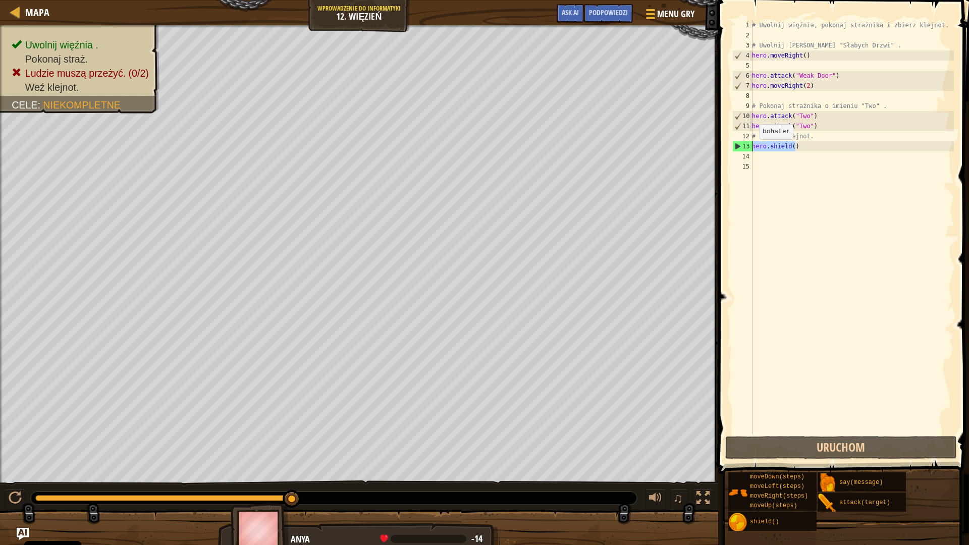
click at [695, 148] on div "Mapa Wprowadzenie do Informatyki 12. Więzień Menu gry Zrobione Podpowiedzi Ask …" at bounding box center [484, 272] width 969 height 545
type textarea "hero.shield()"
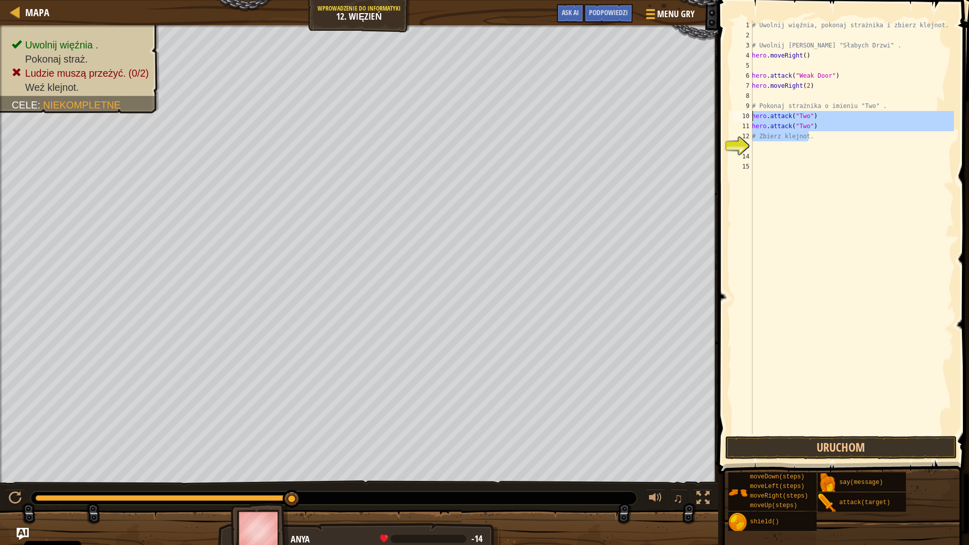
drag, startPoint x: 768, startPoint y: 135, endPoint x: 722, endPoint y: 111, distance: 52.4
click at [722, 111] on div "1 2 3 4 5 6 7 8 9 10 11 12 13 14 15 # Uwolnij więźnia, pokonaj strażnika i zbie…" at bounding box center [842, 257] width 254 height 504
type textarea "hero.attack("Two") hero.attack("Two")"
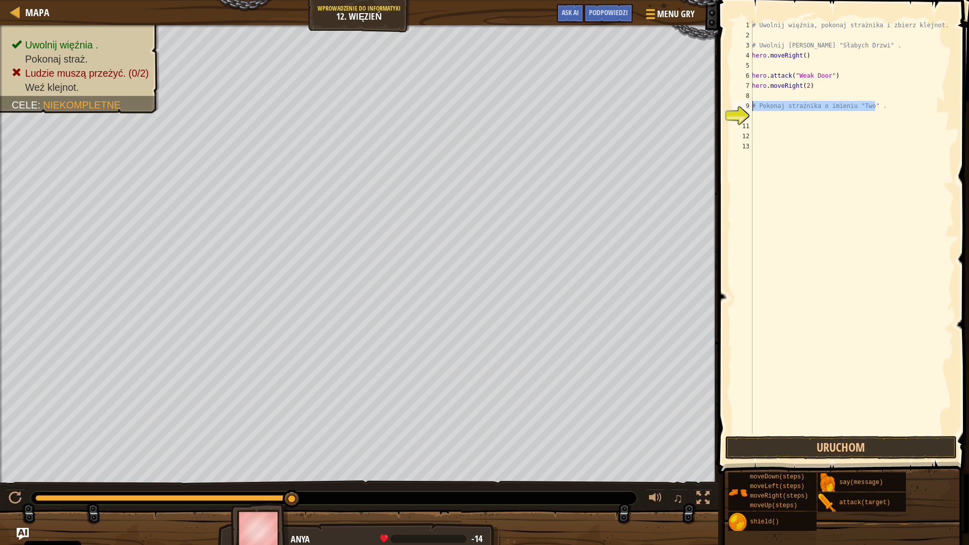
click at [705, 108] on div "Mapa Wprowadzenie do Informatyki 12. Więzień Menu gry Zrobione Podpowiedzi Ask …" at bounding box center [484, 272] width 969 height 545
type textarea "# Pokonaj strażnika o imieniu "Two" ."
click at [761, 97] on div "# Uwolnij więźnia, pokonaj strażnika i zbierz klejnot. # [PERSON_NAME] zza "Sła…" at bounding box center [852, 237] width 204 height 434
click at [806, 87] on div "# Uwolnij więźnia, pokonaj strażnika i zbierz klejnot. # [PERSON_NAME] zza "Sła…" at bounding box center [852, 237] width 204 height 434
type textarea "hero.moveRight(3)"
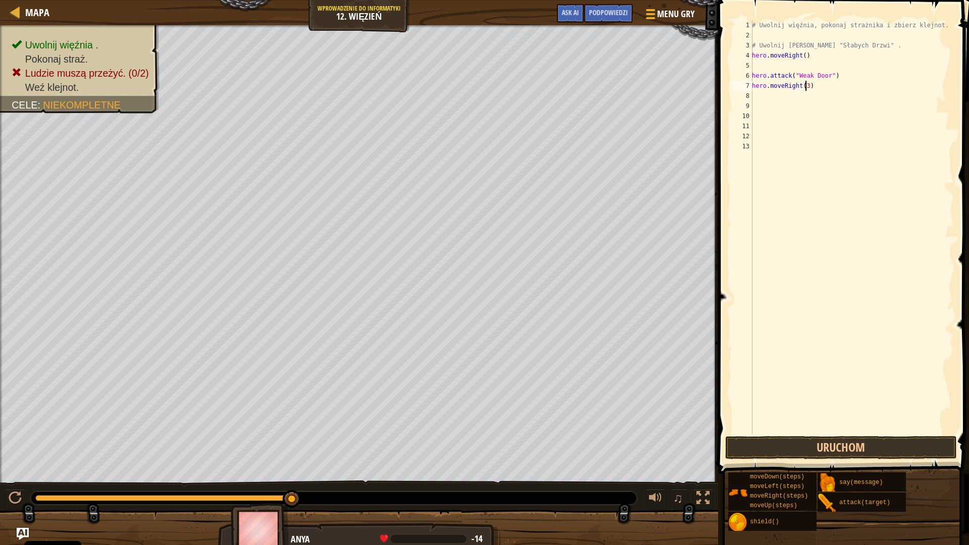
scroll to position [5, 4]
click at [767, 102] on div "# Uwolnij więźnia, pokonaj strażnika i zbierz klejnot. # [PERSON_NAME] zza "Sła…" at bounding box center [852, 237] width 204 height 434
click at [763, 92] on div "# Uwolnij więźnia, pokonaj strażnika i zbierz klejnot. # [PERSON_NAME] zza "Sła…" at bounding box center [852, 237] width 204 height 434
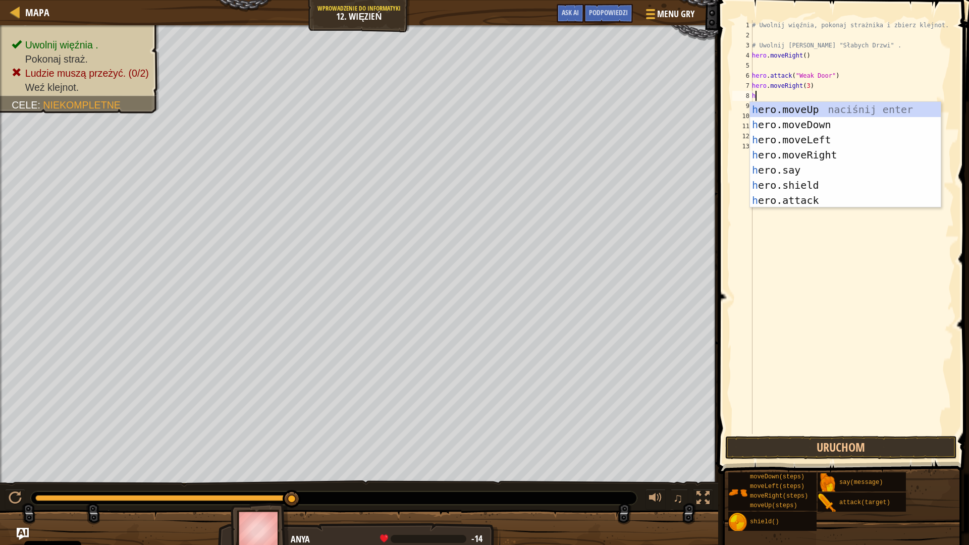
type textarea "he"
click at [768, 116] on div "he ro.moveUp naciśnij enter he ro.moveDown naciśnij enter he ro.moveLeft naciśn…" at bounding box center [845, 170] width 191 height 136
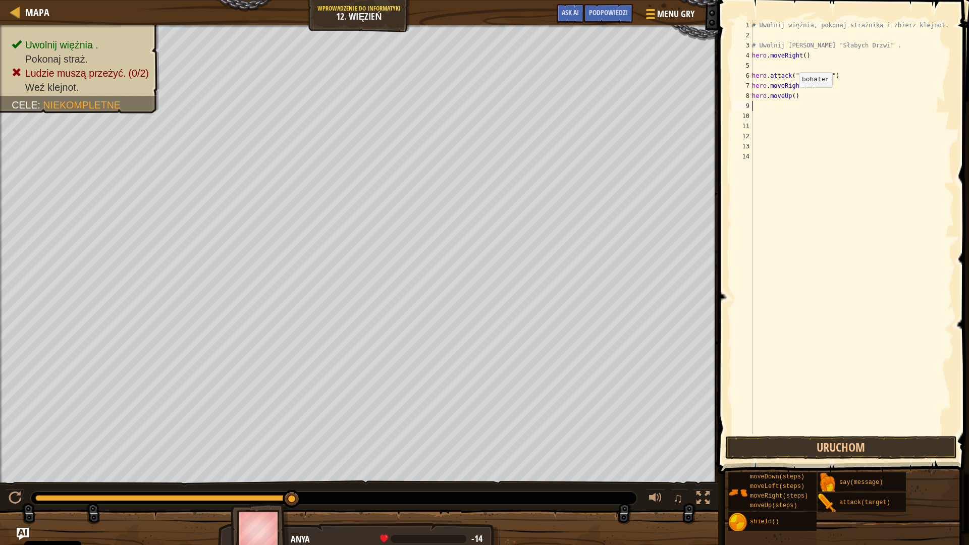
click at [793, 95] on div "# Uwolnij więźnia, pokonaj strażnika i zbierz klejnot. # [PERSON_NAME] zza "Sła…" at bounding box center [852, 237] width 204 height 434
type textarea "hero.moveUp(4)"
click at [756, 106] on div "# Uwolnij więźnia, pokonaj strażnika i zbierz klejnot. # [PERSON_NAME] zza "Sła…" at bounding box center [852, 237] width 204 height 434
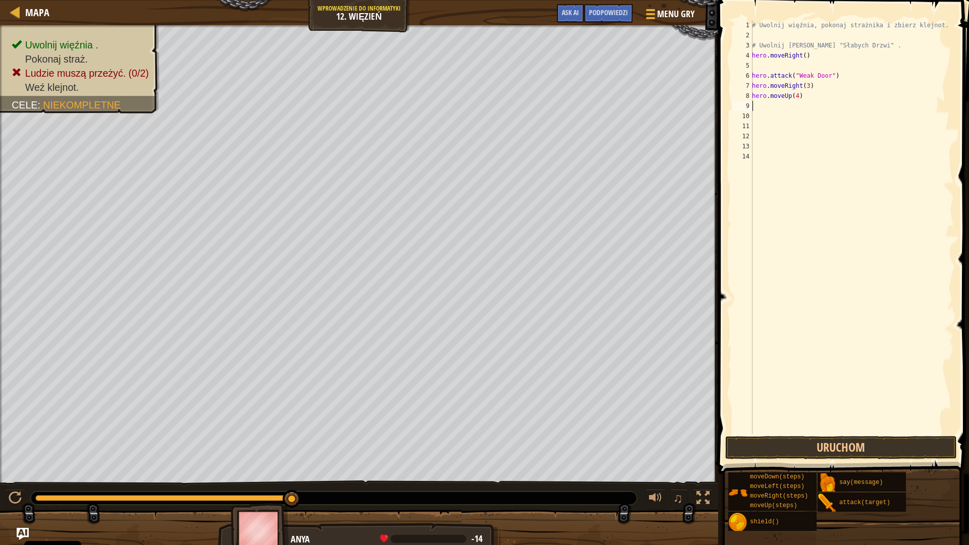
type textarea "g"
type textarea "1"
type textarea "hero.moveRight(1)"
click at [894, 443] on button "Uruchom" at bounding box center [841, 447] width 232 height 23
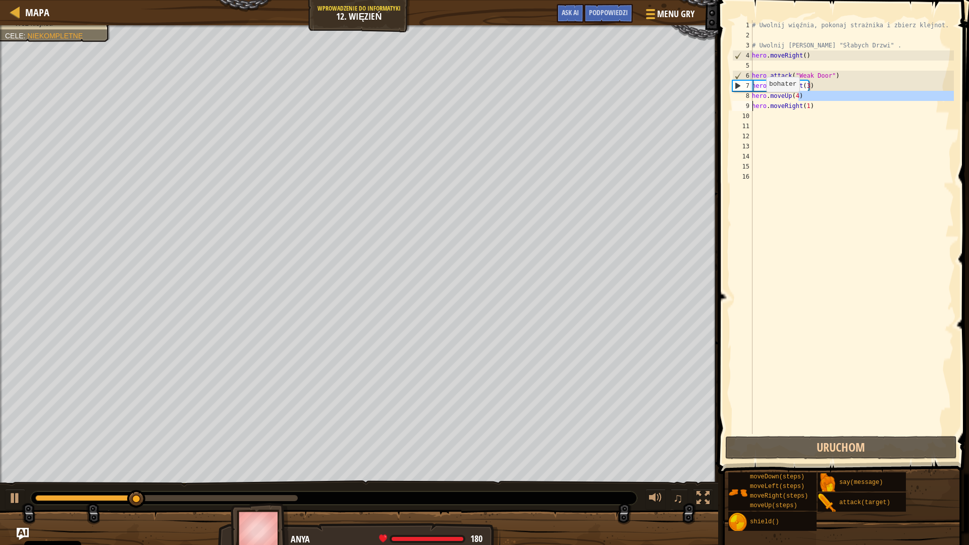
drag, startPoint x: 808, startPoint y: 99, endPoint x: 716, endPoint y: 102, distance: 92.4
click at [716, 102] on div "1 2 3 4 5 6 7 8 9 10 11 12 13 14 15 16 # Uwolnij więźnia, pokonaj strażnika i z…" at bounding box center [842, 257] width 254 height 504
click at [822, 98] on div "# Uwolnij więźnia, pokonaj strażnika i zbierz klejnot. # [PERSON_NAME] zza "Sła…" at bounding box center [852, 227] width 204 height 414
type textarea "hero.moveUp(4)"
drag, startPoint x: 808, startPoint y: 94, endPoint x: 733, endPoint y: 92, distance: 75.2
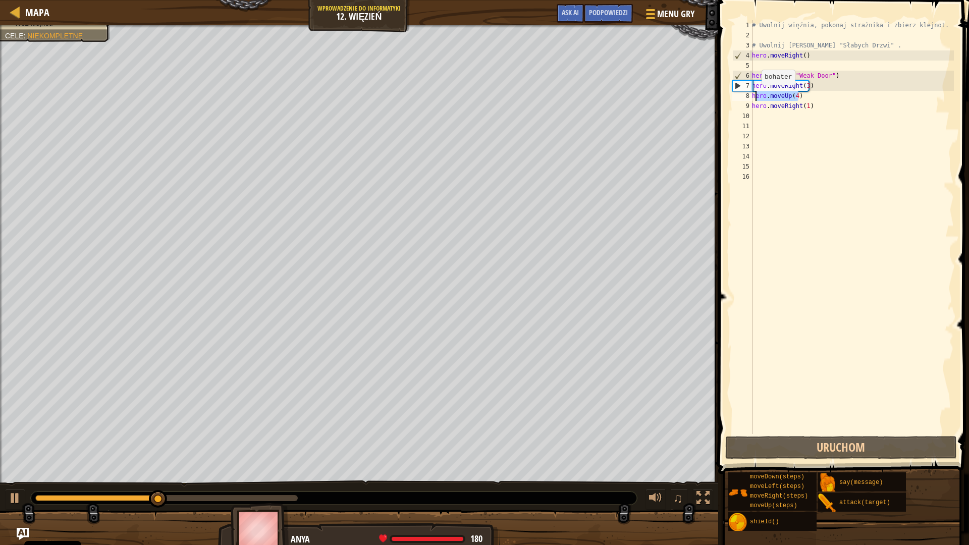
click at [733, 92] on div "hero.moveUp(4) 1 2 3 4 5 6 7 8 9 10 11 12 13 14 15 16 # Uwolnij więźnia, pokona…" at bounding box center [842, 227] width 224 height 414
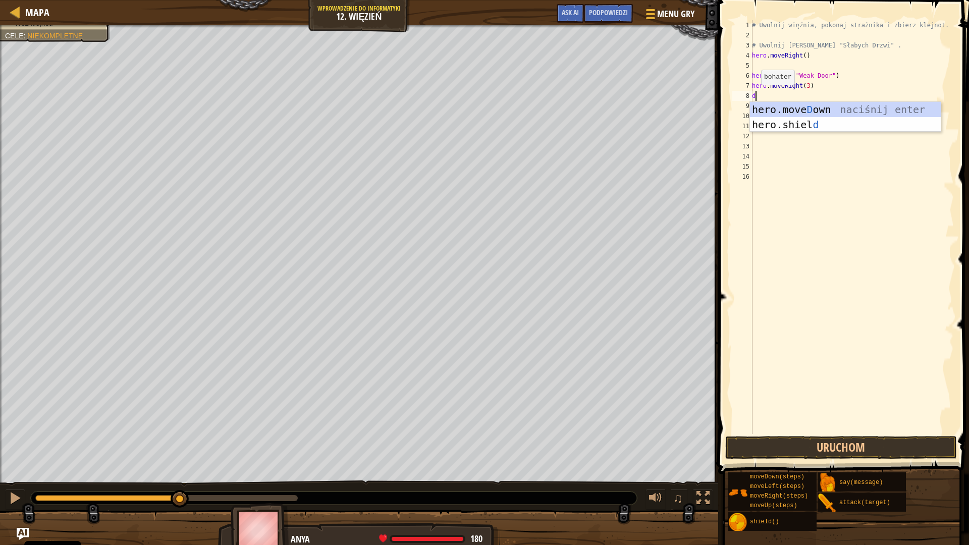
type textarea "do"
type textarea "hero.moveDown(4)"
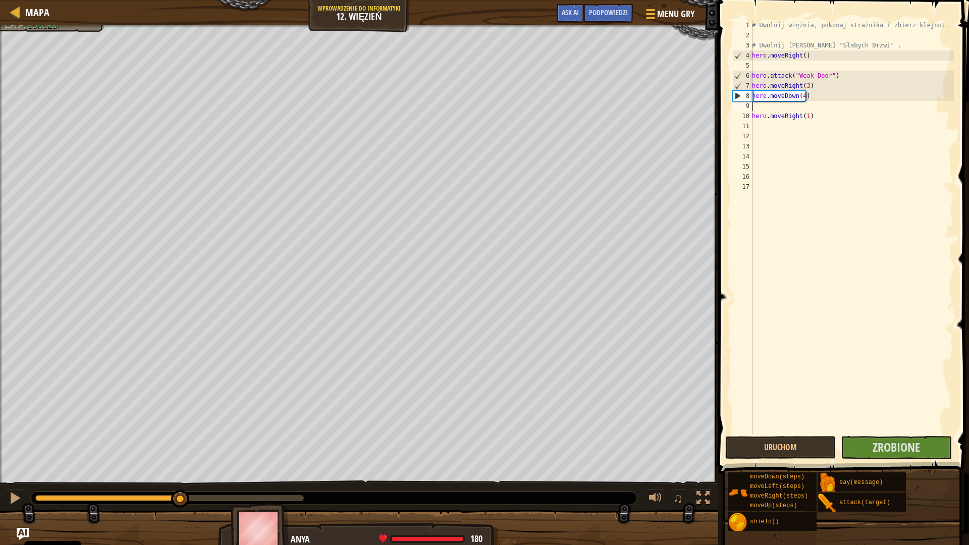
drag, startPoint x: 807, startPoint y: 109, endPoint x: 946, endPoint y: 521, distance: 434.7
click at [807, 110] on div "# Uwolnij więźnia, pokonaj strażnika i zbierz klejnot. # [PERSON_NAME] zza "Sła…" at bounding box center [852, 237] width 204 height 434
click at [909, 447] on span "Zrobione" at bounding box center [895, 447] width 47 height 16
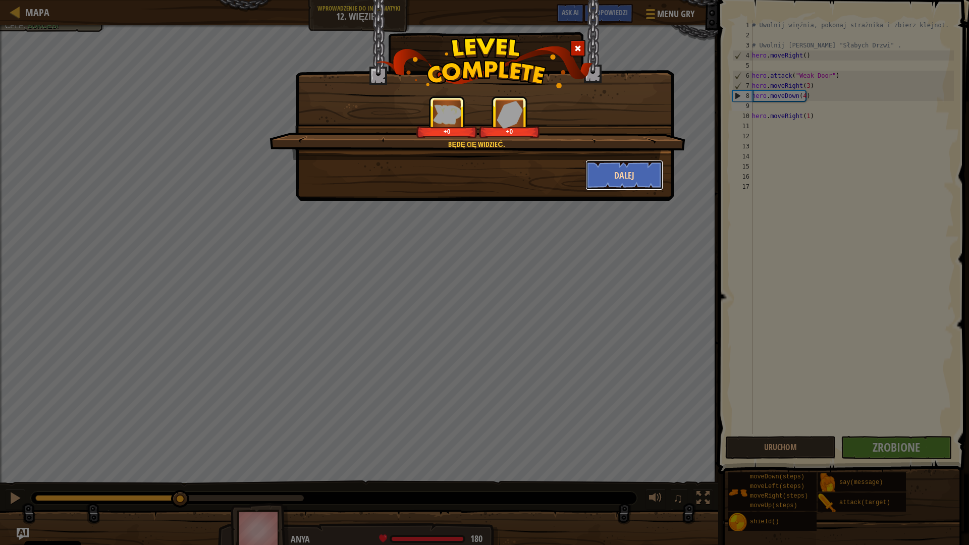
click at [623, 176] on button "Dalej" at bounding box center [624, 175] width 78 height 30
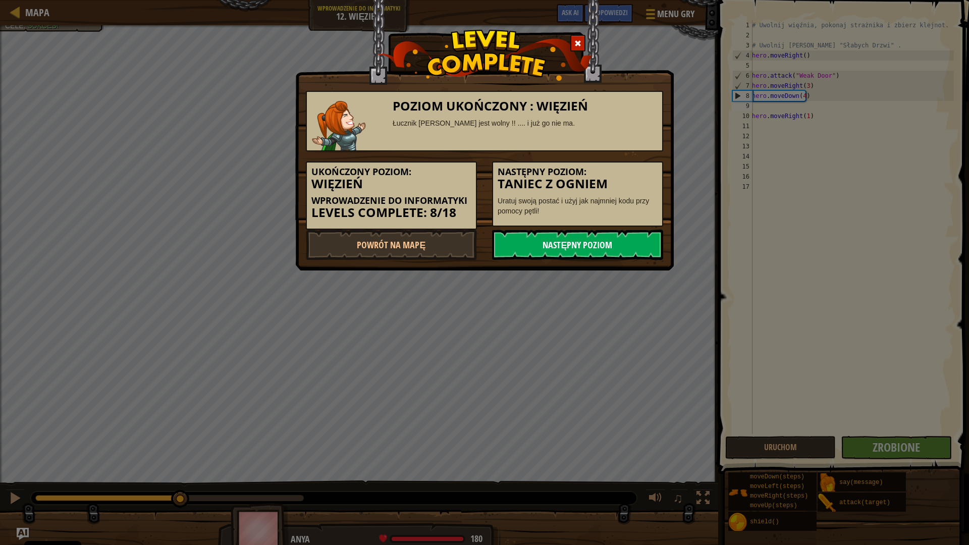
click at [620, 242] on link "Następny poziom" at bounding box center [577, 245] width 171 height 30
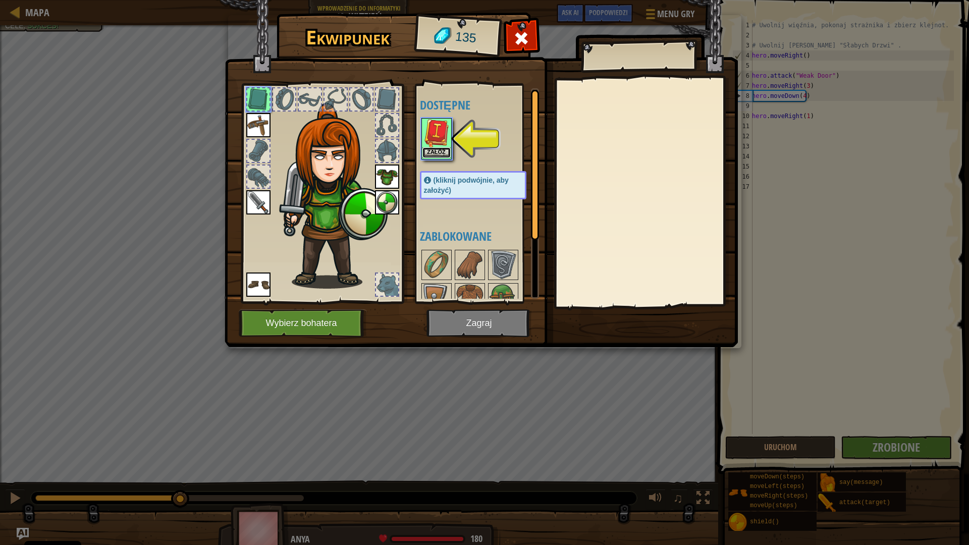
click at [447, 155] on button "Załóż" at bounding box center [436, 152] width 28 height 11
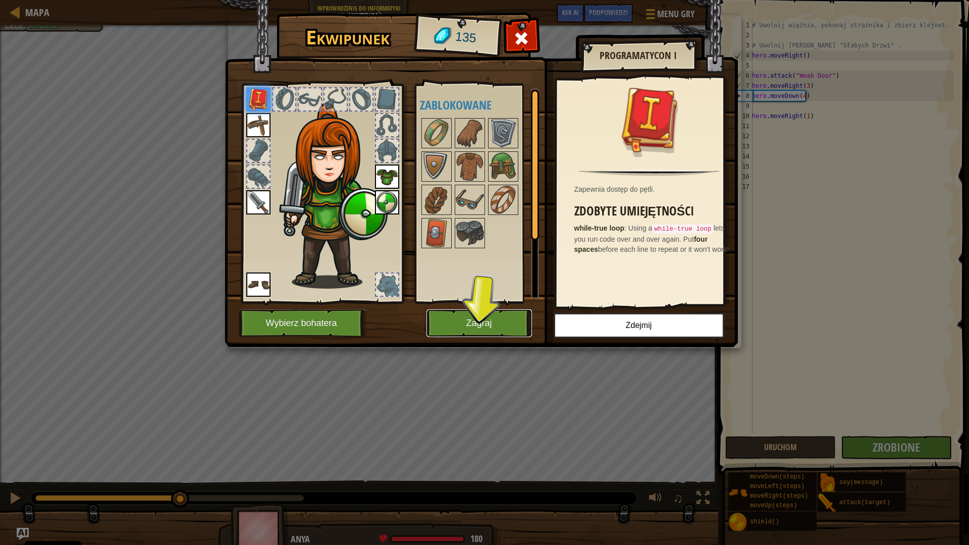
click at [458, 322] on button "Zagraj" at bounding box center [478, 323] width 105 height 28
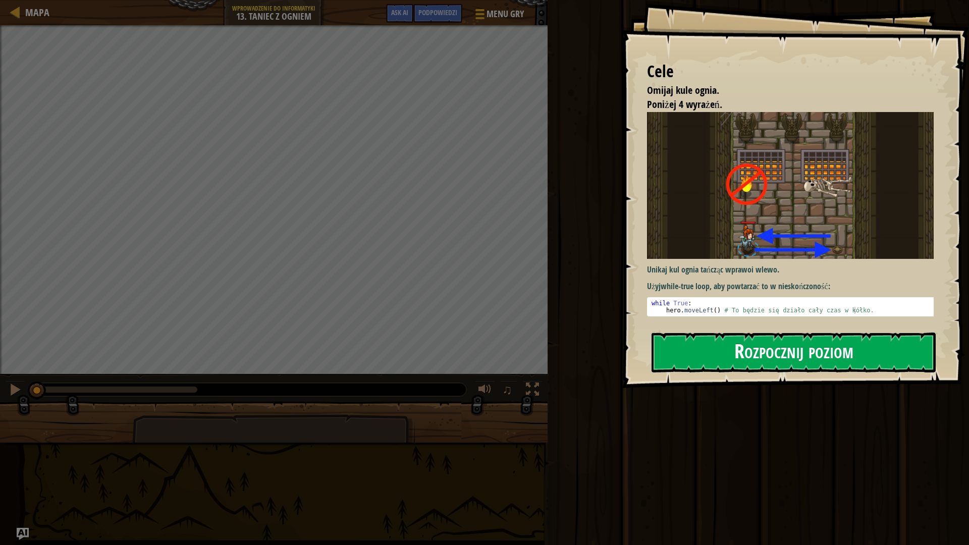
click at [802, 347] on button "Rozpocznij poziom" at bounding box center [793, 353] width 284 height 40
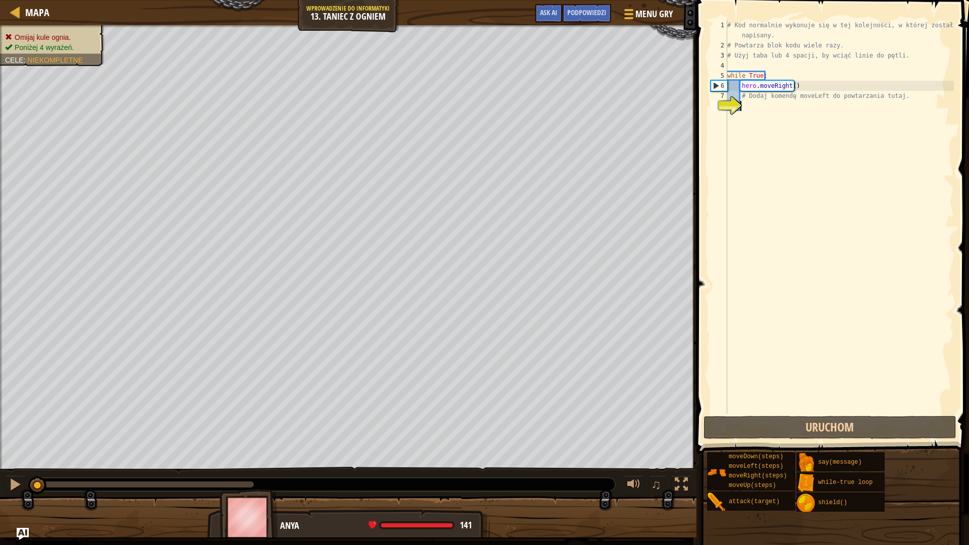
click at [778, 101] on div "# Kod normalnie wykonuje się w tej kolejności, w której został napisany. # Powt…" at bounding box center [839, 232] width 229 height 424
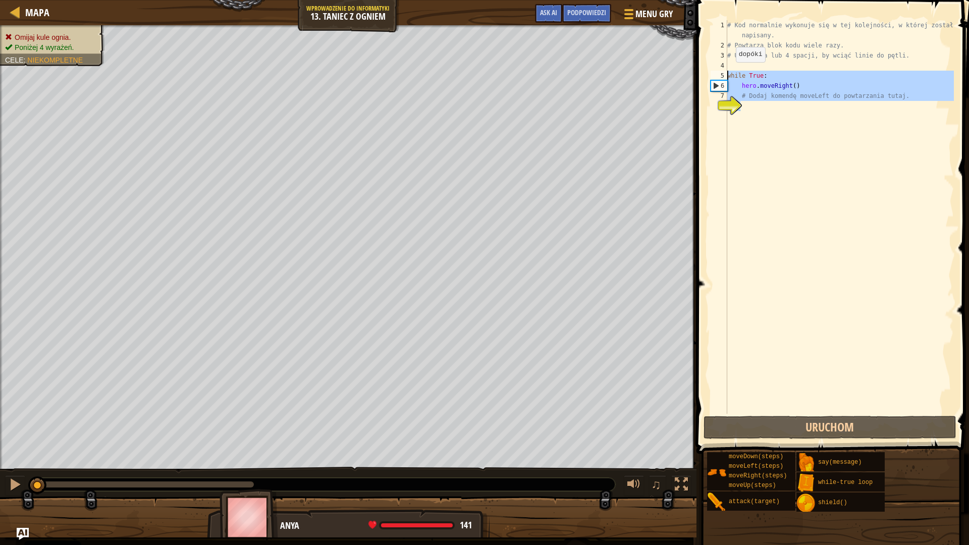
drag, startPoint x: 803, startPoint y: 119, endPoint x: 726, endPoint y: 74, distance: 88.9
click at [726, 74] on div "1 2 3 4 5 6 7 8 # Kod normalnie wykonuje się w tej kolejności, w której został …" at bounding box center [830, 217] width 245 height 394
type textarea "while True: hero.moveRight()"
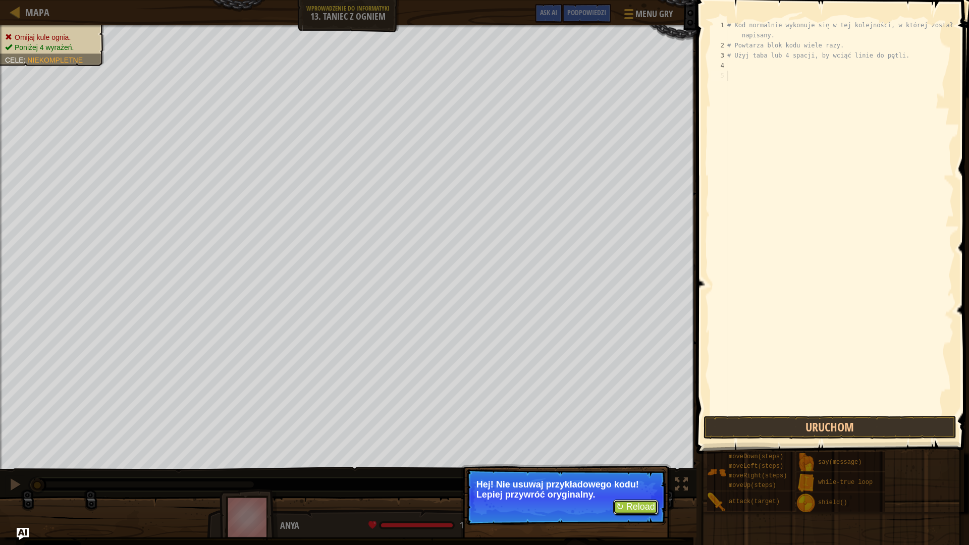
click at [636, 481] on button "↻ Reload" at bounding box center [635, 507] width 45 height 15
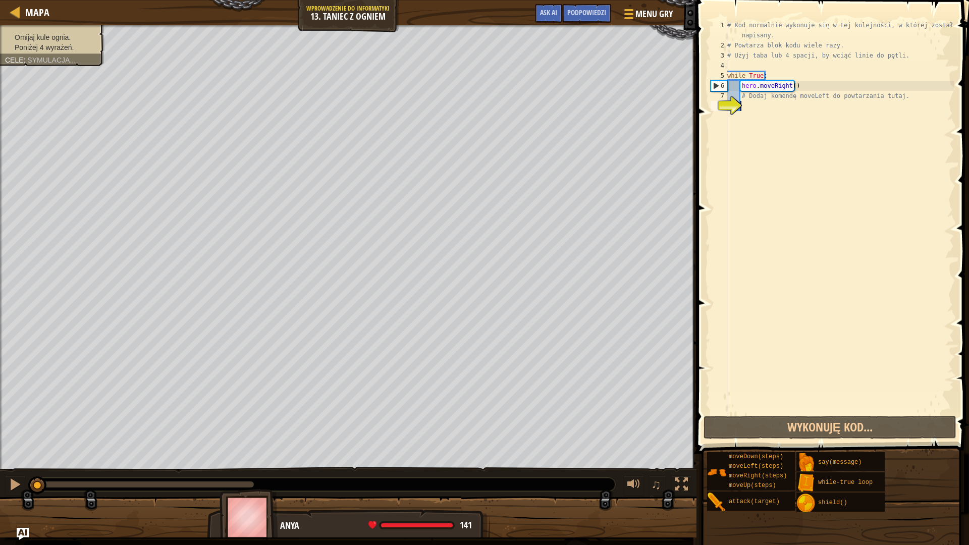
scroll to position [5, 0]
drag, startPoint x: 806, startPoint y: 82, endPoint x: 741, endPoint y: 90, distance: 65.0
click at [741, 90] on div "# Kod normalnie wykonuje się w tej kolejności, w której został napisany. # Powt…" at bounding box center [839, 232] width 229 height 424
type textarea "hero.moveRight()"
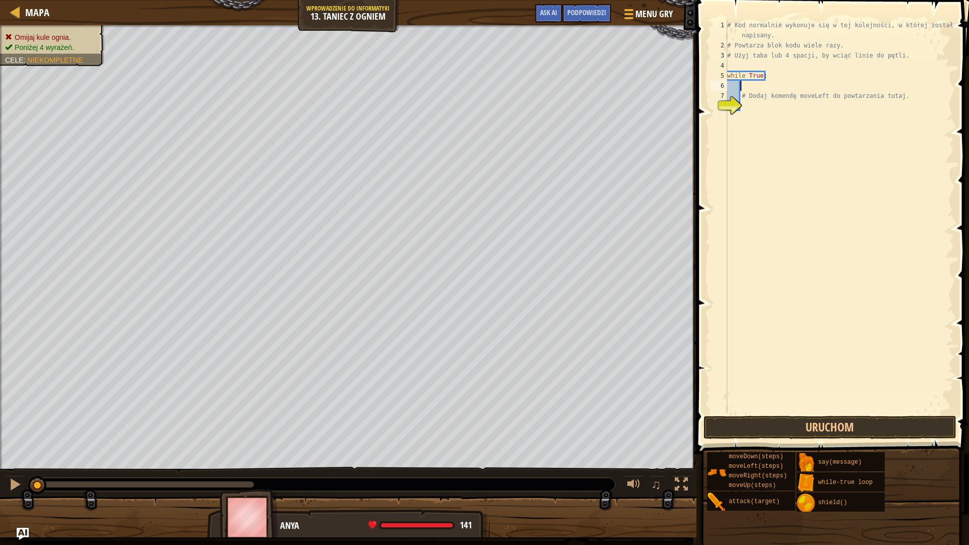
type textarea "u"
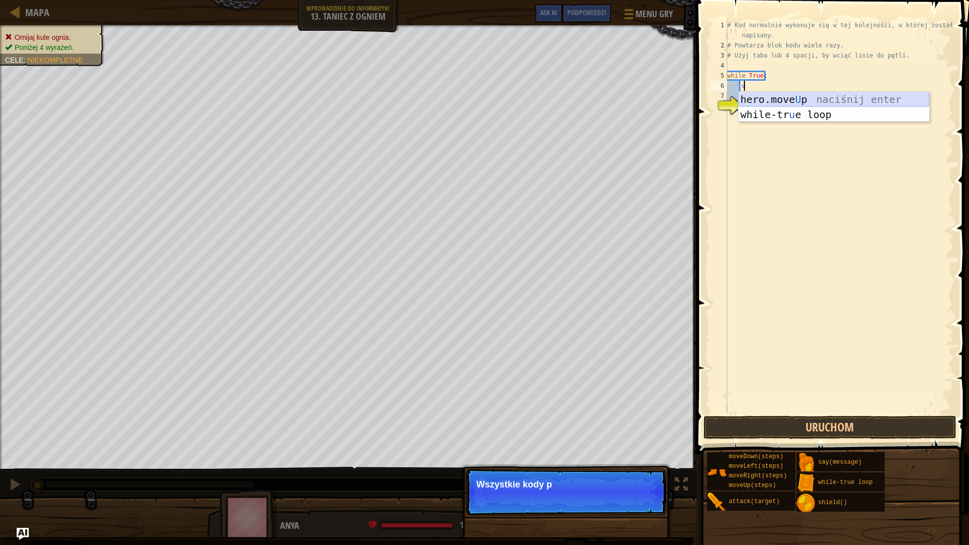
click at [757, 96] on div "hero.move U p naciśnij enter while-tr u e loop naciśnij enter" at bounding box center [833, 122] width 191 height 61
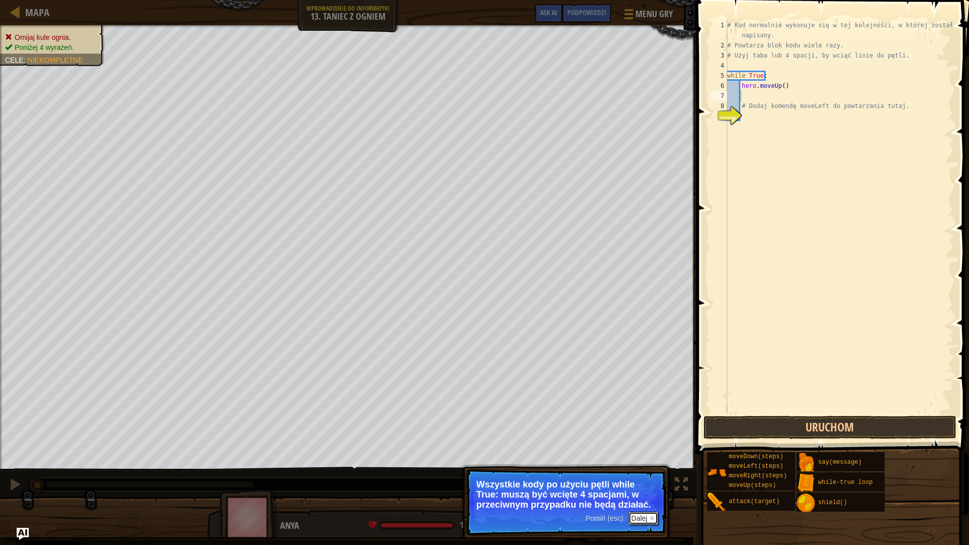
click at [642, 481] on button "Dalej" at bounding box center [643, 518] width 30 height 13
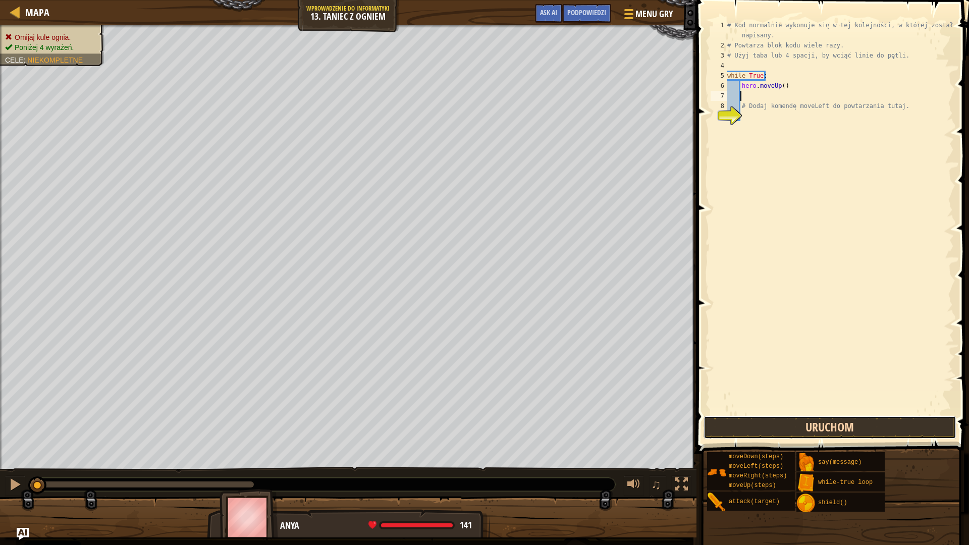
click at [788, 422] on button "Uruchom" at bounding box center [829, 427] width 253 height 23
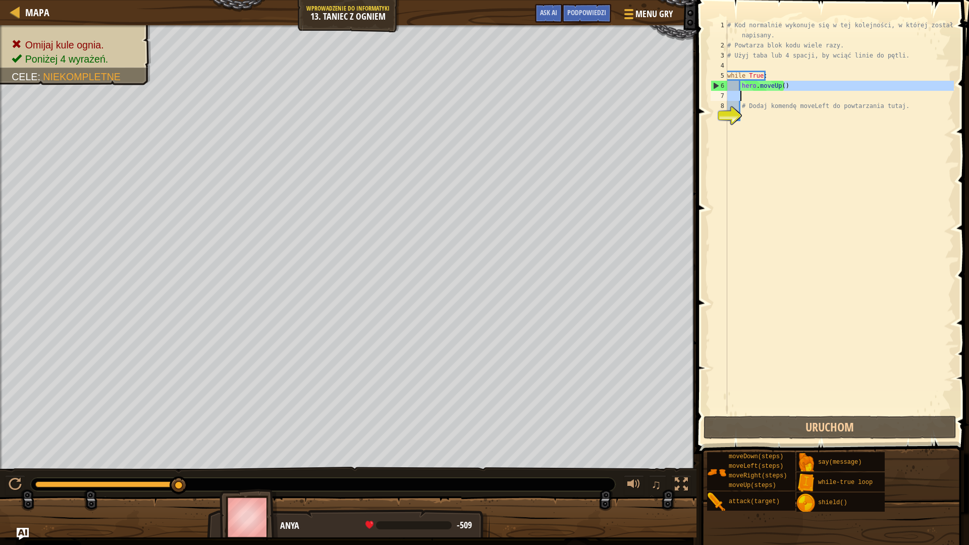
drag, startPoint x: 796, startPoint y: 90, endPoint x: 752, endPoint y: 92, distance: 44.0
click at [752, 92] on div "# Kod normalnie wykonuje się w tej kolejności, w której został napisany. # Powt…" at bounding box center [839, 232] width 229 height 424
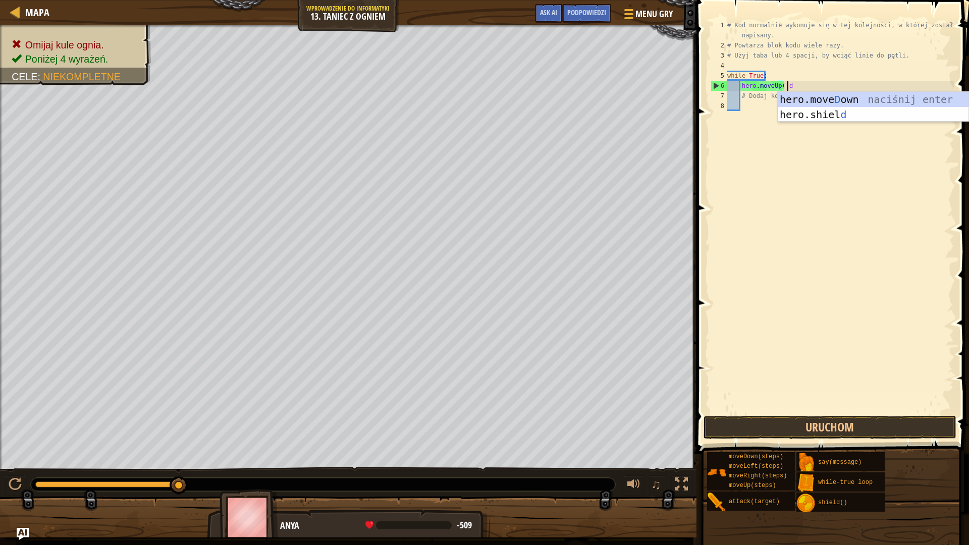
scroll to position [5, 5]
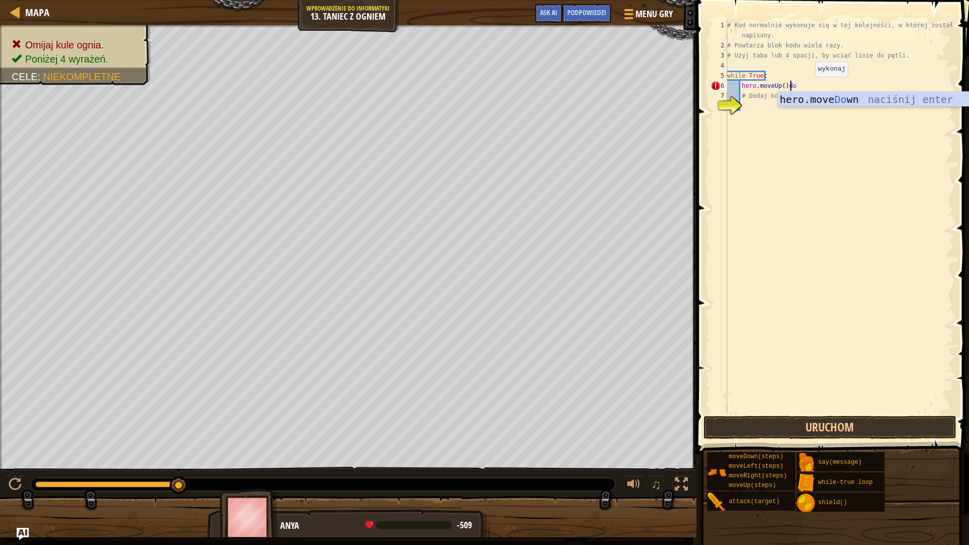
click at [806, 102] on div "hero.move Do wn naciśnij enter" at bounding box center [873, 114] width 191 height 45
drag, startPoint x: 782, startPoint y: 85, endPoint x: 742, endPoint y: 89, distance: 40.6
click at [742, 89] on div "# Kod normalnie wykonuje się w tej kolejności, w której został napisany. # Powt…" at bounding box center [839, 232] width 229 height 424
click at [826, 424] on button "Uruchom" at bounding box center [829, 427] width 253 height 23
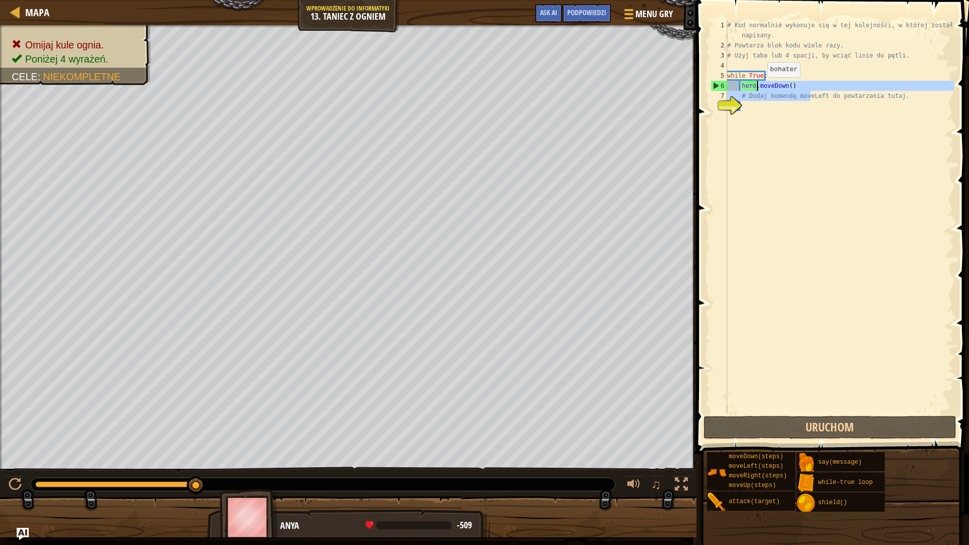
drag, startPoint x: 758, startPoint y: 87, endPoint x: 751, endPoint y: 88, distance: 6.6
drag, startPoint x: 751, startPoint y: 88, endPoint x: 801, endPoint y: 80, distance: 50.1
click at [805, 79] on div "# Kod normalnie wykonuje się w tej kolejności, w której został napisany. # Powt…" at bounding box center [839, 232] width 229 height 424
drag, startPoint x: 795, startPoint y: 82, endPoint x: 739, endPoint y: 89, distance: 56.0
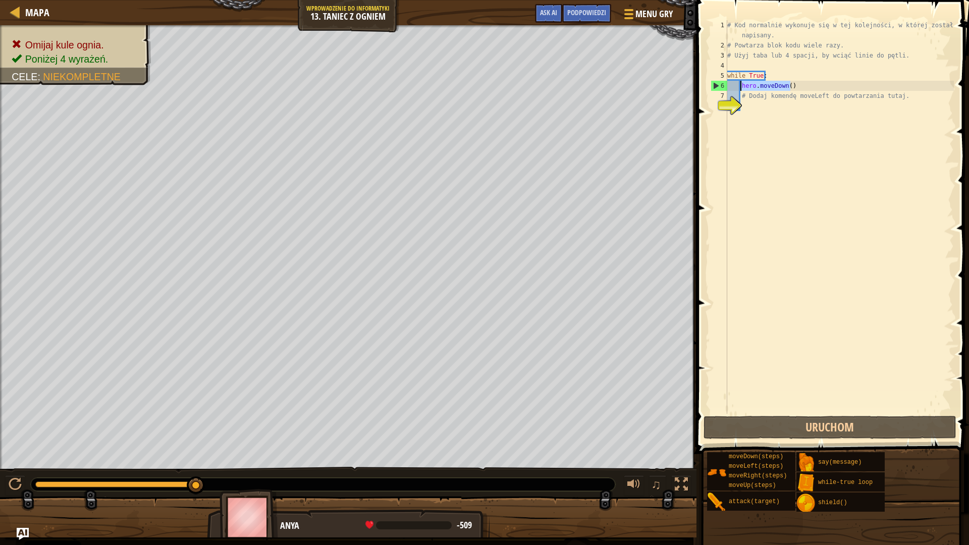
click at [739, 89] on div "# Kod normalnie wykonuje się w tej kolejności, w której został napisany. # Powt…" at bounding box center [839, 232] width 229 height 424
type textarea "hero.moveDown()"
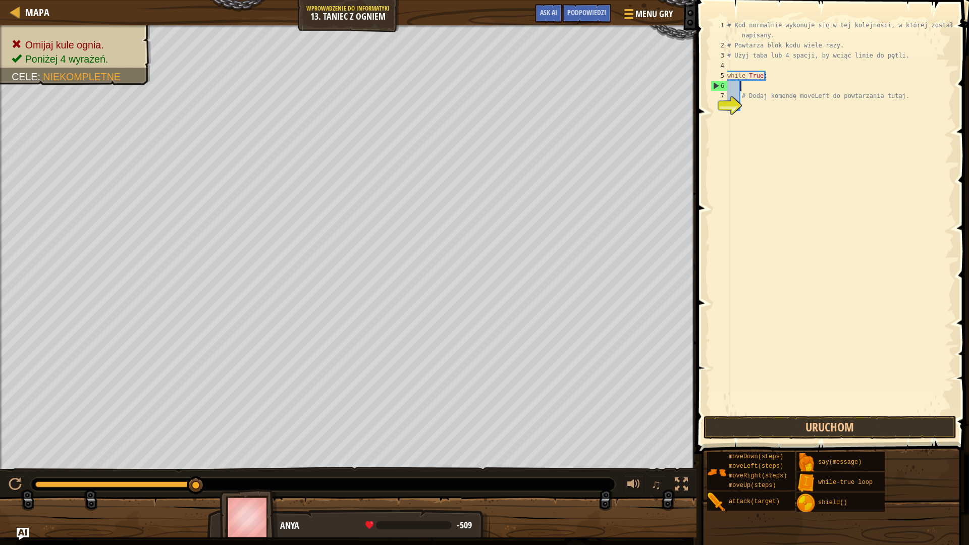
type textarea "g"
click at [866, 422] on button "Uruchom" at bounding box center [829, 427] width 253 height 23
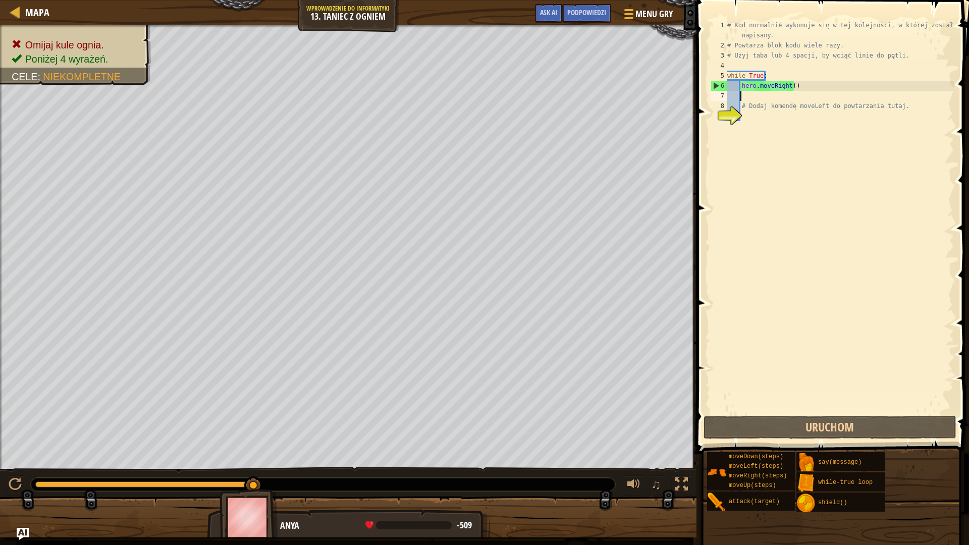
scroll to position [5, 1]
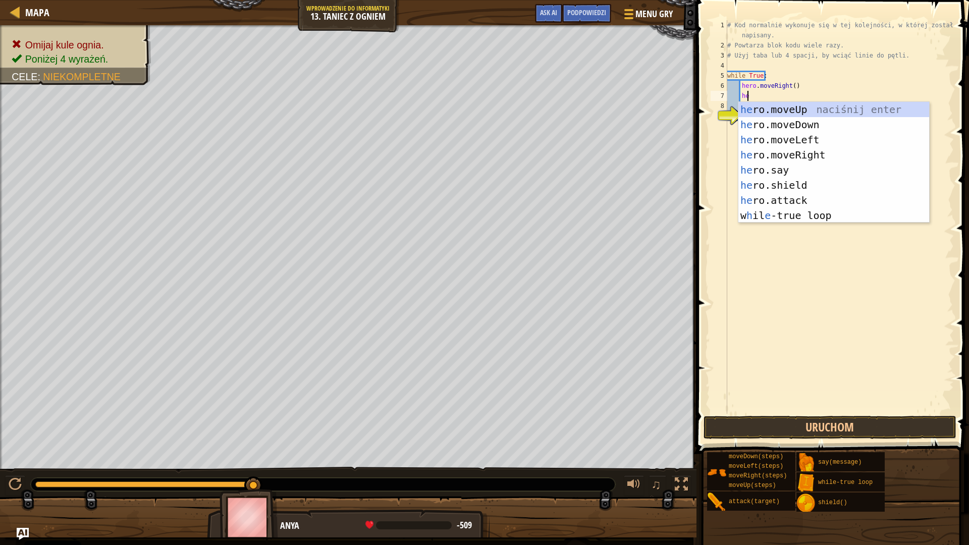
type textarea "h"
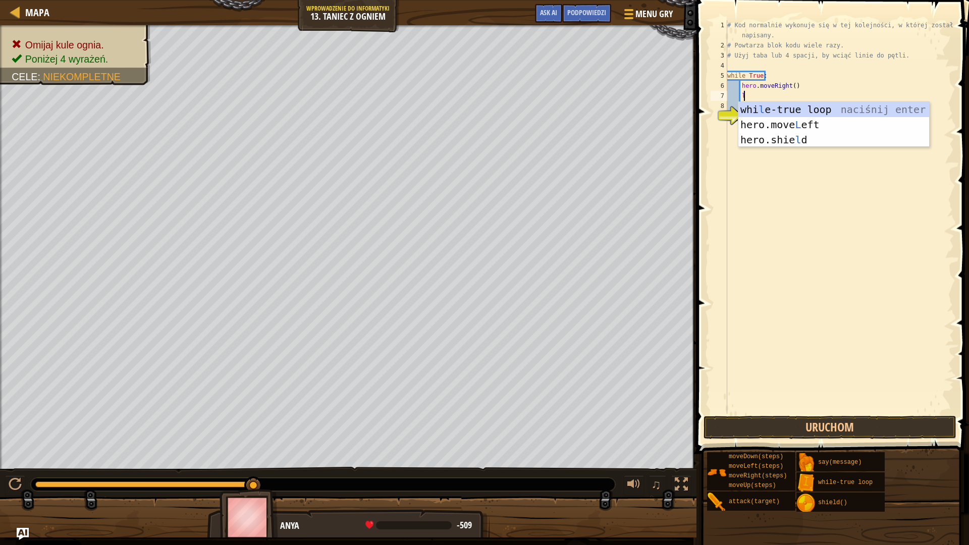
type textarea "le"
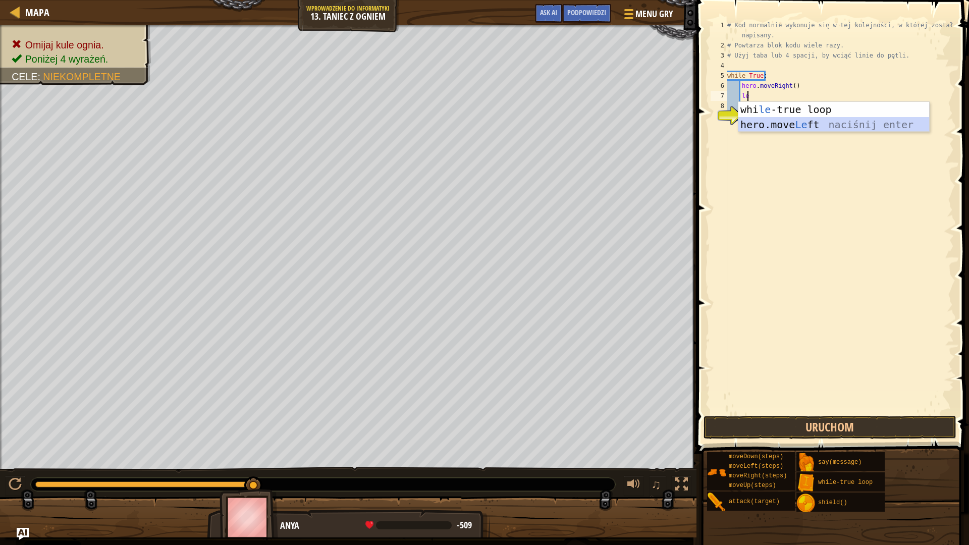
click at [763, 126] on div "whi le -true loop naciśnij enter hero.move Le ft naciśnij enter" at bounding box center [833, 132] width 191 height 61
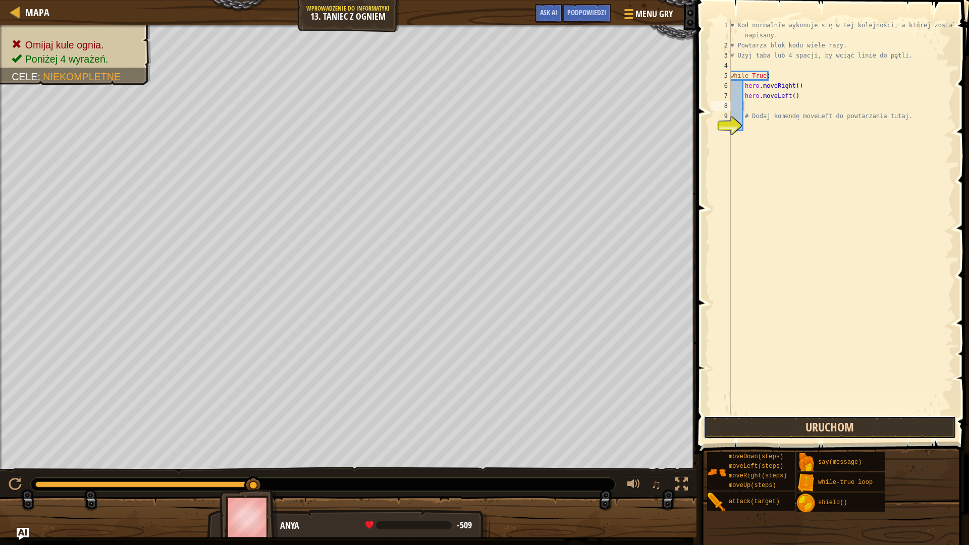
click at [860, 420] on button "Uruchom" at bounding box center [829, 427] width 253 height 23
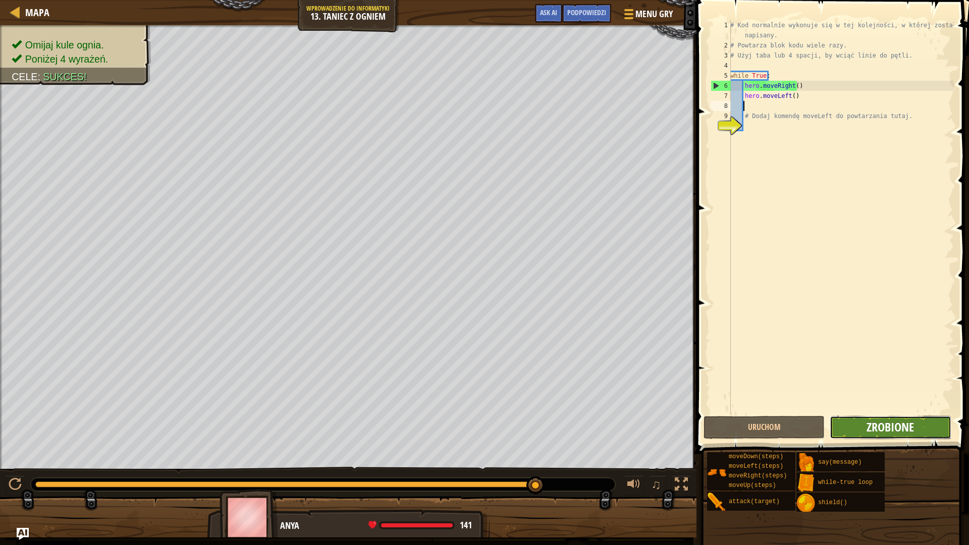
click at [902, 432] on span "Zrobione" at bounding box center [889, 427] width 47 height 16
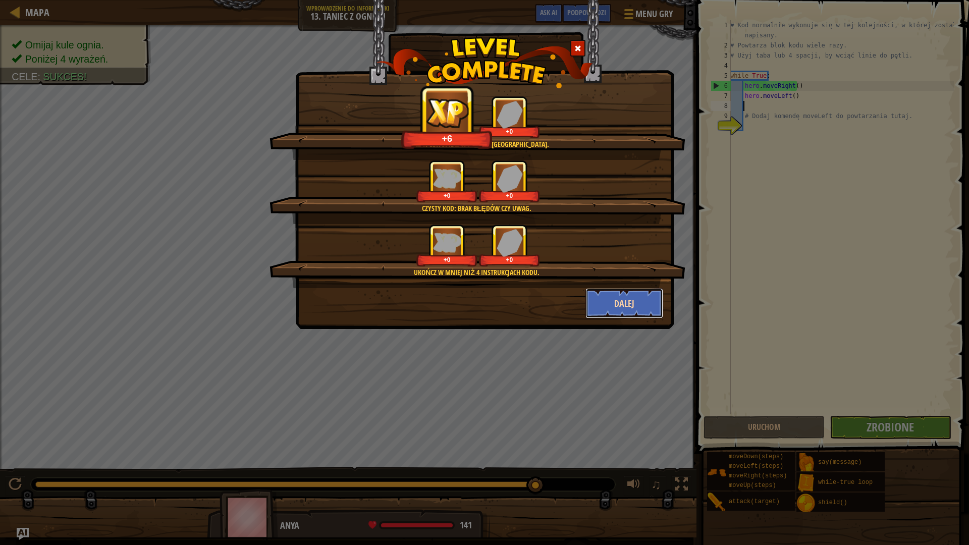
click at [616, 306] on button "Dalej" at bounding box center [624, 303] width 78 height 30
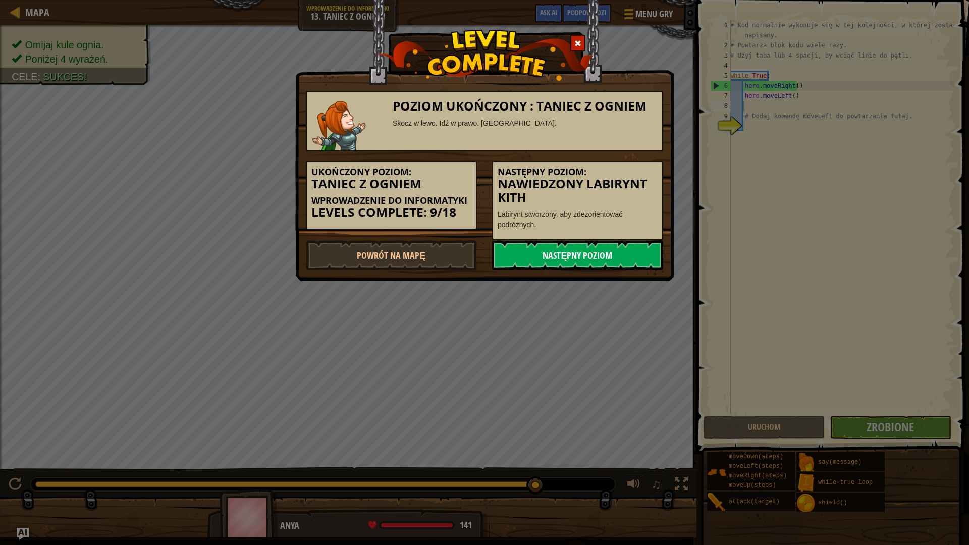
click at [631, 248] on link "Następny poziom" at bounding box center [577, 255] width 171 height 30
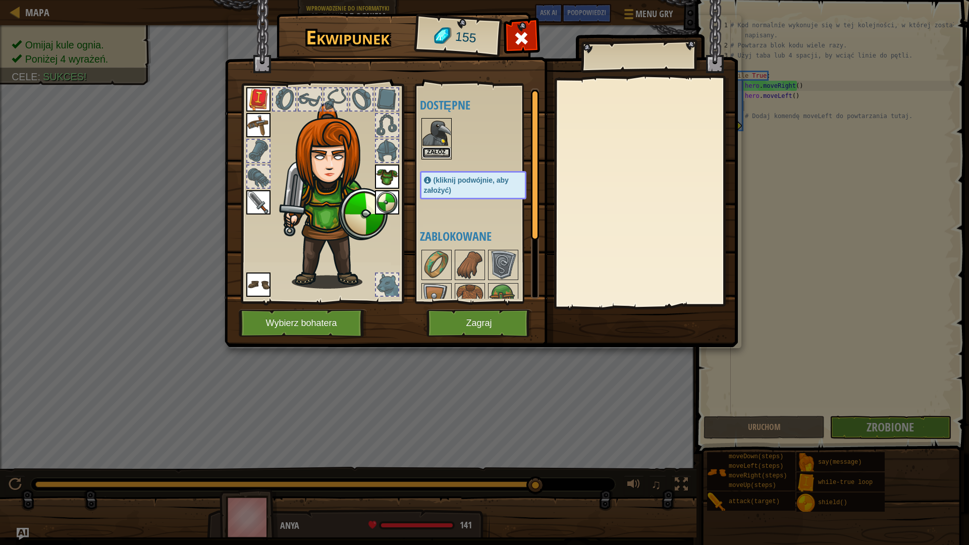
click at [430, 151] on button "Załóż" at bounding box center [436, 152] width 28 height 11
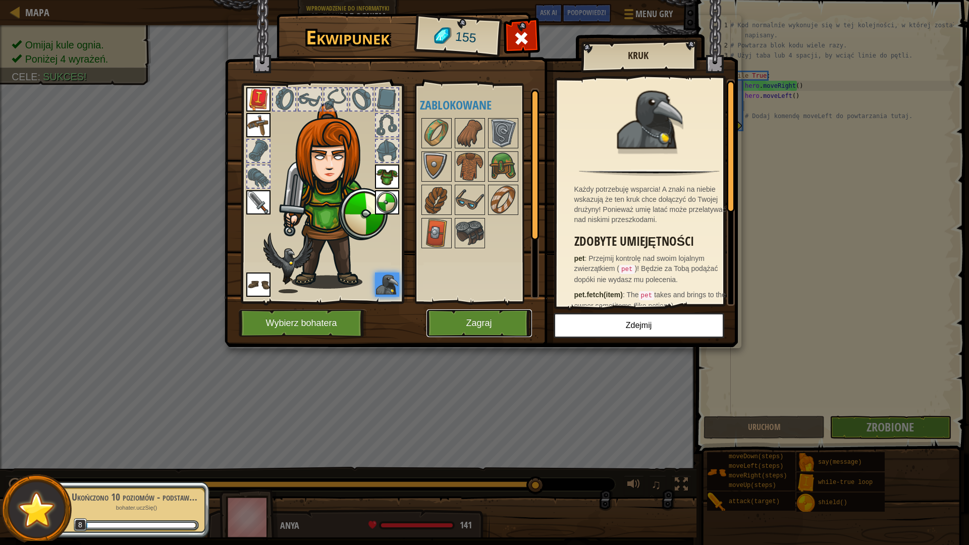
click at [496, 323] on button "Zagraj" at bounding box center [478, 323] width 105 height 28
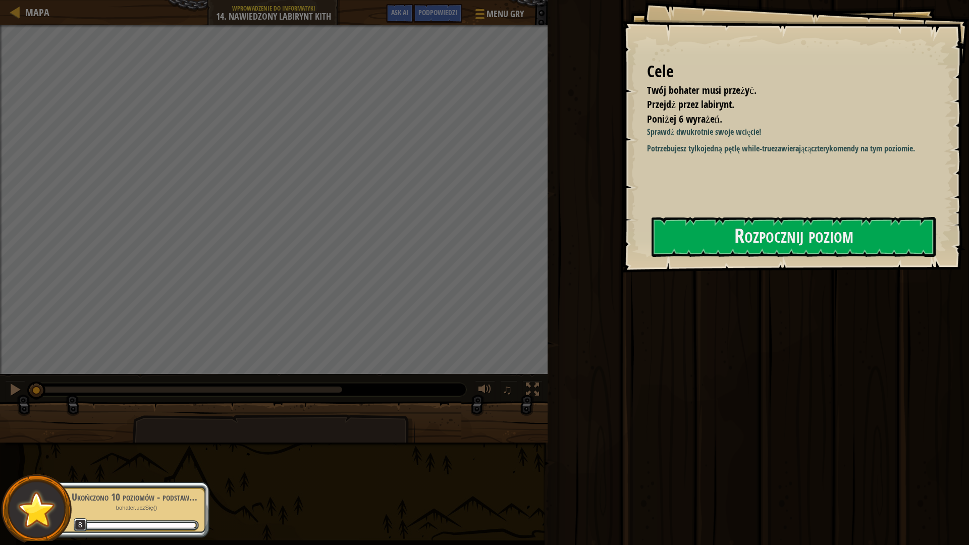
drag, startPoint x: 590, startPoint y: 340, endPoint x: 879, endPoint y: 366, distance: 290.4
click at [879, 366] on div "Uruchom Prześlij Zrobione" at bounding box center [756, 270] width 424 height 540
click at [849, 244] on button "Rozpocznij poziom" at bounding box center [793, 237] width 284 height 40
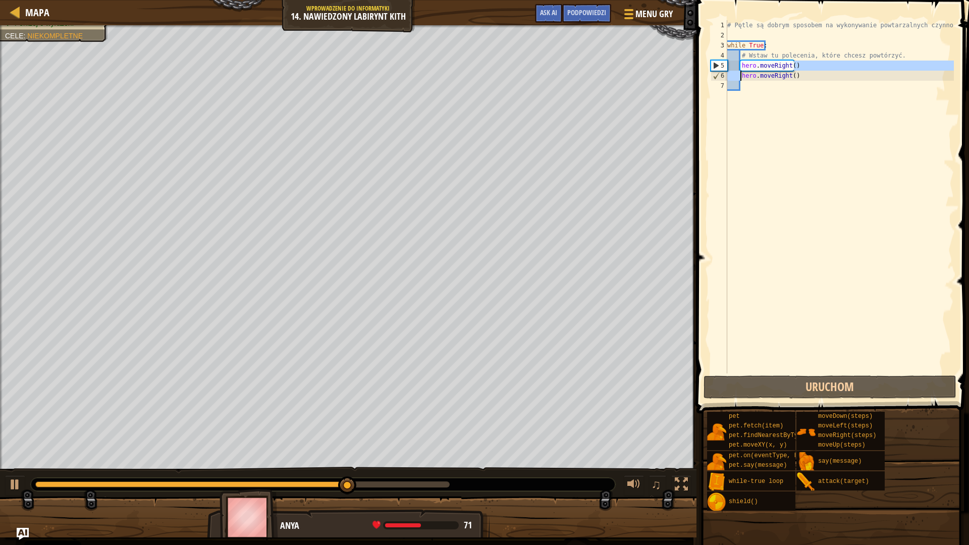
drag, startPoint x: 800, startPoint y: 69, endPoint x: 741, endPoint y: 73, distance: 58.6
click at [741, 73] on div "# Pętle są dobrym sposobem na wykonywanie powtarzalnych czynności. while True :…" at bounding box center [839, 206] width 229 height 373
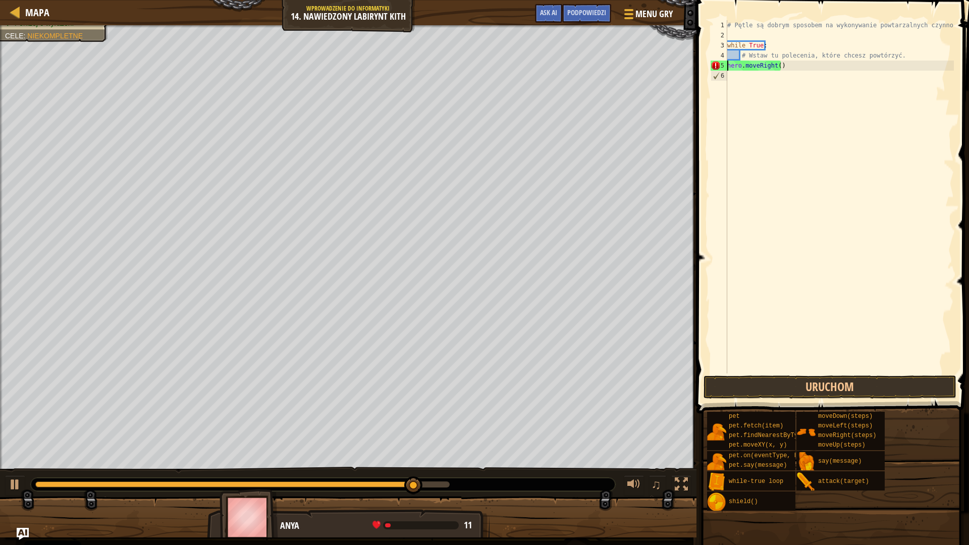
type textarea "# Wstaw tu polecenia, które chcesz powtórhero.moveRight()"
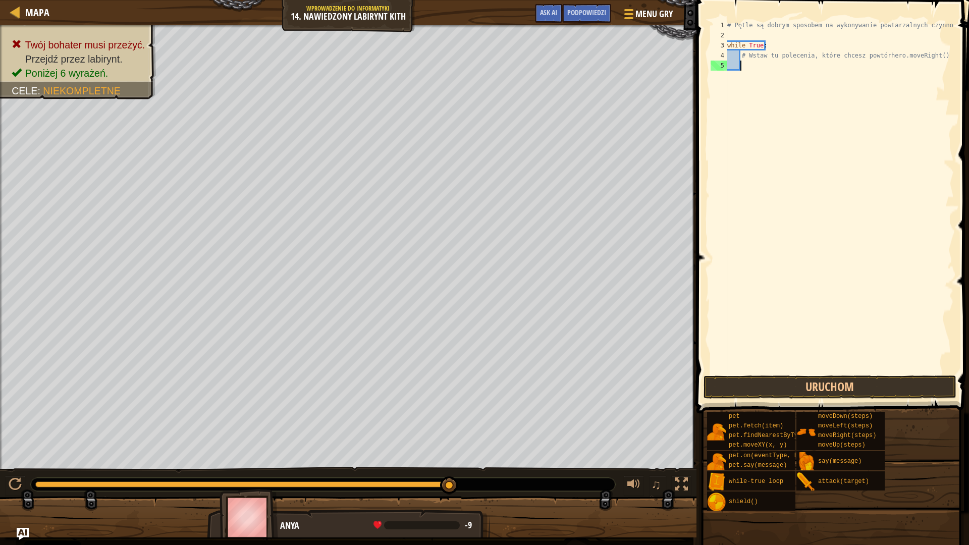
click at [757, 63] on div "# Pętle są dobrym sposobem na wykonywanie powtarzalnych czynności. while True :…" at bounding box center [839, 206] width 229 height 373
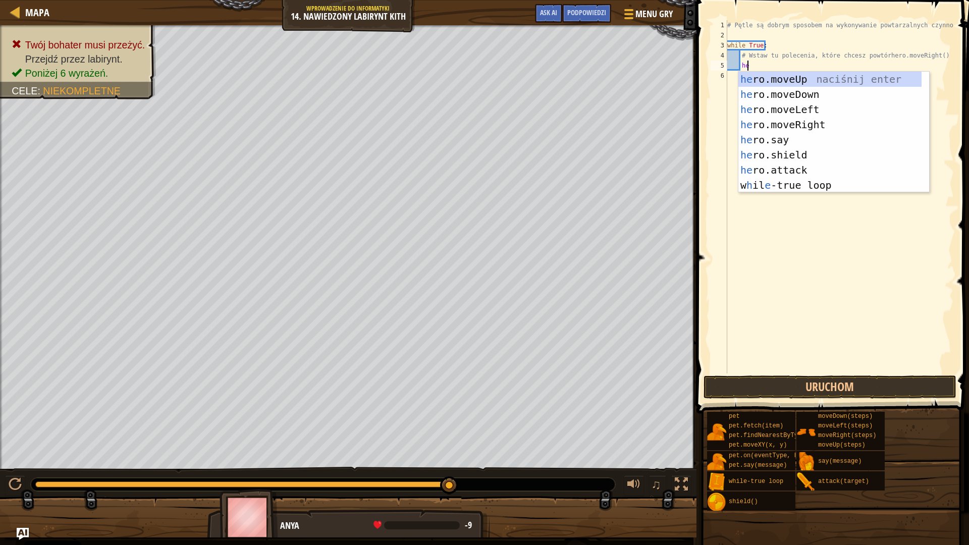
type textarea "h"
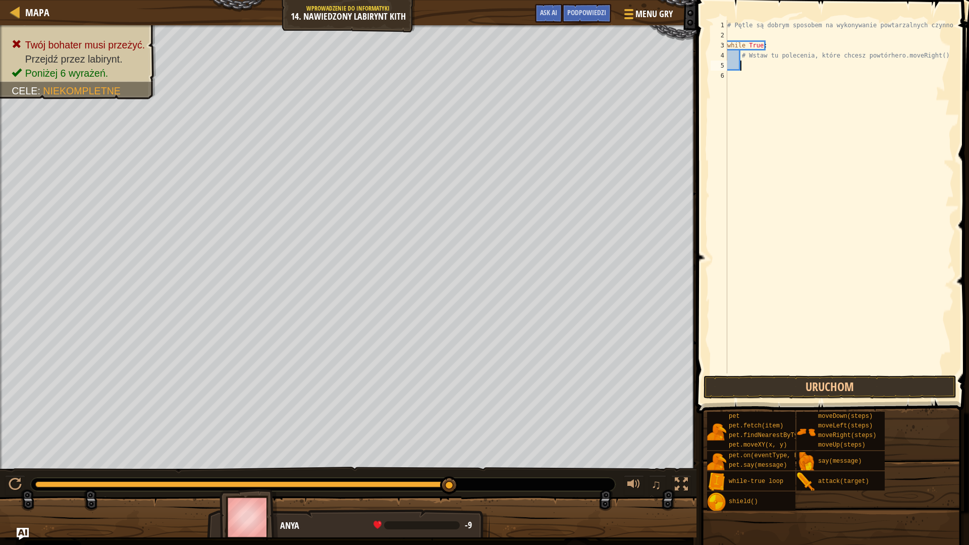
scroll to position [5, 1]
type textarea "r"
type textarea "h"
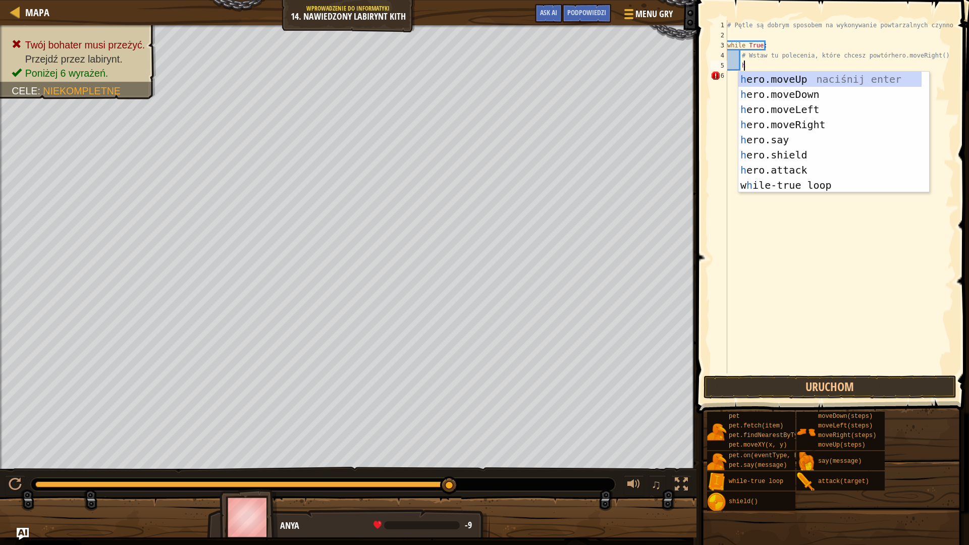
type textarea "g"
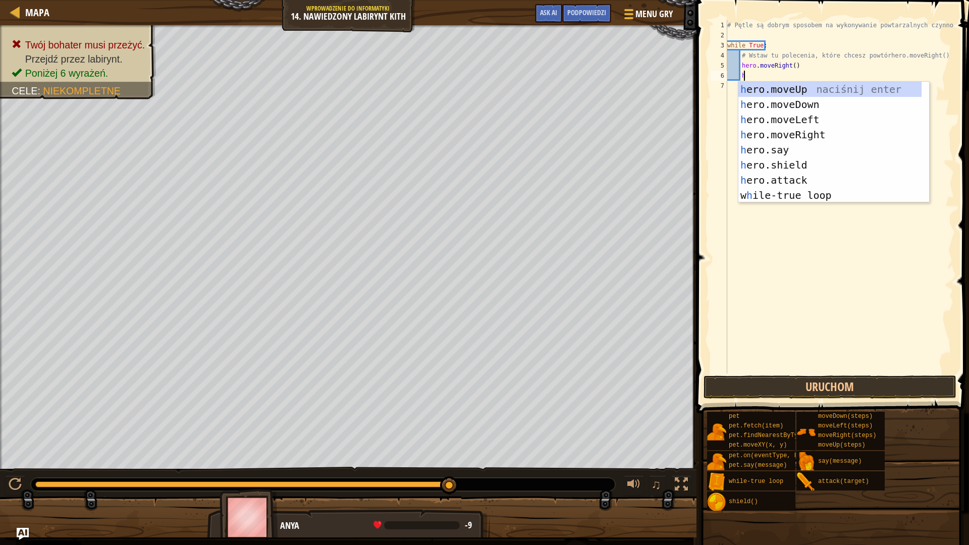
type textarea "he"
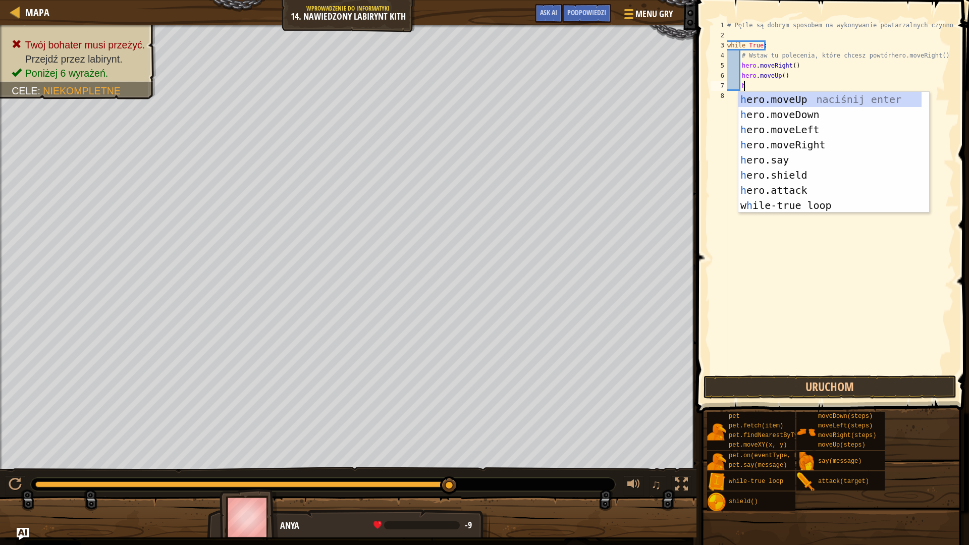
scroll to position [5, 1]
type textarea "h"
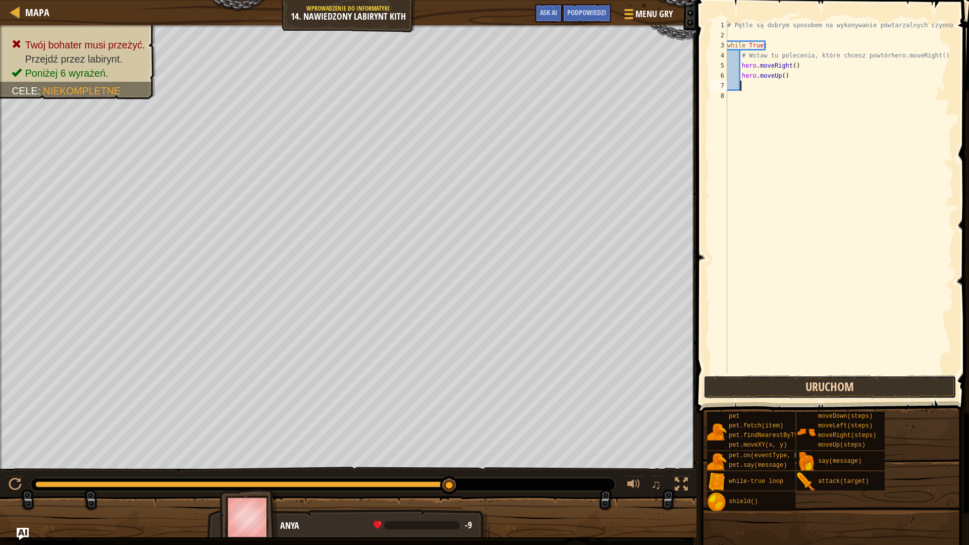
click at [838, 383] on button "Uruchom" at bounding box center [829, 386] width 253 height 23
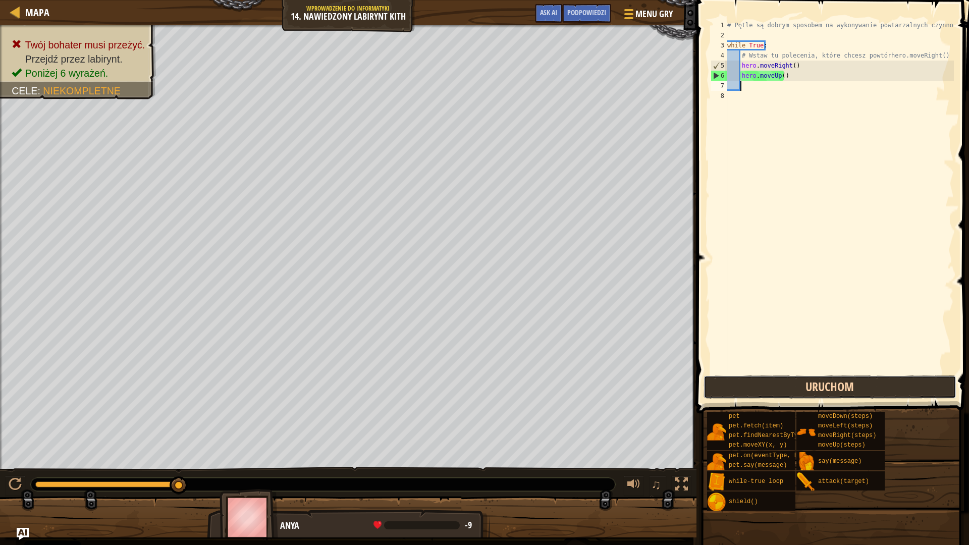
click at [844, 390] on button "Uruchom" at bounding box center [829, 386] width 253 height 23
click at [353, 22] on div "Mapa Wprowadzenie do Informatyki 14. Nawiedzony Labirynt Kith Menu gry Zrobione…" at bounding box center [348, 12] width 696 height 25
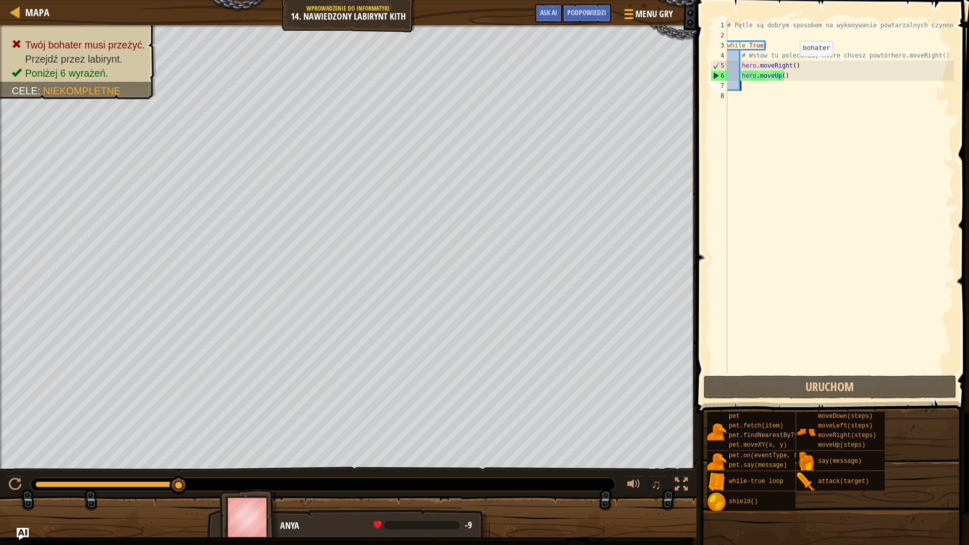
click at [791, 66] on div "# Pętle są dobrym sposobem na wykonywanie powtarzalnych czynności. while True :…" at bounding box center [839, 206] width 229 height 373
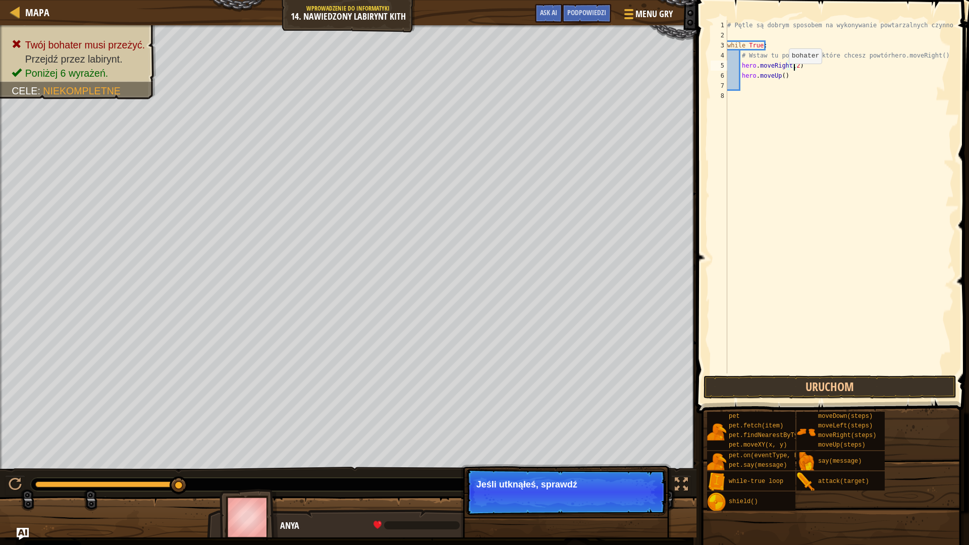
click at [780, 74] on div "# Pętle są dobrym sposobem na wykonywanie powtarzalnych czynności. while True :…" at bounding box center [839, 206] width 229 height 373
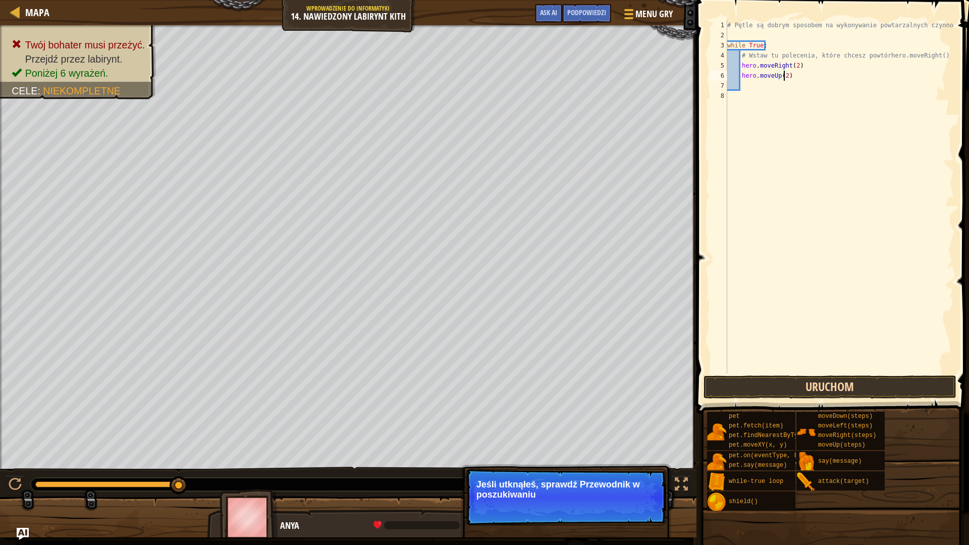
type textarea "hero.moveUp(2)"
click at [776, 385] on button "Uruchom" at bounding box center [829, 386] width 253 height 23
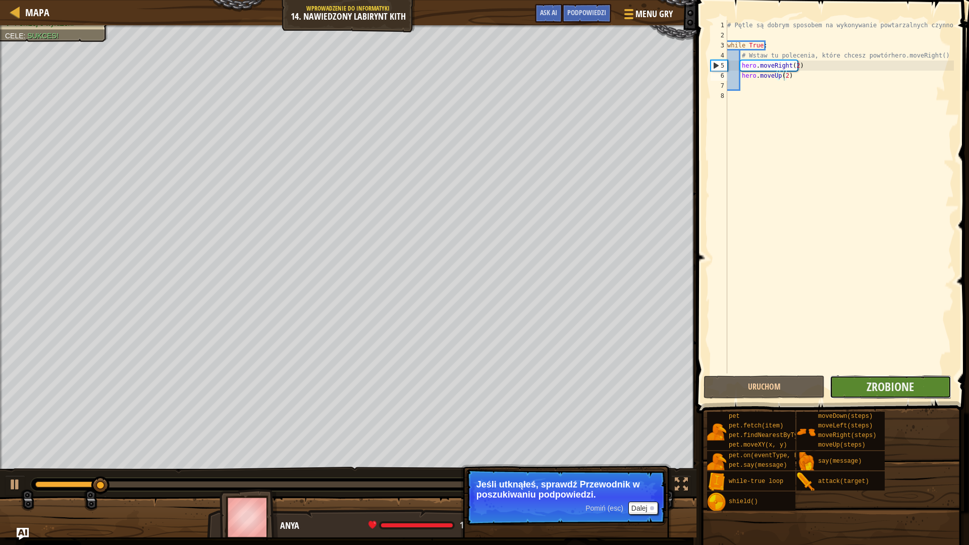
click at [932, 386] on button "Zrobione" at bounding box center [890, 386] width 121 height 23
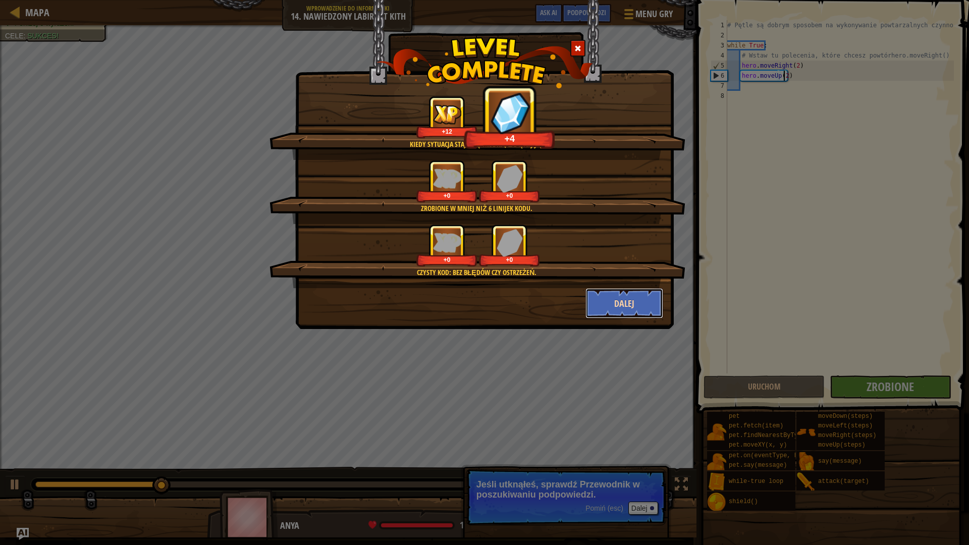
click at [637, 309] on button "Dalej" at bounding box center [624, 303] width 78 height 30
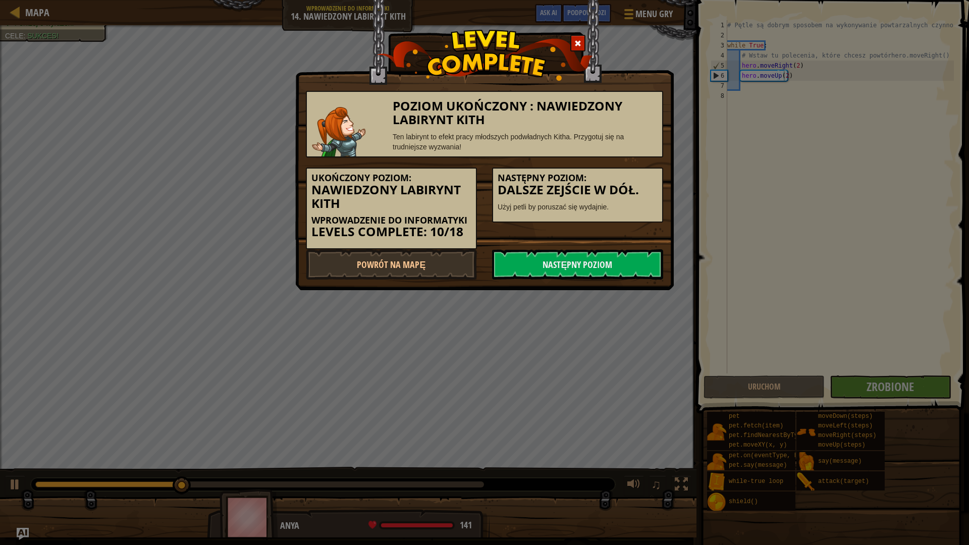
click at [616, 292] on div "Poziom ukończony : Nawiedzony Labirynt Kith Ten labirynt to efekt pracy młodszy…" at bounding box center [484, 272] width 969 height 545
click at [586, 256] on link "Następny poziom" at bounding box center [577, 264] width 171 height 30
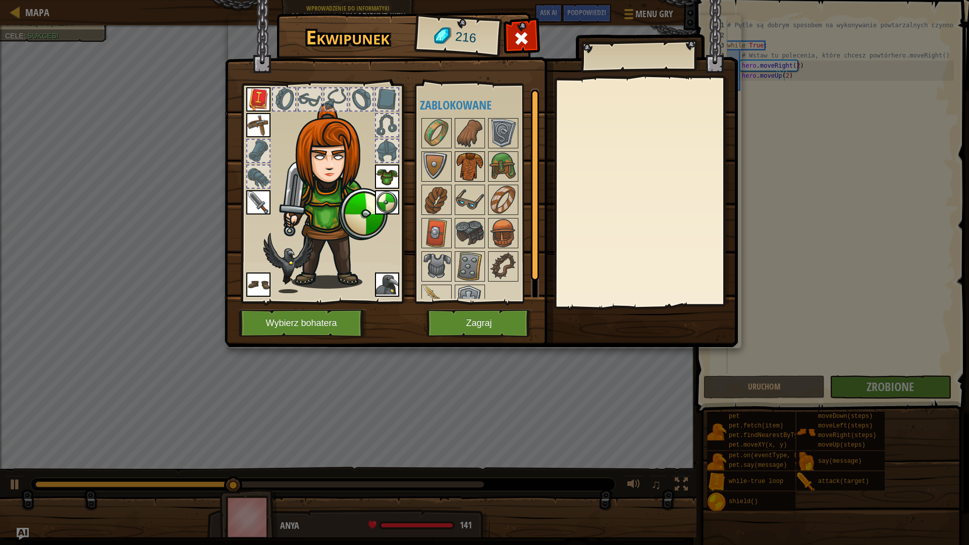
click at [476, 158] on img at bounding box center [470, 166] width 28 height 28
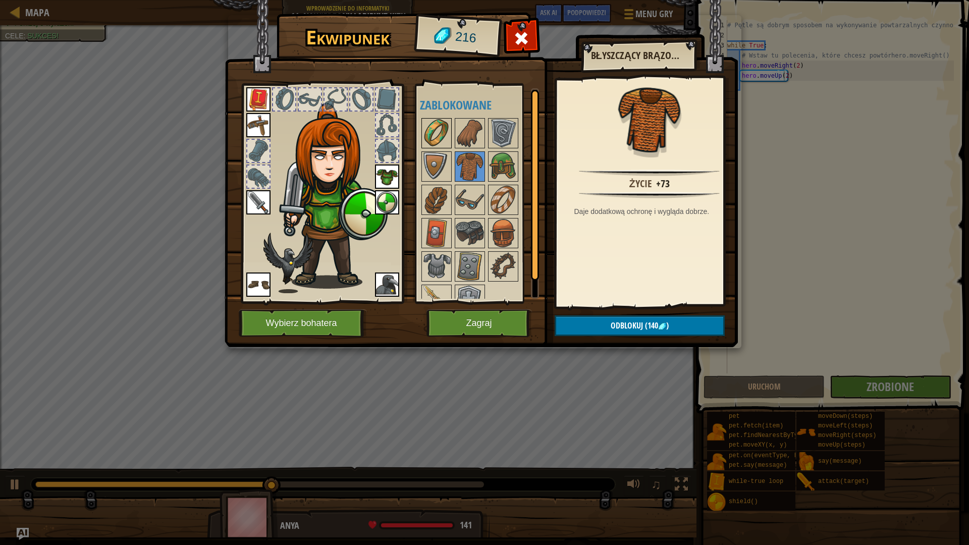
click at [441, 141] on img at bounding box center [436, 133] width 28 height 28
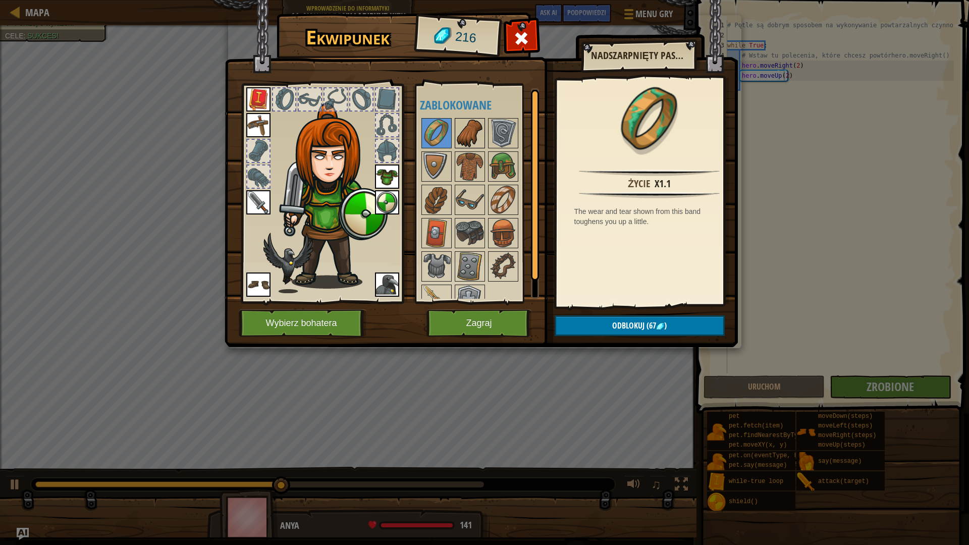
click at [464, 134] on img at bounding box center [470, 133] width 28 height 28
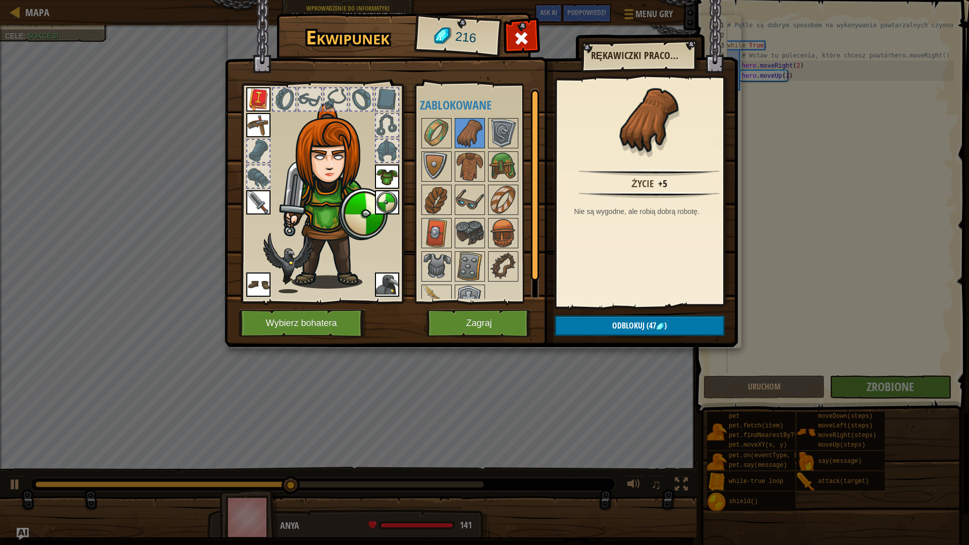
click at [486, 132] on div at bounding box center [483, 217] width 127 height 200
click at [500, 126] on img at bounding box center [503, 133] width 28 height 28
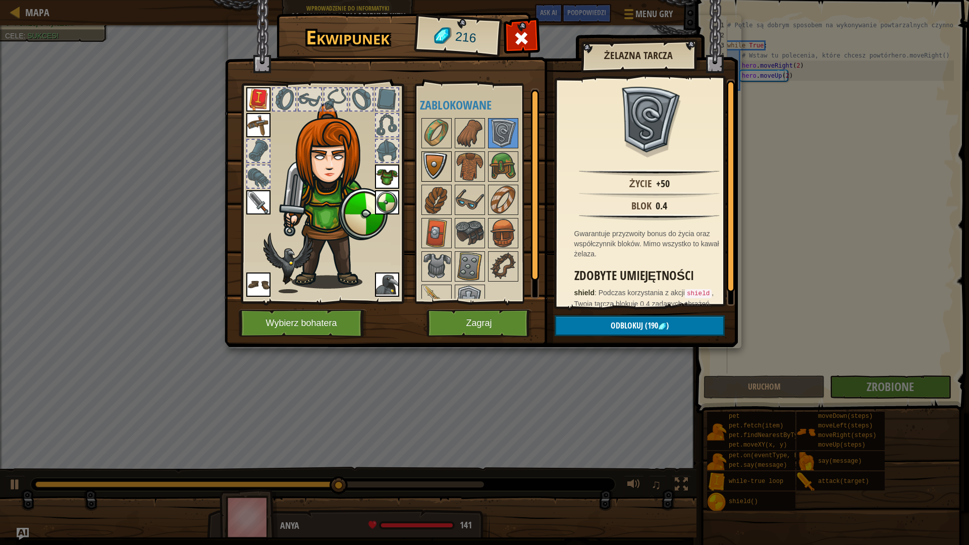
click at [441, 162] on img at bounding box center [436, 166] width 28 height 28
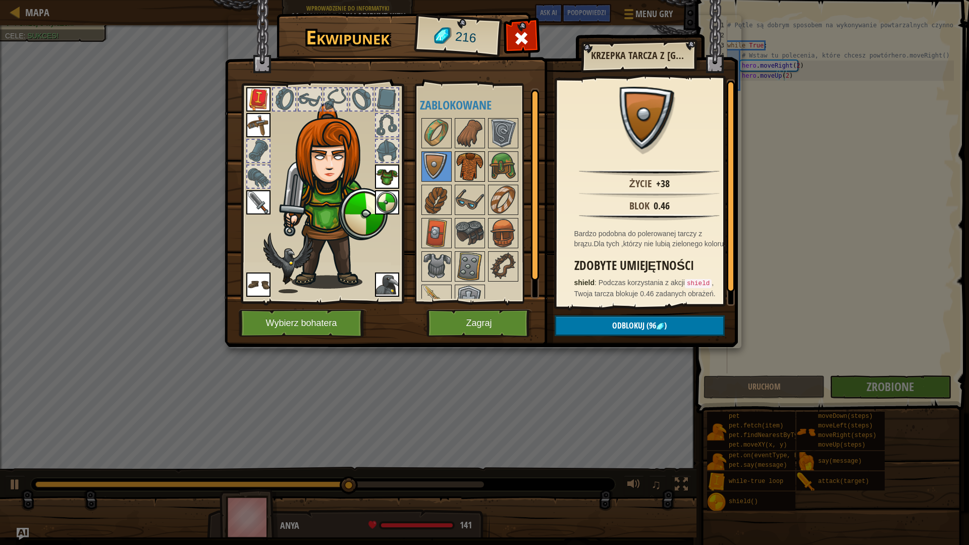
click at [470, 161] on img at bounding box center [470, 166] width 28 height 28
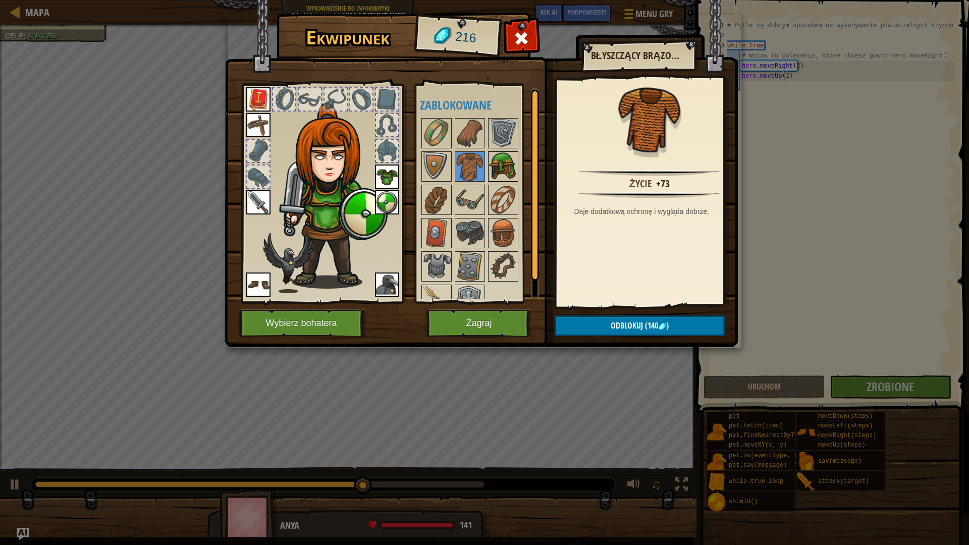
click at [502, 156] on img at bounding box center [503, 166] width 28 height 28
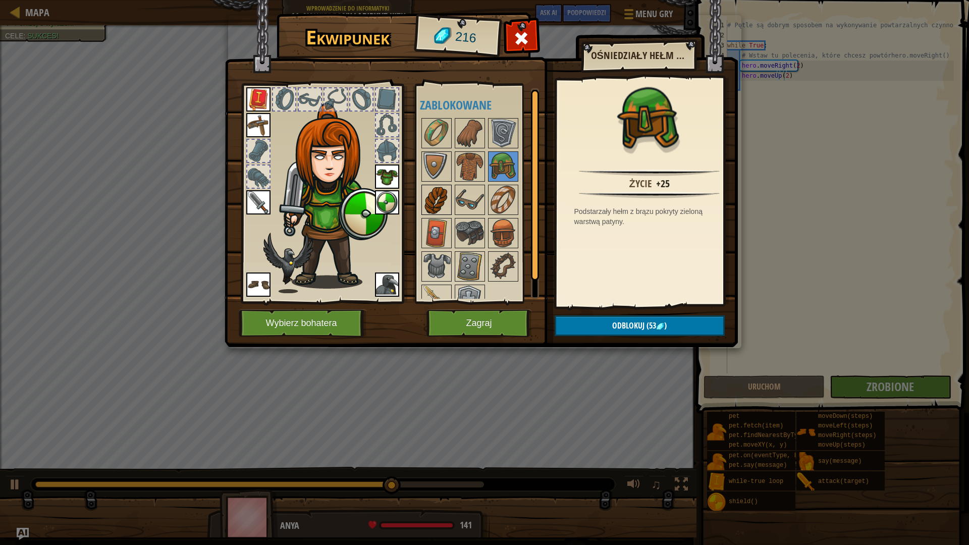
click at [431, 198] on img at bounding box center [436, 200] width 28 height 28
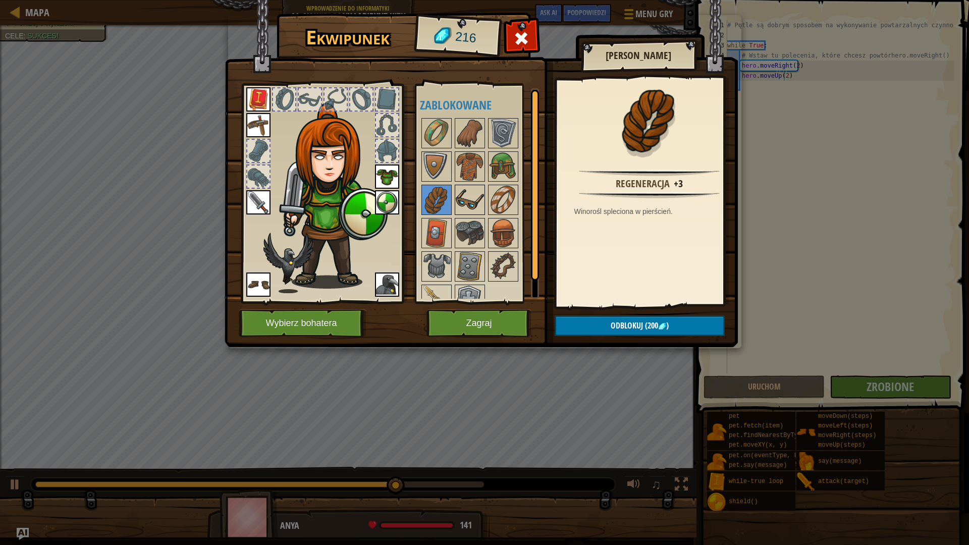
click at [471, 196] on img at bounding box center [470, 200] width 28 height 28
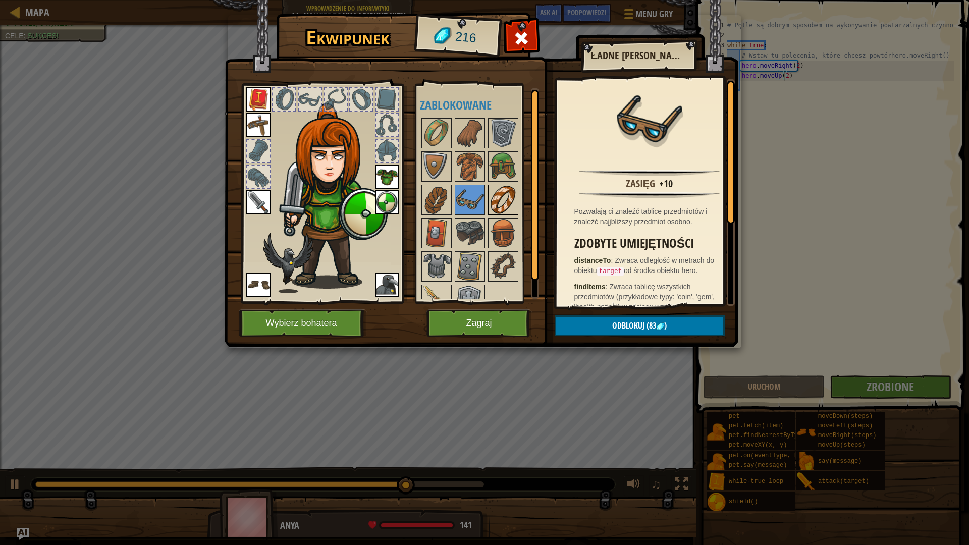
click at [508, 192] on img at bounding box center [503, 200] width 28 height 28
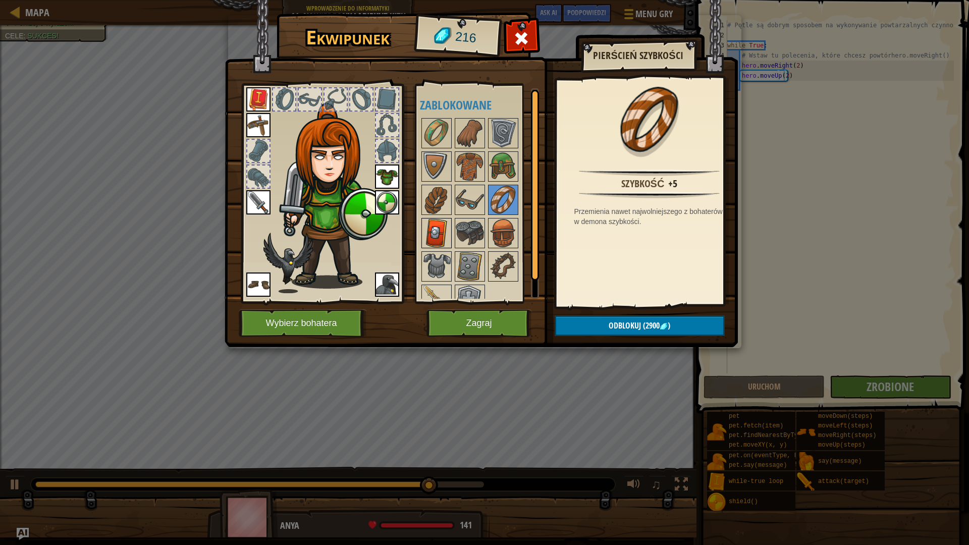
click at [443, 234] on img at bounding box center [436, 233] width 28 height 28
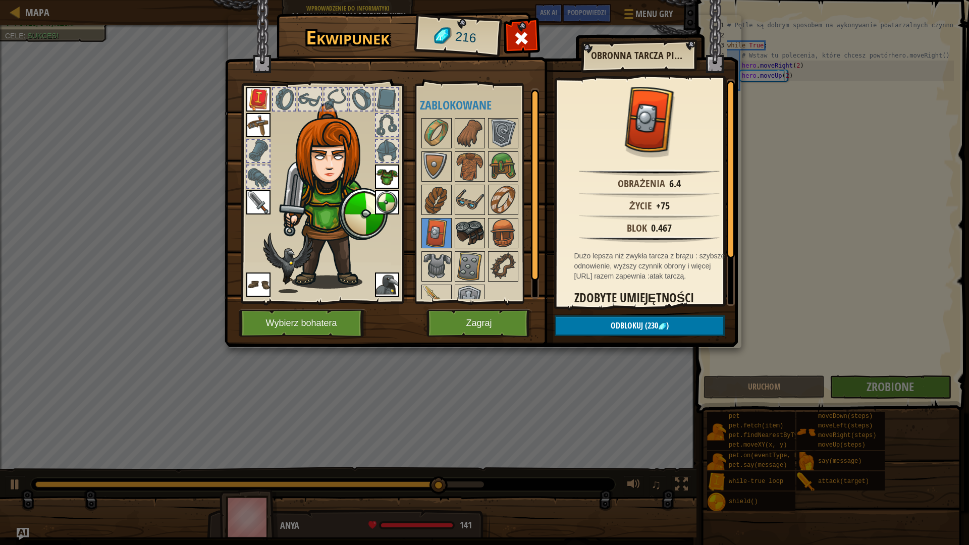
click at [468, 229] on img at bounding box center [470, 233] width 28 height 28
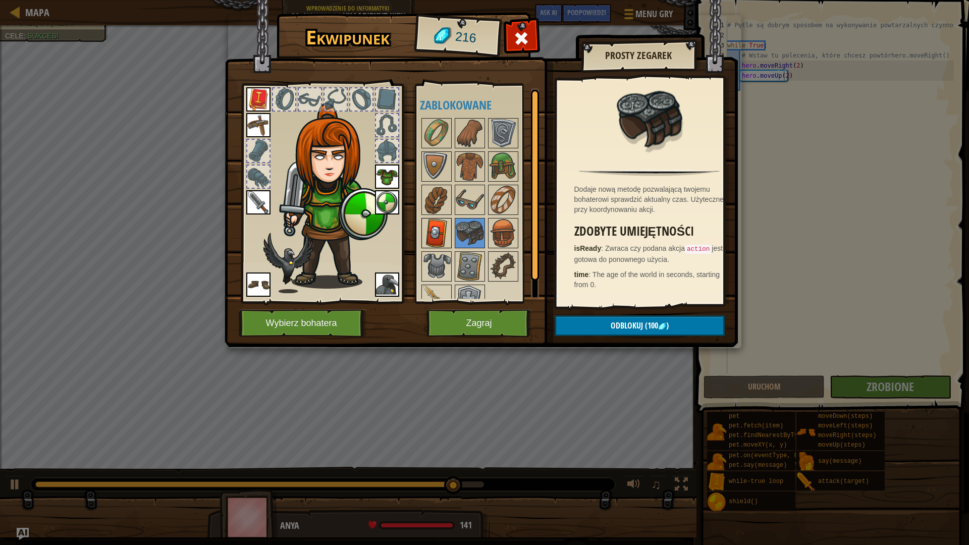
click at [447, 229] on img at bounding box center [436, 233] width 28 height 28
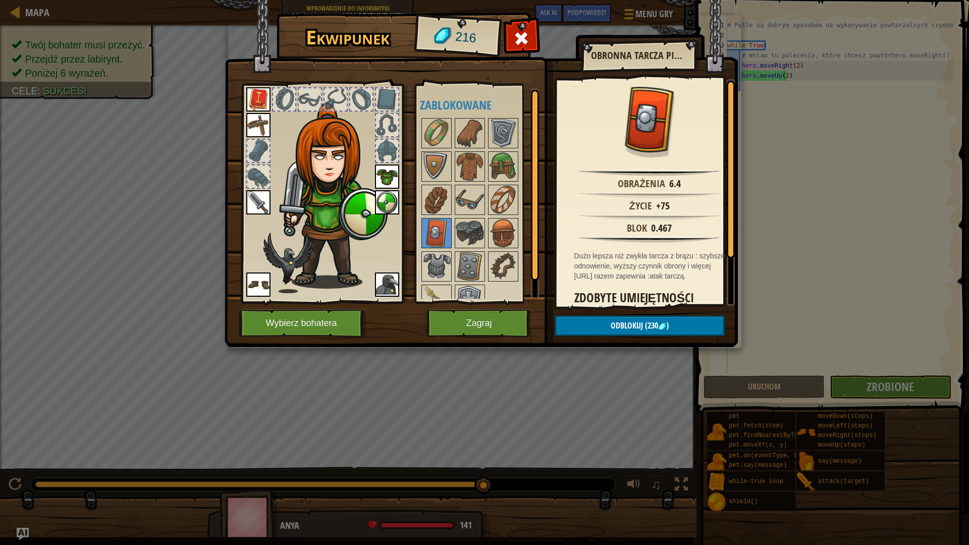
click at [520, 231] on div at bounding box center [483, 217] width 127 height 200
click at [517, 228] on div at bounding box center [503, 233] width 30 height 30
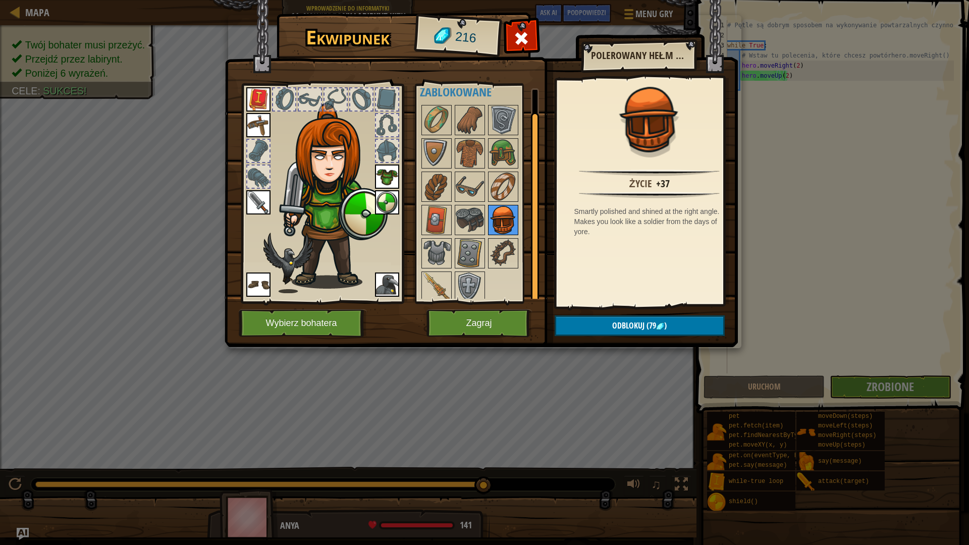
scroll to position [18, 0]
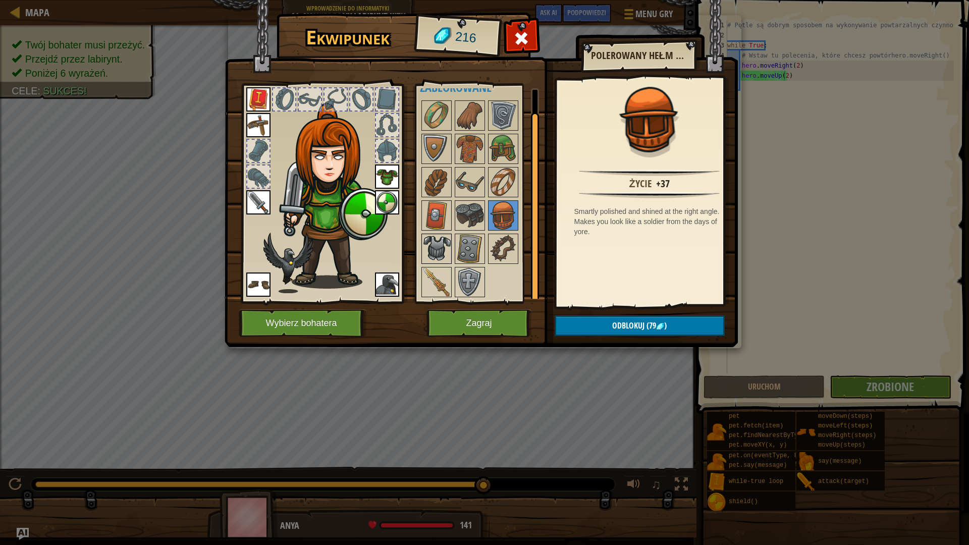
click at [441, 243] on img at bounding box center [436, 249] width 28 height 28
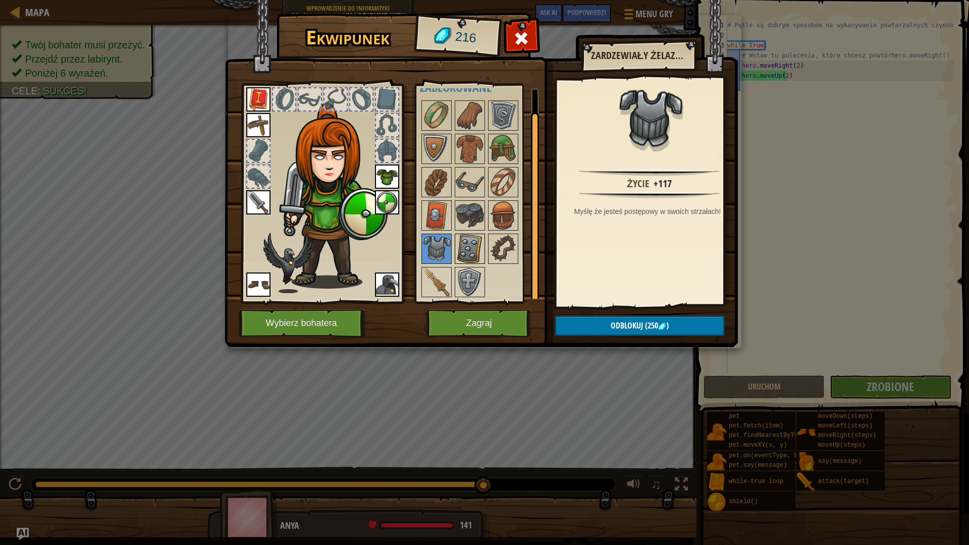
click at [460, 250] on img at bounding box center [470, 249] width 28 height 28
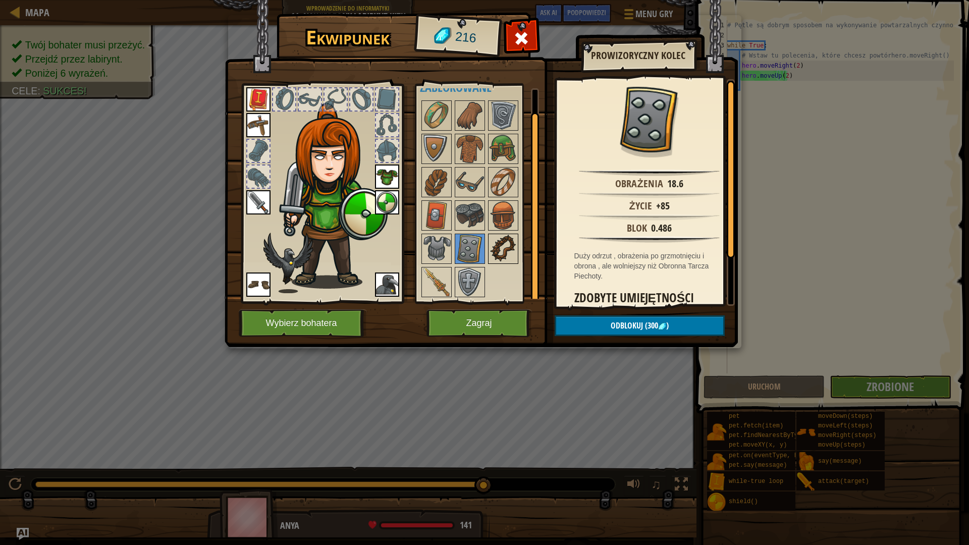
click at [515, 243] on img at bounding box center [503, 249] width 28 height 28
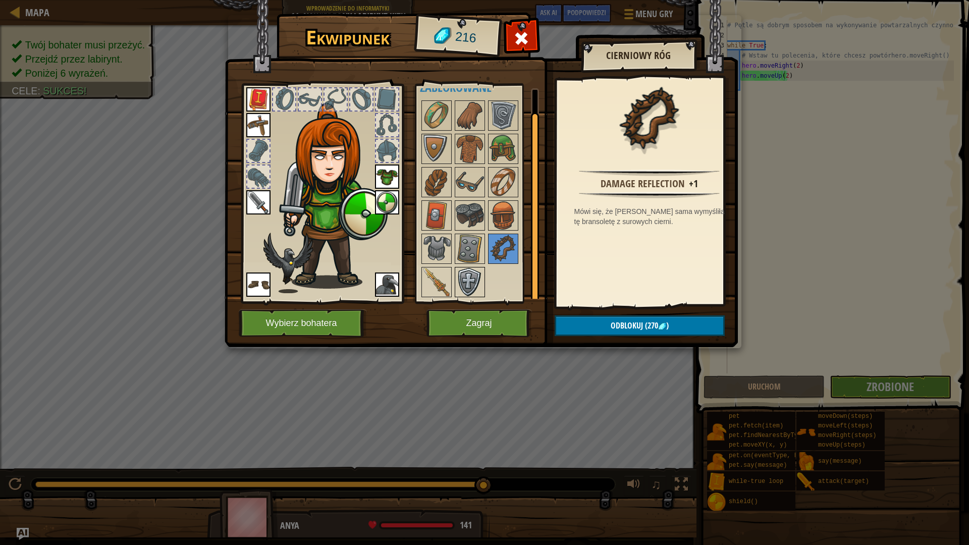
click at [466, 280] on img at bounding box center [470, 282] width 28 height 28
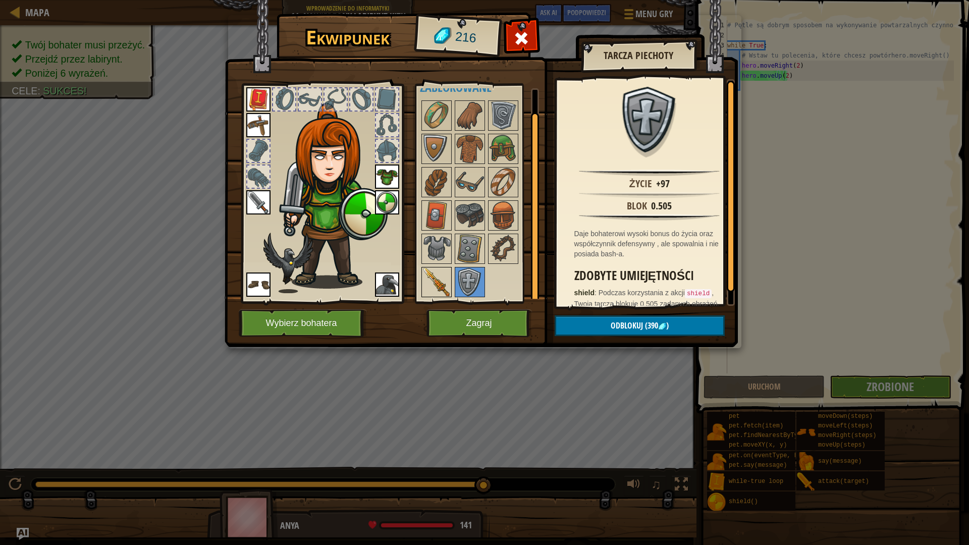
click at [444, 274] on img at bounding box center [436, 282] width 28 height 28
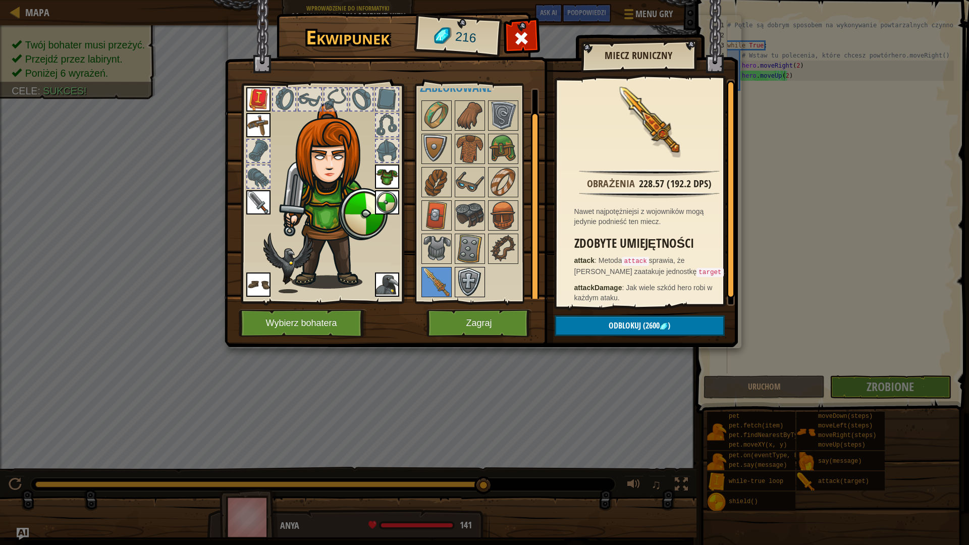
drag, startPoint x: 459, startPoint y: 282, endPoint x: 467, endPoint y: 282, distance: 8.6
click at [459, 282] on img at bounding box center [470, 282] width 28 height 28
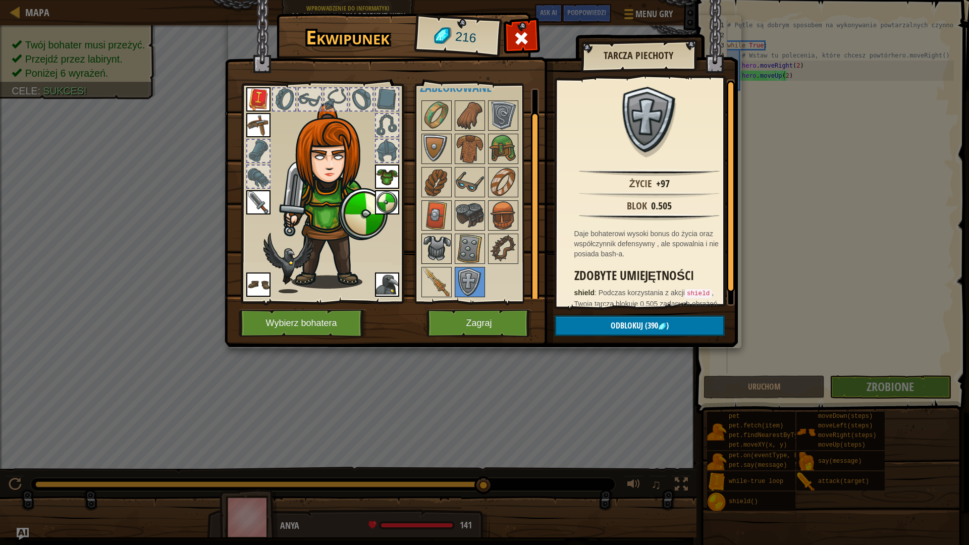
click at [446, 243] on img at bounding box center [436, 249] width 28 height 28
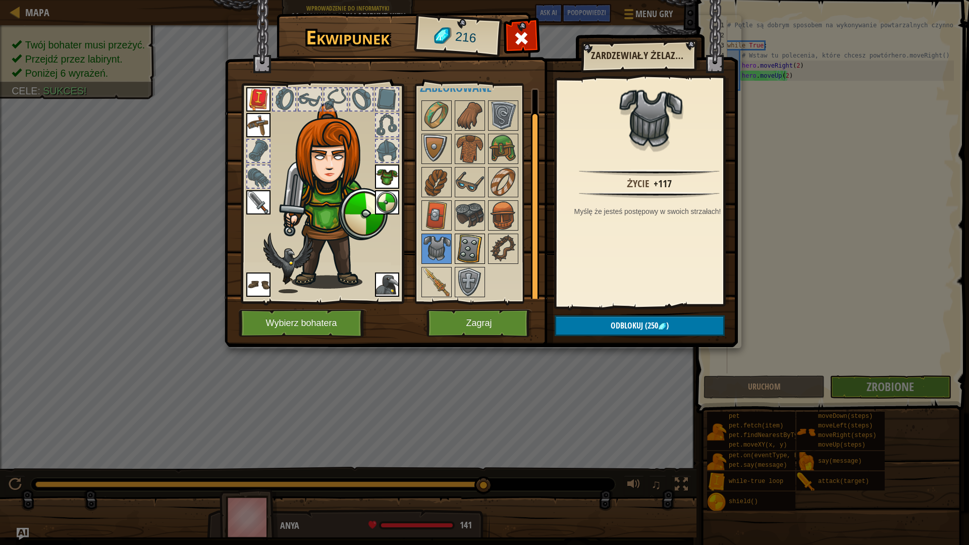
drag, startPoint x: 464, startPoint y: 243, endPoint x: 470, endPoint y: 243, distance: 6.6
click at [469, 243] on img at bounding box center [470, 249] width 28 height 28
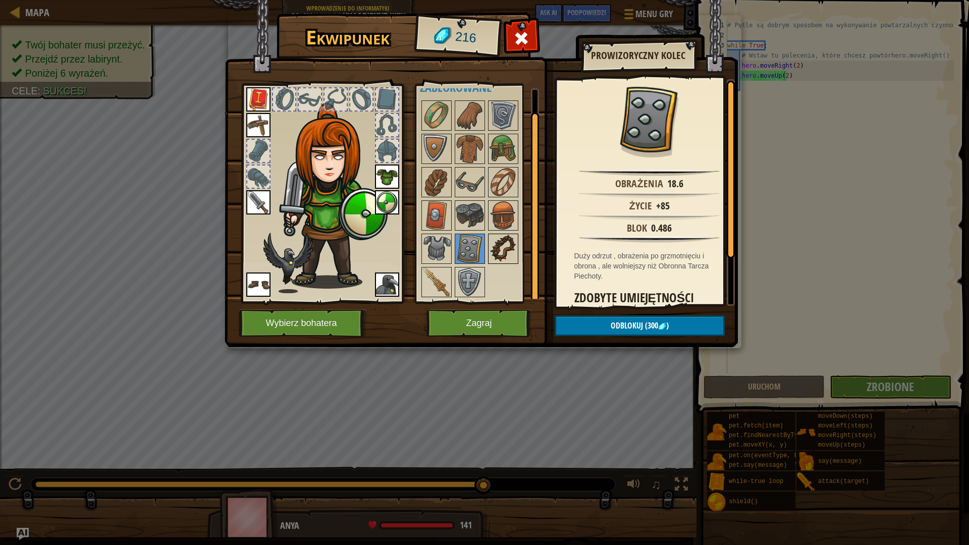
click at [503, 244] on img at bounding box center [503, 249] width 28 height 28
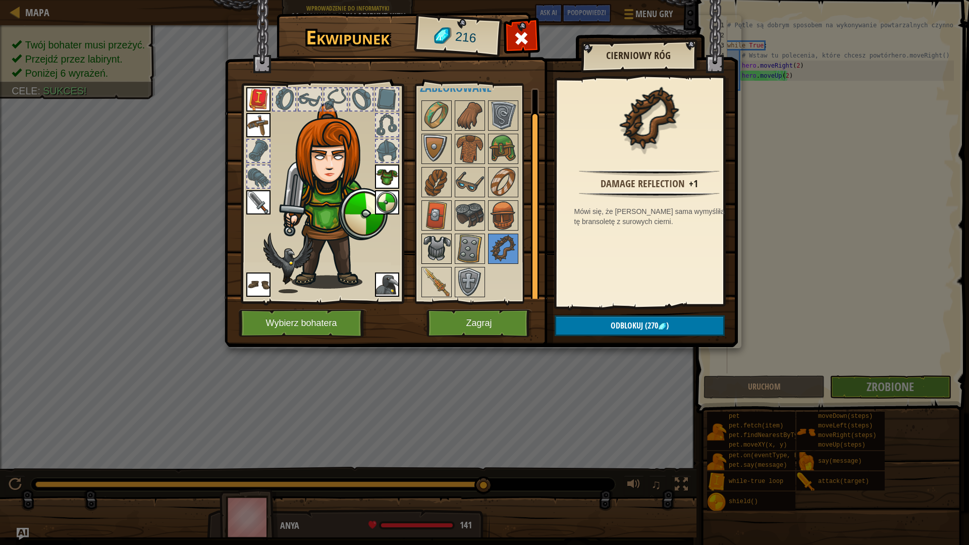
click at [448, 247] on img at bounding box center [436, 249] width 28 height 28
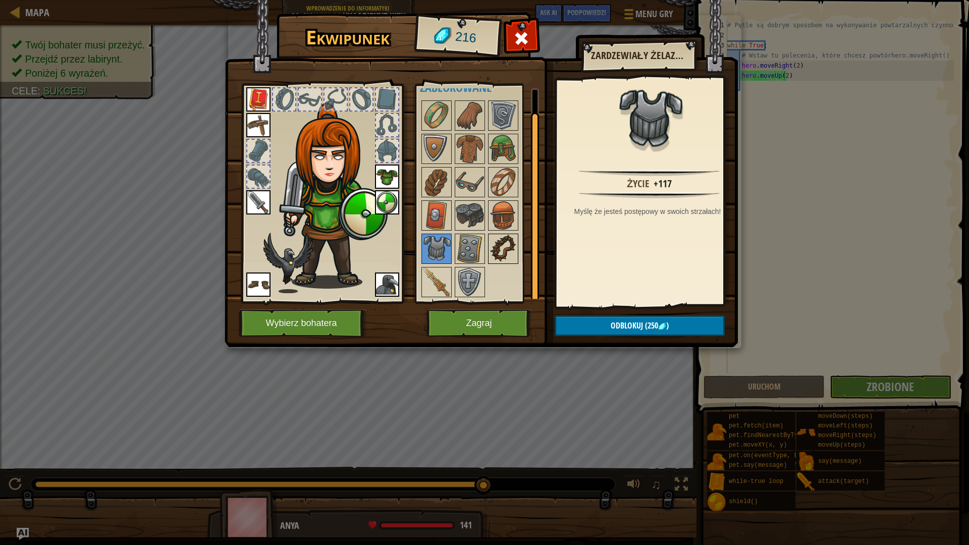
click at [503, 245] on img at bounding box center [503, 249] width 28 height 28
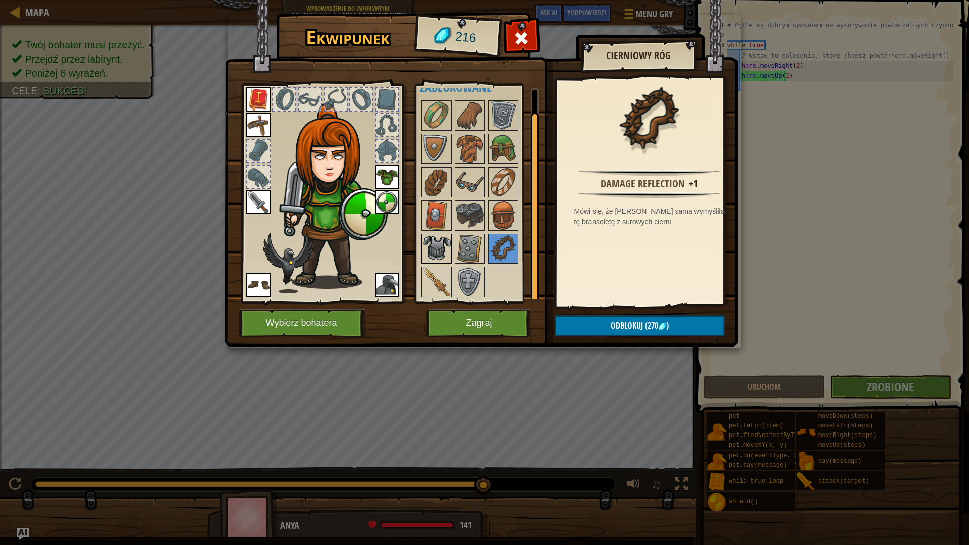
click at [445, 248] on img at bounding box center [436, 249] width 28 height 28
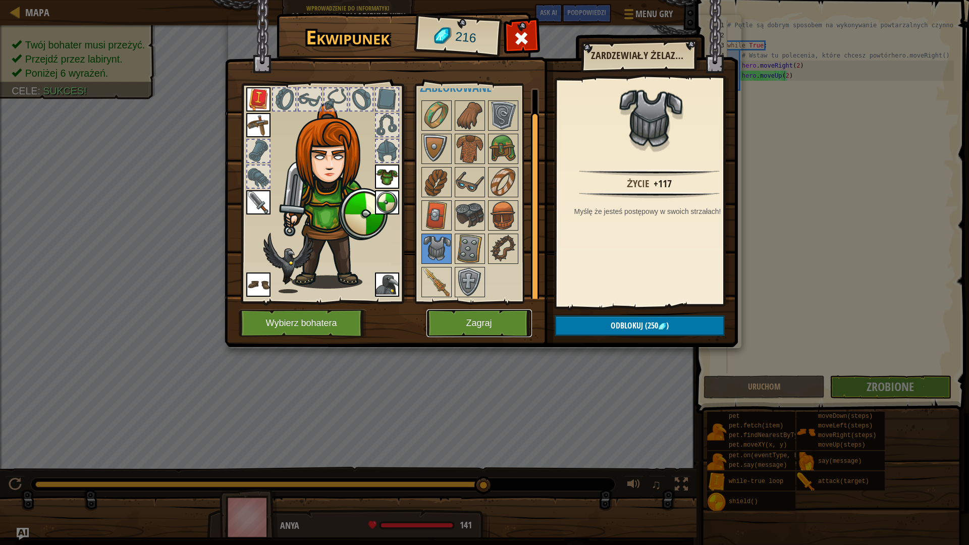
click at [476, 325] on button "Zagraj" at bounding box center [478, 323] width 105 height 28
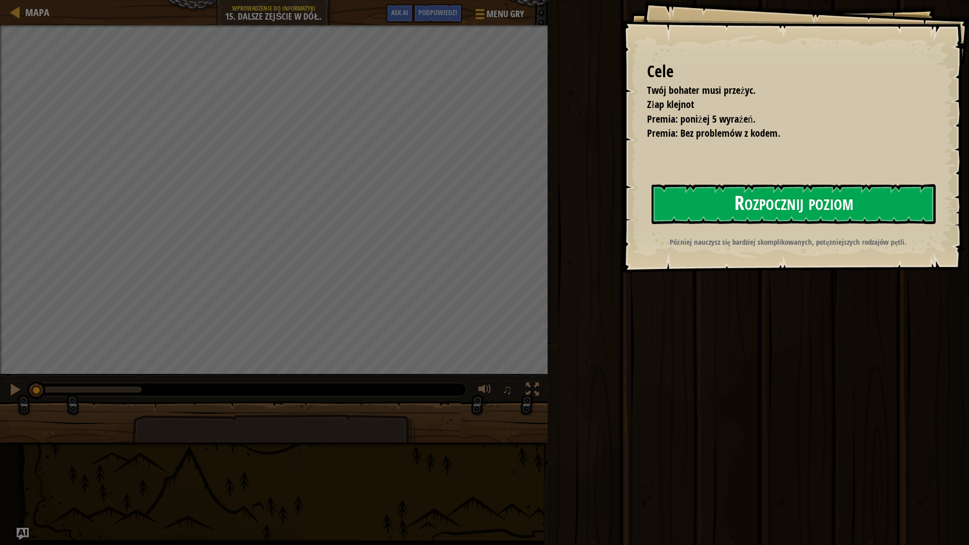
click at [852, 204] on button "Rozpocznij poziom" at bounding box center [793, 204] width 284 height 40
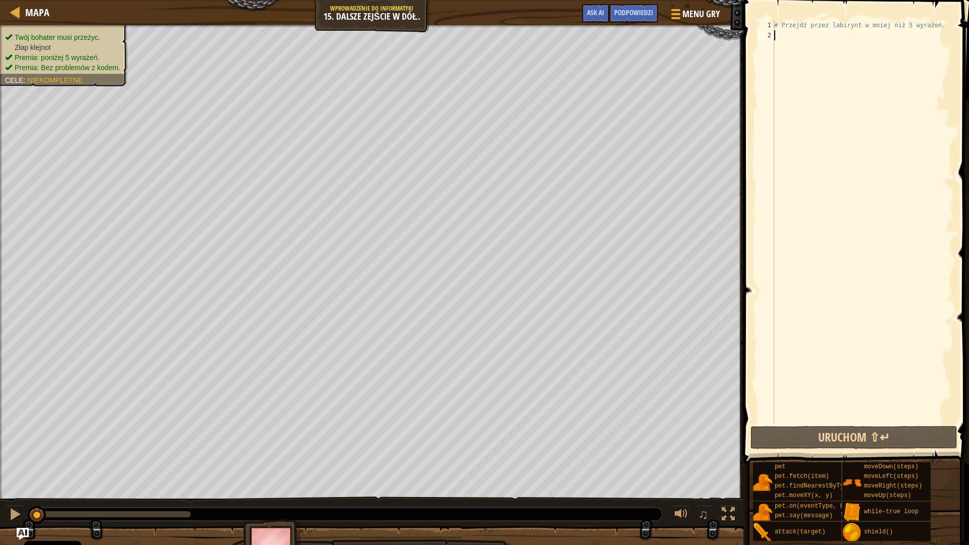
type textarea "w"
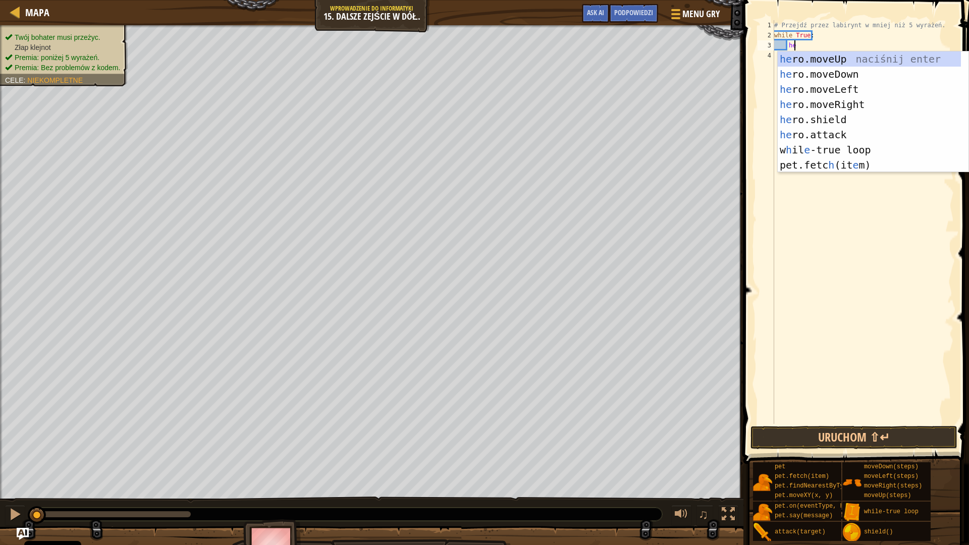
type textarea "h"
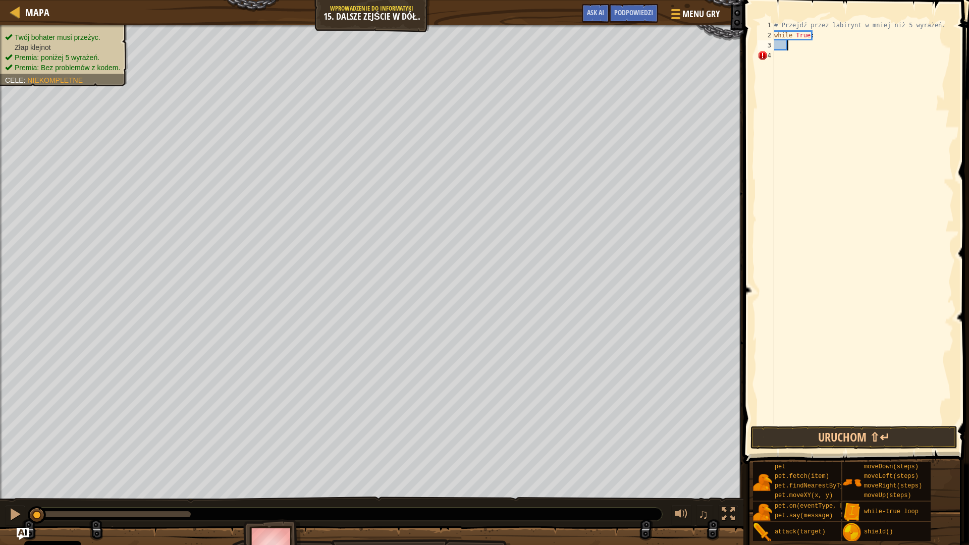
type textarea "g"
click at [801, 54] on div "hero.moveRi g ht naciśnij enter pet.say(messa g e) naciśnij enter" at bounding box center [873, 81] width 191 height 61
click at [837, 44] on div "# Przejdź przez labirynt w mniej niż 5 wyrażeń. while True : hero . moveRight (…" at bounding box center [863, 232] width 182 height 424
type textarea "hero.moveRight(2)"
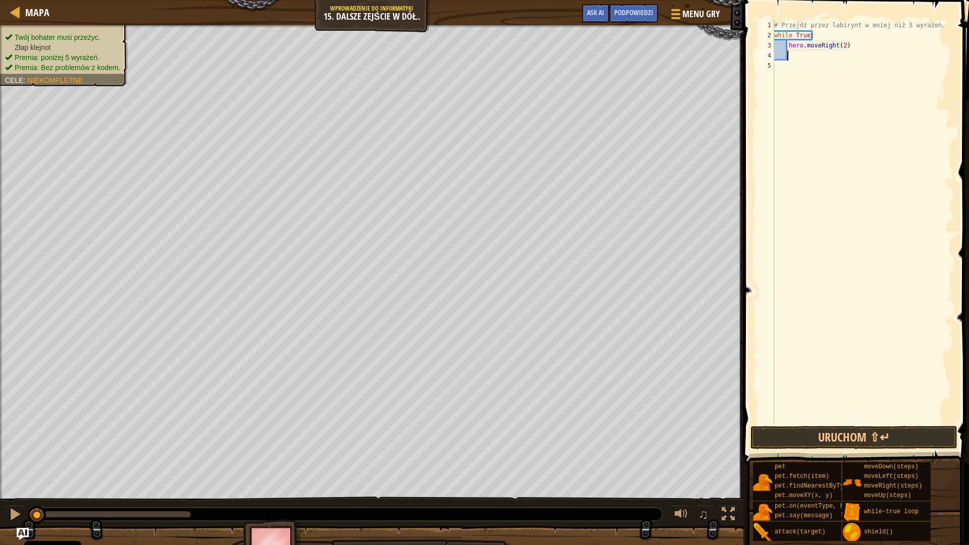
click at [796, 57] on div "# Przejdź przez labirynt w mniej niż 5 wyrażeń. while True : hero . moveRight (…" at bounding box center [863, 232] width 182 height 424
type textarea "h"
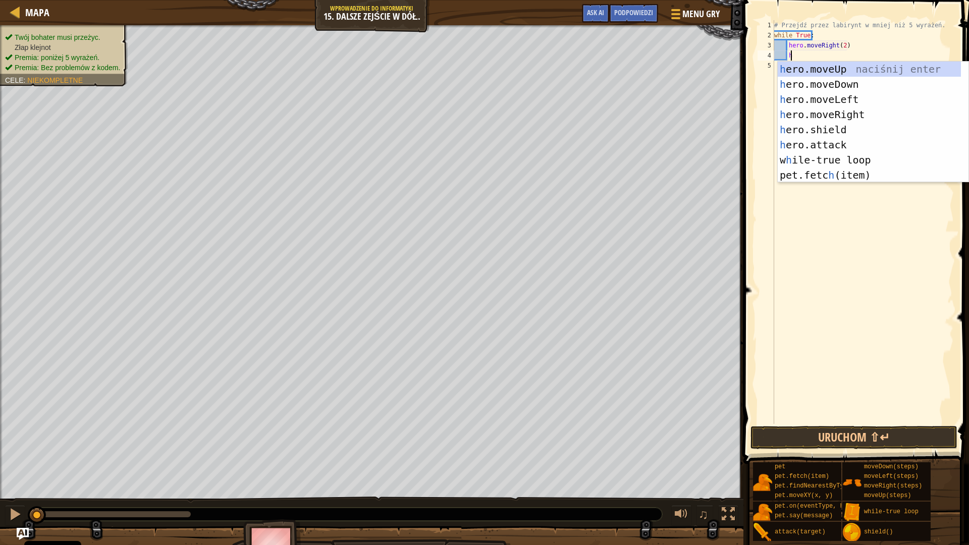
scroll to position [5, 1]
click at [850, 85] on div "h ero.moveUp naciśnij enter h ero.moveDown naciśnij enter h ero.moveLeft naciśn…" at bounding box center [873, 137] width 191 height 151
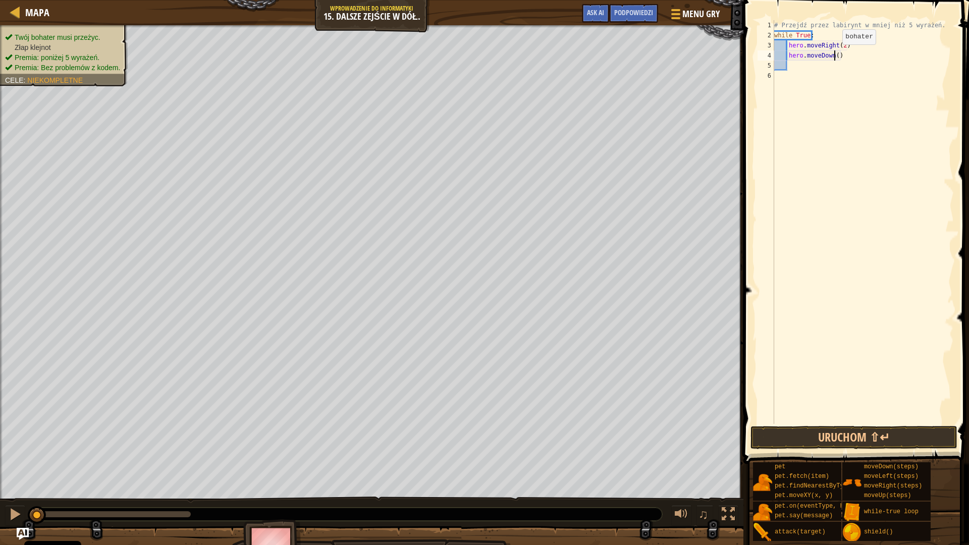
click at [834, 54] on div "# Przejdź przez labirynt w mniej niż 5 wyrażeń. while True : hero . moveRight (…" at bounding box center [863, 232] width 182 height 424
type textarea "hero.moveDown()"
click at [885, 435] on button "Uruchom ⇧↵" at bounding box center [853, 437] width 207 height 23
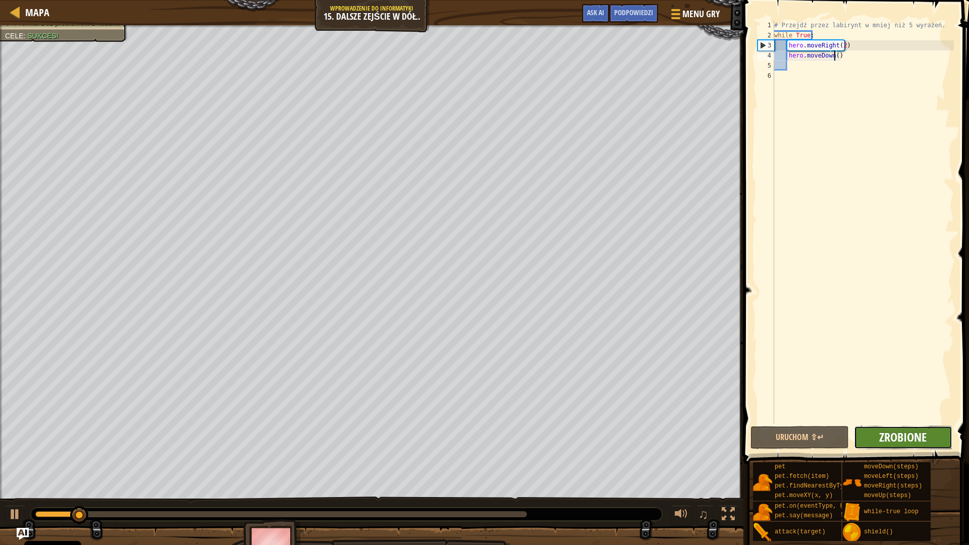
click at [899, 438] on span "Zrobione" at bounding box center [902, 437] width 47 height 16
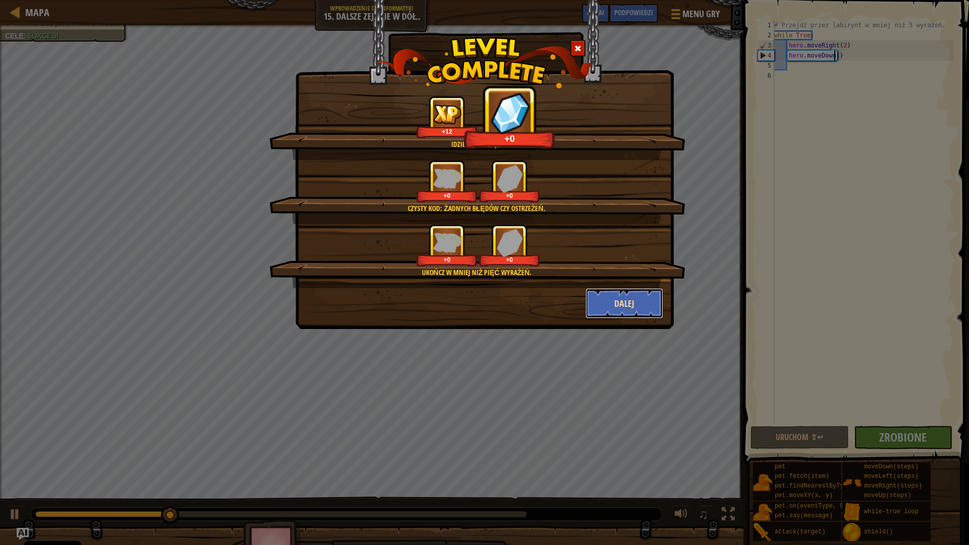
click at [629, 289] on button "Dalej" at bounding box center [624, 303] width 78 height 30
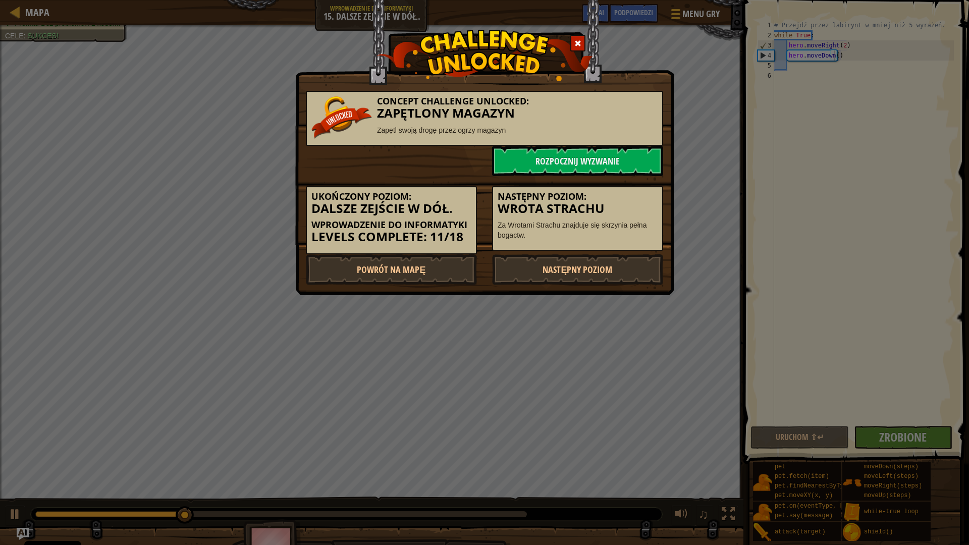
click at [631, 298] on div "Concept Challenge Unlocked: Zapętlony Magazyn Zapętl swoją drogę przez ogrzy ma…" at bounding box center [484, 272] width 969 height 545
click at [612, 265] on link "Następny poziom" at bounding box center [577, 269] width 171 height 30
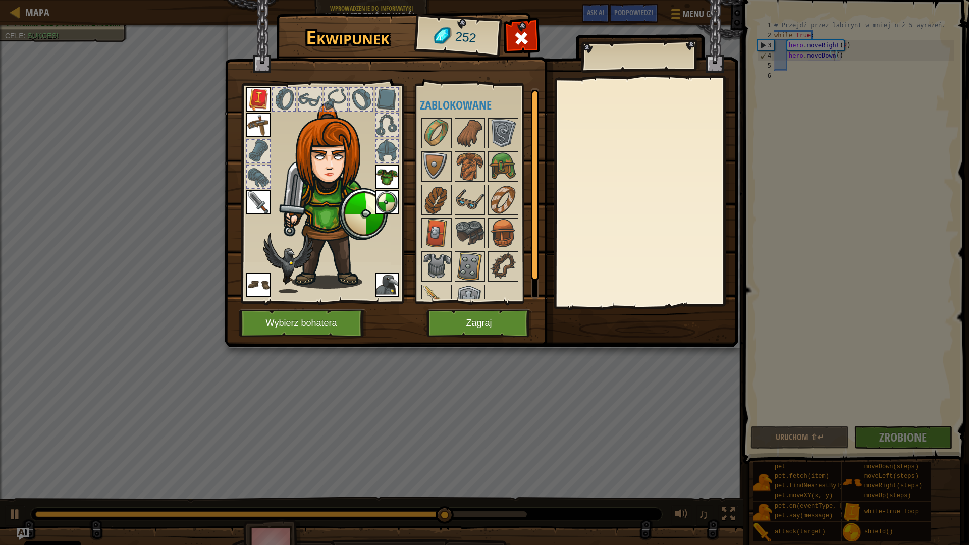
drag, startPoint x: 612, startPoint y: 272, endPoint x: 345, endPoint y: 295, distance: 268.0
click at [151, 168] on div "Ekwipunek 252 Dostępne Załóż Załóż Załóż Załóż Załóż Załóż Załóż (kliknij podwó…" at bounding box center [484, 272] width 969 height 545
click at [480, 321] on button "Zagraj" at bounding box center [478, 323] width 105 height 28
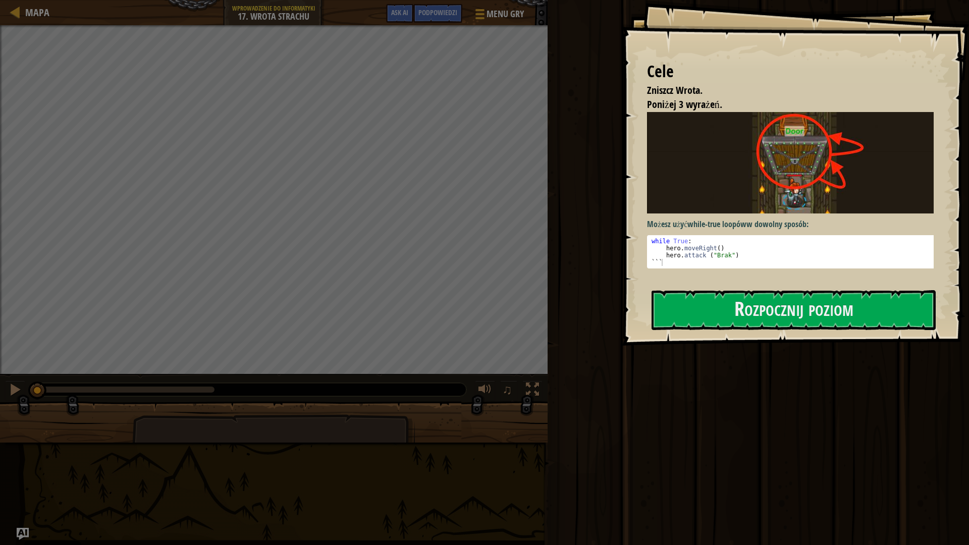
click at [903, 226] on p "Możesz użyć while-true loopów w dowolny sposób:" at bounding box center [794, 225] width 294 height 12
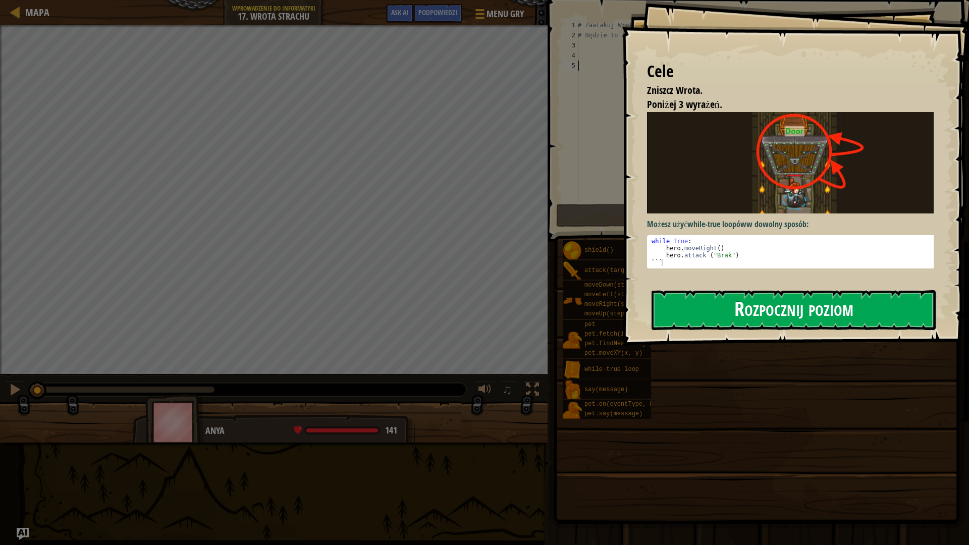
click at [863, 296] on button "Rozpocznij poziom" at bounding box center [793, 310] width 284 height 40
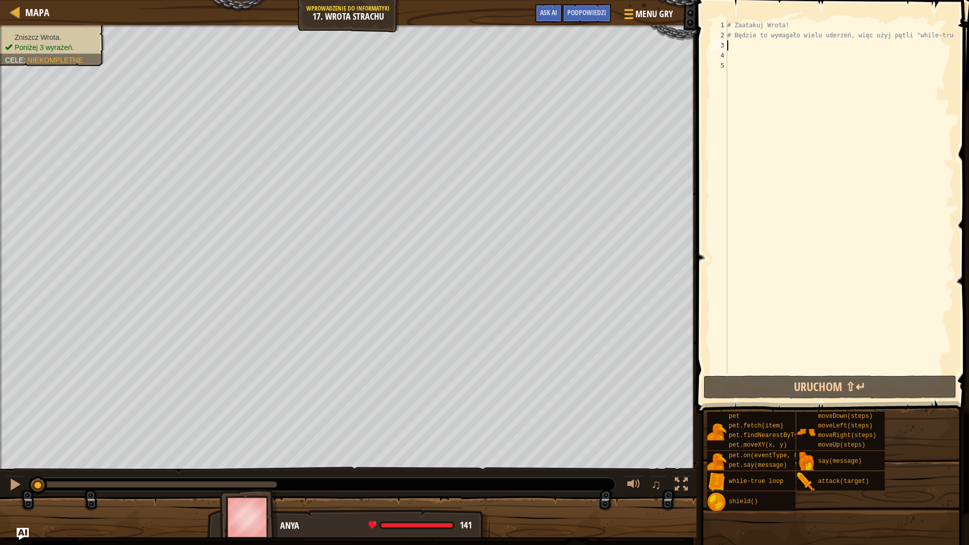
click at [736, 44] on div "# Zaatakuj Wrota! # Będzie to wymagało wielu uderzeń, więc użyj pętli "while-tr…" at bounding box center [839, 206] width 229 height 373
type textarea "wh"
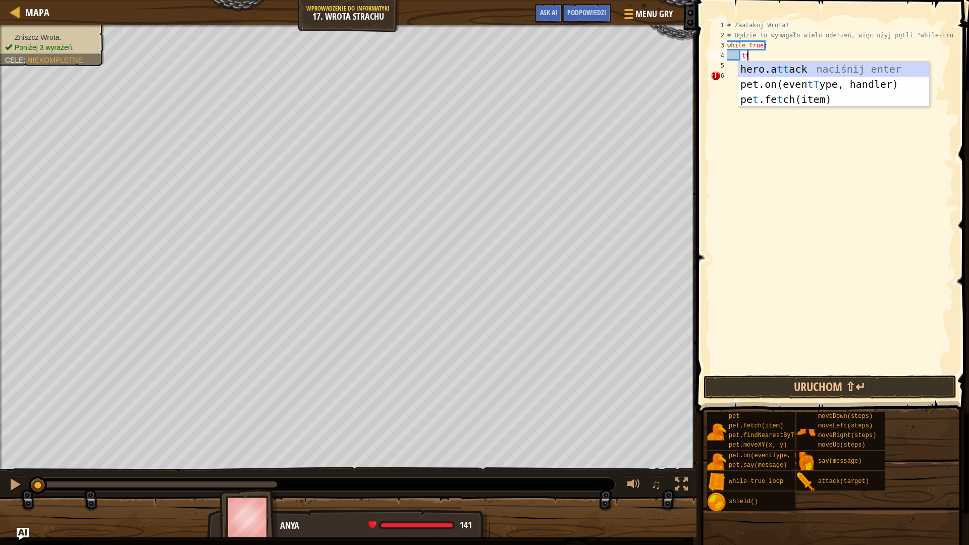
scroll to position [5, 1]
click at [829, 69] on div "hero.a tt ack naciśnij enter pet.on(even tT ype, handler) naciśnij enter pe t .…" at bounding box center [833, 100] width 191 height 76
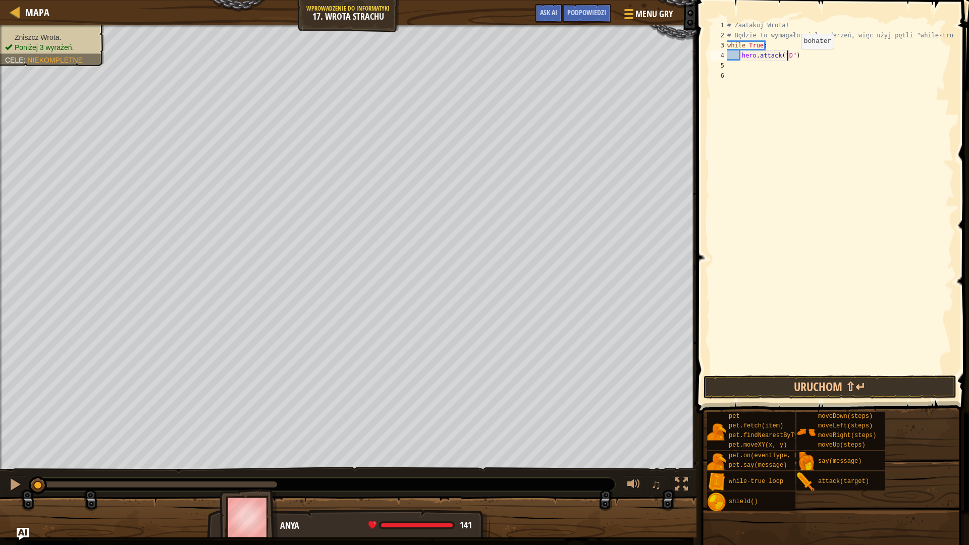
scroll to position [5, 6]
type textarea "hero.attack("Door")"
type textarea "\"
click at [850, 262] on div "# Zaatakuj Wrota! # Będzie to wymagało wielu uderzeń, więc użyj pętli "while-tr…" at bounding box center [839, 206] width 229 height 373
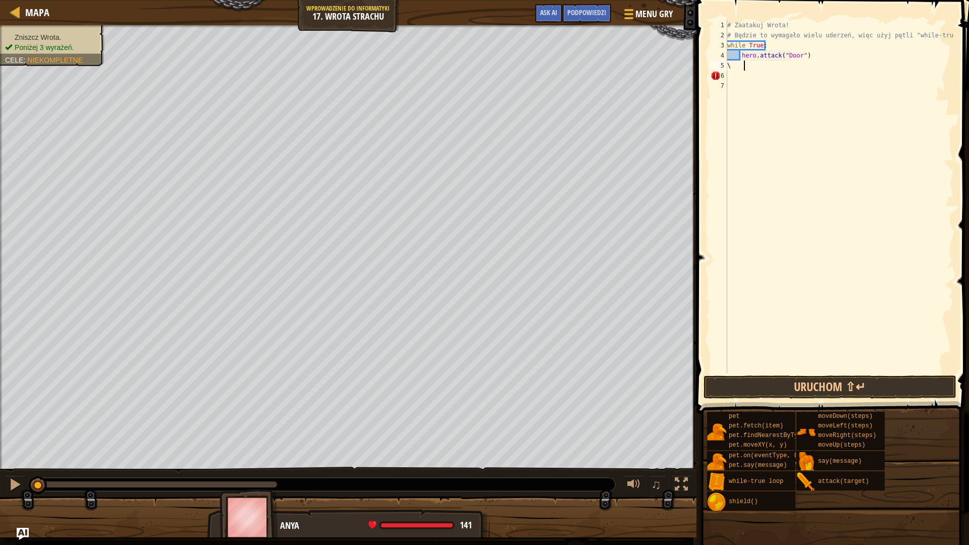
scroll to position [5, 0]
click at [749, 63] on div "# Zaatakuj Wrota! # Będzie to wymagało wielu uderzeń, więc użyj pętli "while-tr…" at bounding box center [839, 206] width 229 height 373
type textarea "\"
click at [826, 54] on div "# Zaatakuj Wrota! # Będzie to wymagało wielu uderzeń, więc użyj pętli "while-tr…" at bounding box center [839, 206] width 229 height 373
type textarea "hero.attack("Door")"
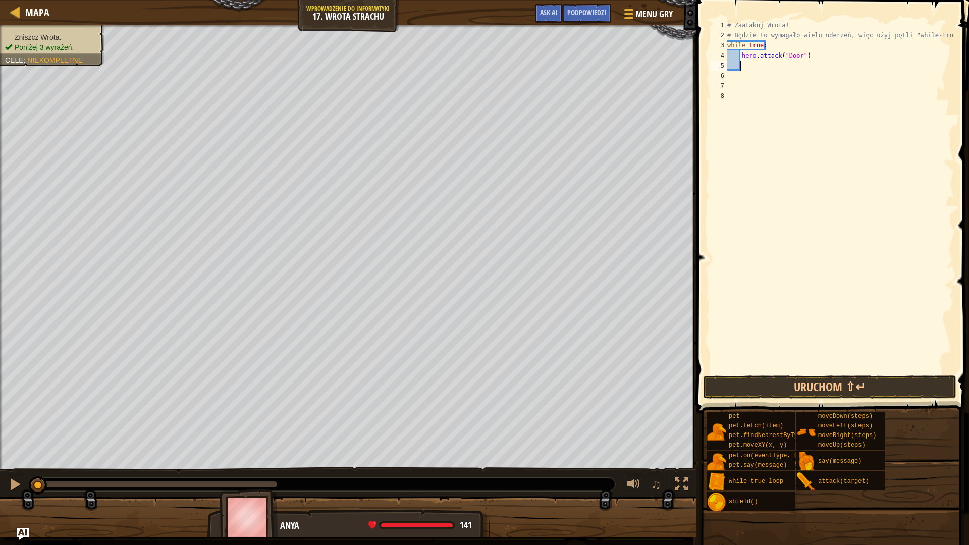
click at [830, 60] on div "# Zaatakuj Wrota! # Będzie to wymagało wielu uderzeń, więc użyj pętli "while-tr…" at bounding box center [839, 206] width 229 height 373
type textarea "hero.attack("Door")"
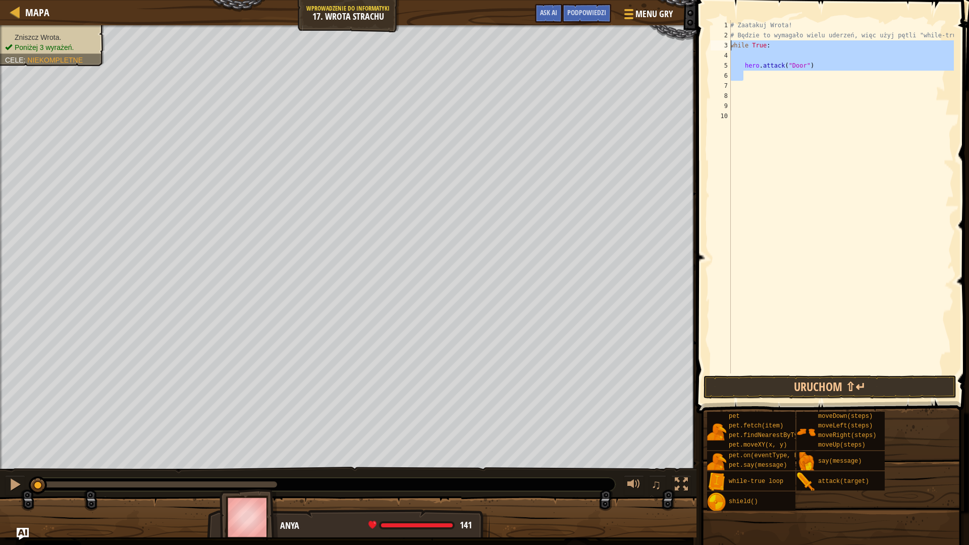
drag, startPoint x: 856, startPoint y: 77, endPoint x: 724, endPoint y: 47, distance: 135.6
click at [724, 47] on div "1 2 3 4 5 6 7 8 9 10 # Zaatakuj Wrota! # Będzie to wymagało wielu uderzeń, więc…" at bounding box center [830, 196] width 245 height 353
type textarea "while True:"
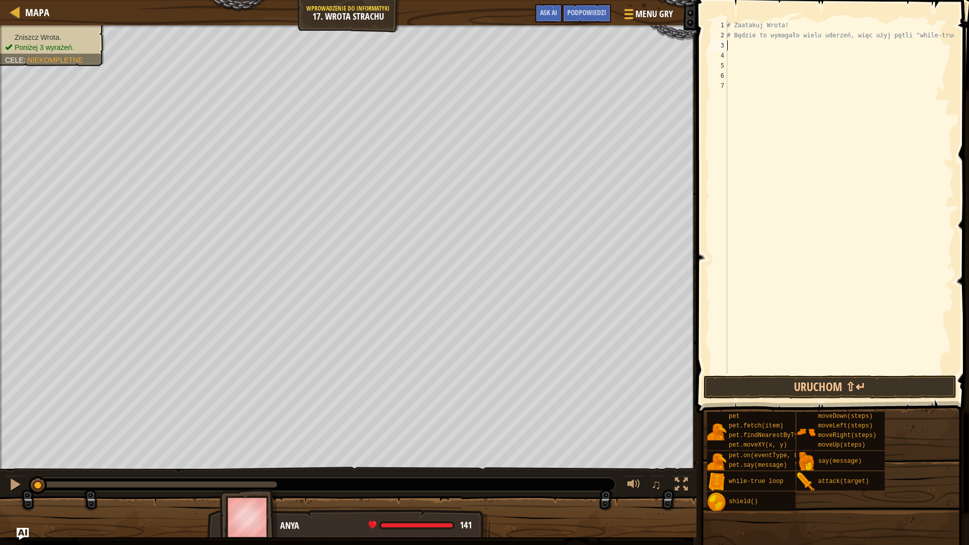
type textarea "w"
type textarea "hero.attack("Door")"
click at [835, 382] on button "Uruchom ⇧↵" at bounding box center [829, 386] width 253 height 23
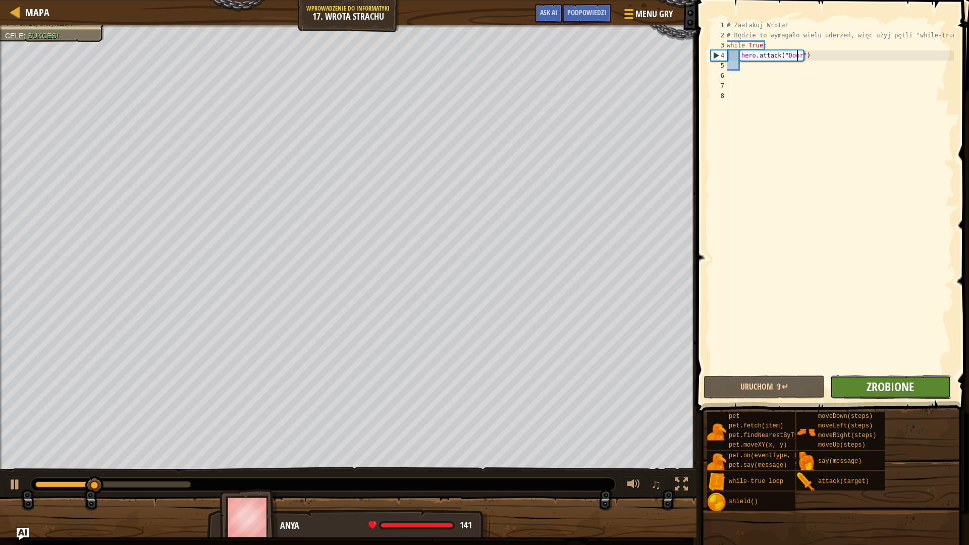
click at [908, 383] on span "Zrobione" at bounding box center [889, 386] width 47 height 16
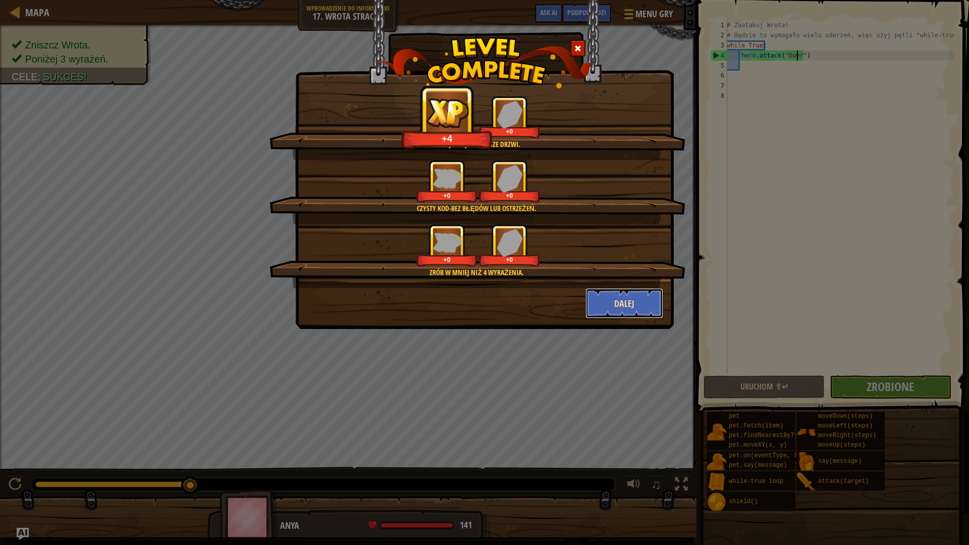
click at [643, 306] on button "Dalej" at bounding box center [624, 303] width 78 height 30
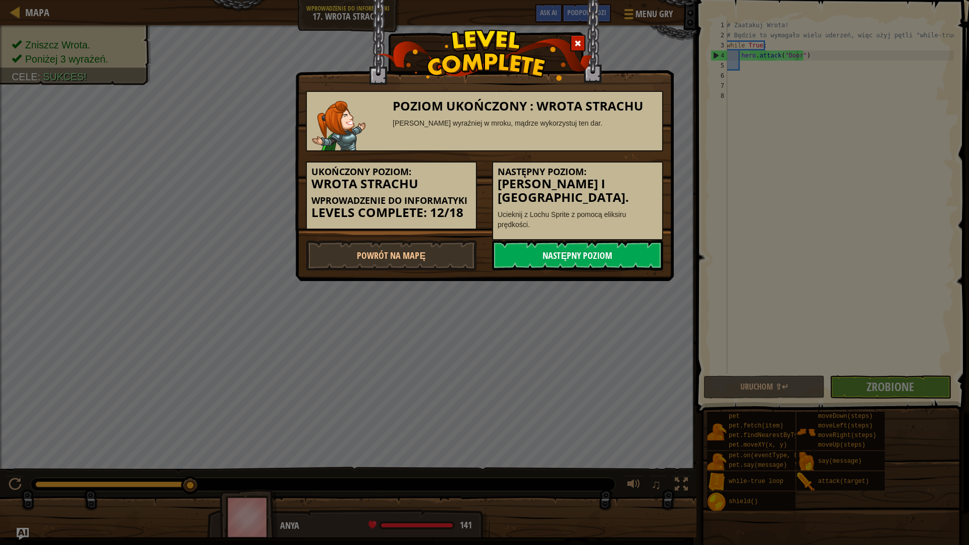
click at [588, 249] on link "Następny poziom" at bounding box center [577, 255] width 171 height 30
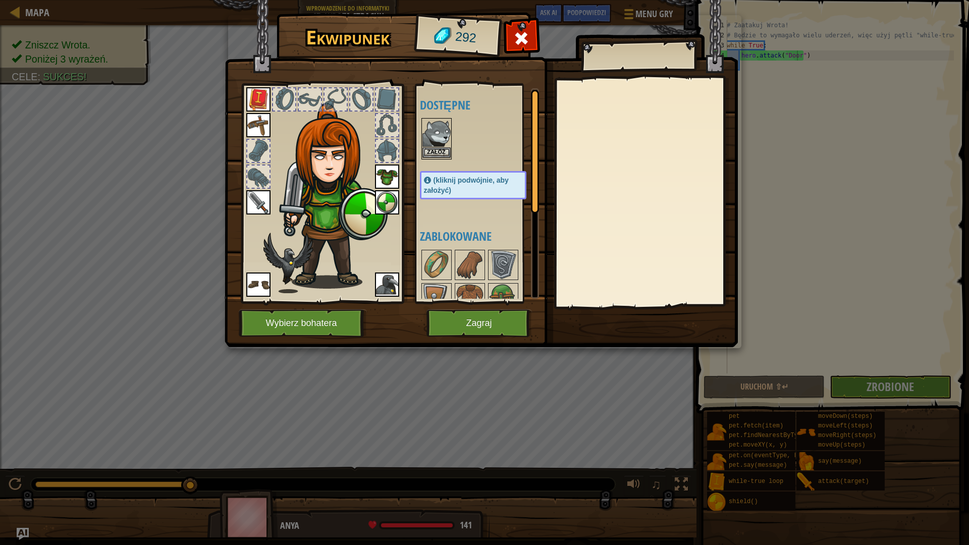
drag, startPoint x: 469, startPoint y: 138, endPoint x: 443, endPoint y: 146, distance: 27.5
click at [444, 146] on img at bounding box center [436, 133] width 28 height 28
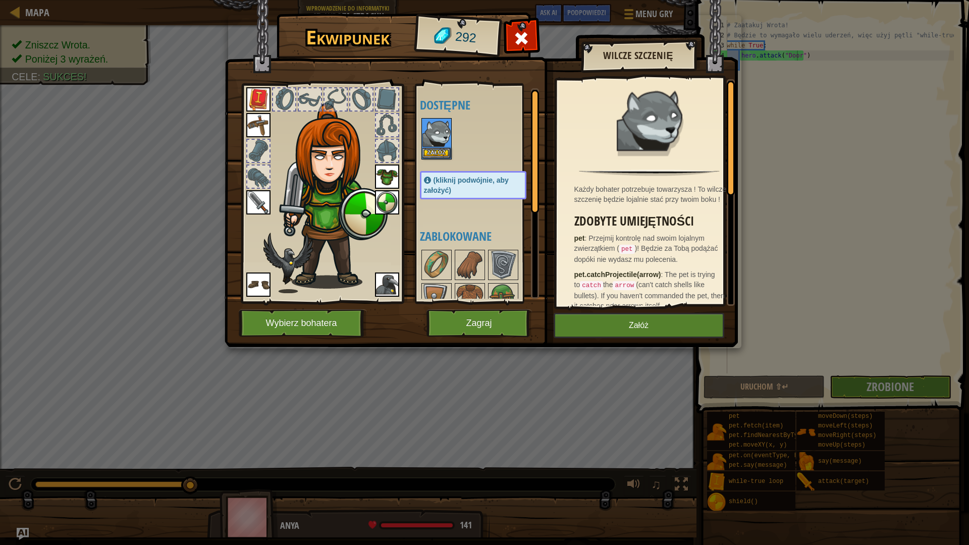
click at [390, 285] on img at bounding box center [387, 284] width 24 height 24
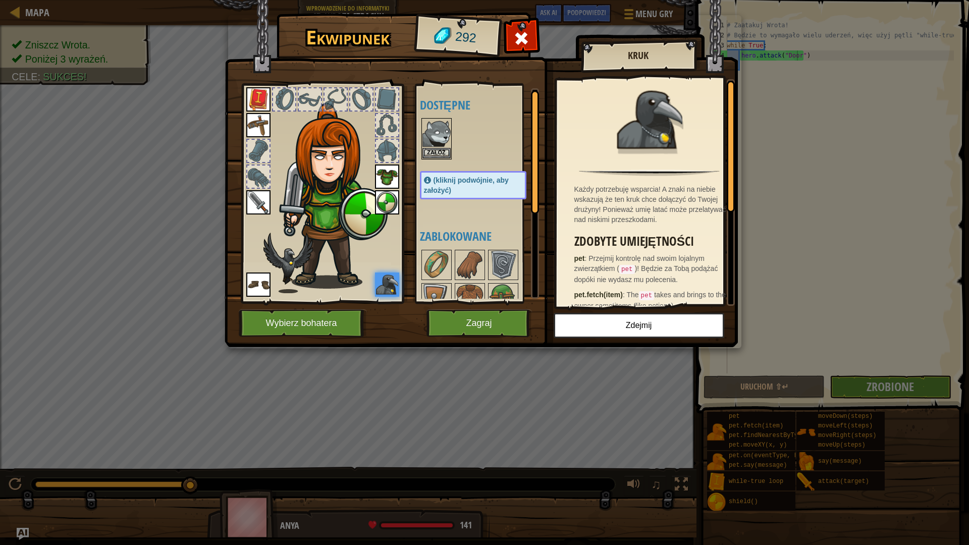
scroll to position [101, 0]
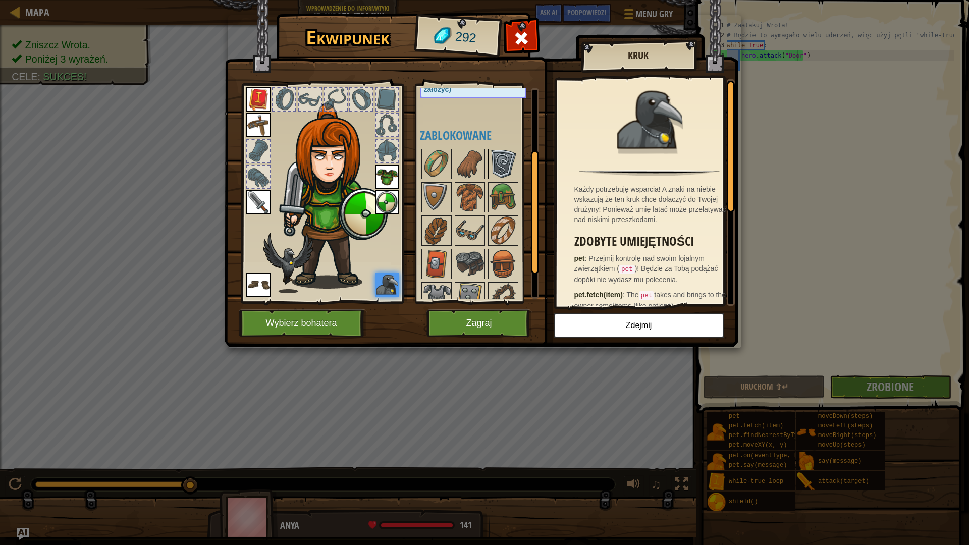
click at [508, 160] on img at bounding box center [503, 164] width 28 height 28
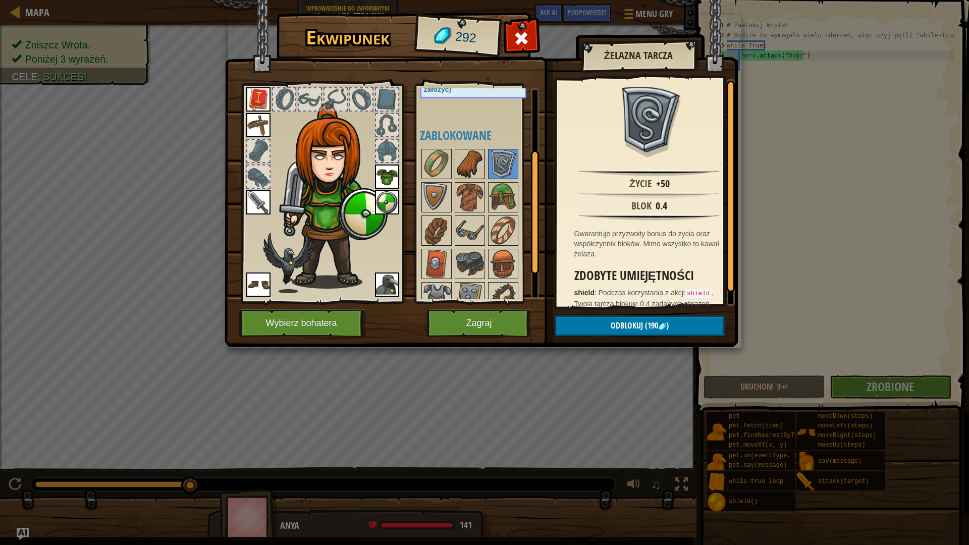
click at [479, 167] on img at bounding box center [470, 164] width 28 height 28
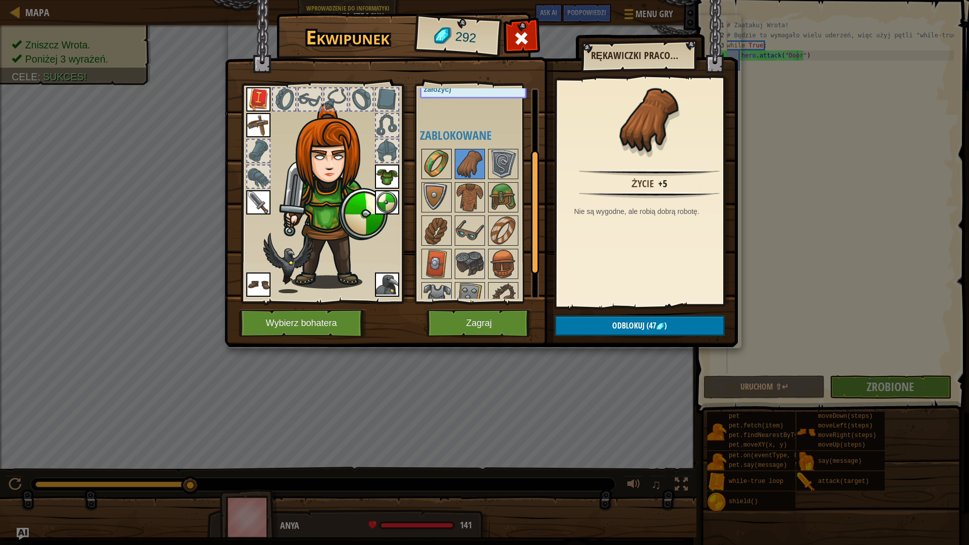
click at [450, 174] on div "Dostępne Załóż Załóż Załóż Załóż Załóż Załóż Załóż Załóż (kliknij podwójnie, ab…" at bounding box center [483, 193] width 127 height 210
click at [452, 179] on div at bounding box center [483, 247] width 127 height 200
click at [435, 160] on img at bounding box center [436, 164] width 28 height 28
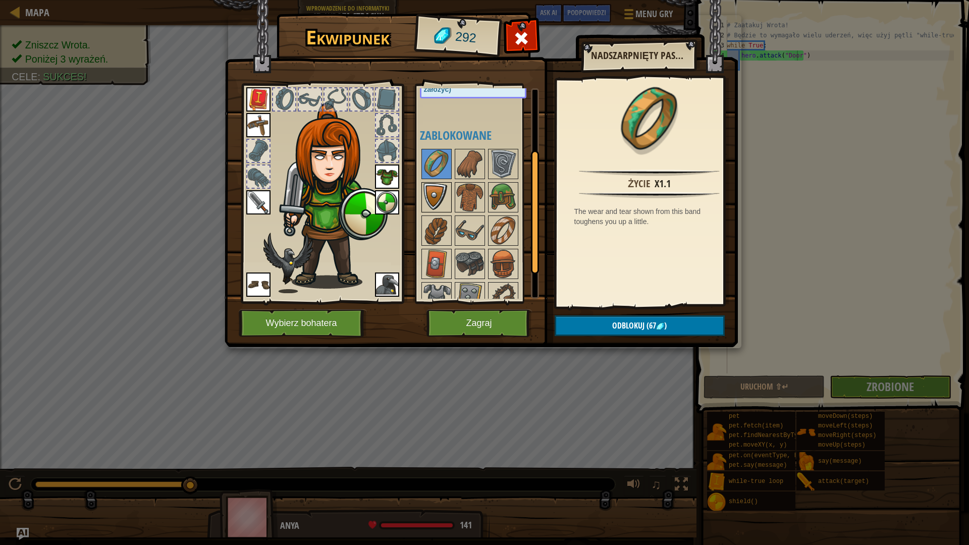
click at [427, 189] on img at bounding box center [436, 197] width 28 height 28
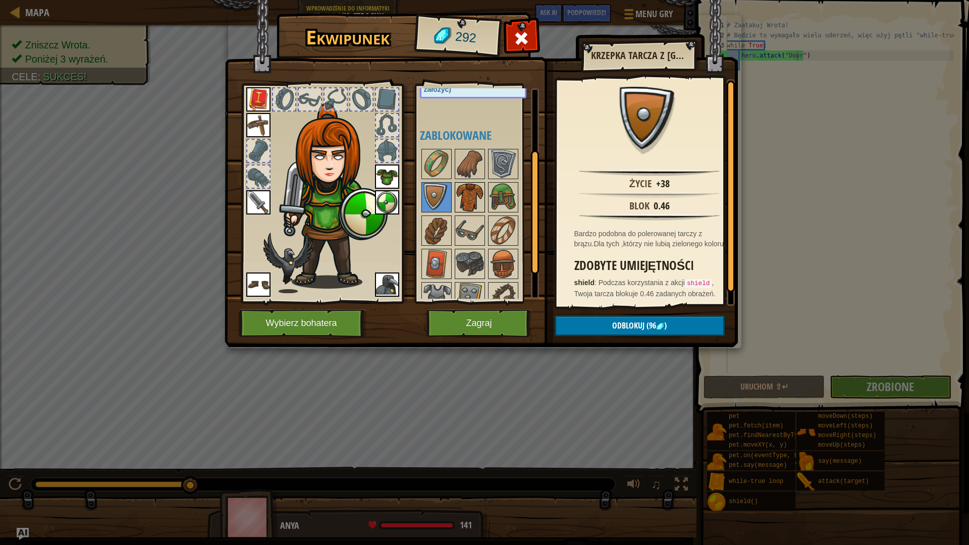
click at [467, 190] on img at bounding box center [470, 197] width 28 height 28
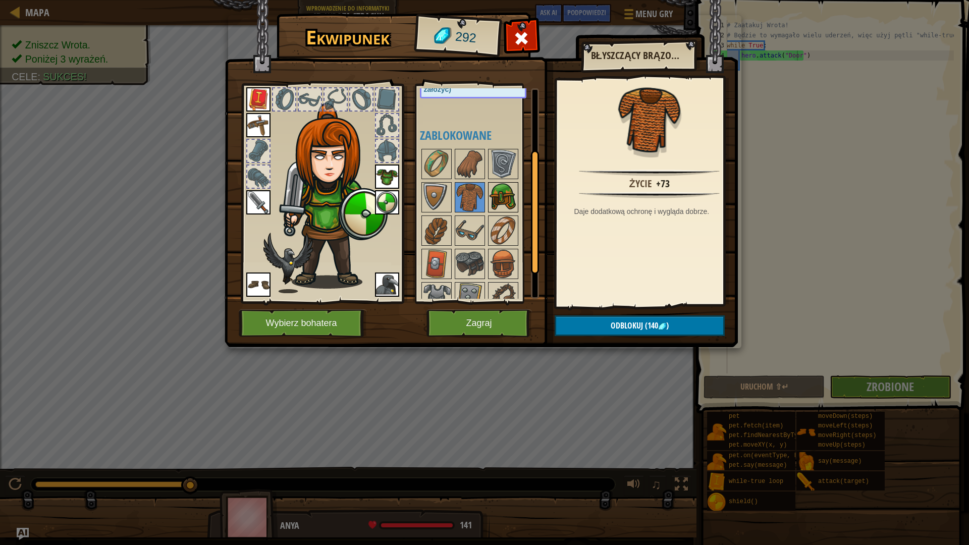
click at [506, 199] on img at bounding box center [503, 197] width 28 height 28
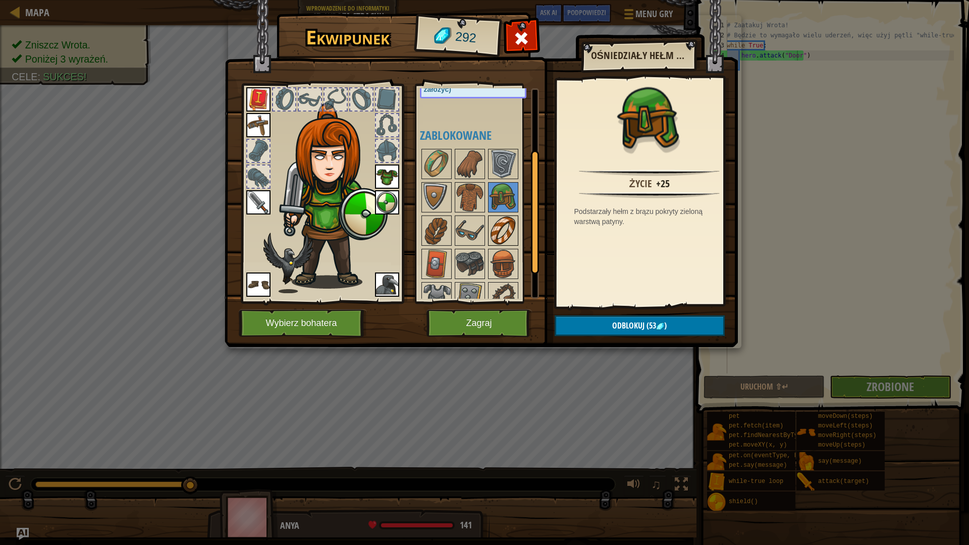
click at [502, 230] on img at bounding box center [503, 230] width 28 height 28
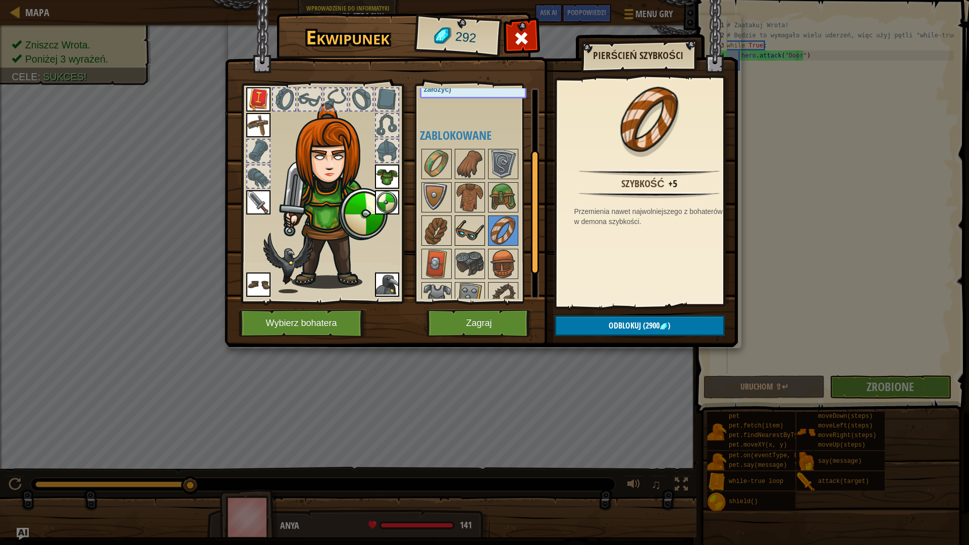
click at [477, 231] on img at bounding box center [470, 230] width 28 height 28
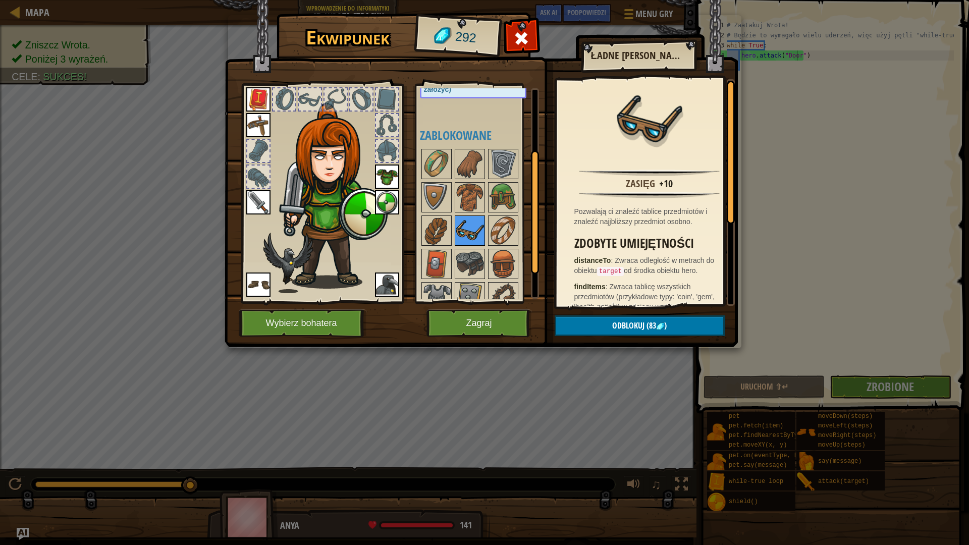
click at [459, 231] on img at bounding box center [470, 230] width 28 height 28
click at [459, 238] on img at bounding box center [470, 230] width 28 height 28
click at [446, 234] on img at bounding box center [436, 230] width 28 height 28
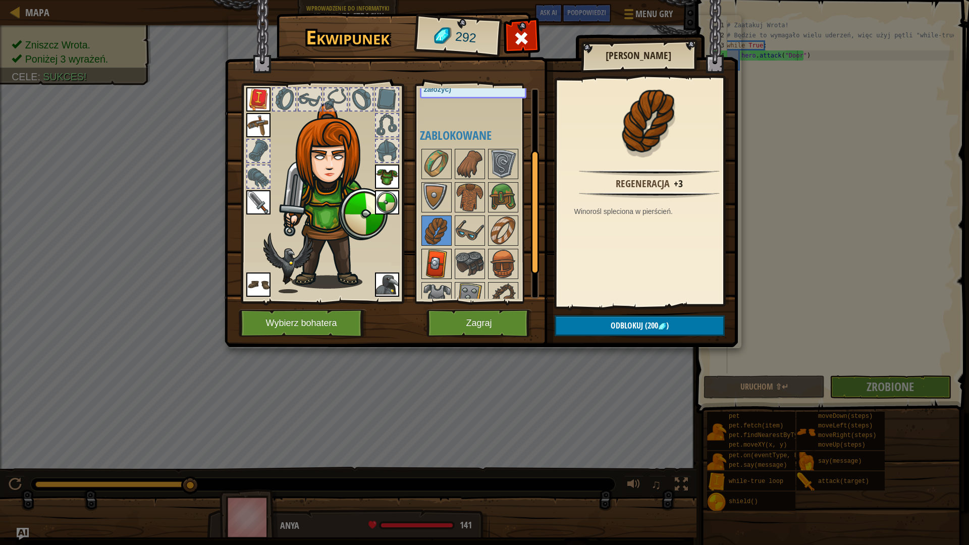
click at [440, 256] on img at bounding box center [436, 264] width 28 height 28
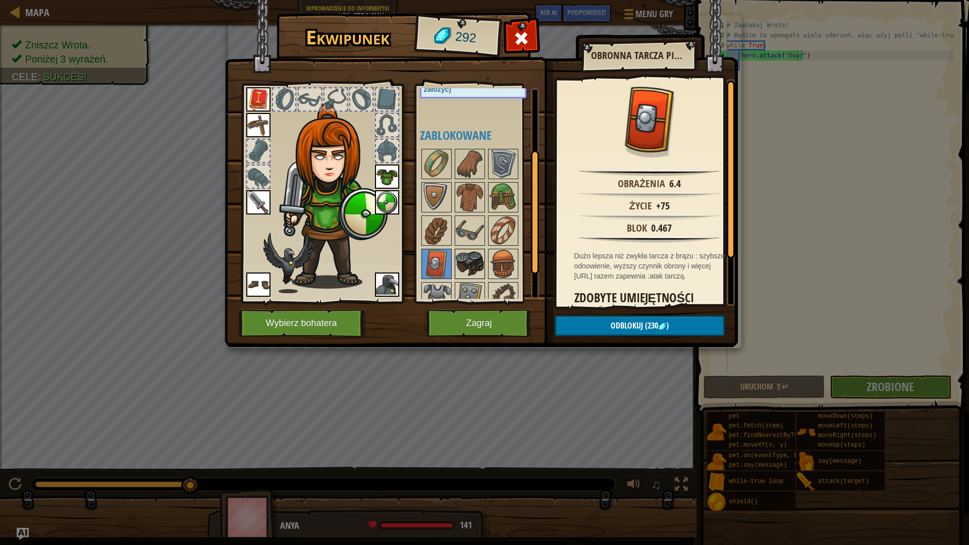
click at [478, 258] on img at bounding box center [470, 264] width 28 height 28
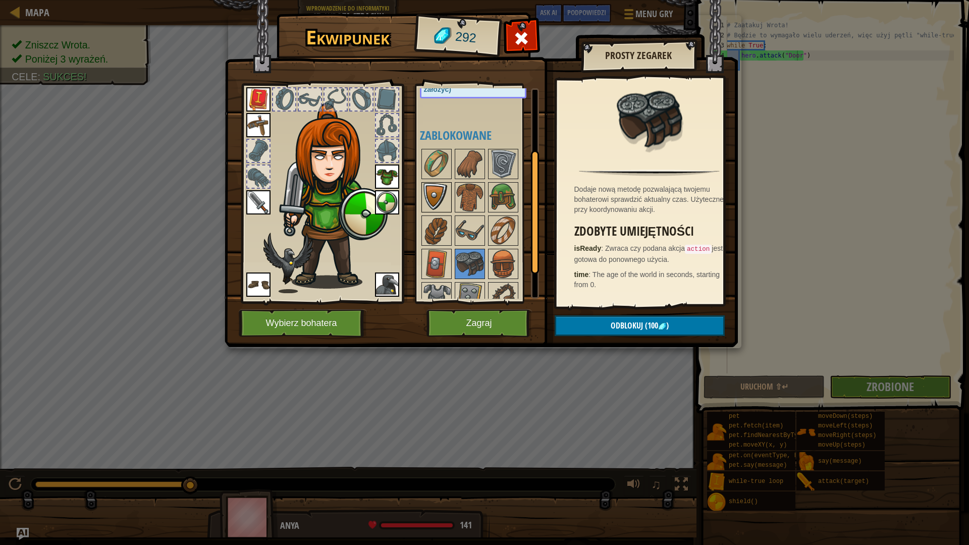
click at [433, 212] on div at bounding box center [436, 197] width 30 height 30
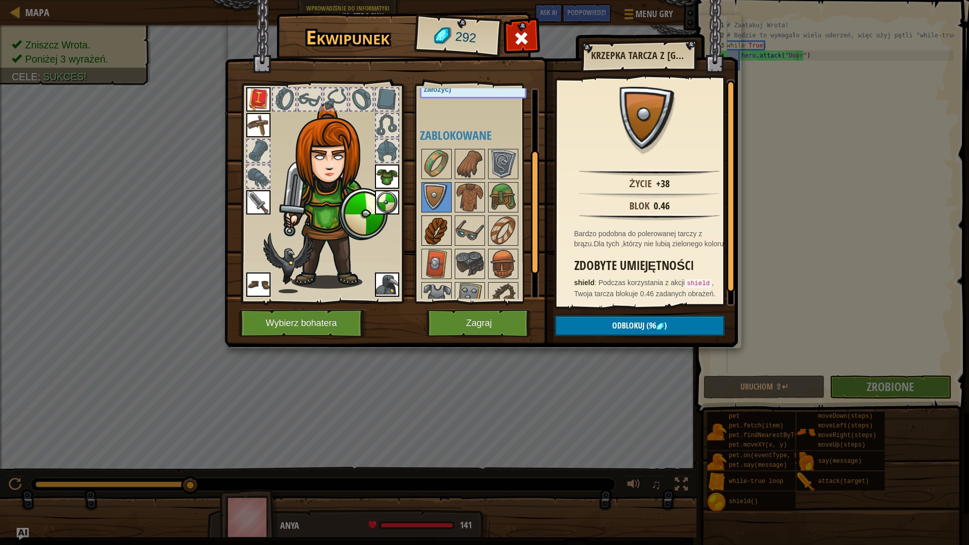
click at [441, 222] on img at bounding box center [436, 230] width 28 height 28
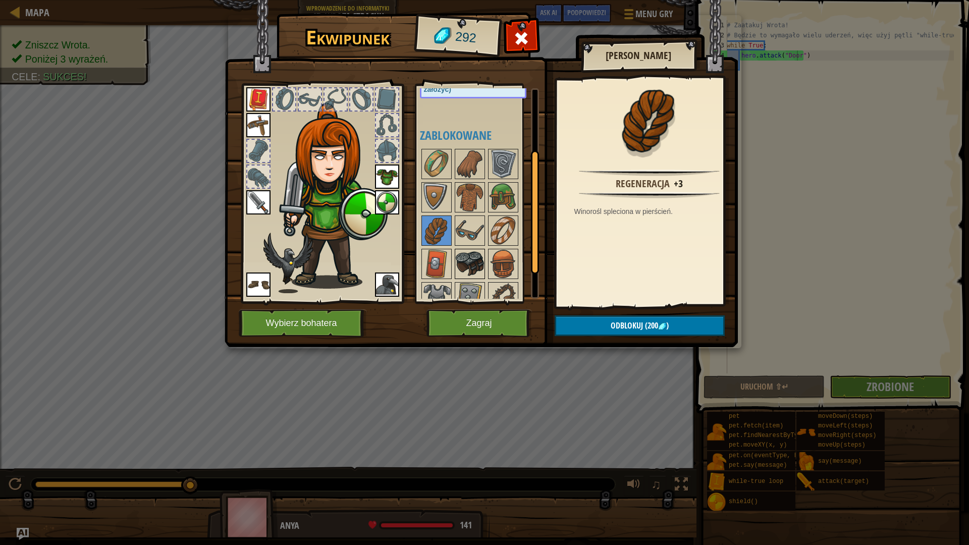
click at [478, 267] on img at bounding box center [470, 264] width 28 height 28
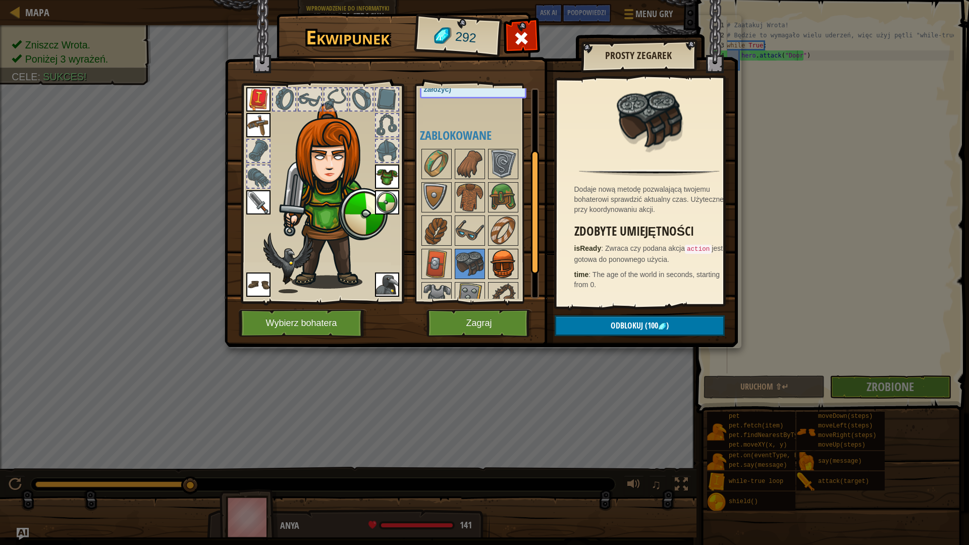
click at [508, 261] on img at bounding box center [503, 264] width 28 height 28
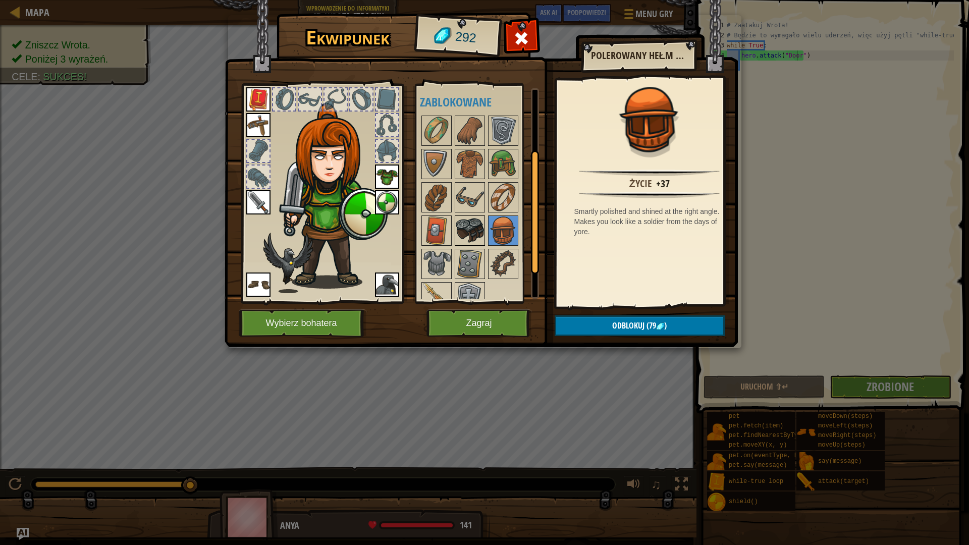
scroll to position [149, 0]
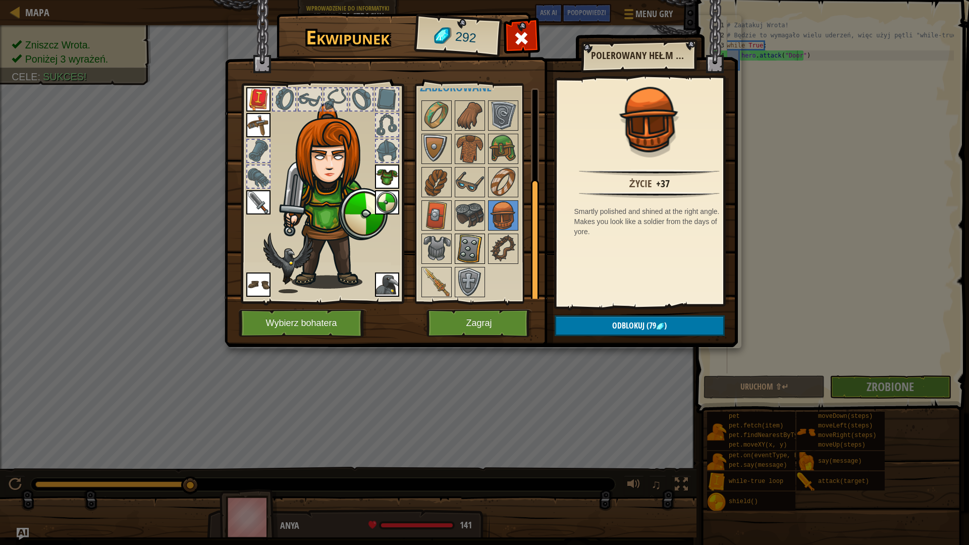
drag, startPoint x: 440, startPoint y: 241, endPoint x: 455, endPoint y: 241, distance: 15.1
click at [441, 240] on img at bounding box center [436, 249] width 28 height 28
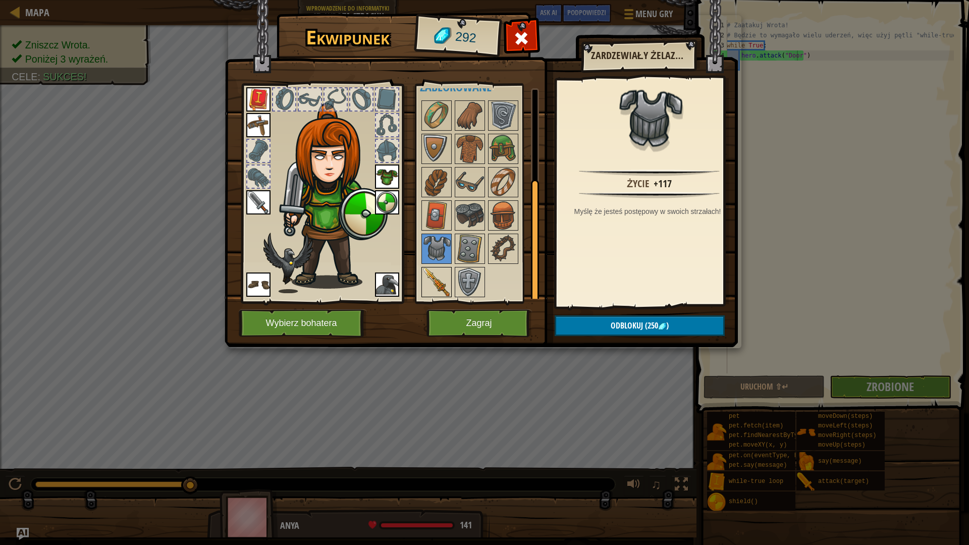
click at [432, 282] on img at bounding box center [436, 282] width 28 height 28
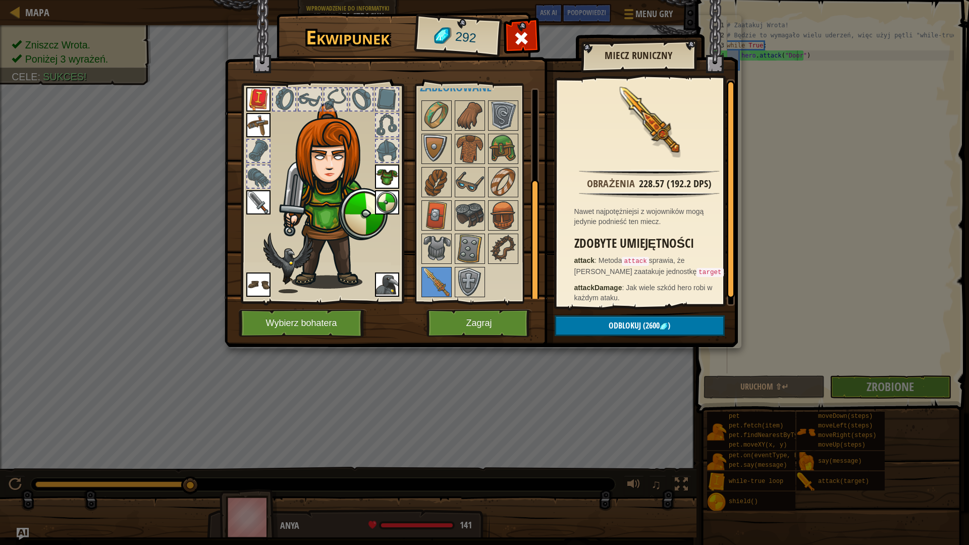
drag, startPoint x: 611, startPoint y: 323, endPoint x: 630, endPoint y: 263, distance: 63.2
click at [727, 271] on div at bounding box center [731, 189] width 8 height 217
click at [478, 274] on img at bounding box center [470, 282] width 28 height 28
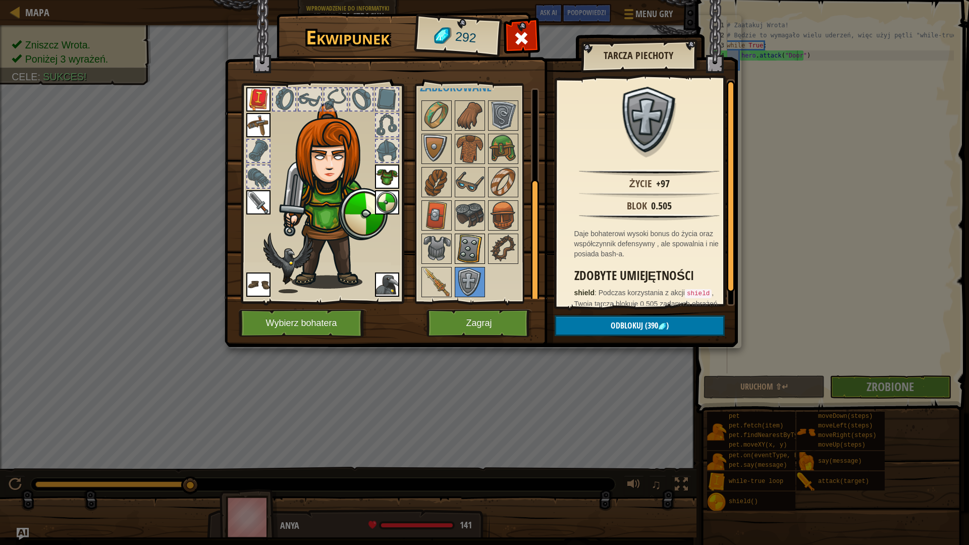
click at [483, 250] on img at bounding box center [470, 249] width 28 height 28
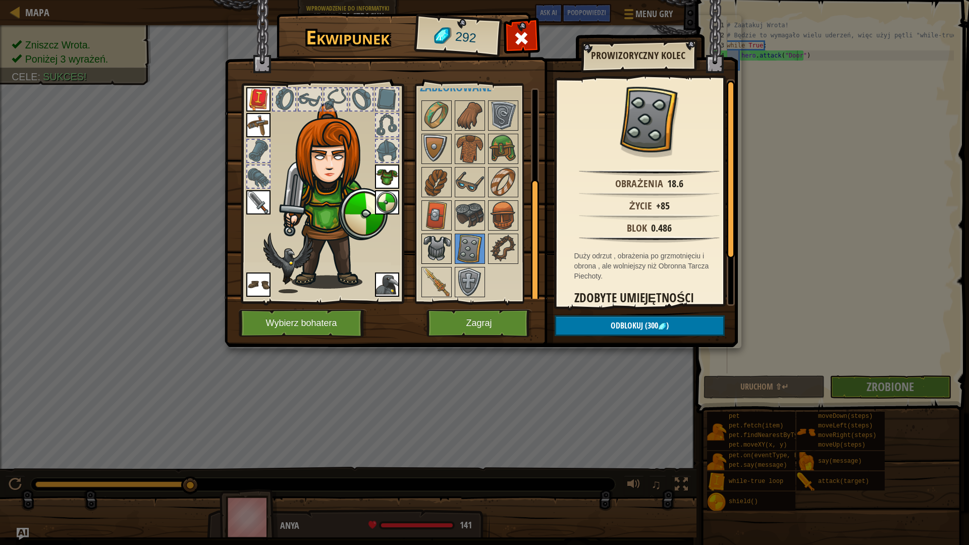
click at [440, 256] on img at bounding box center [436, 249] width 28 height 28
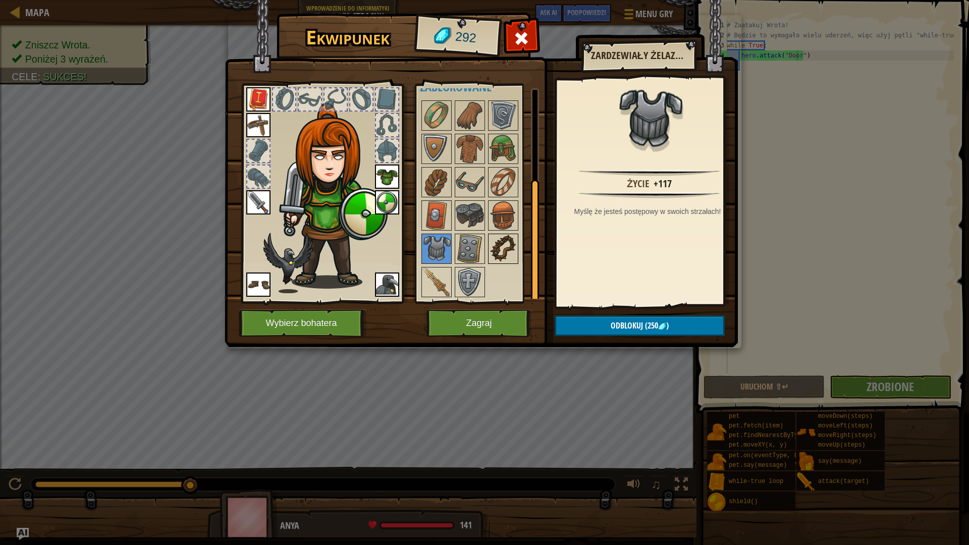
click at [511, 253] on img at bounding box center [503, 249] width 28 height 28
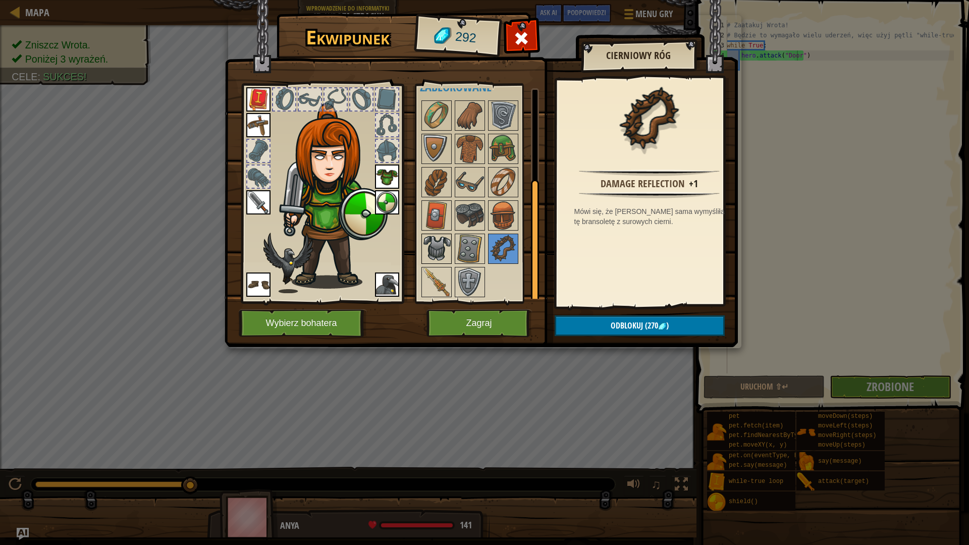
click at [448, 247] on img at bounding box center [436, 249] width 28 height 28
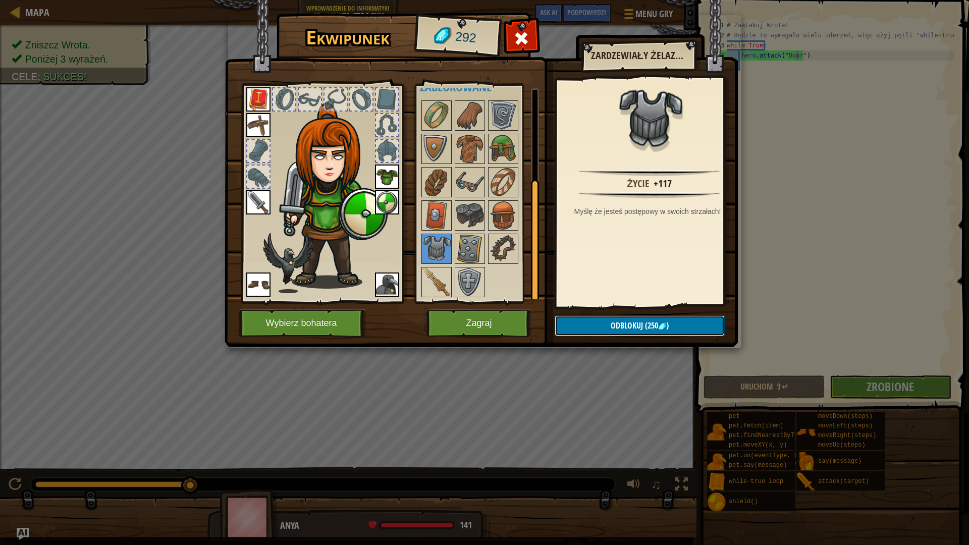
click at [645, 325] on span "(250" at bounding box center [650, 325] width 15 height 11
click at [645, 323] on button "Potwierdź" at bounding box center [640, 325] width 170 height 21
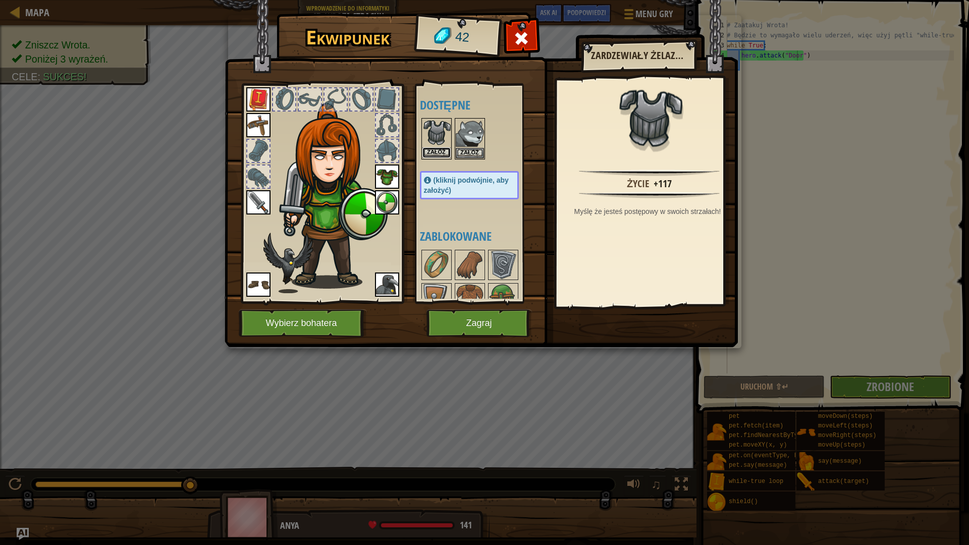
click at [445, 149] on button "Załóż" at bounding box center [436, 152] width 28 height 11
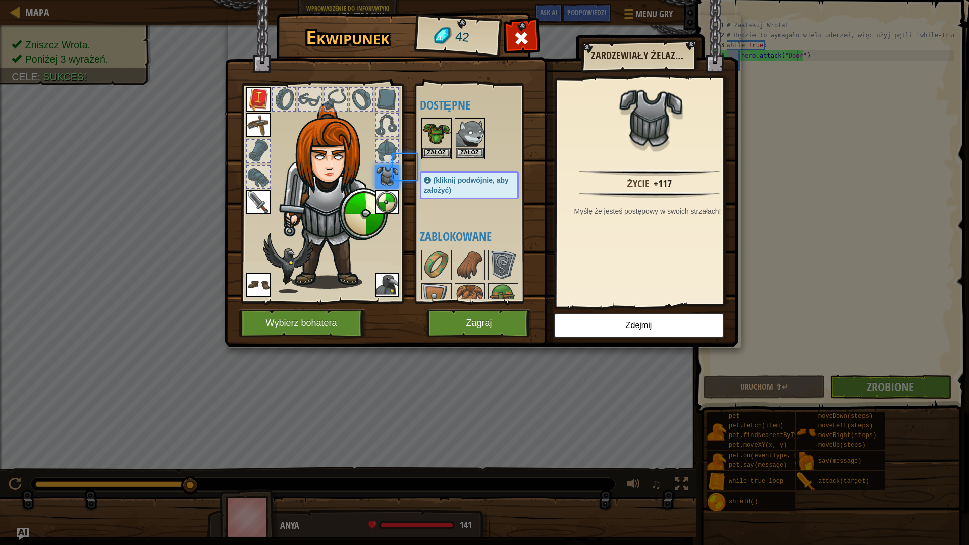
click at [452, 148] on div at bounding box center [479, 139] width 119 height 44
click at [467, 159] on div "Załóż" at bounding box center [470, 138] width 30 height 41
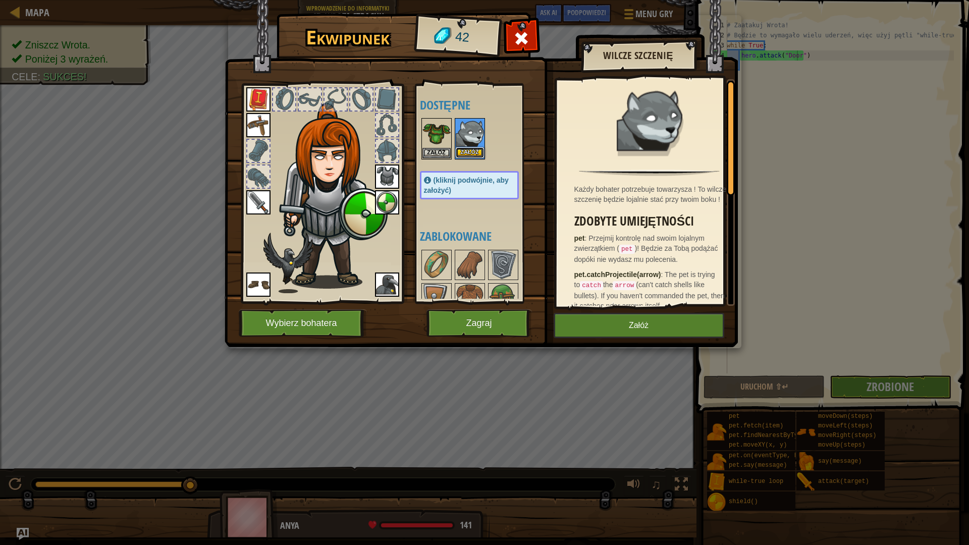
click at [470, 156] on button "Załóż" at bounding box center [470, 152] width 28 height 11
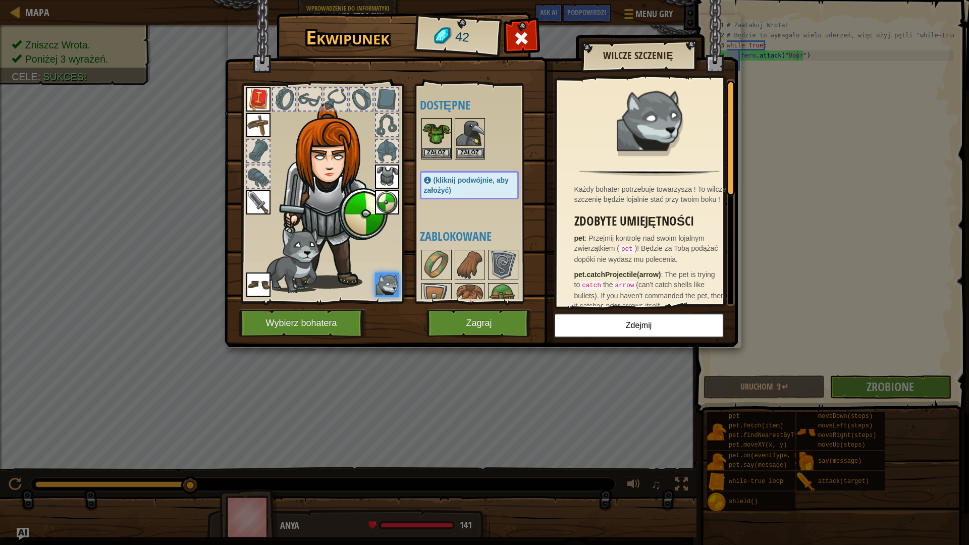
drag, startPoint x: 307, startPoint y: 238, endPoint x: 235, endPoint y: 244, distance: 72.9
click at [214, 231] on div "[PERSON_NAME] 42 Dostępne Załóż Załóż Załóż Załóż Załóż Załóż Załóż Załóż Załóż…" at bounding box center [484, 272] width 969 height 545
click at [681, 322] on button "Zdejmij" at bounding box center [639, 325] width 171 height 25
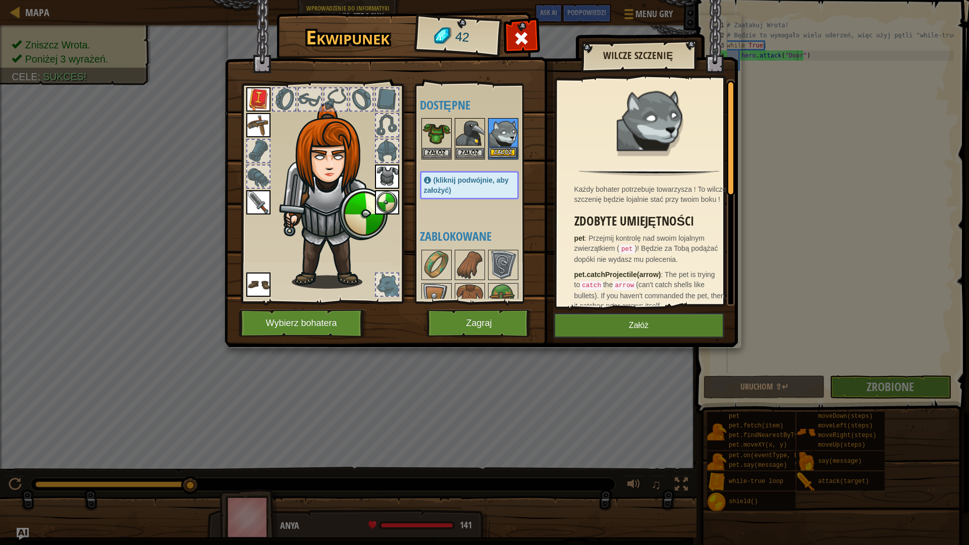
click at [511, 146] on img at bounding box center [503, 133] width 28 height 28
click at [510, 149] on button "Załóż" at bounding box center [503, 152] width 28 height 11
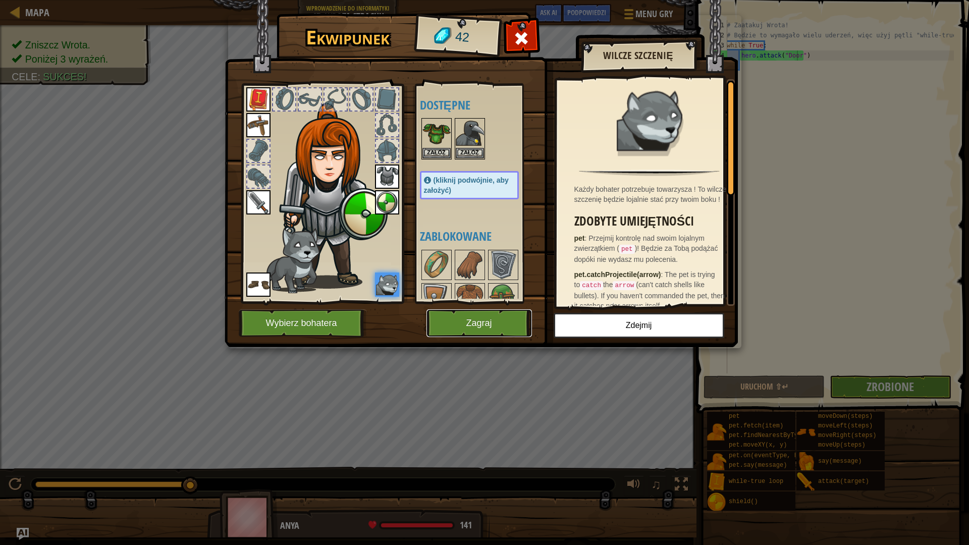
click at [507, 316] on button "Zagraj" at bounding box center [478, 323] width 105 height 28
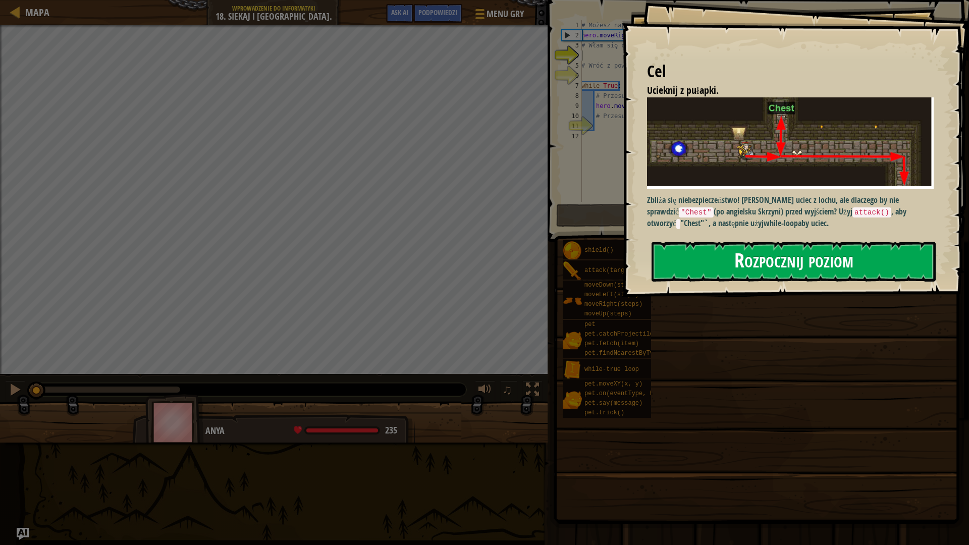
click at [766, 250] on button "Rozpocznij poziom" at bounding box center [793, 262] width 284 height 40
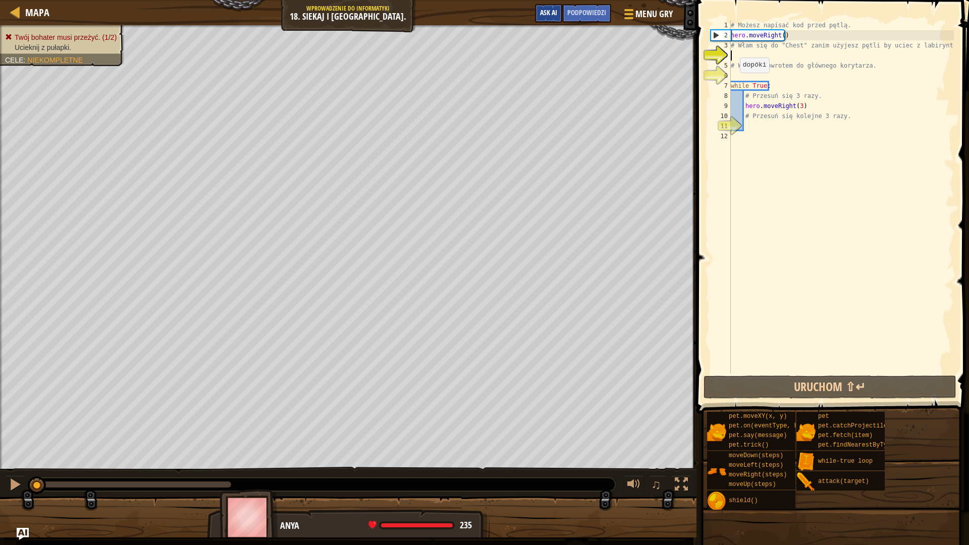
type textarea "a"
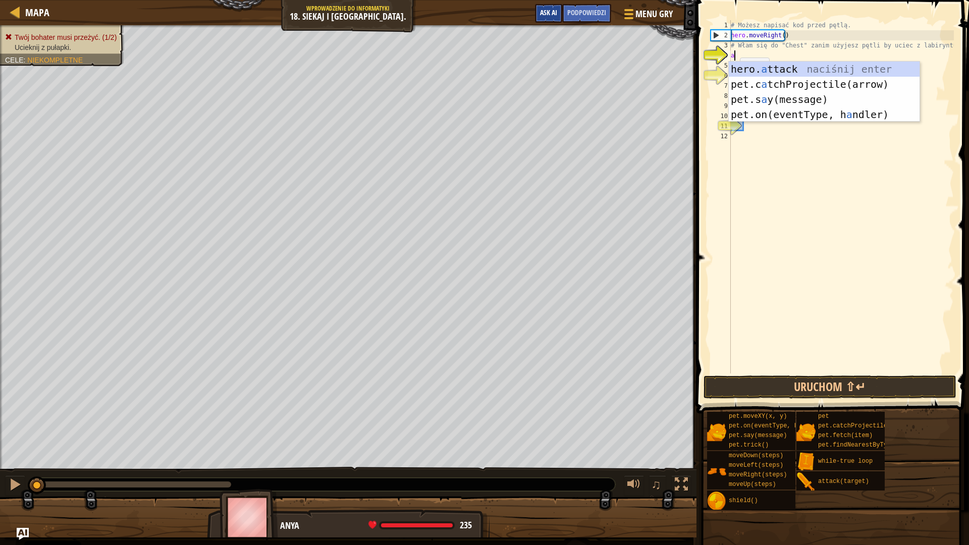
scroll to position [5, 0]
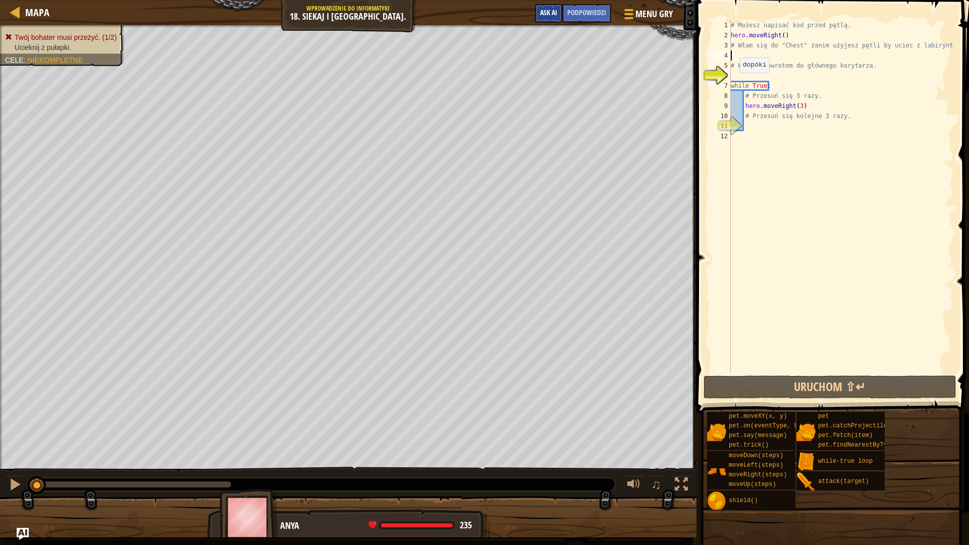
type textarea "h"
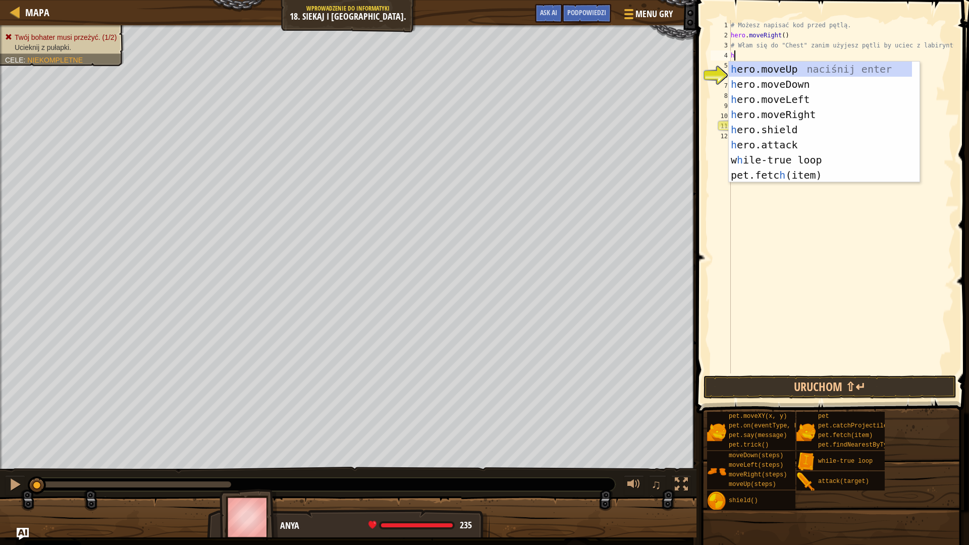
click at [778, 216] on div "# Możesz napisać kod przed pętlą. hero . moveRight ( ) # Włam się do "Chest" za…" at bounding box center [841, 206] width 225 height 373
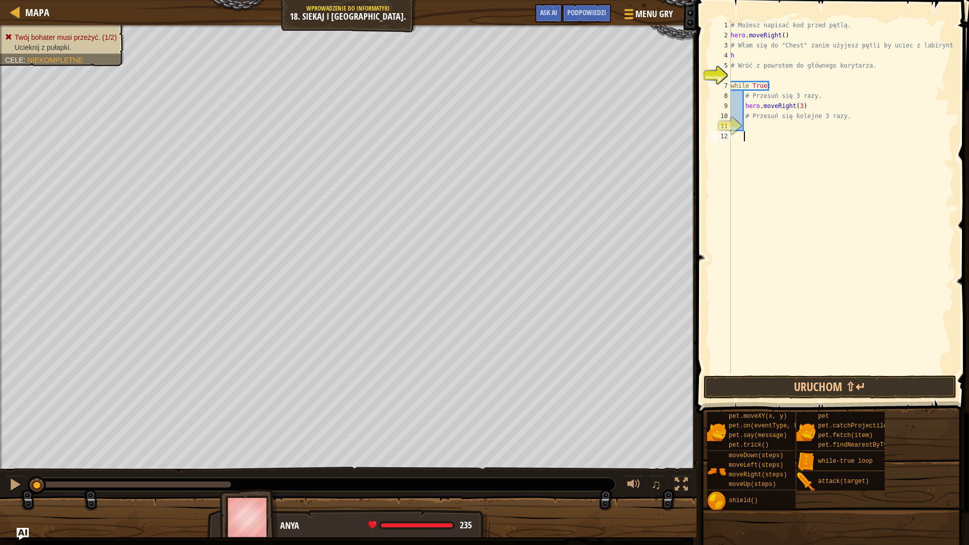
click at [762, 61] on div "# Możesz napisać kod przed pętlą. hero . moveRight ( ) # Włam się do "Chest" za…" at bounding box center [841, 206] width 225 height 373
click at [747, 53] on div "# Możesz napisać kod przed pętlą. hero . moveRight ( ) # Włam się do "Chest" za…" at bounding box center [841, 206] width 225 height 373
type textarea "h"
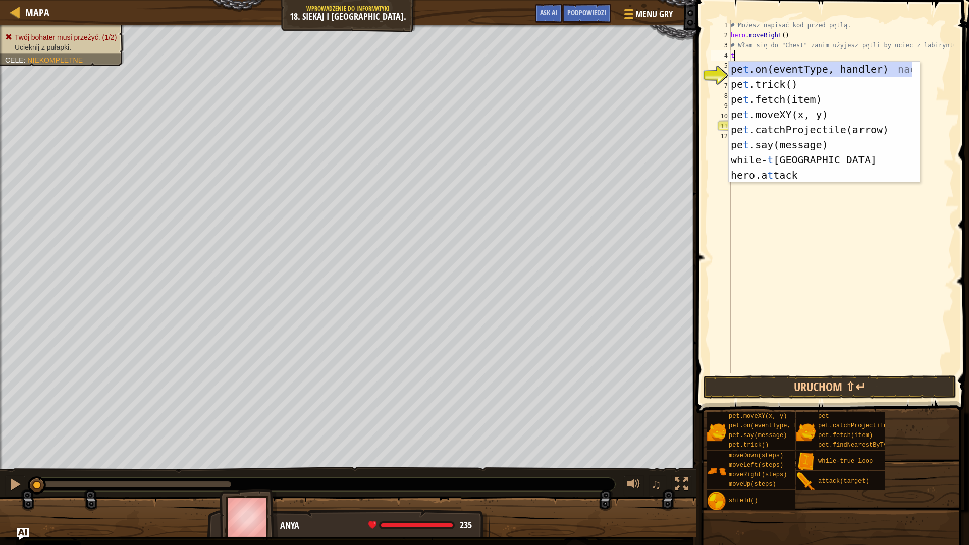
type textarea "tt"
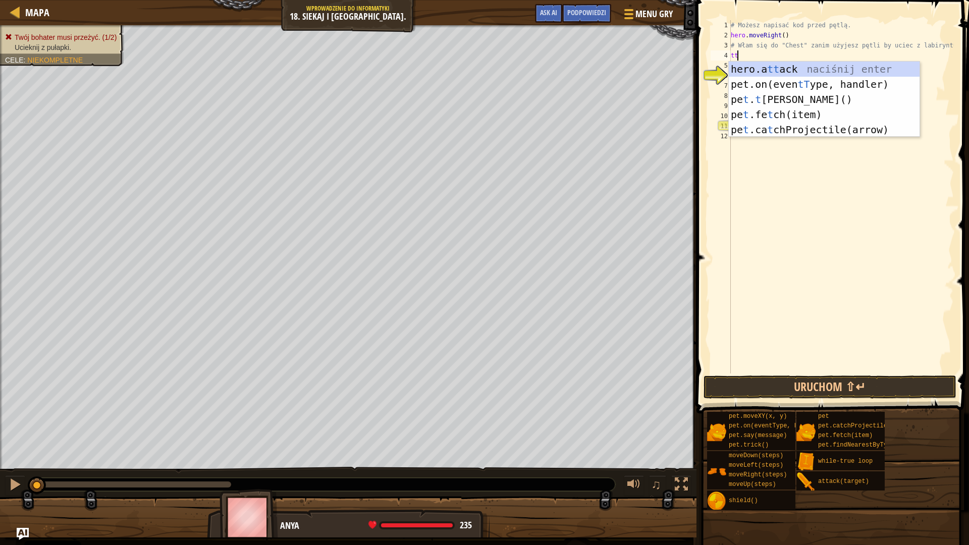
click at [797, 182] on div "# Możesz napisać kod przed pętlą. hero . moveRight ( ) # Włam się do "Chest" za…" at bounding box center [841, 206] width 225 height 373
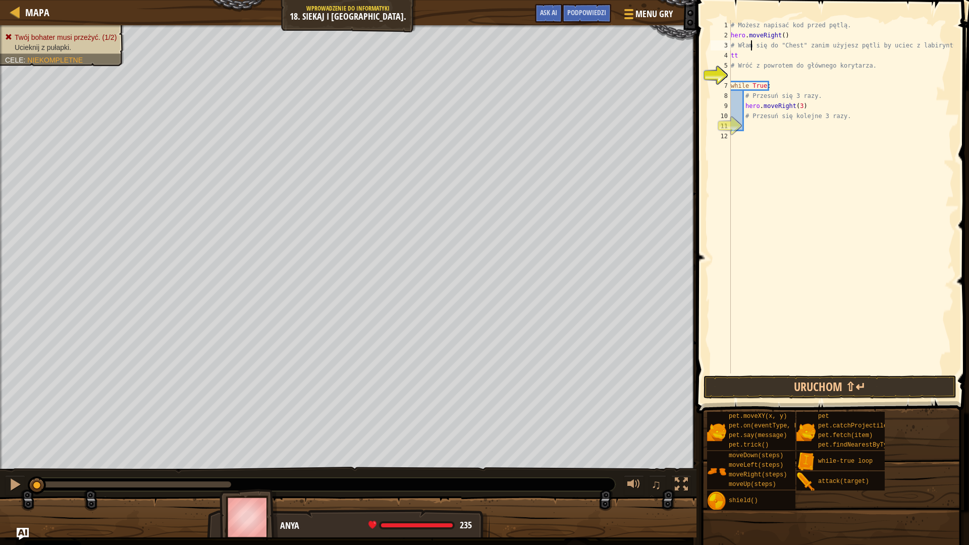
drag, startPoint x: 750, startPoint y: 47, endPoint x: 750, endPoint y: 57, distance: 9.1
click at [750, 57] on div "# Możesz napisać kod przed pętlą. hero . moveRight ( ) # Włam się do "Chest" za…" at bounding box center [841, 206] width 225 height 373
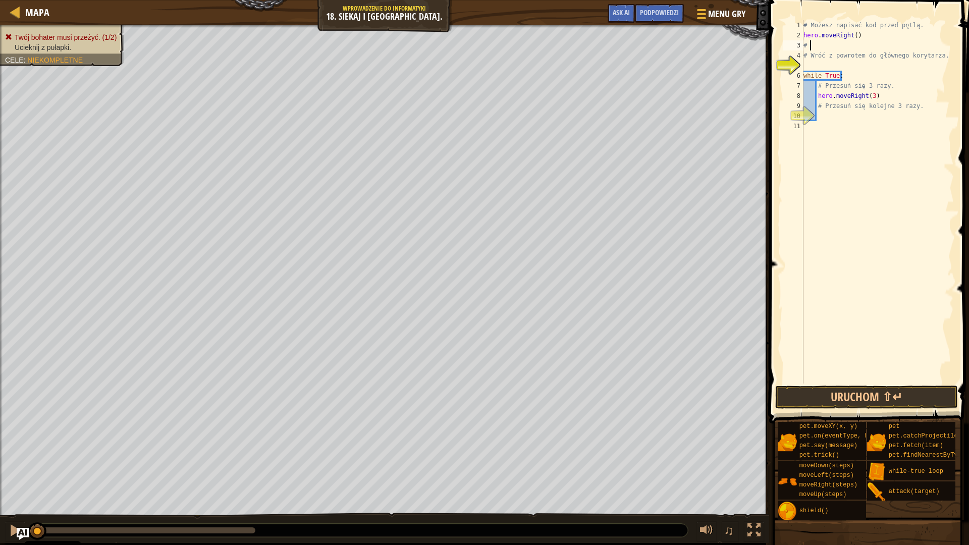
type textarea "#"
drag, startPoint x: 780, startPoint y: 61, endPoint x: 935, endPoint y: 23, distance: 159.0
type textarea "# Możesz napisać kod przed pętlą."
drag, startPoint x: 935, startPoint y: 23, endPoint x: 809, endPoint y: 360, distance: 359.3
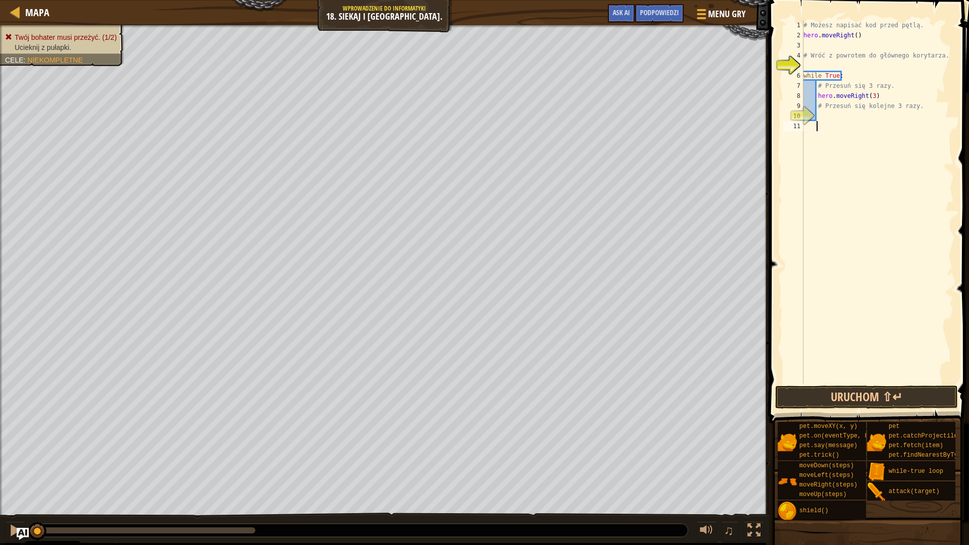
drag, startPoint x: 926, startPoint y: 145, endPoint x: 880, endPoint y: 138, distance: 47.0
click at [880, 138] on div "# Możesz napisać kod przed pętlą. hero . moveRight ( ) # Wróć z powrotem do głó…" at bounding box center [877, 212] width 152 height 384
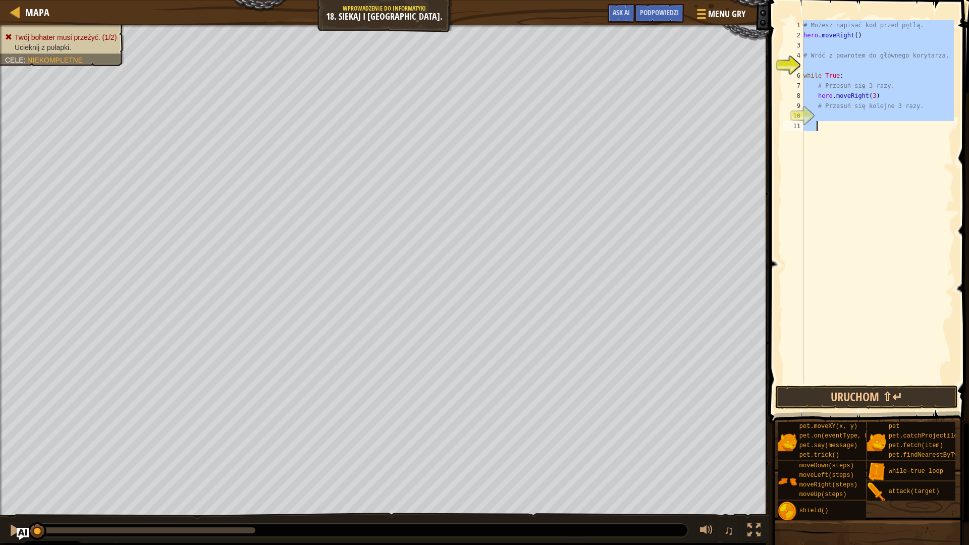
click at [880, 138] on div "# Możesz napisać kod przed pętlą. hero . moveRight ( ) # Wróć z powrotem do głó…" at bounding box center [877, 212] width 152 height 384
click at [884, 182] on div "# Możesz napisać kod przed pętlą. hero . moveRight ( ) # Wróć z powrotem do głó…" at bounding box center [877, 201] width 152 height 363
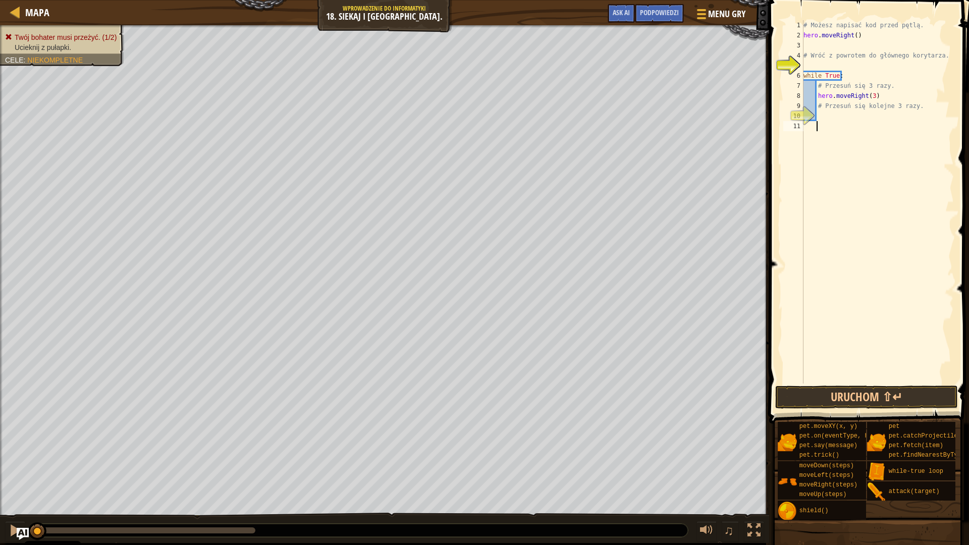
click at [826, 46] on div "# Możesz napisać kod przed pętlą. hero . moveRight ( ) # Wróć z powrotem do głó…" at bounding box center [877, 212] width 152 height 384
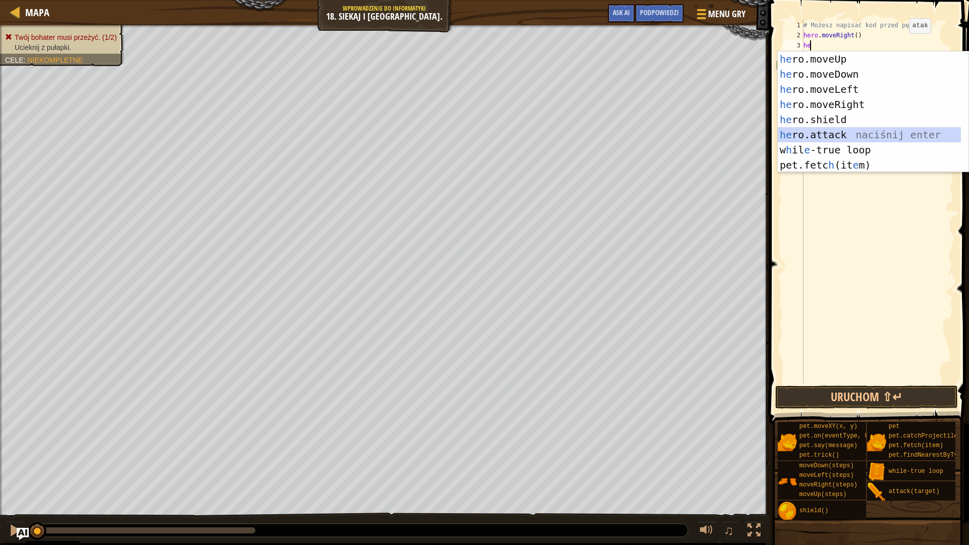
click at [844, 132] on div "he ro.moveUp naciśnij enter he ro.moveDown naciśnij enter he ro.moveLeft naciśn…" at bounding box center [869, 126] width 183 height 151
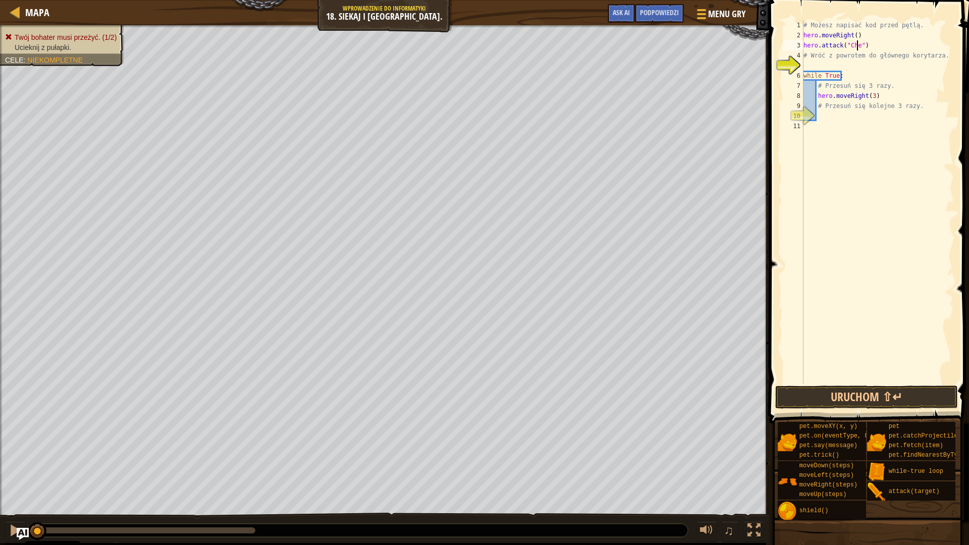
scroll to position [5, 5]
click at [873, 46] on div "# Możesz napisać kod przed pętlą. hero . moveRight ( ) hero . attack ( "Chest" …" at bounding box center [877, 212] width 152 height 384
click at [868, 36] on div "# Możesz napisać kod przed pętlą. hero . moveRight ( ) hero . attack ( "Chest" …" at bounding box center [877, 212] width 152 height 384
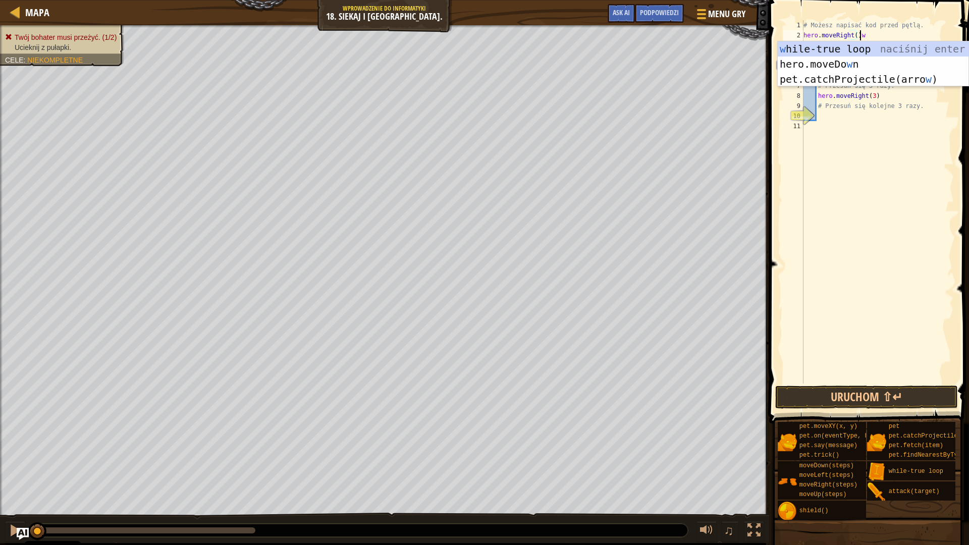
type textarea "hero.moveRight()wh"
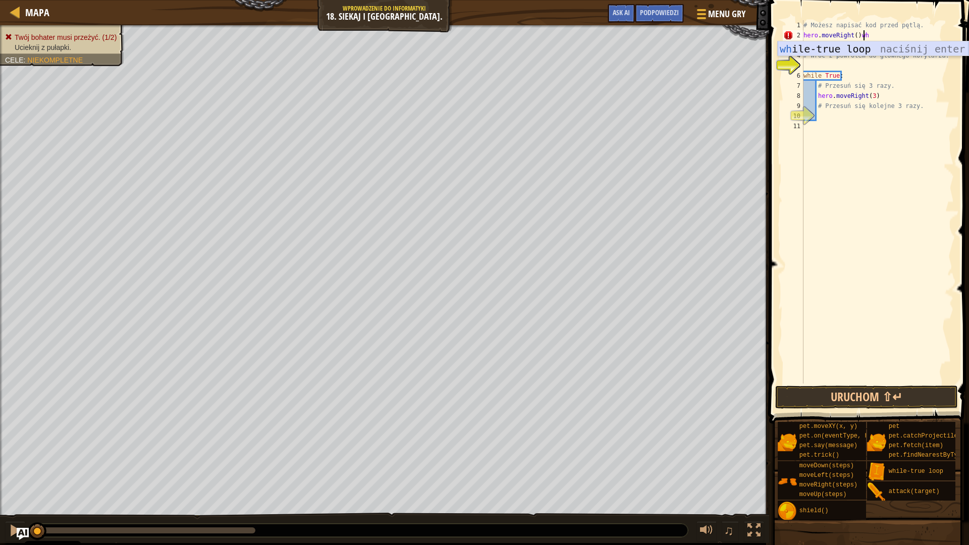
click at [855, 48] on div "wh ile-true loop naciśnij enter" at bounding box center [873, 63] width 191 height 45
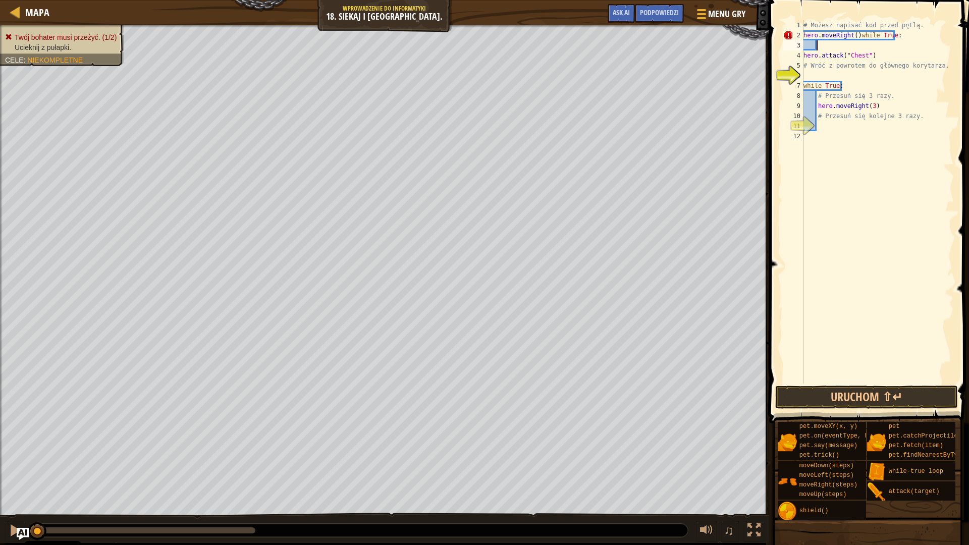
click at [823, 49] on div "# Możesz napisać kod przed pętlą. hero . moveRight ( ) while True : hero . atta…" at bounding box center [877, 212] width 152 height 384
drag, startPoint x: 877, startPoint y: 52, endPoint x: 777, endPoint y: 56, distance: 100.0
click at [777, 56] on div "1 2 3 4 5 6 7 8 9 10 11 12 # Możesz napisać kod przed pętlą. hero . moveRight (…" at bounding box center [867, 231] width 203 height 453
type textarea "hero.attack("Chest")"
click at [831, 45] on div "# Możesz napisać kod przed pętlą. hero . moveRight ( ) while True : hero . atta…" at bounding box center [877, 212] width 152 height 384
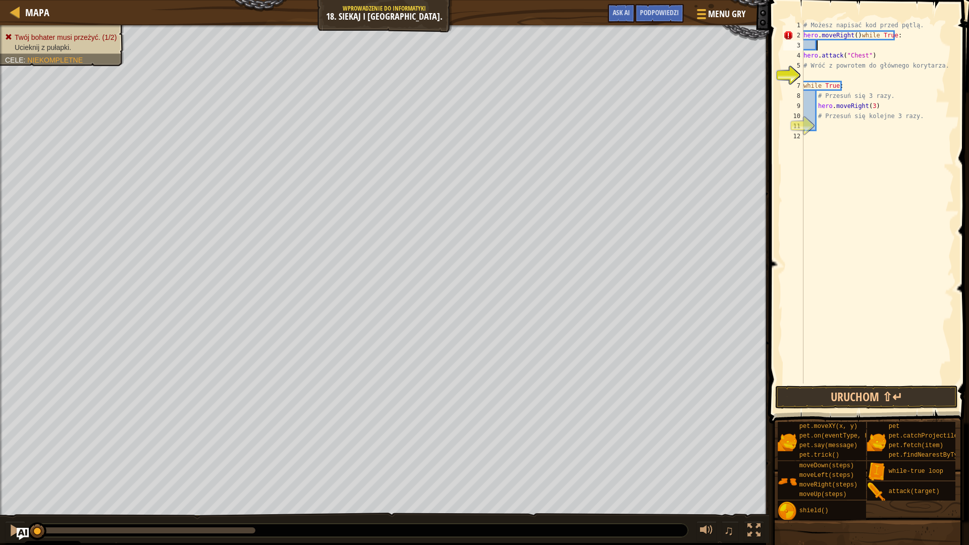
paste textarea "hero.attack("Chest")"
drag, startPoint x: 875, startPoint y: 53, endPoint x: 791, endPoint y: 60, distance: 83.5
click at [791, 60] on div "hero.attack("Chest") 1 2 3 4 5 6 7 8 9 10 11 12 # Możesz napisać kod przed pętl…" at bounding box center [867, 201] width 173 height 363
type textarea "hero.attack("Chest")"
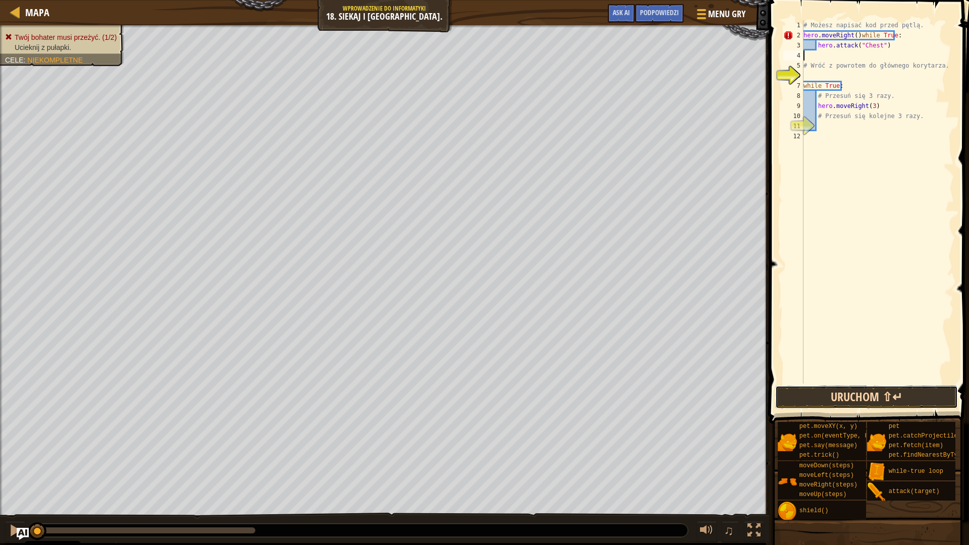
click at [917, 397] on button "Uruchom ⇧↵" at bounding box center [866, 397] width 182 height 23
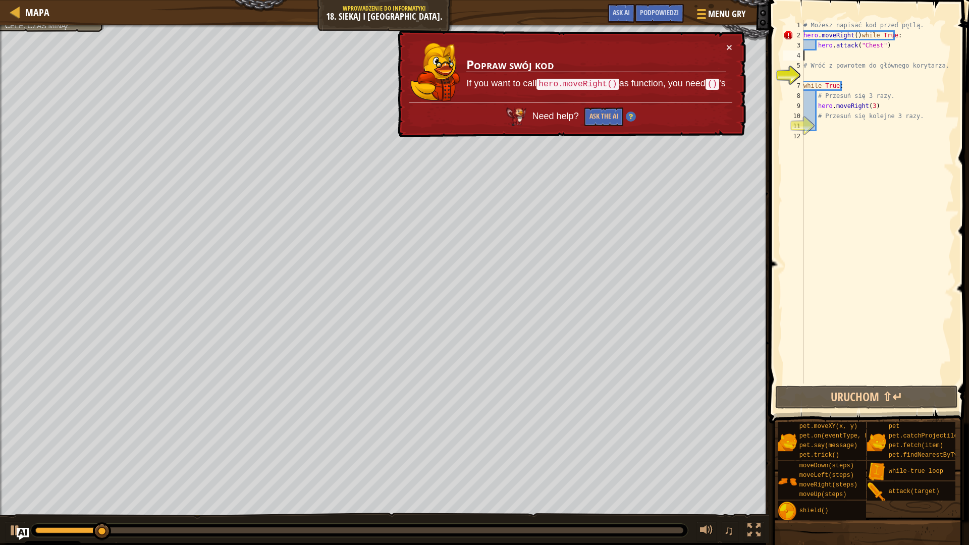
click at [721, 51] on td "Popraw swój kod If you want to call hero.moveRight() as function, you need () 's" at bounding box center [596, 72] width 260 height 60
click at [854, 37] on div "# Możesz napisać kod przed pętlą. hero . moveRight ( ) while True : hero . atta…" at bounding box center [877, 212] width 152 height 384
click at [857, 37] on div "# Możesz napisać kod przed pętlą. hero . moveRight ( ) while True : hero . atta…" at bounding box center [877, 212] width 152 height 384
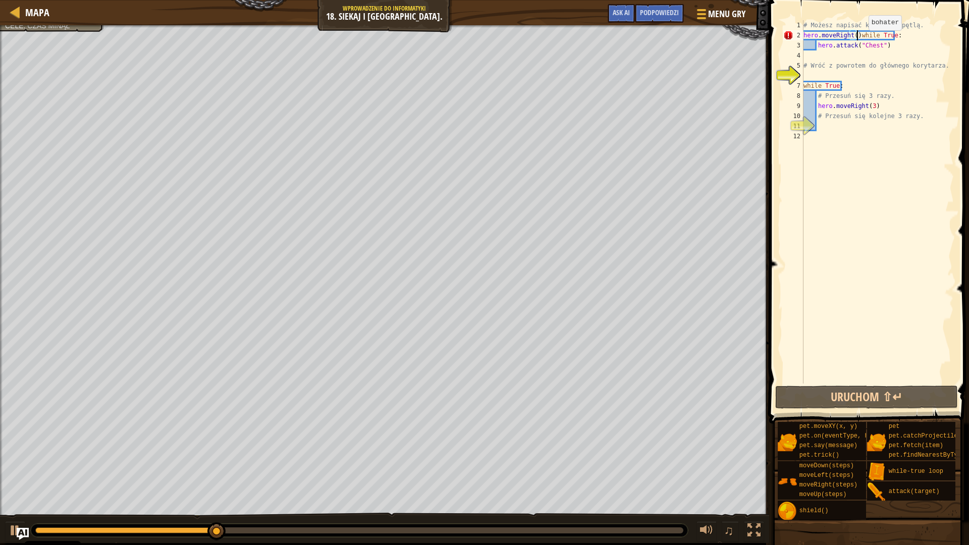
scroll to position [5, 3]
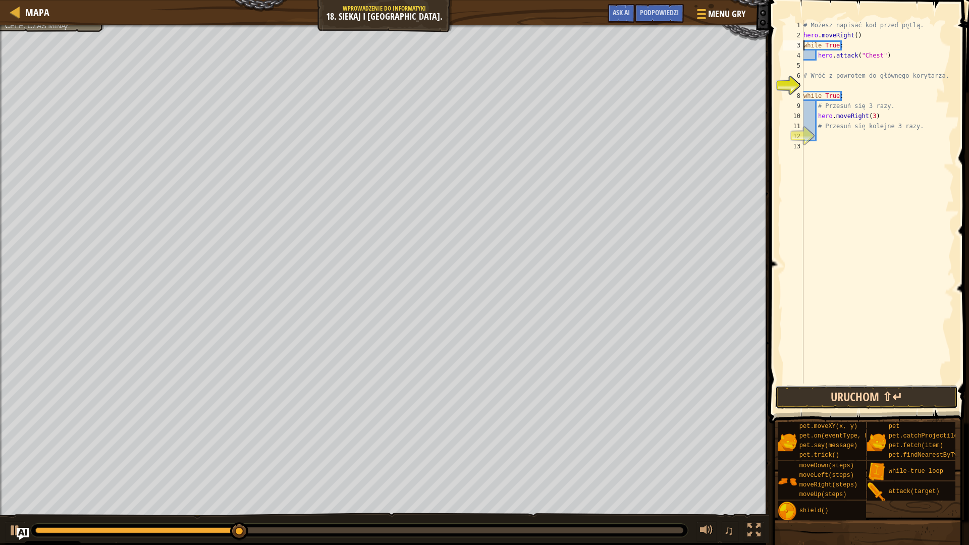
click at [930, 386] on button "Uruchom ⇧↵" at bounding box center [866, 397] width 182 height 23
click at [924, 394] on button "Uruchom ⇧↵" at bounding box center [866, 397] width 182 height 23
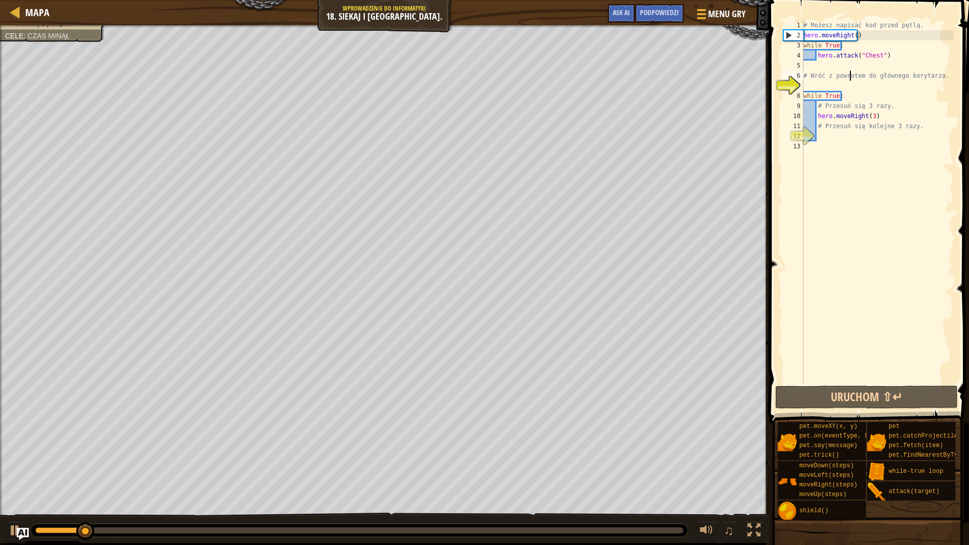
click at [851, 72] on div "# Możesz napisać kod przed pętlą. hero . moveRight ( ) while True : hero . atta…" at bounding box center [877, 212] width 152 height 384
click at [850, 59] on div "# Możesz napisać kod przed pętlą. hero . moveRight ( ) while True : hero . atta…" at bounding box center [877, 212] width 152 height 384
drag, startPoint x: 821, startPoint y: 59, endPoint x: 806, endPoint y: 64, distance: 15.2
click at [806, 64] on div "# Możesz napisać kod przed pętlą. hero . moveRight ( ) while True : hero . atta…" at bounding box center [877, 212] width 152 height 384
click at [802, 68] on div "5" at bounding box center [793, 66] width 20 height 10
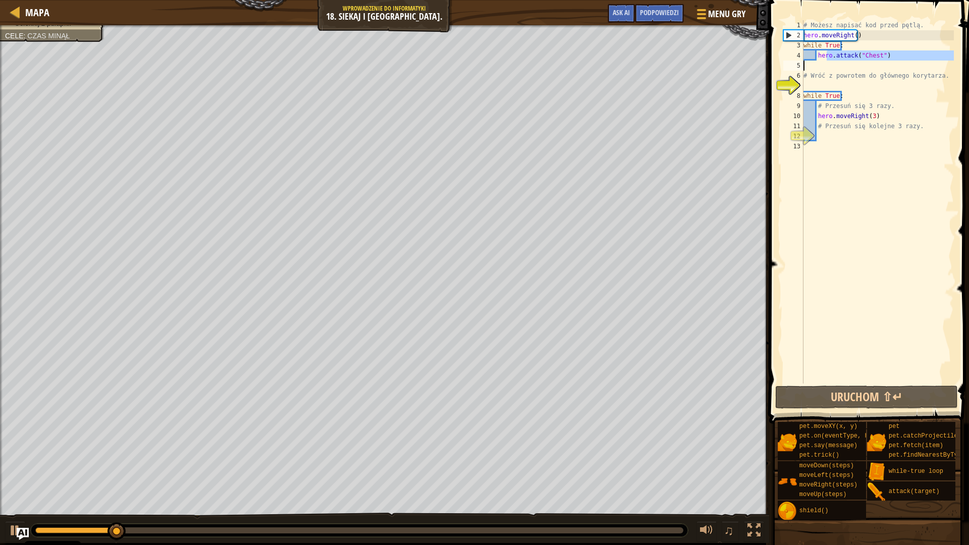
type textarea "# Wróć z powrotem do głównego korytarza."
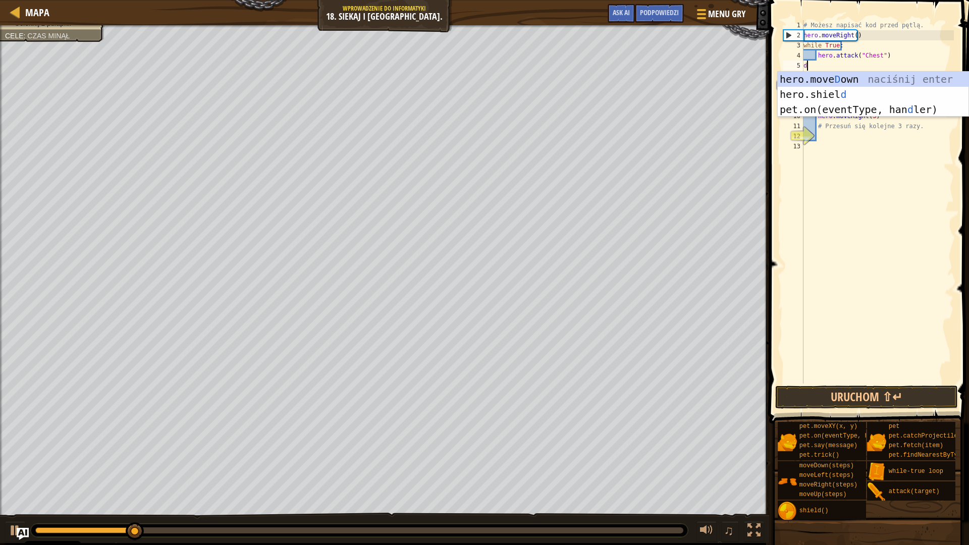
type textarea "do"
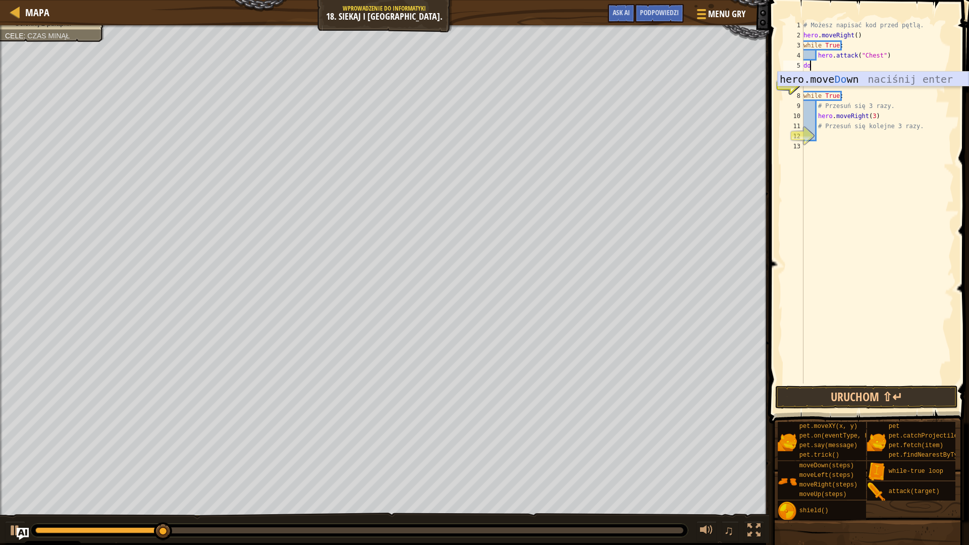
click at [810, 73] on div "hero.move Do wn naciśnij enter" at bounding box center [873, 94] width 191 height 45
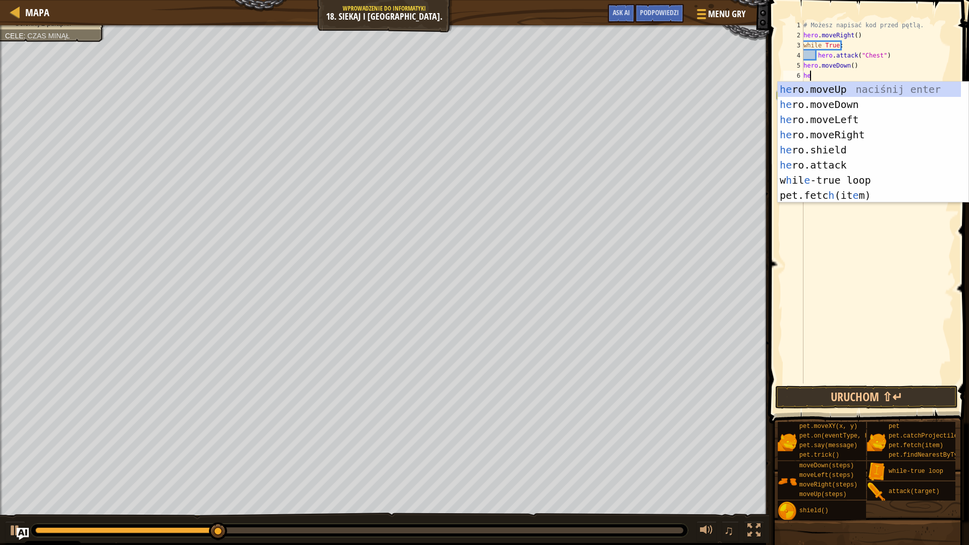
type textarea "h"
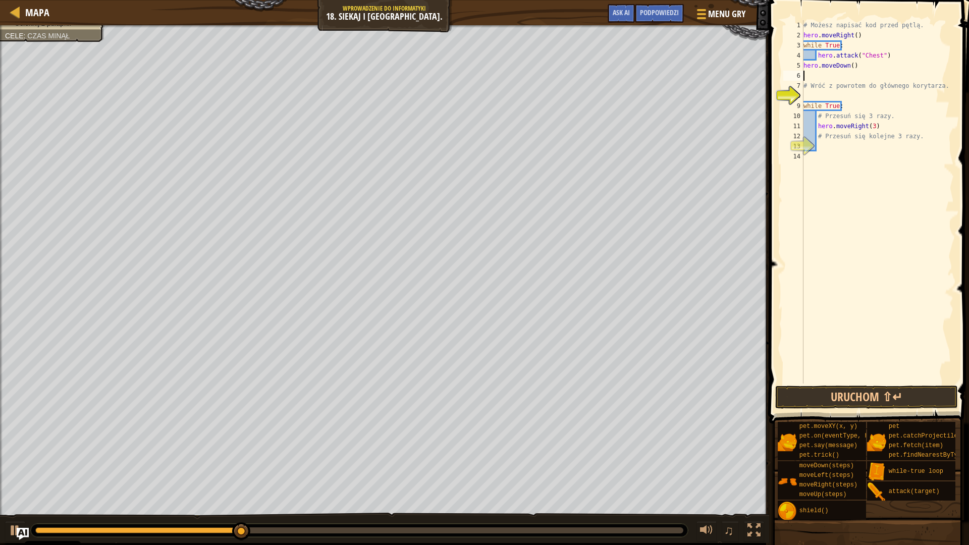
type textarea "g"
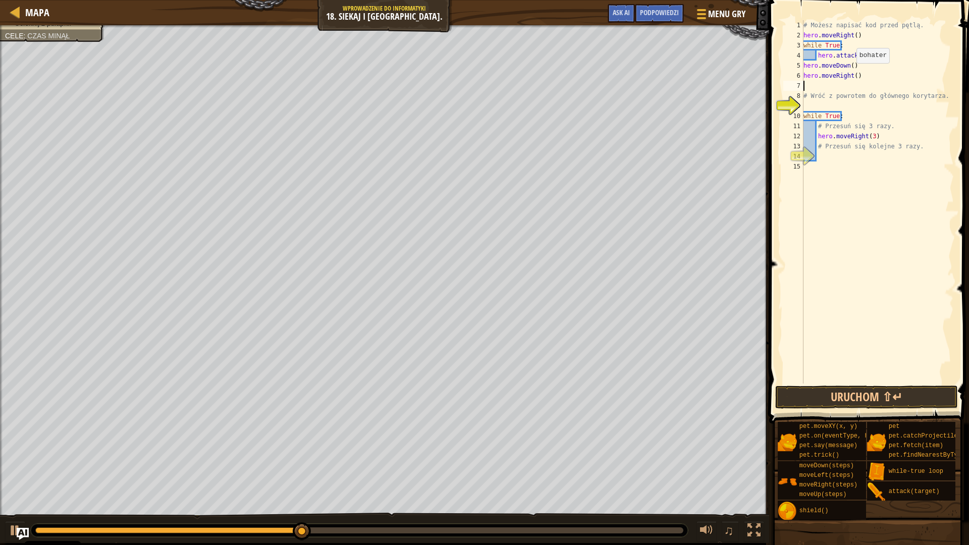
click at [854, 73] on div "# Możesz napisać kod przed pętlą. hero . moveRight ( ) while True : hero . atta…" at bounding box center [877, 212] width 152 height 384
drag, startPoint x: 863, startPoint y: 74, endPoint x: 768, endPoint y: 80, distance: 96.1
click at [776, 80] on div "hero.moveRight(4) 1 2 3 4 5 6 7 8 9 10 11 12 13 14 15 # Możesz napisać kod prze…" at bounding box center [867, 231] width 203 height 453
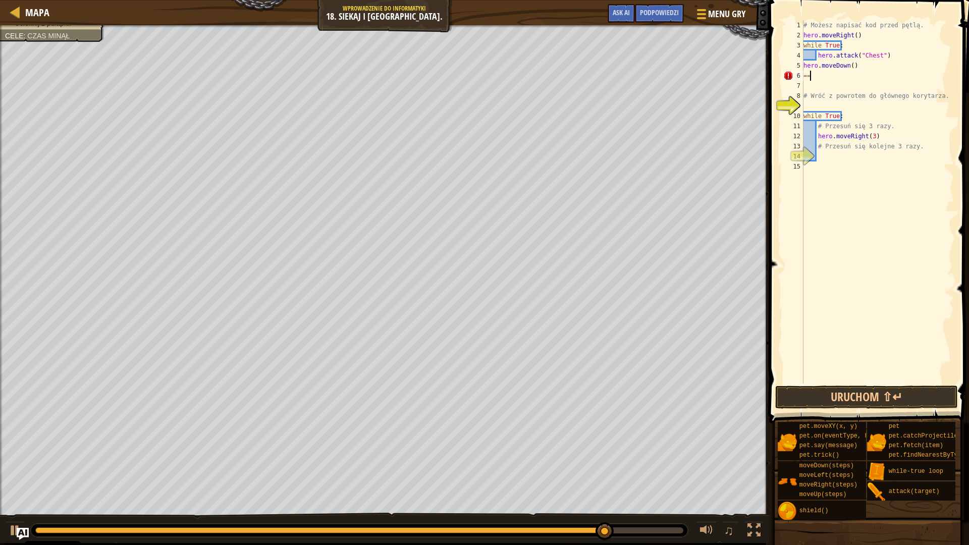
type textarea "="
click at [831, 163] on div "# Możesz napisać kod przed pętlą. hero . moveRight ( ) while True : hero . atta…" at bounding box center [877, 212] width 152 height 384
click at [828, 152] on div "# Możesz napisać kod przed pętlą. hero . moveRight ( ) while True : hero . atta…" at bounding box center [877, 212] width 152 height 384
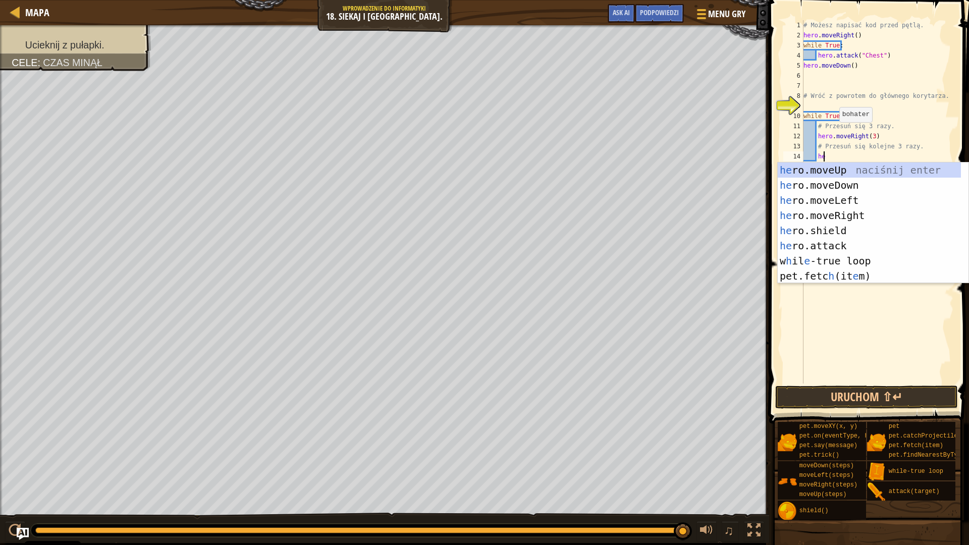
type textarea "h"
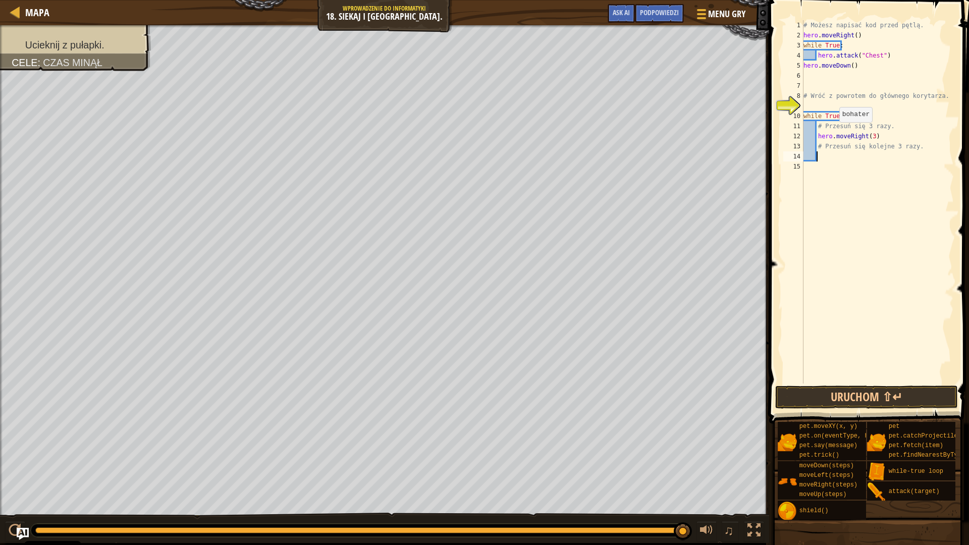
type textarea "do"
click at [878, 403] on button "Uruchom ⇧↵" at bounding box center [866, 397] width 182 height 23
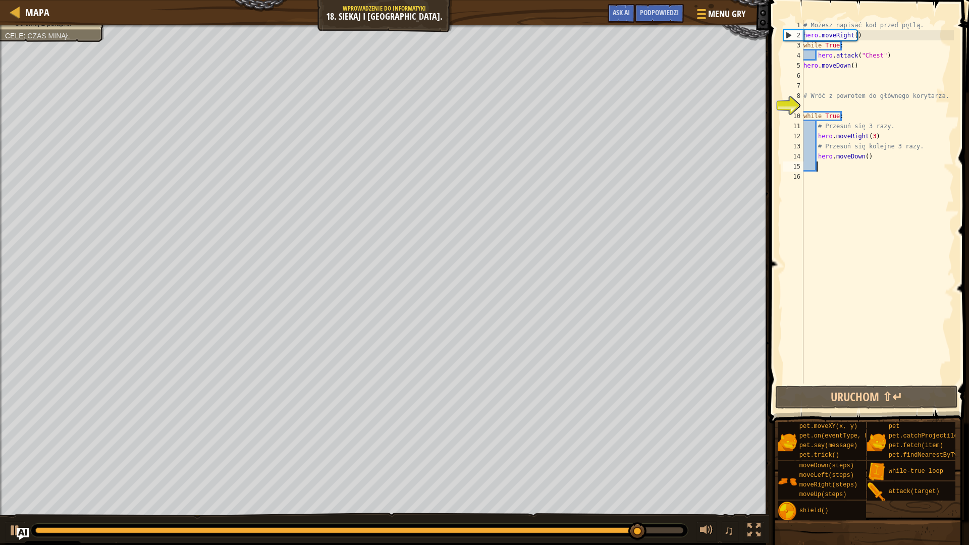
click at [738, 481] on div "Ucieknij z pułapki. Cele : Czas minął ♫ Anya 235 x: 50 y: 121 Chest" at bounding box center [484, 284] width 969 height 518
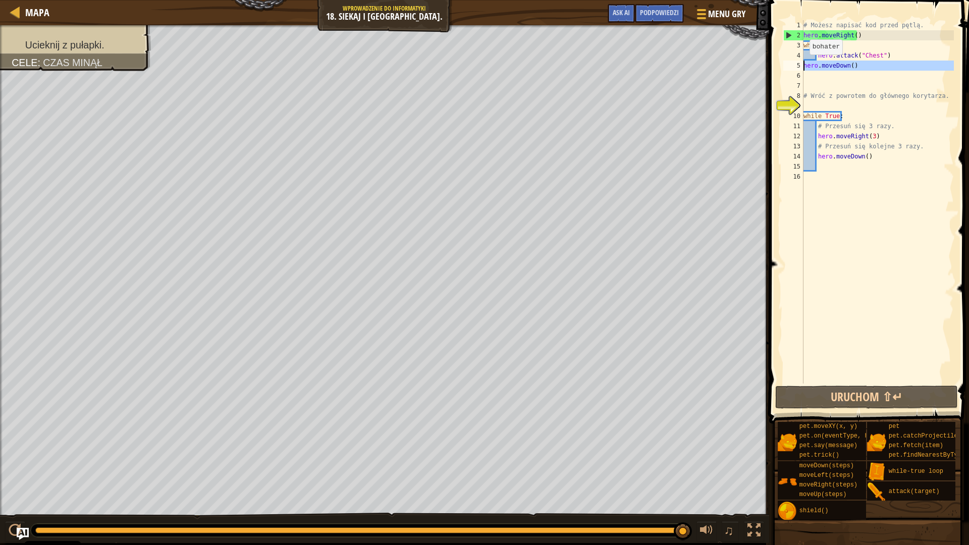
click at [805, 65] on div "1 2 3 4 5 6 7 8 9 10 11 12 13 14 15 16 # Możesz napisać kod przed pętlą. hero .…" at bounding box center [867, 201] width 173 height 363
type textarea "hero.moveDown()"
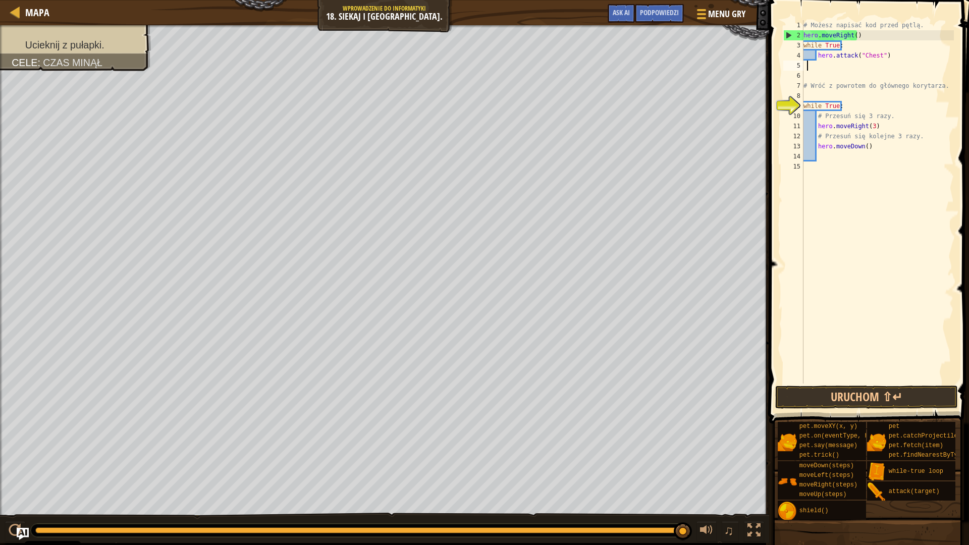
scroll to position [5, 0]
click at [876, 395] on button "Uruchom ⇧↵" at bounding box center [866, 397] width 182 height 23
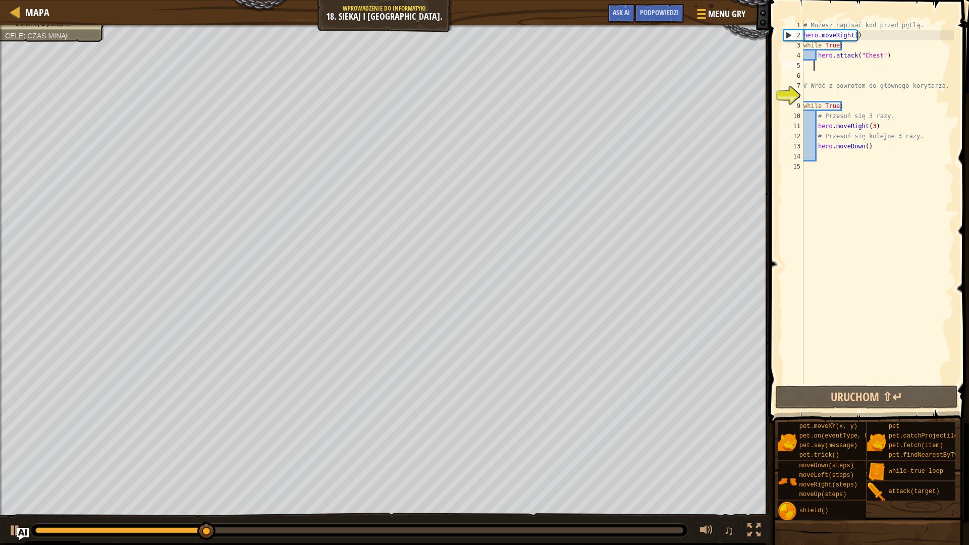
drag, startPoint x: 837, startPoint y: 73, endPoint x: 776, endPoint y: 60, distance: 62.5
click at [776, 60] on div "1 2 3 4 5 6 7 8 9 10 11 12 13 14 15 # Możesz napisać kod przed pętlą. hero . mo…" at bounding box center [867, 231] width 203 height 453
type textarea "hero.attack("Chest")"
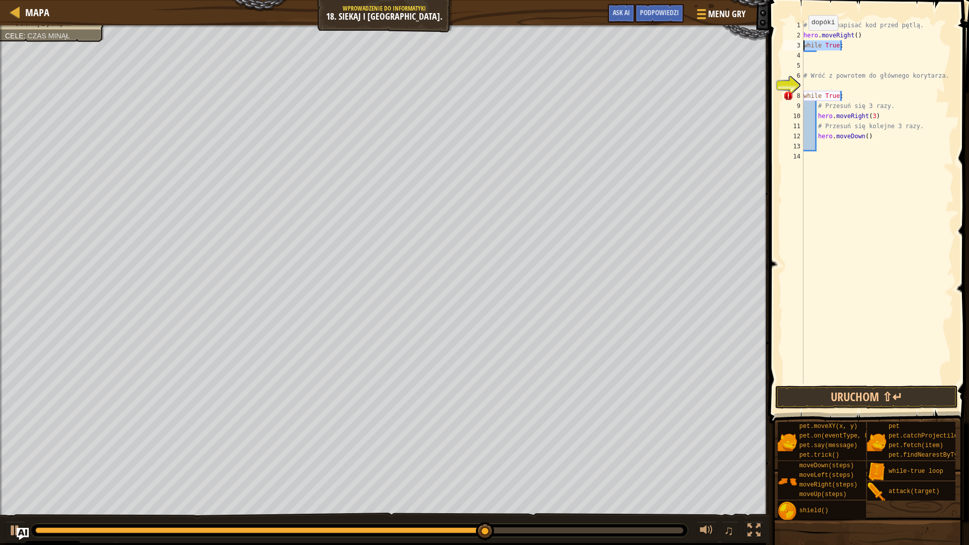
drag, startPoint x: 858, startPoint y: 49, endPoint x: 788, endPoint y: 48, distance: 70.1
click at [788, 48] on div "1 2 3 4 5 6 7 8 9 10 11 12 13 14 # Możesz napisać kod przed pętlą. hero . moveR…" at bounding box center [867, 201] width 173 height 363
type textarea "while True:"
type textarea "t"
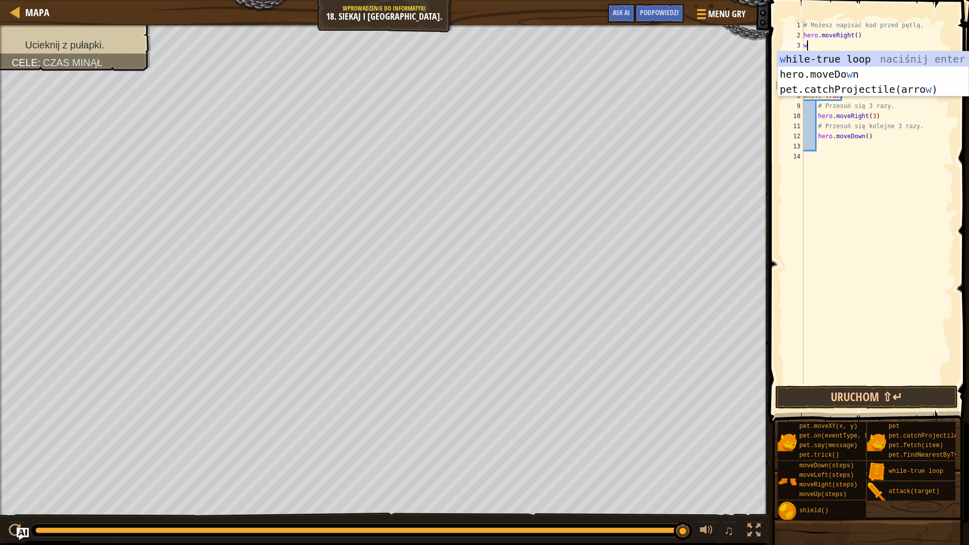
type textarea "wh"
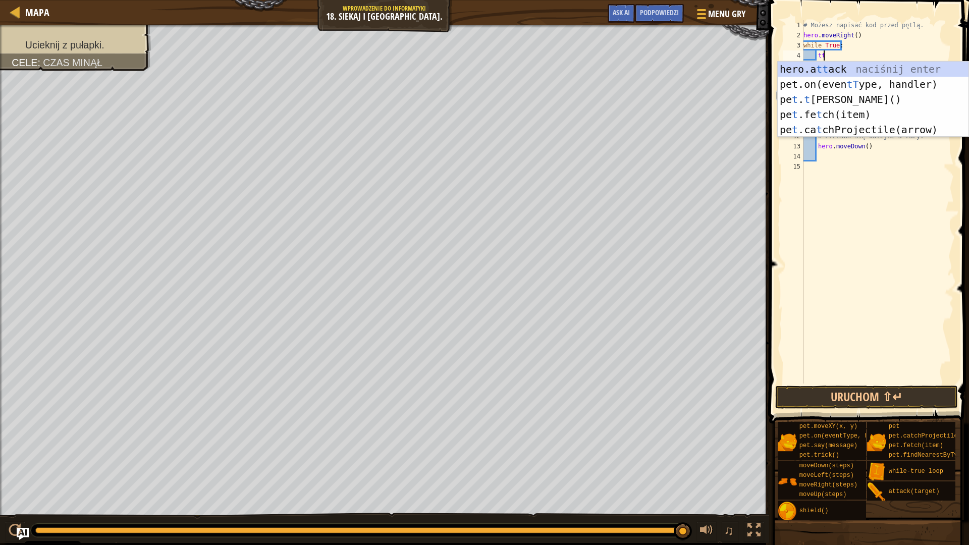
scroll to position [5, 1]
click at [862, 65] on div "hero.a tt ack naciśnij enter pet.on(even tT ype, handler) naciśnij enter pe t .…" at bounding box center [873, 115] width 191 height 106
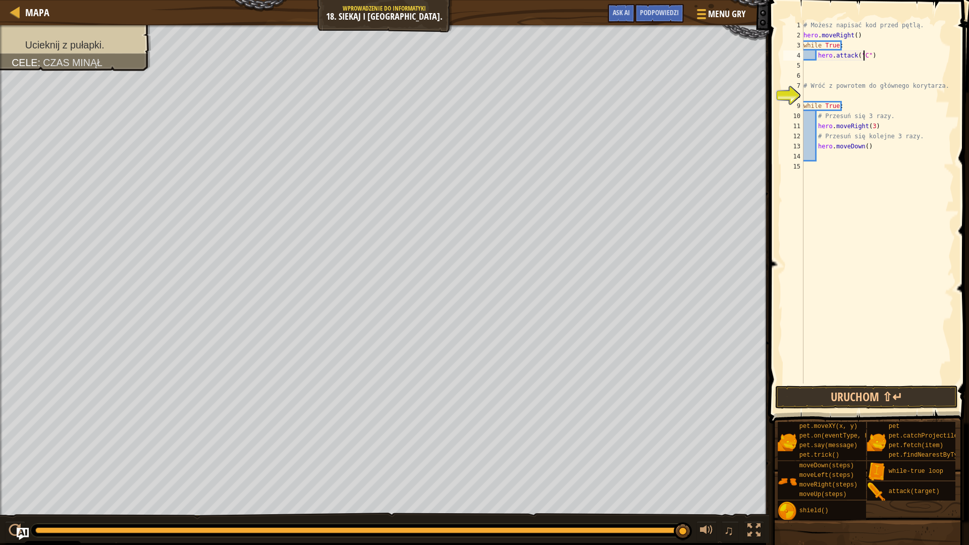
scroll to position [5, 6]
type textarea "hero.attack("Chest")"
click at [829, 69] on div "# Możesz napisać kod przed pętlą. hero . moveRight ( ) while True : hero . atta…" at bounding box center [877, 212] width 152 height 384
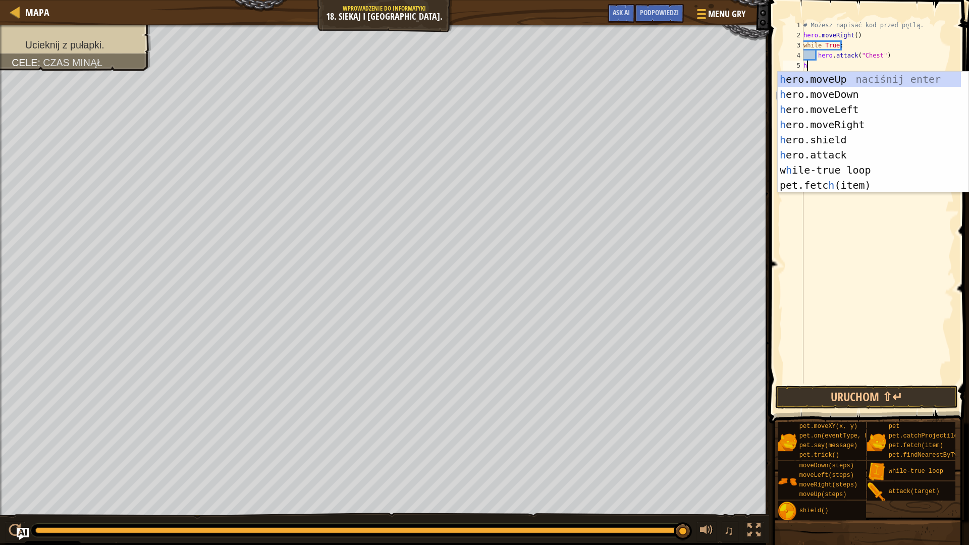
type textarea "he"
click at [830, 98] on div "he ro.moveUp naciśnij enter he ro.moveDown naciśnij enter he ro.moveLeft naciśn…" at bounding box center [869, 147] width 183 height 151
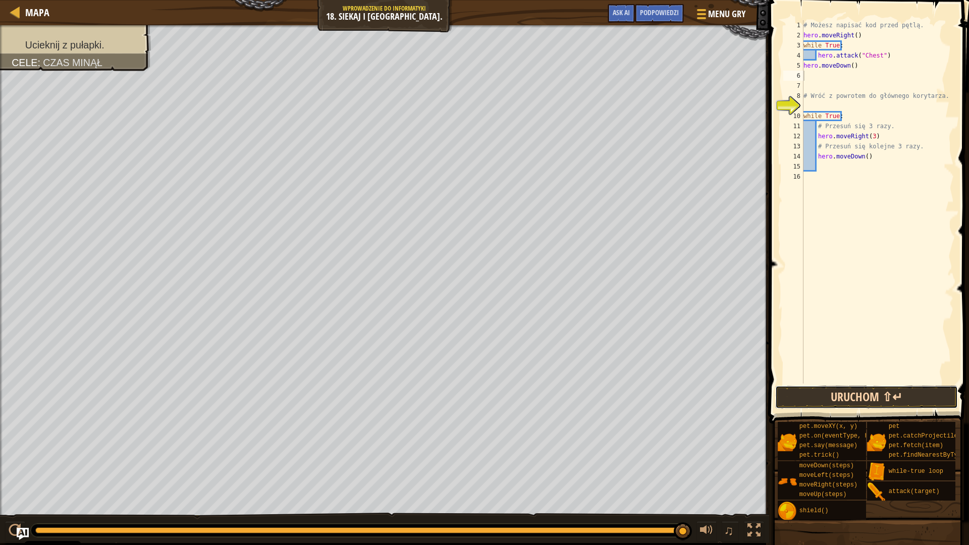
click at [885, 402] on button "Uruchom ⇧↵" at bounding box center [866, 397] width 182 height 23
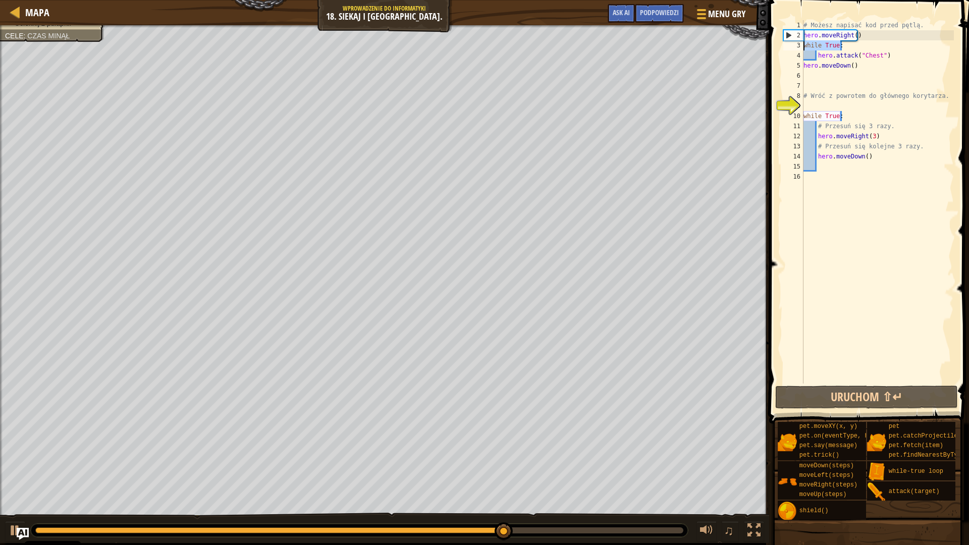
drag, startPoint x: 851, startPoint y: 44, endPoint x: 797, endPoint y: 49, distance: 54.2
click at [797, 49] on div "1 2 3 4 5 6 7 8 9 10 11 12 13 14 15 16 # Możesz napisać kod przed pętlą. hero .…" at bounding box center [867, 201] width 173 height 363
type textarea "while True:"
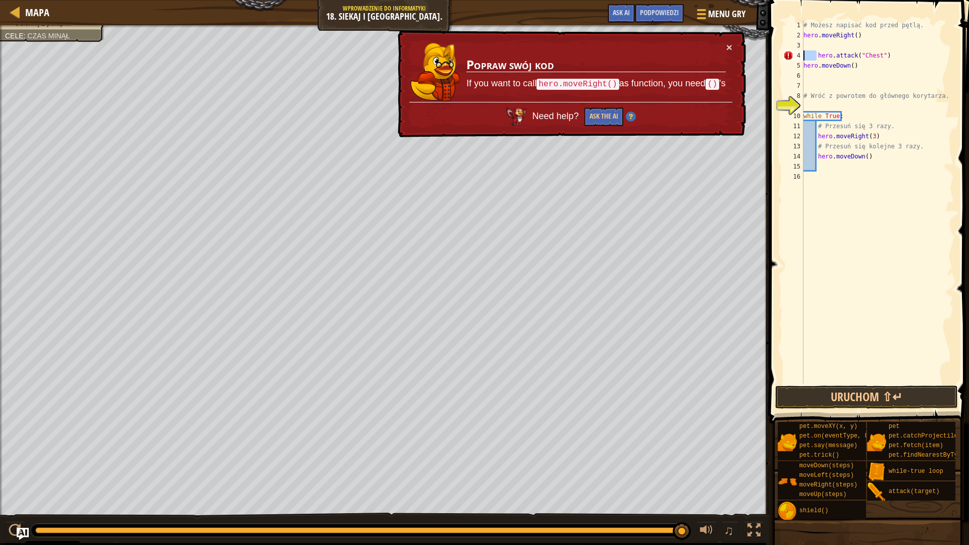
drag, startPoint x: 816, startPoint y: 57, endPoint x: 798, endPoint y: 58, distance: 18.2
click at [798, 58] on div "1 2 3 4 5 6 7 8 9 10 11 12 13 14 15 16 # Możesz napisać kod przed pętlą. hero .…" at bounding box center [867, 201] width 173 height 363
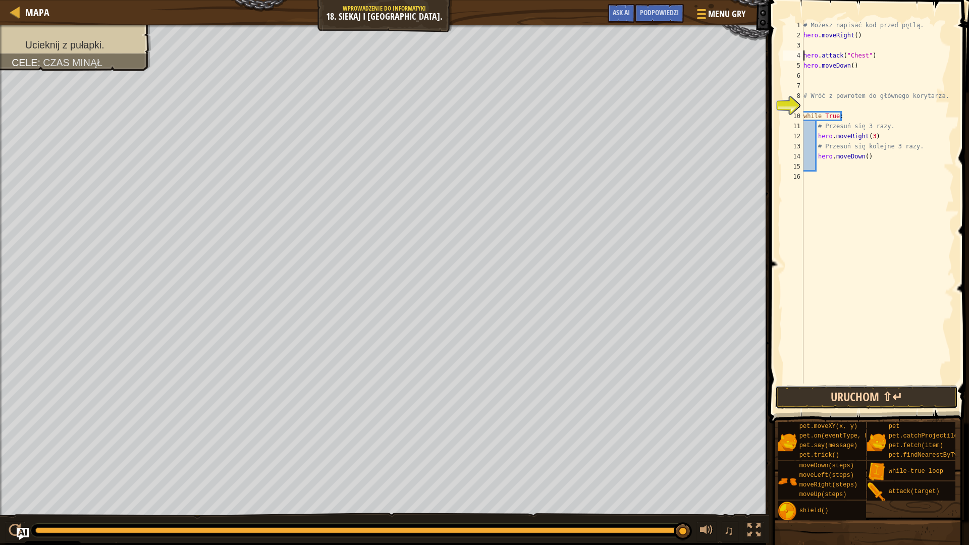
click at [880, 388] on button "Uruchom ⇧↵" at bounding box center [866, 397] width 182 height 23
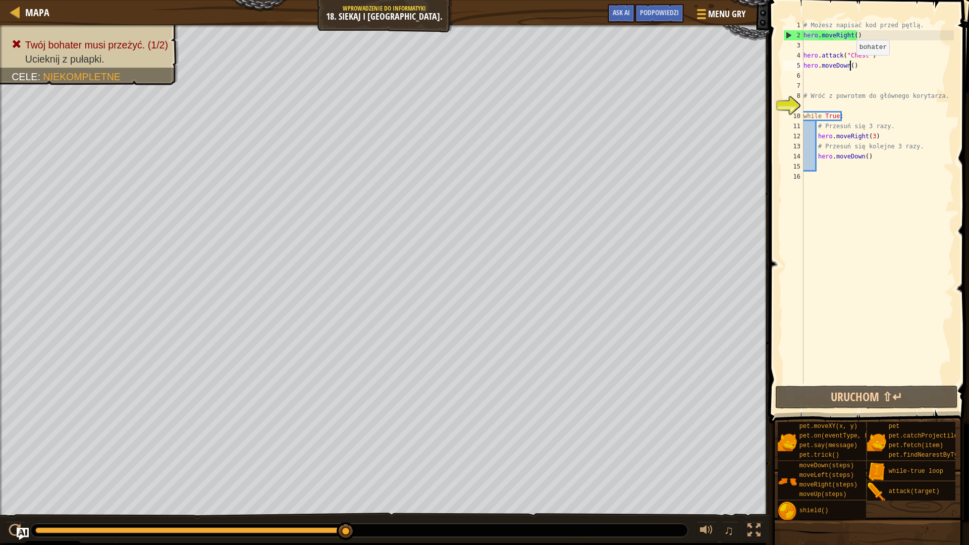
click at [851, 65] on div "# Możesz napisać kod przed pętlą. hero . moveRight ( ) hero . attack ( "Chest" …" at bounding box center [877, 212] width 152 height 384
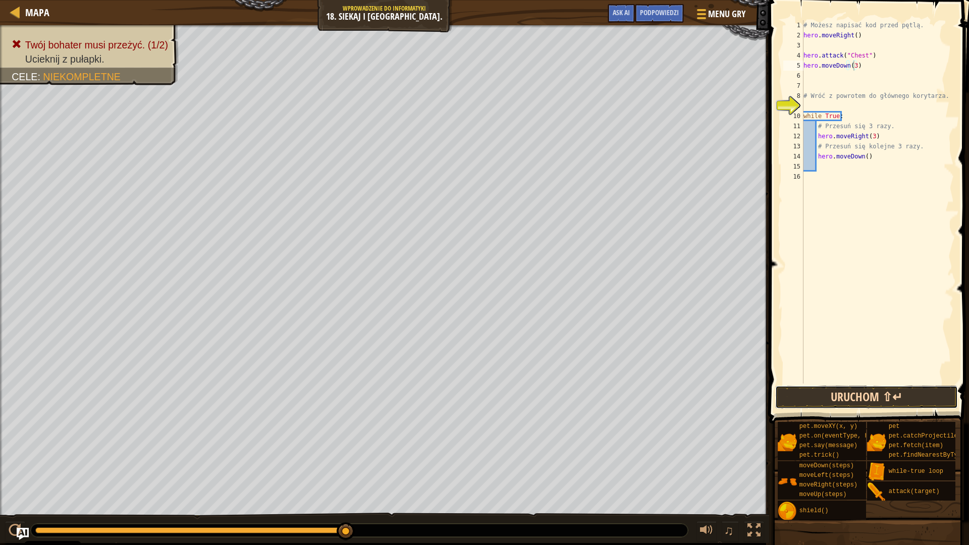
click at [853, 404] on button "Uruchom ⇧↵" at bounding box center [866, 397] width 182 height 23
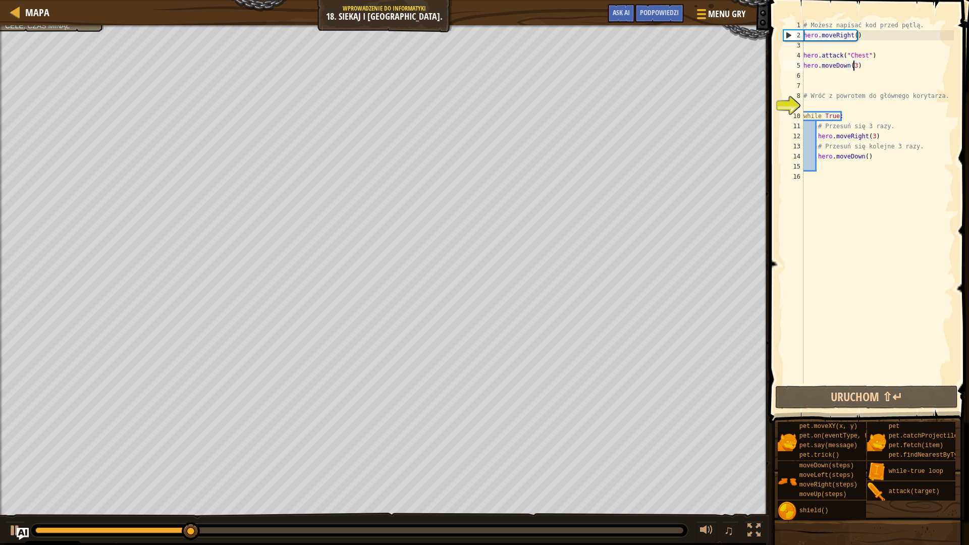
type textarea "hero.moveDown()"
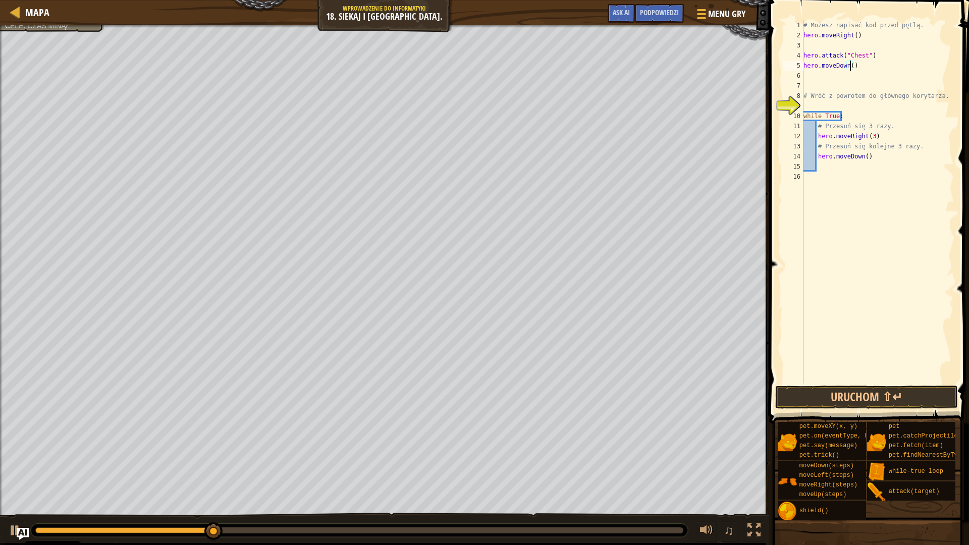
click at [820, 79] on div "# Możesz napisać kod przed pętlą. hero . moveRight ( ) hero . attack ( "Chest" …" at bounding box center [877, 212] width 152 height 384
drag, startPoint x: 865, startPoint y: 75, endPoint x: 833, endPoint y: 73, distance: 32.9
click at [833, 73] on div "# Możesz napisać kod przed pętlą. hero . moveRight ( ) hero . attack ( "Chest" …" at bounding box center [877, 212] width 152 height 384
drag, startPoint x: 862, startPoint y: 65, endPoint x: 770, endPoint y: 65, distance: 92.3
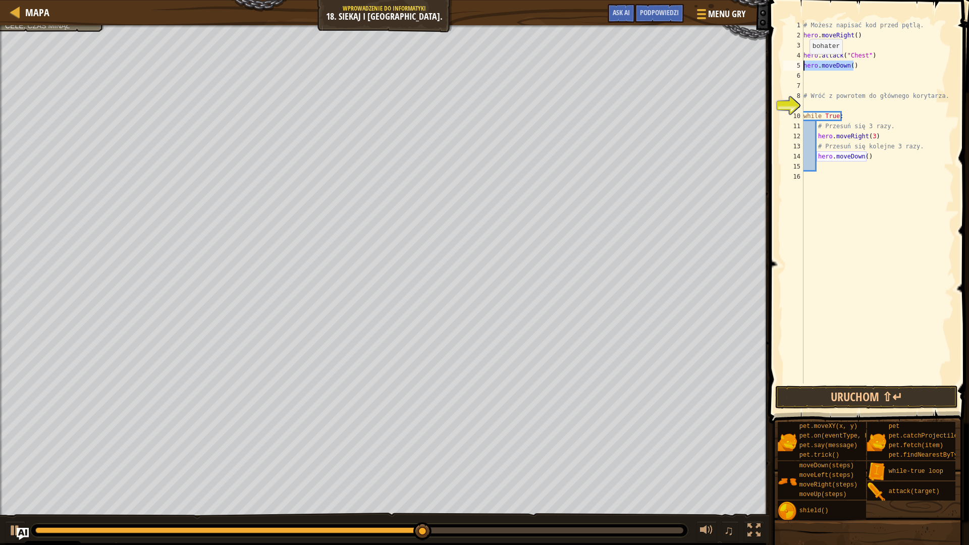
click at [770, 65] on div "1 2 3 4 5 6 7 8 9 10 11 12 13 14 15 16 # Możesz napisać kod przed pętlą. hero .…" at bounding box center [867, 231] width 203 height 453
click at [865, 91] on div "# Możesz napisać kod przed pętlą. hero . moveRight ( ) hero . attack ( "Chest" …" at bounding box center [877, 212] width 152 height 384
type textarea "# Wróć z powrotem do głównego korytarza."
drag, startPoint x: 946, startPoint y: 85, endPoint x: 944, endPoint y: 98, distance: 13.4
click at [944, 98] on div "# Możesz napisać kod przed pętlą. hero . moveRight ( ) hero . attack ( "Chest" …" at bounding box center [877, 212] width 152 height 384
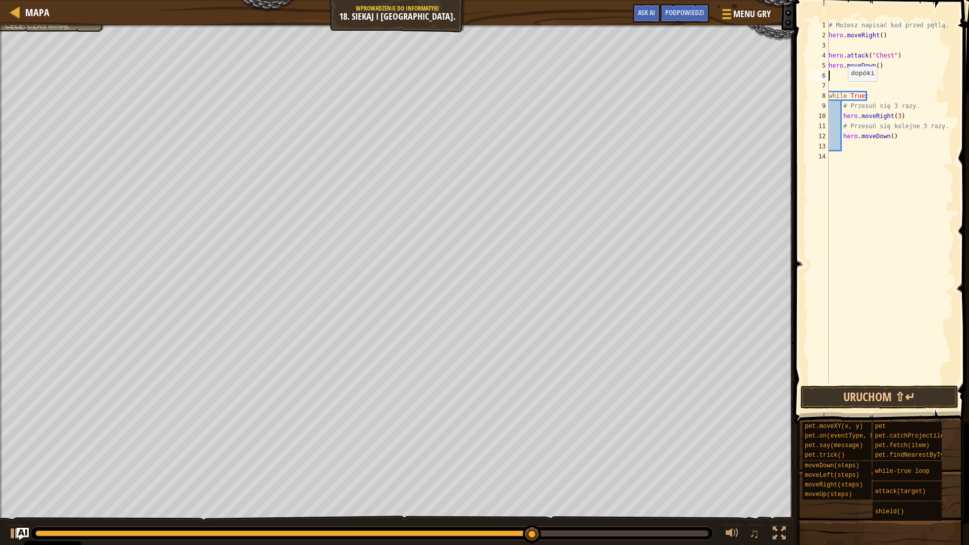
type textarea "hero.moveDown()"
click at [838, 76] on div "# Możesz napisać kod przed pętlą. hero . moveRight ( ) hero . attack ( "Chest" …" at bounding box center [890, 212] width 127 height 384
click at [904, 397] on button "Uruchom ⇧↵" at bounding box center [878, 397] width 157 height 23
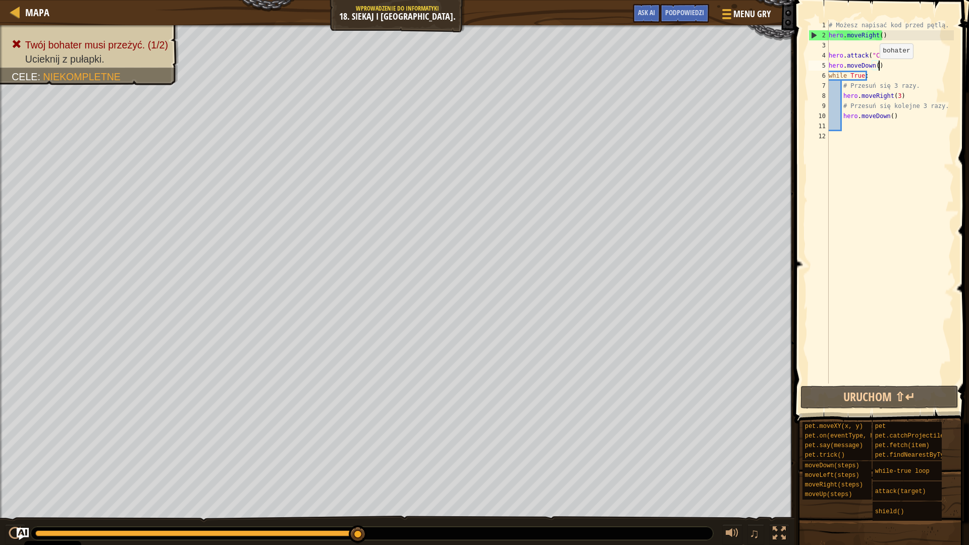
click at [875, 66] on div "# Możesz napisać kod przed pętlą. hero . moveRight ( ) hero . attack ( "Chest" …" at bounding box center [890, 212] width 127 height 384
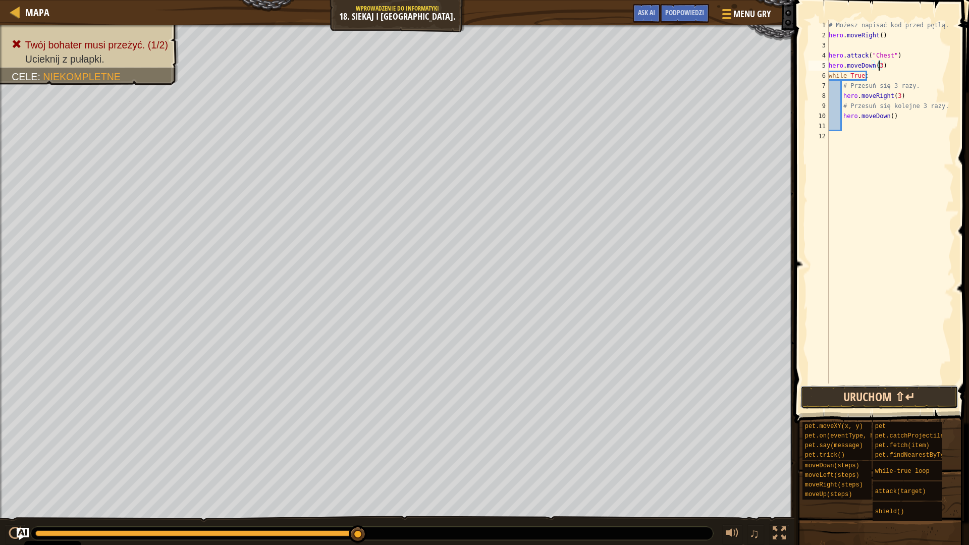
click at [889, 399] on button "Uruchom ⇧↵" at bounding box center [878, 397] width 157 height 23
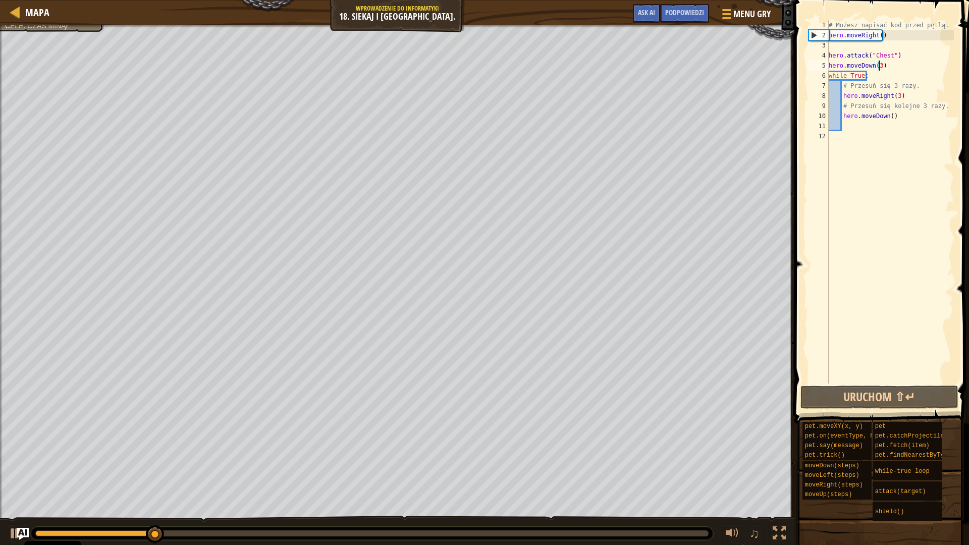
scroll to position [5, 4]
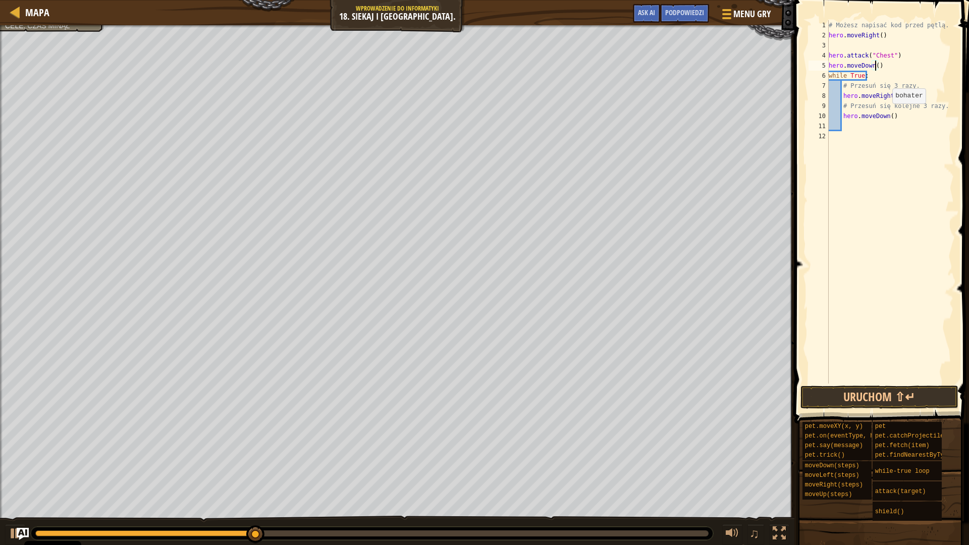
click at [887, 114] on div "# Możesz napisać kod przed pętlą. hero . moveRight ( ) hero . attack ( "Chest" …" at bounding box center [890, 212] width 127 height 384
click at [848, 397] on button "Uruchom ⇧↵" at bounding box center [878, 397] width 157 height 23
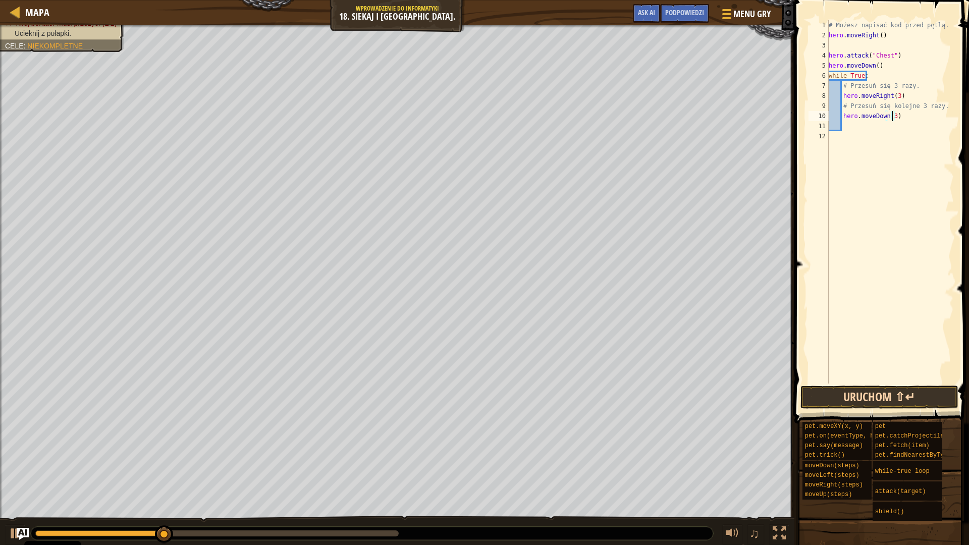
type textarea "hero.moveDown(3)"
click at [911, 394] on button "Uruchom ⇧↵" at bounding box center [878, 397] width 157 height 23
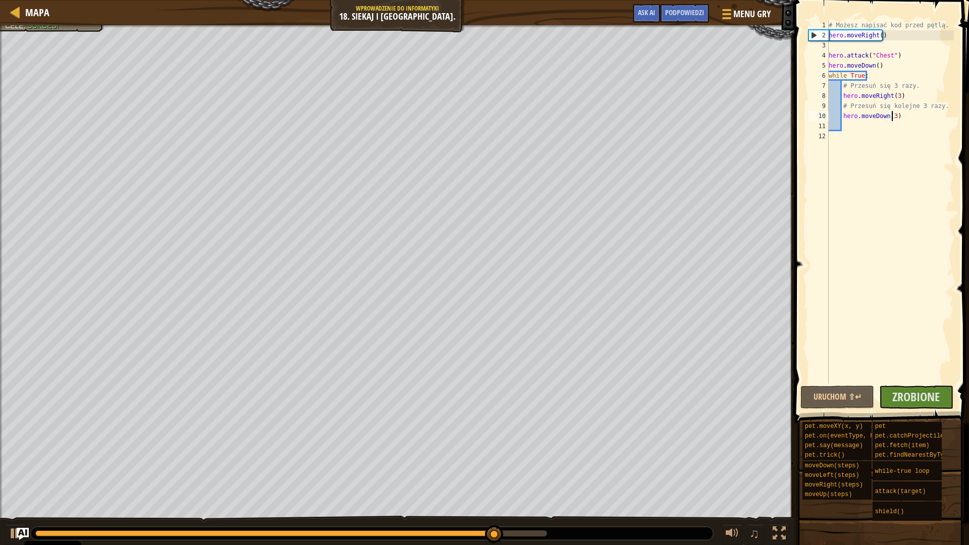
click at [918, 385] on span at bounding box center [882, 197] width 183 height 453
click at [931, 394] on span "Zrobione" at bounding box center [915, 397] width 47 height 16
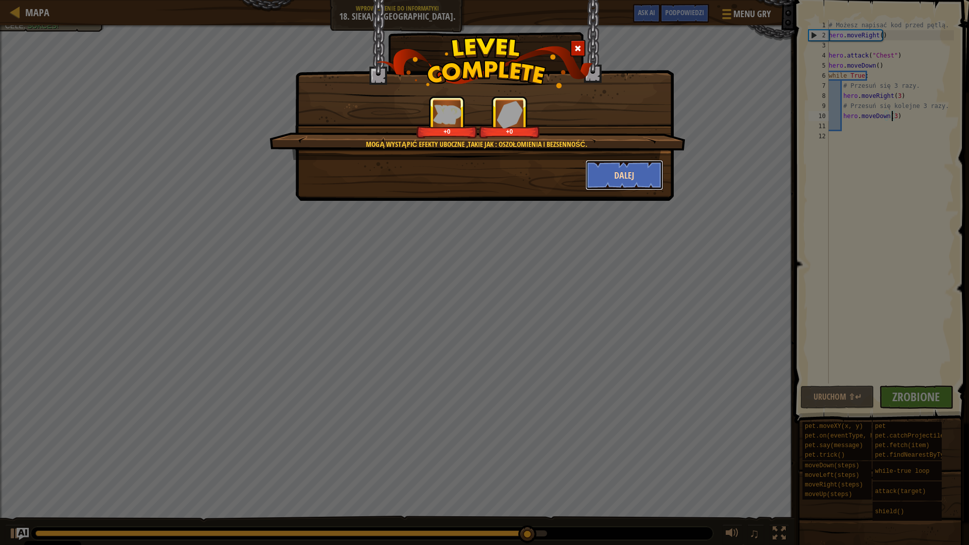
click at [629, 186] on button "Dalej" at bounding box center [624, 175] width 78 height 30
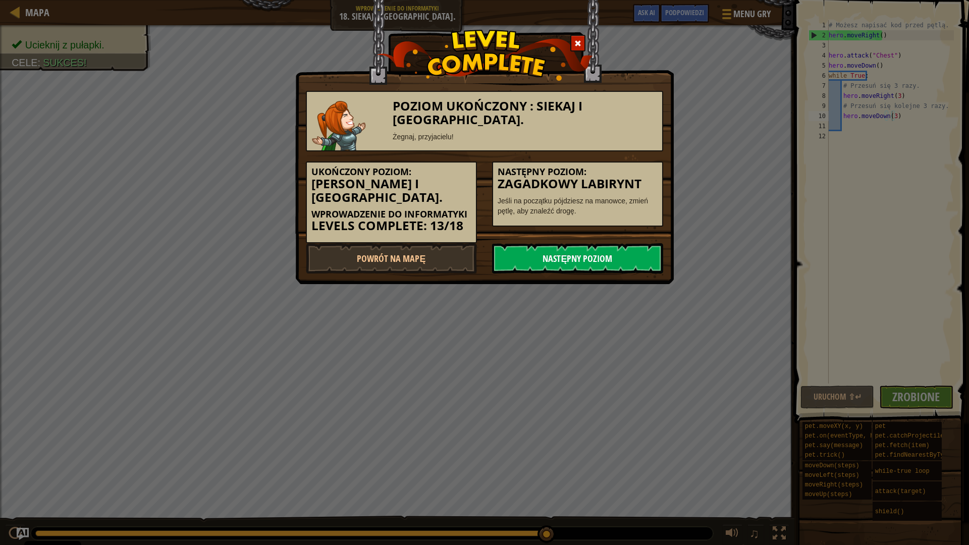
click at [601, 243] on link "Następny poziom" at bounding box center [577, 258] width 171 height 30
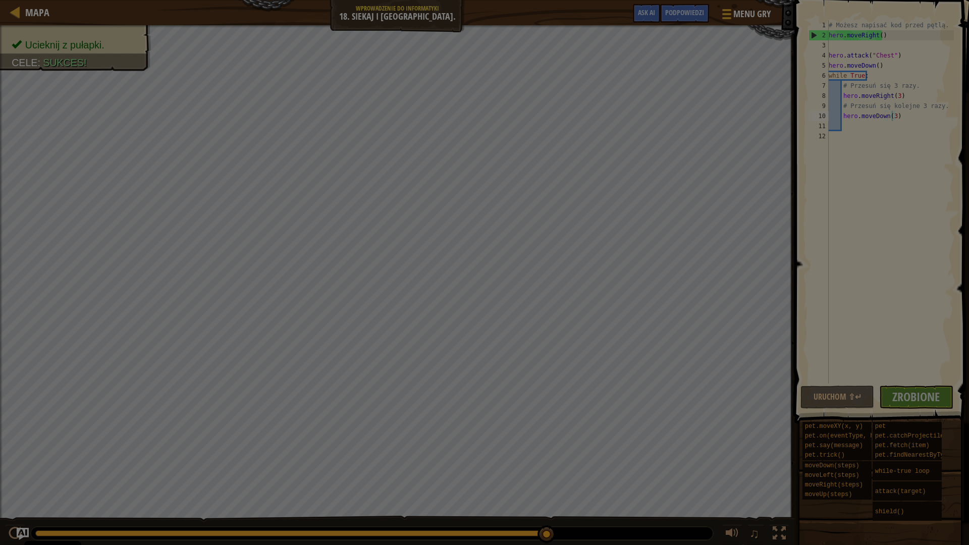
click at [602, 1] on body "Cookie Policy CodeCombat uses a few essential and non-essential cookies. Polity…" at bounding box center [484, 0] width 969 height 1
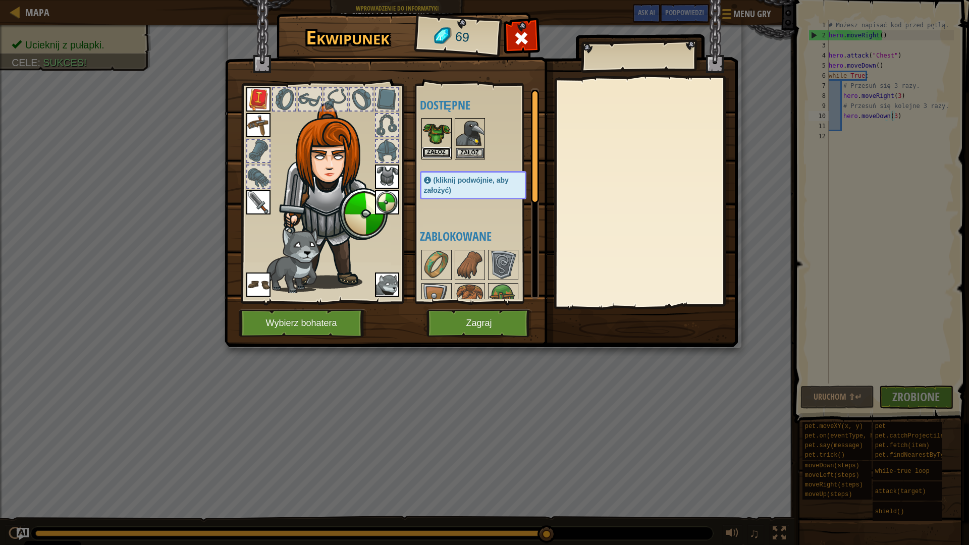
click at [440, 150] on button "Załóż" at bounding box center [436, 152] width 28 height 11
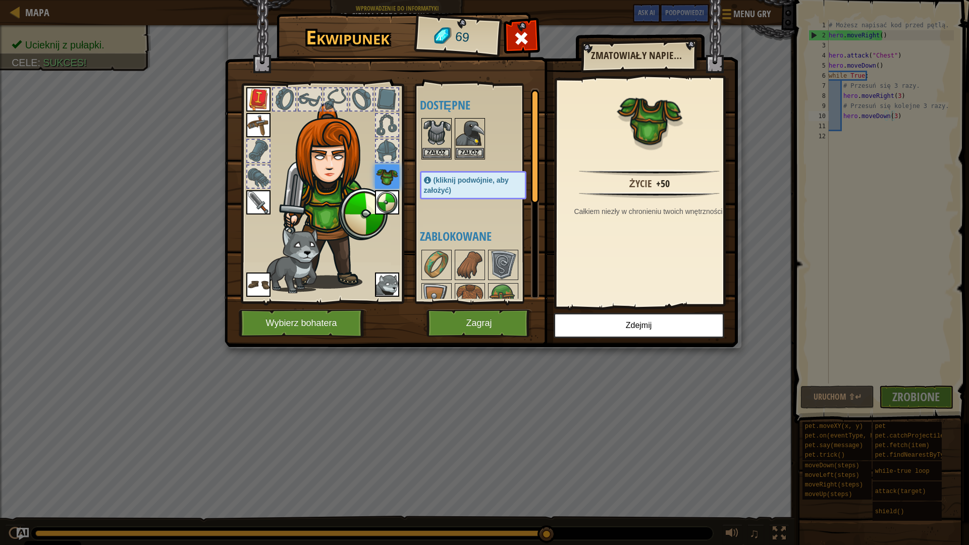
click at [388, 176] on img at bounding box center [387, 177] width 24 height 24
click at [447, 148] on button "Załóż" at bounding box center [436, 152] width 28 height 11
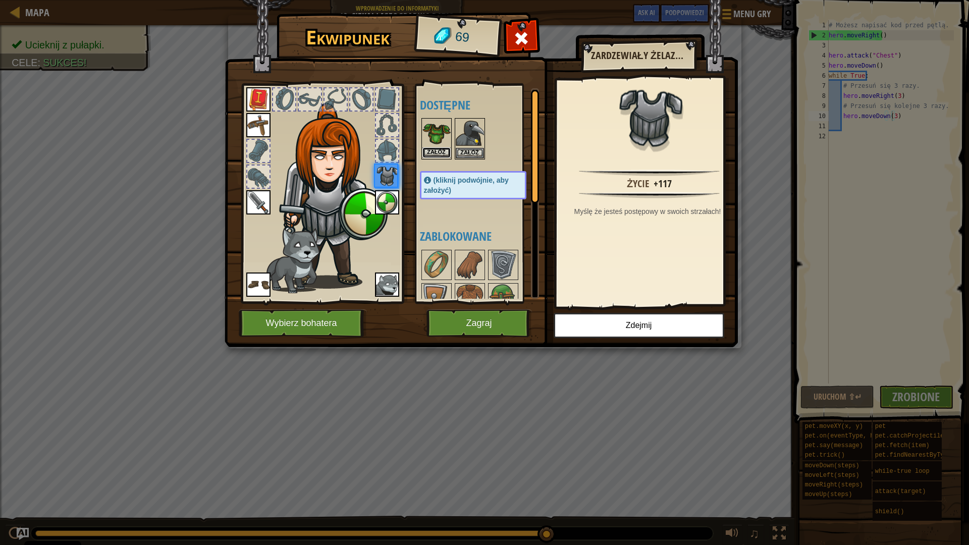
click at [446, 149] on button "Załóż" at bounding box center [436, 152] width 28 height 11
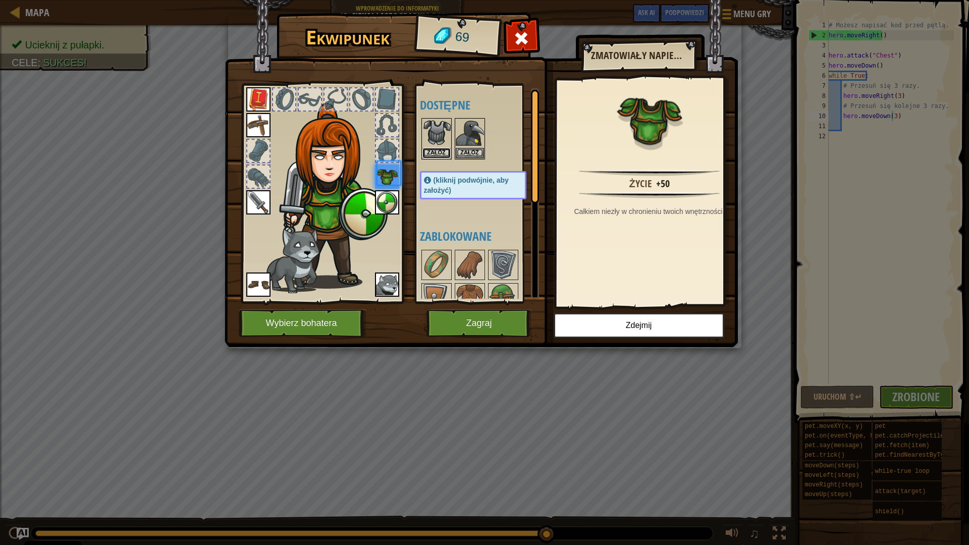
click at [446, 149] on button "Załóż" at bounding box center [436, 153] width 28 height 11
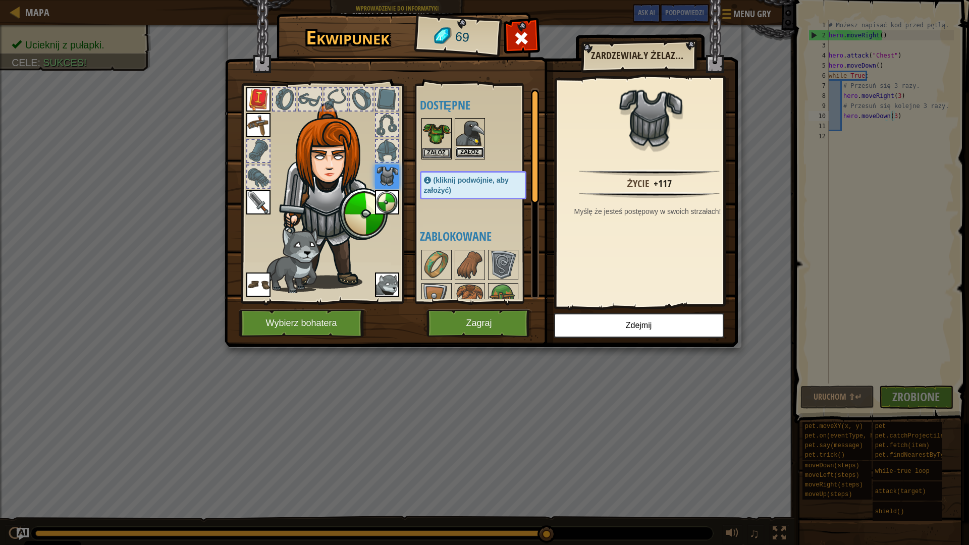
click at [458, 149] on button "Załóż" at bounding box center [470, 152] width 28 height 11
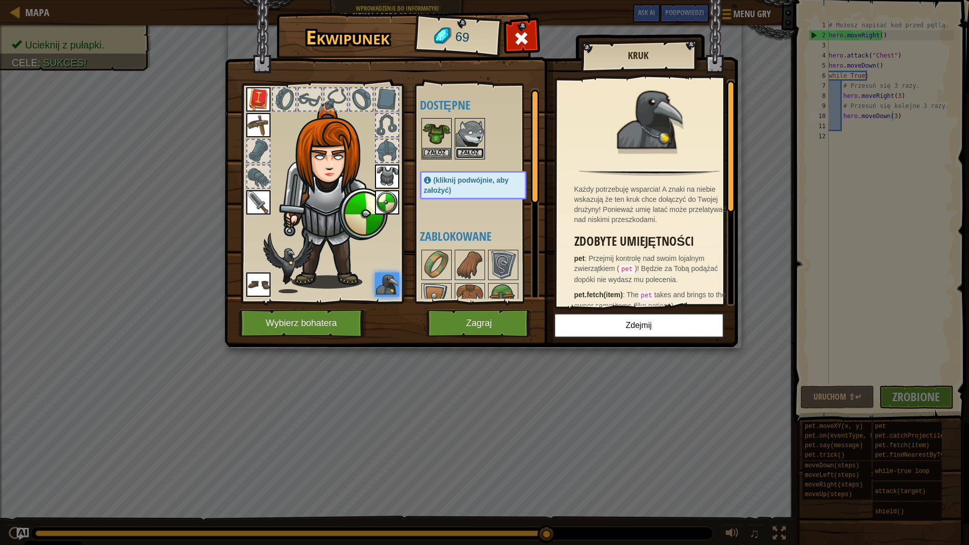
click at [476, 152] on button "Załóż" at bounding box center [470, 153] width 28 height 11
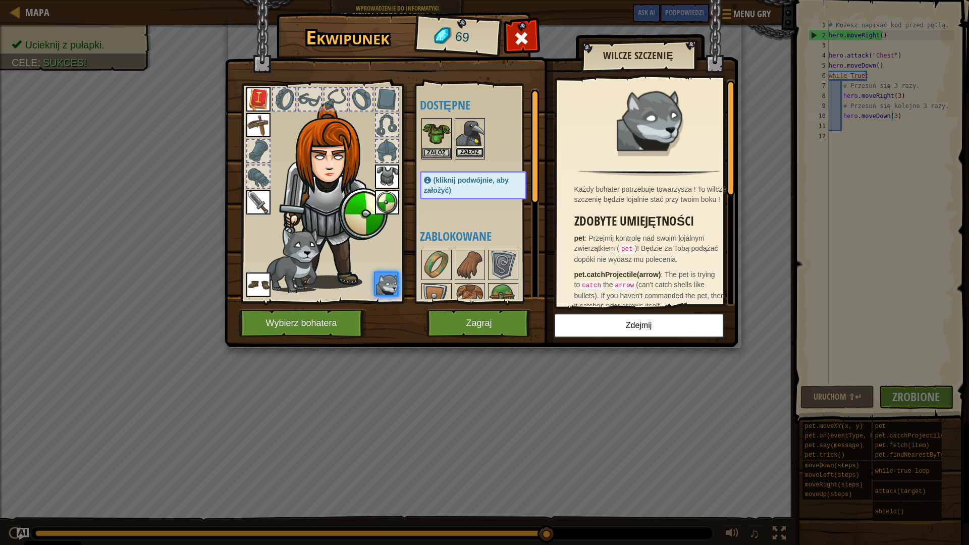
click at [475, 151] on button "Załóż" at bounding box center [470, 152] width 28 height 11
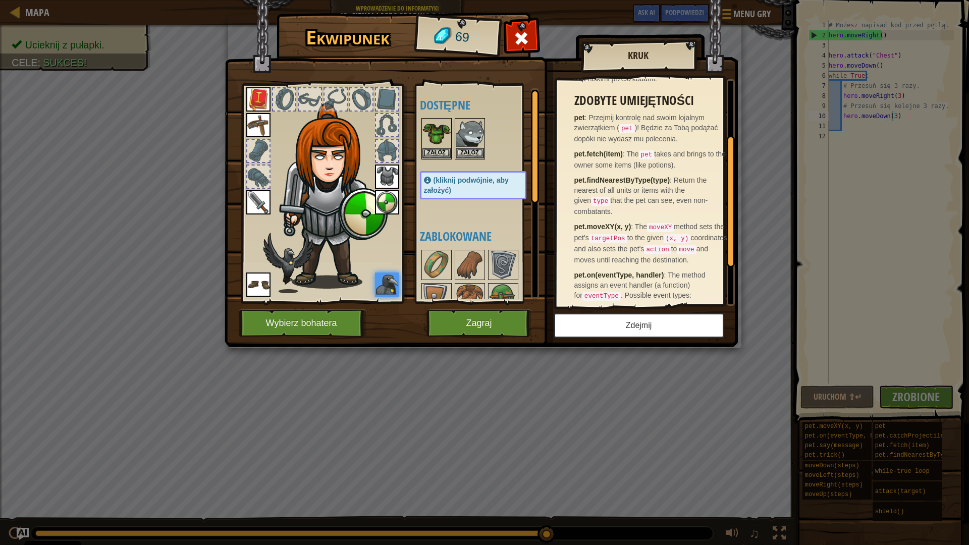
scroll to position [151, 0]
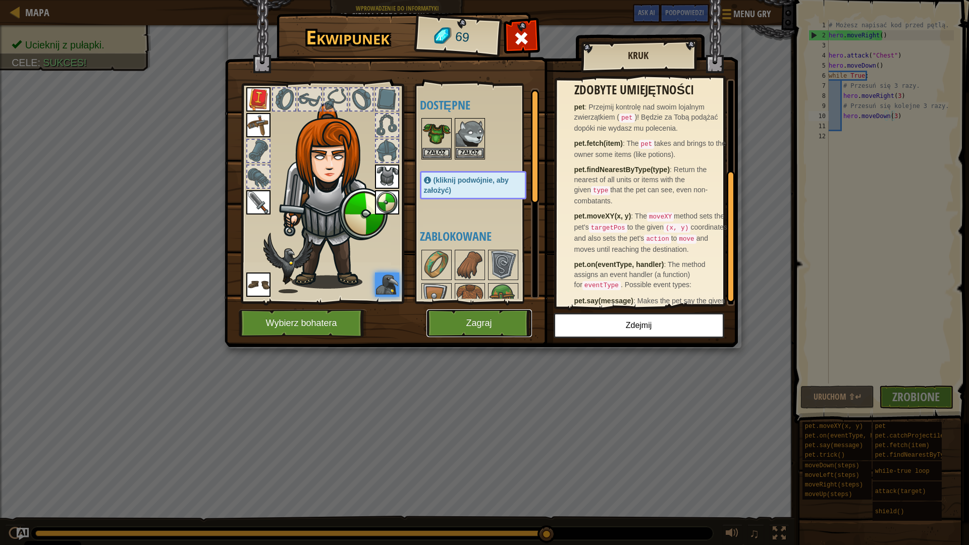
click at [526, 330] on button "Zagraj" at bounding box center [478, 323] width 105 height 28
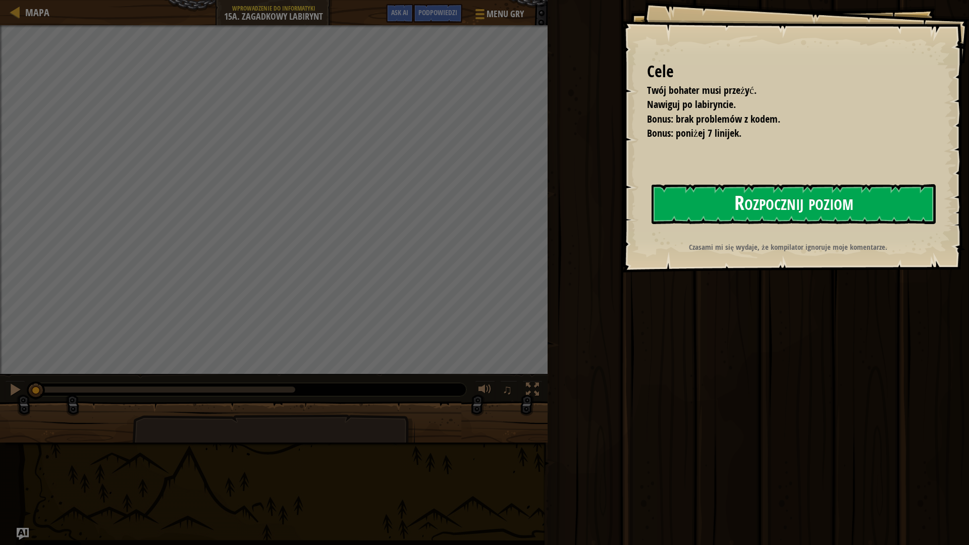
click at [782, 210] on button "Rozpocznij poziom" at bounding box center [793, 204] width 284 height 40
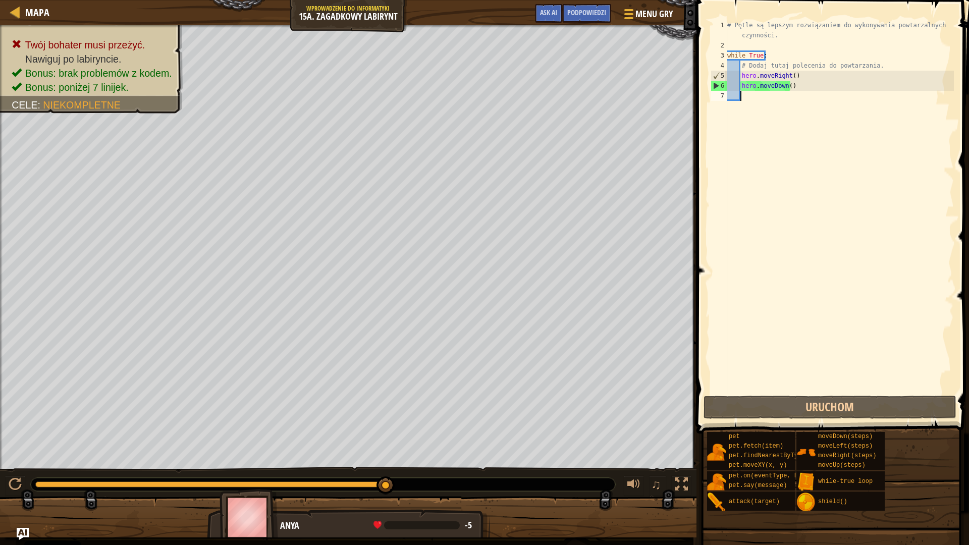
drag, startPoint x: 789, startPoint y: 130, endPoint x: 768, endPoint y: 84, distance: 50.3
click at [767, 84] on div "# Pętle są lepszym rozwiązaniem do wykonywania powtarzalnych czynności. while T…" at bounding box center [839, 222] width 229 height 404
click at [814, 87] on div "# Pętle są lepszym rozwiązaniem do wykonywania powtarzalnych czynności. while T…" at bounding box center [839, 206] width 229 height 373
type textarea "hero.moveDown()"
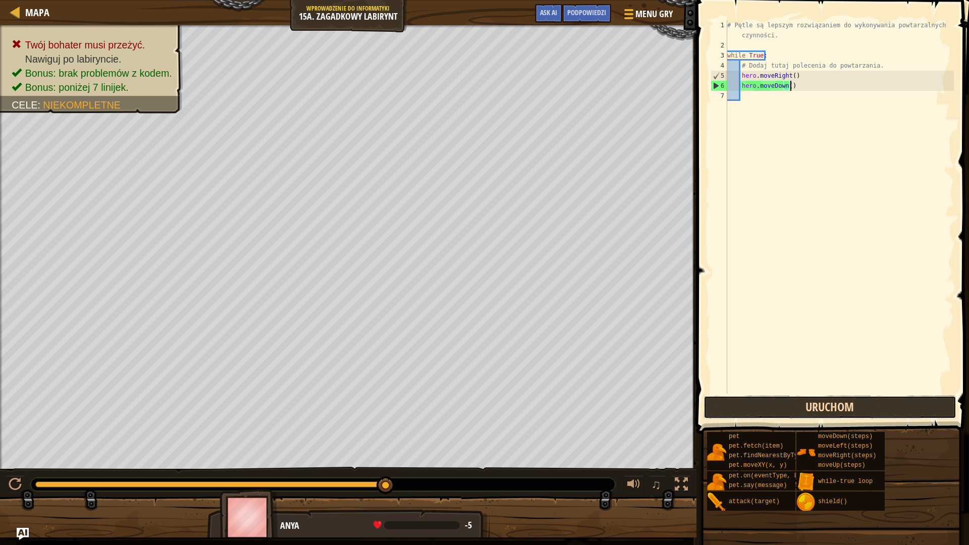
click at [824, 404] on button "Uruchom" at bounding box center [829, 407] width 253 height 23
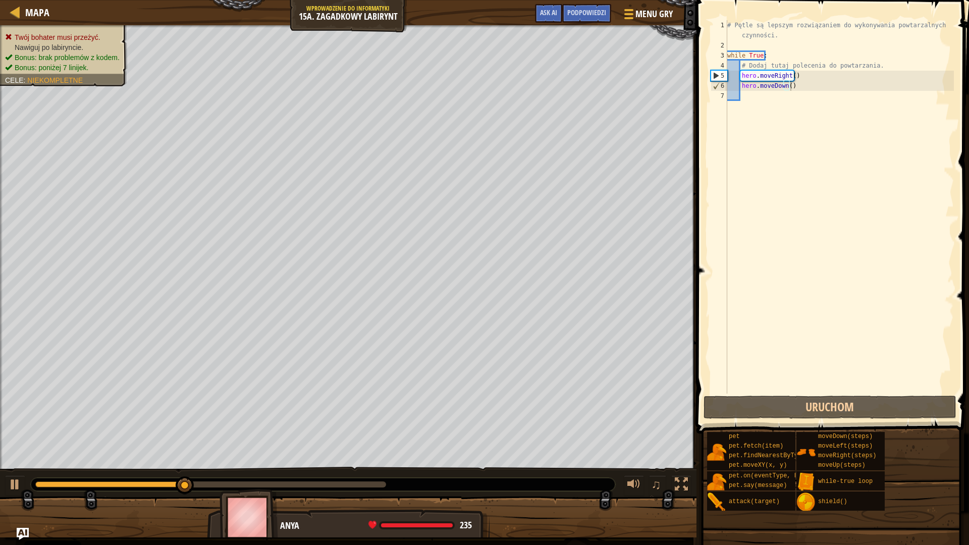
click at [95, 37] on div "Twój bohater musi przeżyć. Nawiguj po labiryncie. Bonus: brak problemów z kodem…" at bounding box center [57, 53] width 139 height 68
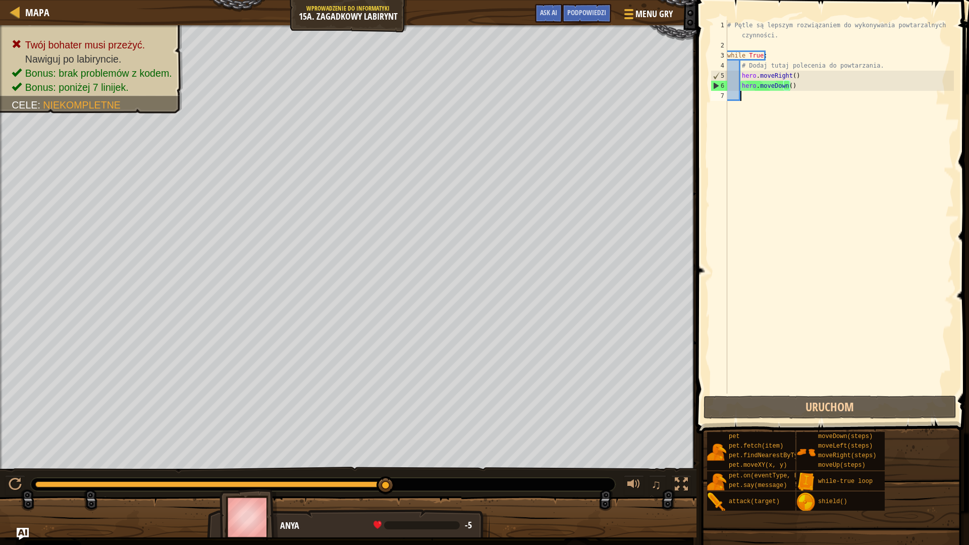
click at [758, 101] on div "# Pętle są lepszym rozwiązaniem do wykonywania powtarzalnych czynności. while T…" at bounding box center [839, 222] width 229 height 404
type textarea "R"
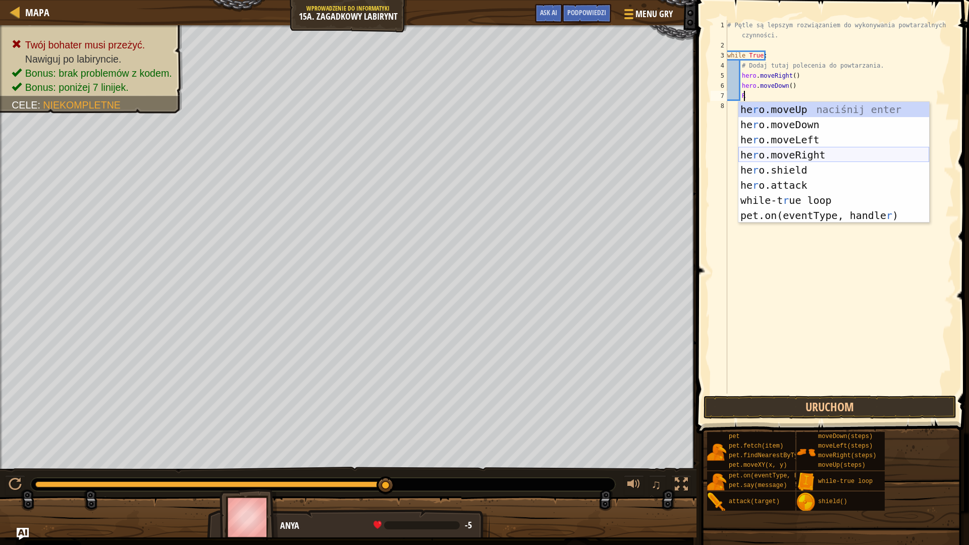
click at [827, 154] on div "he r o.moveUp naciśnij enter he r o.moveDown naciśnij enter he r o.moveLeft nac…" at bounding box center [833, 177] width 191 height 151
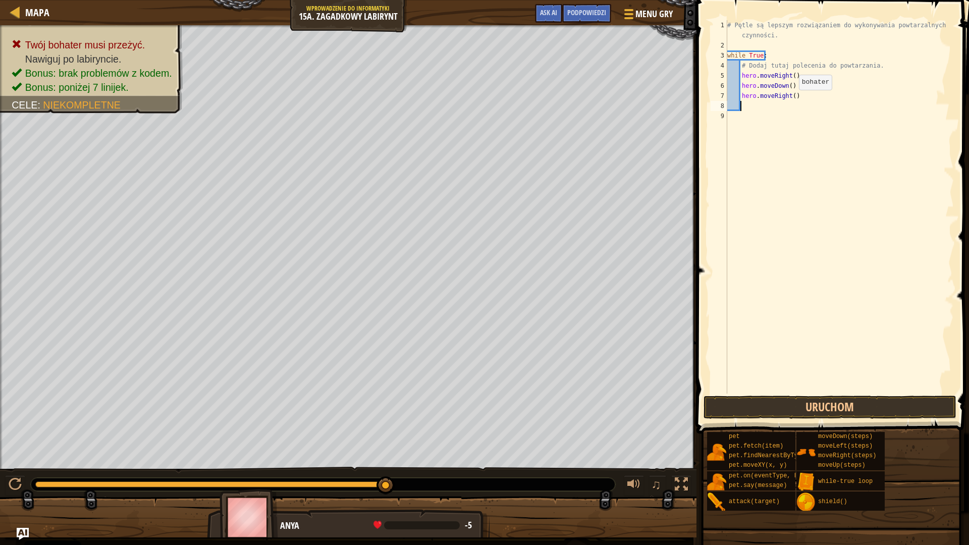
click at [790, 97] on div "# Pętle są lepszym rozwiązaniem do wykonywania powtarzalnych czynności. while T…" at bounding box center [839, 222] width 229 height 404
type textarea "hero.moveRight()"
click at [749, 104] on div "# Pętle są lepszym rozwiązaniem do wykonywania powtarzalnych czynności. while T…" at bounding box center [839, 222] width 229 height 404
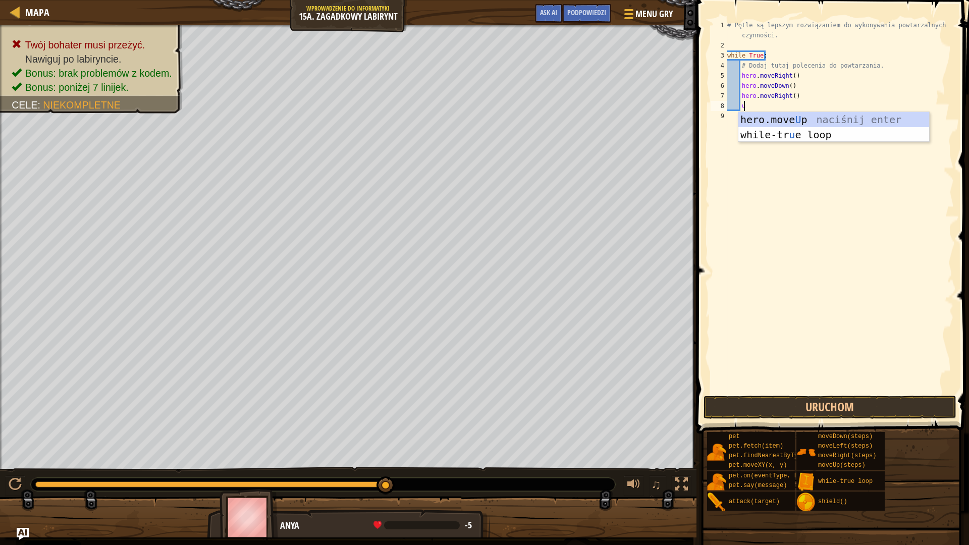
type textarea "up"
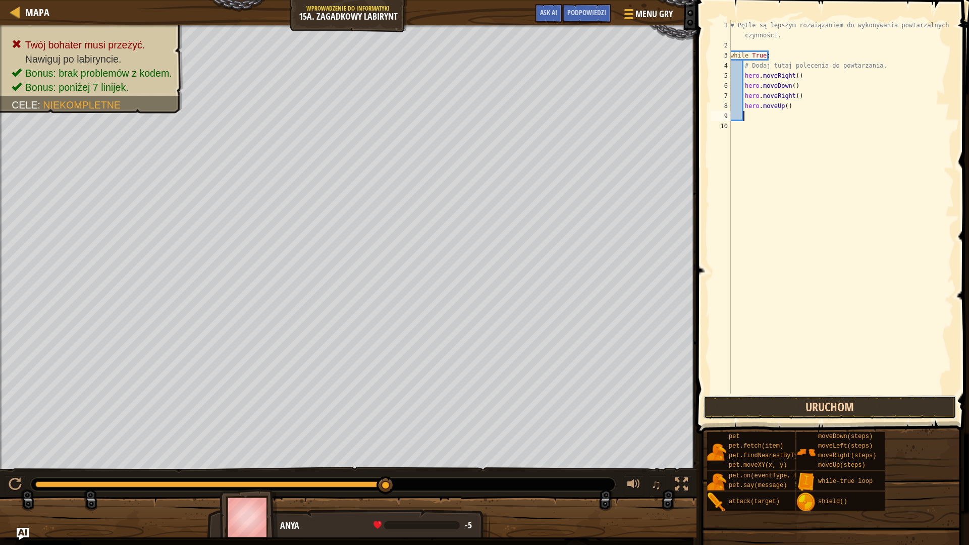
click at [829, 407] on button "Uruchom" at bounding box center [829, 407] width 253 height 23
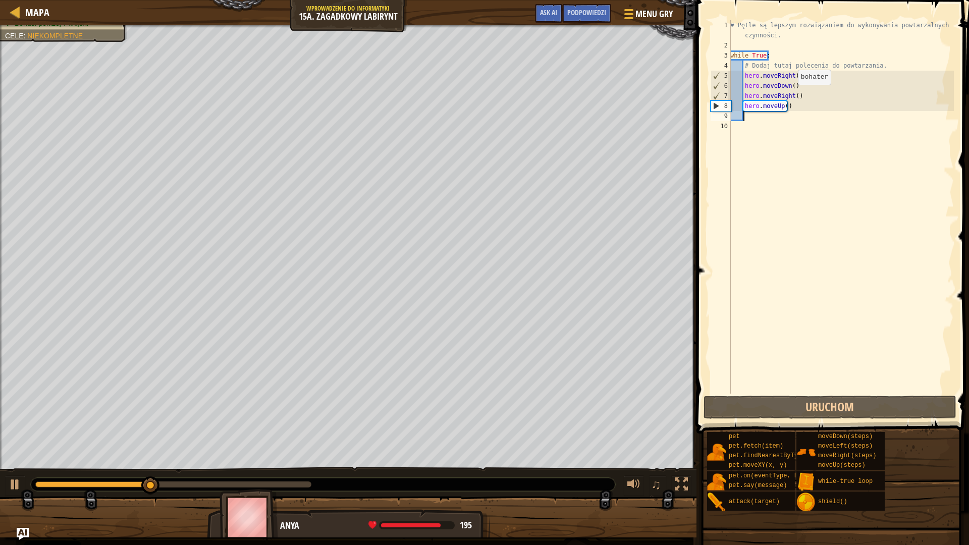
click at [792, 95] on div "# Pętle są lepszym rozwiązaniem do wykonywania powtarzalnych czynności. while T…" at bounding box center [841, 222] width 226 height 404
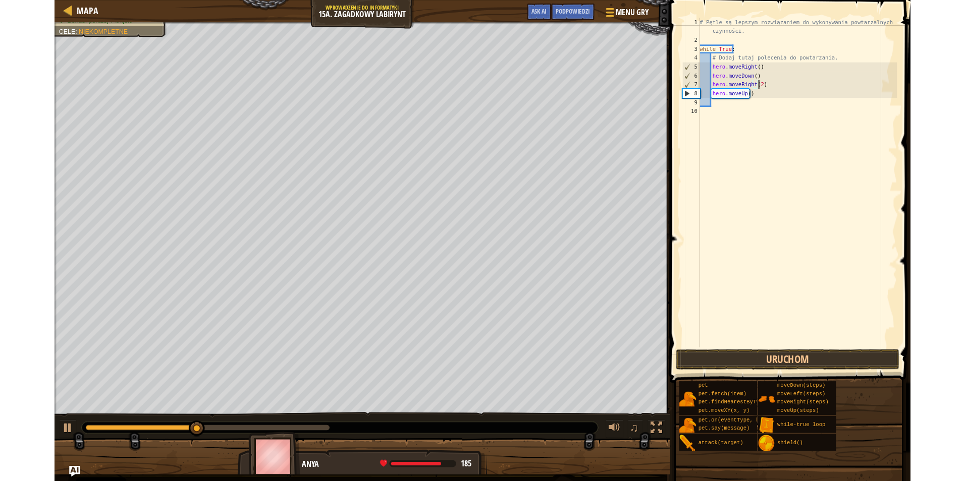
scroll to position [5, 5]
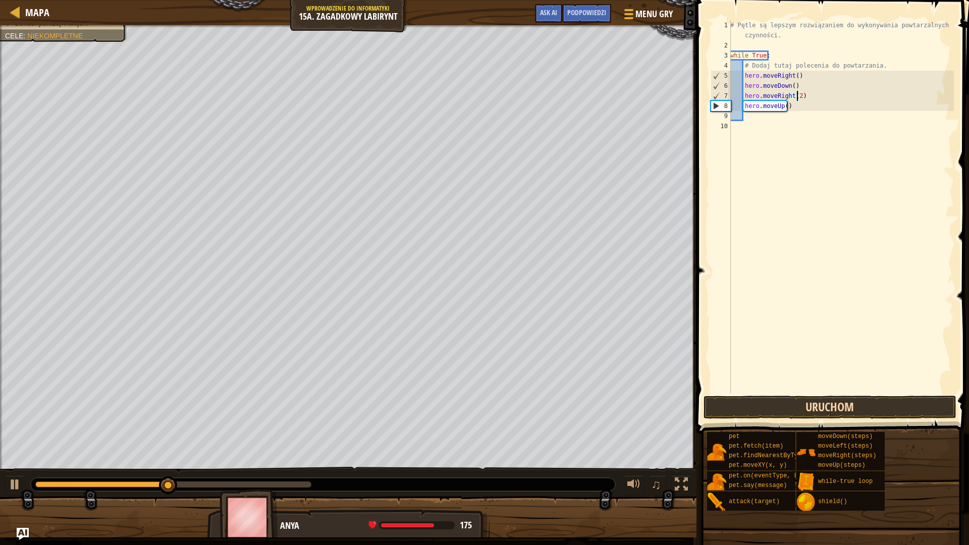
type textarea "hero.moveRight(2)"
click at [824, 409] on button "Uruchom" at bounding box center [829, 407] width 253 height 23
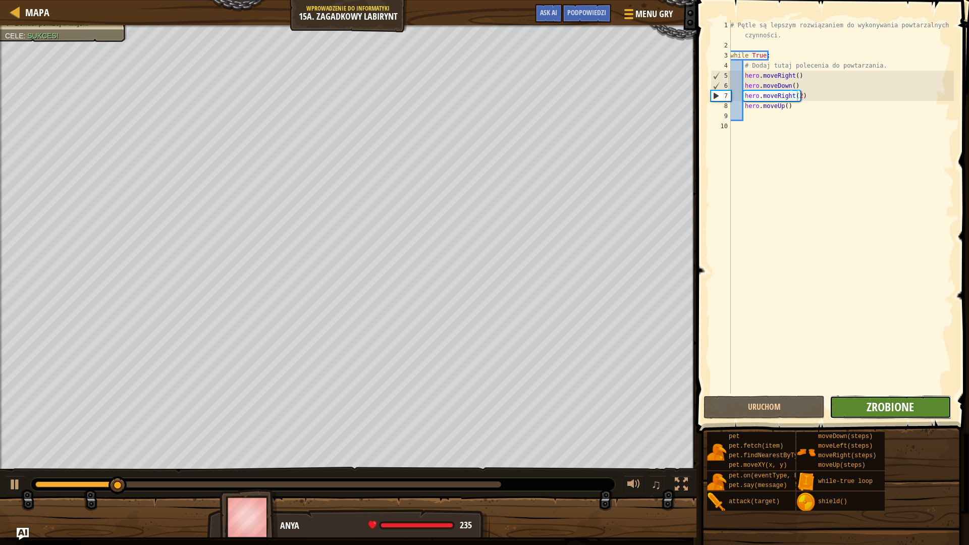
click at [907, 404] on span "Zrobione" at bounding box center [889, 407] width 47 height 16
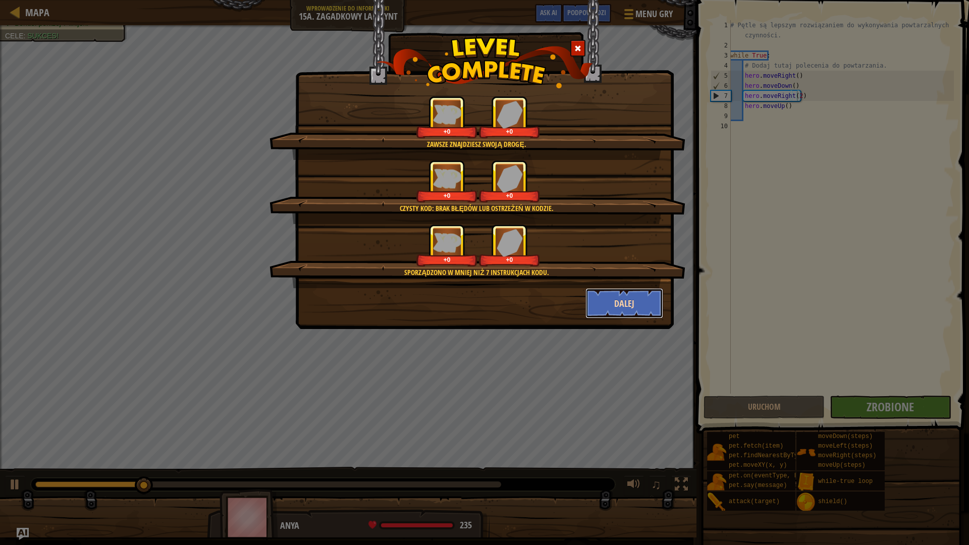
click at [624, 306] on button "Dalej" at bounding box center [624, 303] width 78 height 30
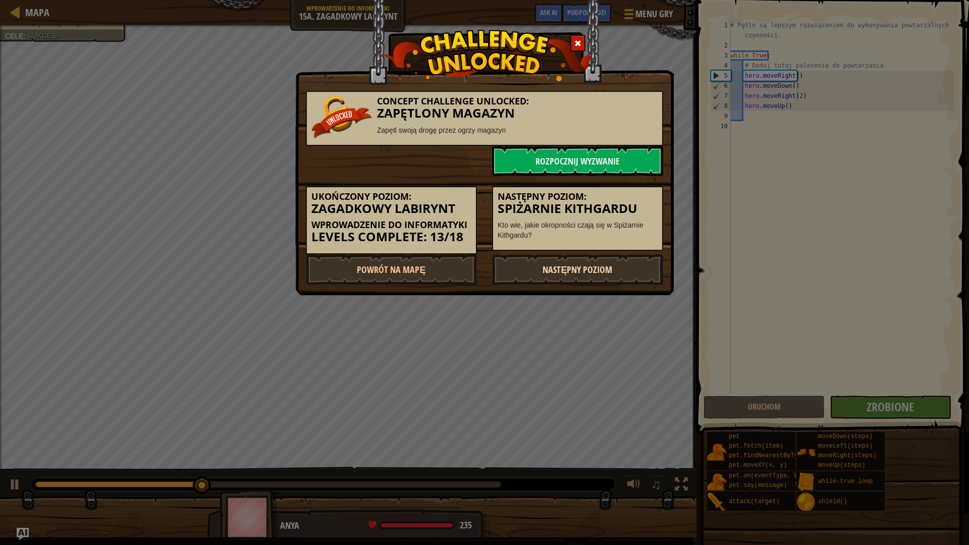
click at [578, 274] on link "Następny poziom" at bounding box center [577, 269] width 171 height 30
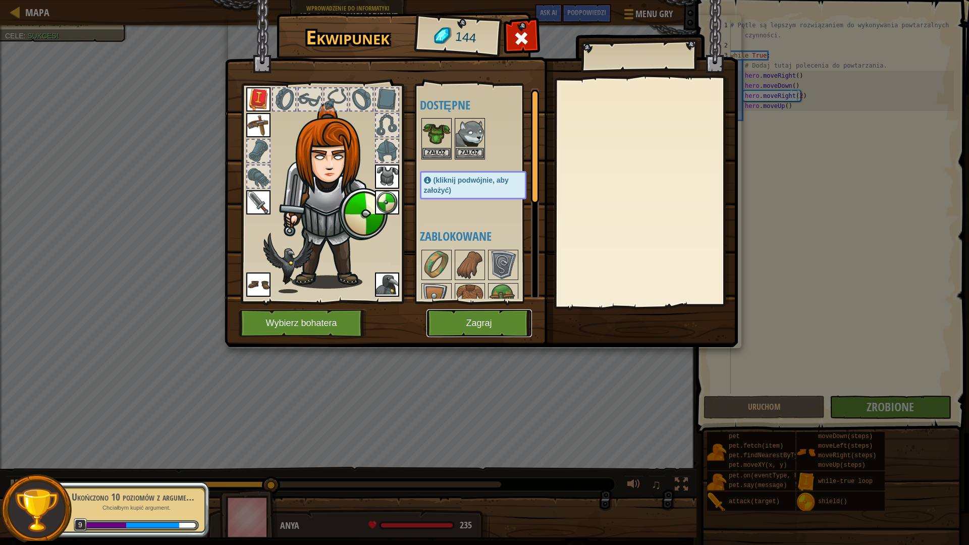
click at [477, 324] on button "Zagraj" at bounding box center [478, 323] width 105 height 28
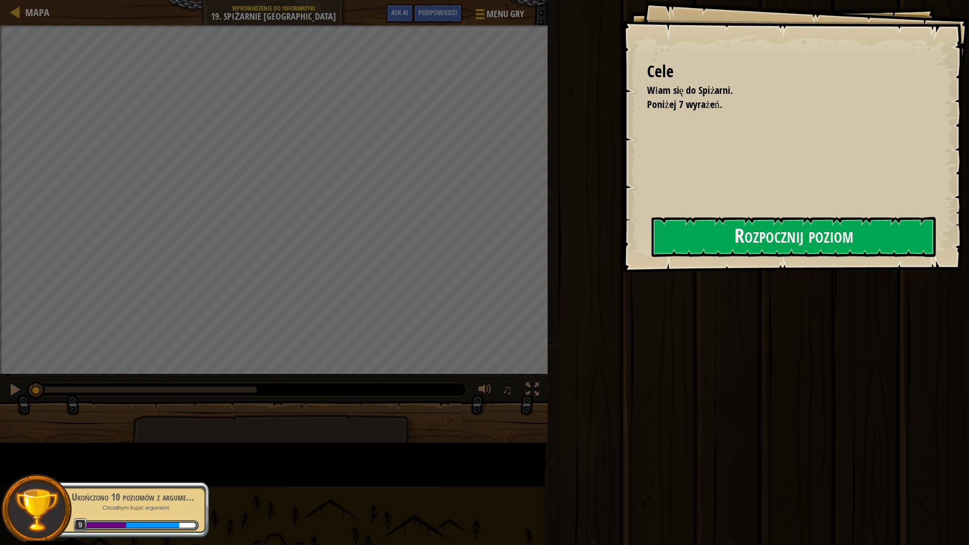
drag, startPoint x: 479, startPoint y: 241, endPoint x: 704, endPoint y: 184, distance: 232.2
click at [704, 184] on div "Cele Włam się do Spiżarni. Poniżej 7 wyrażeń. Rozpocznij poziom Błąd podczas ła…" at bounding box center [795, 136] width 347 height 272
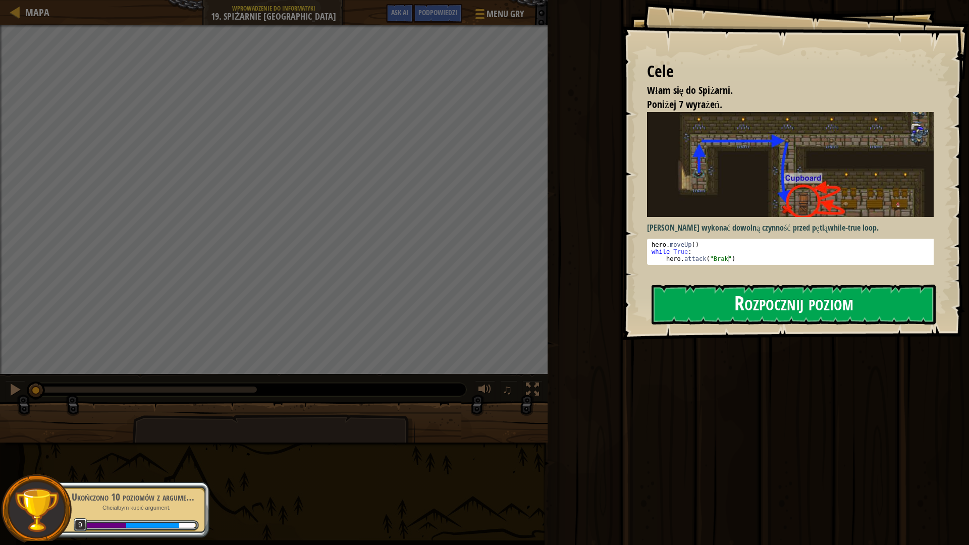
click at [805, 308] on button "Rozpocznij poziom" at bounding box center [793, 305] width 284 height 40
